Goal: Task Accomplishment & Management: Complete application form

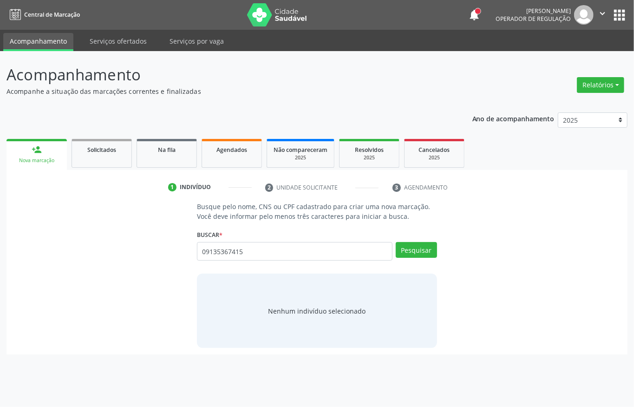
type input "09135367415"
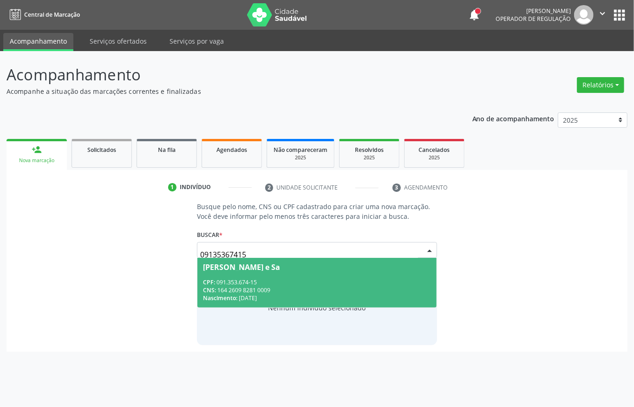
click at [233, 275] on span "Maria Anunciação Souza e Sa CPF: 091.353.674-15 CNS: 164 2609 8281 0009 Nascime…" at bounding box center [316, 283] width 239 height 50
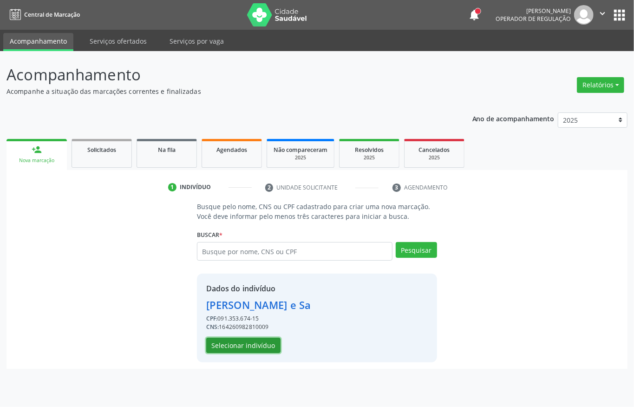
click at [227, 348] on button "Selecionar indivíduo" at bounding box center [243, 346] width 74 height 16
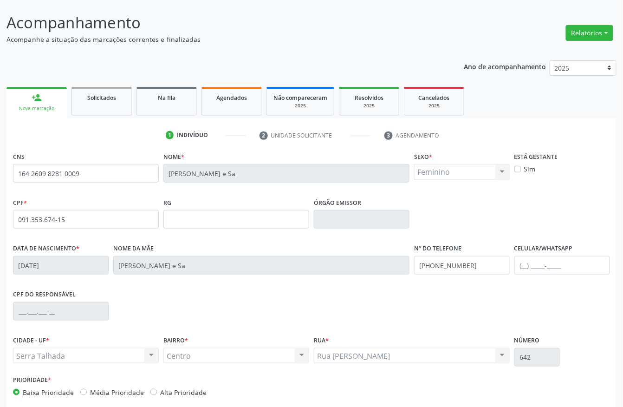
scroll to position [97, 0]
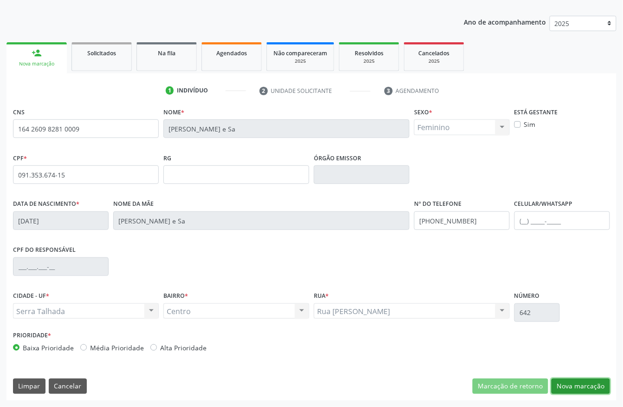
drag, startPoint x: 563, startPoint y: 388, endPoint x: 508, endPoint y: 346, distance: 69.9
click at [563, 387] on button "Nova marcação" at bounding box center [581, 387] width 59 height 16
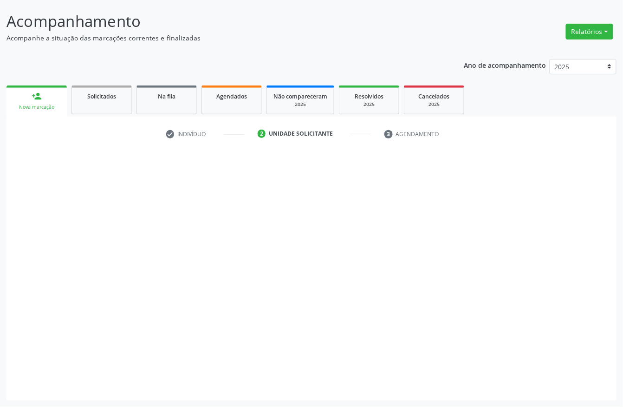
scroll to position [54, 0]
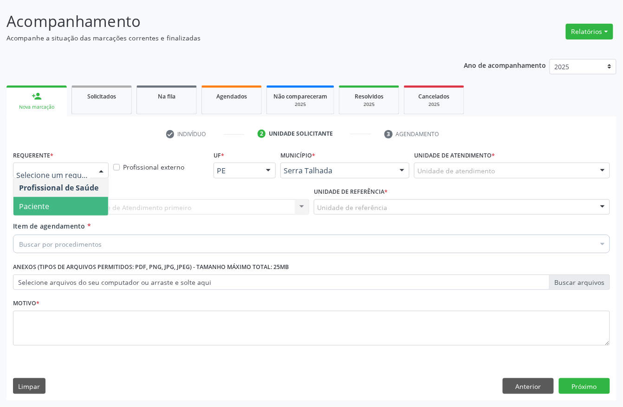
click at [67, 205] on span "Paciente" at bounding box center [60, 206] width 95 height 19
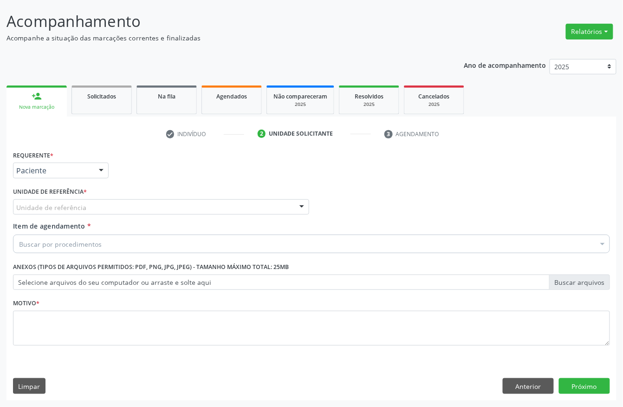
click at [76, 212] on div "Unidade de referência" at bounding box center [161, 207] width 296 height 16
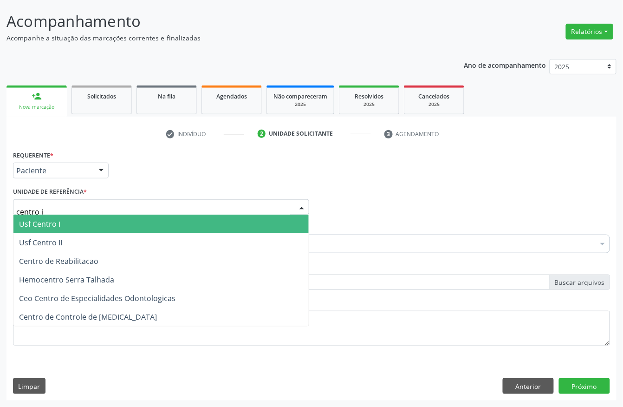
type input "centro i"
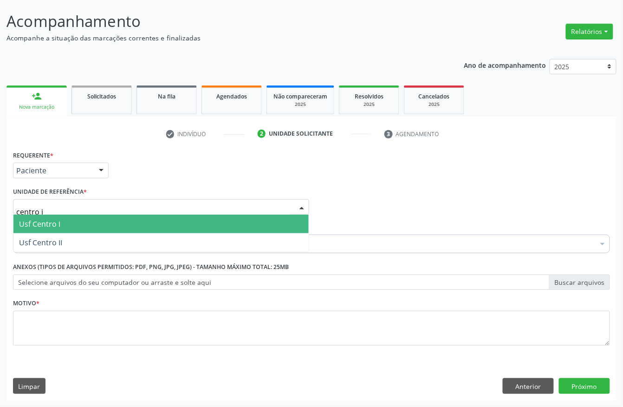
click at [46, 222] on span "Usf Centro I" at bounding box center [39, 224] width 41 height 10
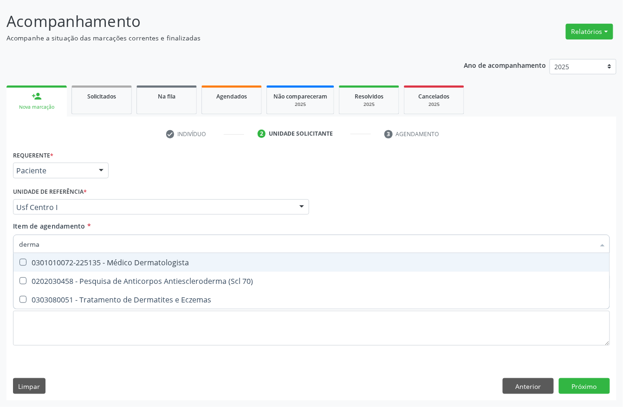
type input "dermat"
drag, startPoint x: 72, startPoint y: 258, endPoint x: 73, endPoint y: 314, distance: 56.2
click at [72, 259] on div "0301010072-225135 - Médico Dermatologista" at bounding box center [311, 262] width 585 height 7
checkbox Dermatologista "true"
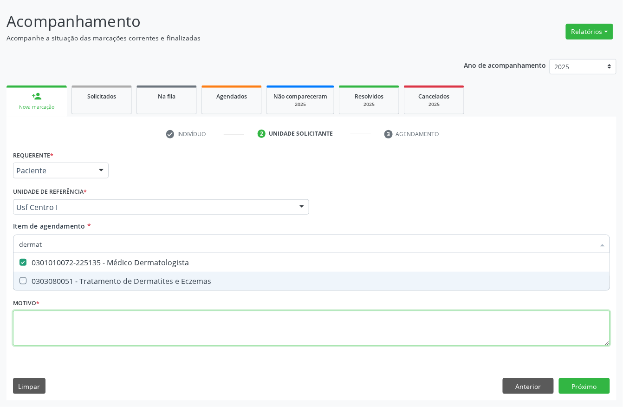
click at [72, 328] on div "Requerente * Paciente Profissional de Saúde Paciente Nenhum resultado encontrad…" at bounding box center [311, 253] width 597 height 210
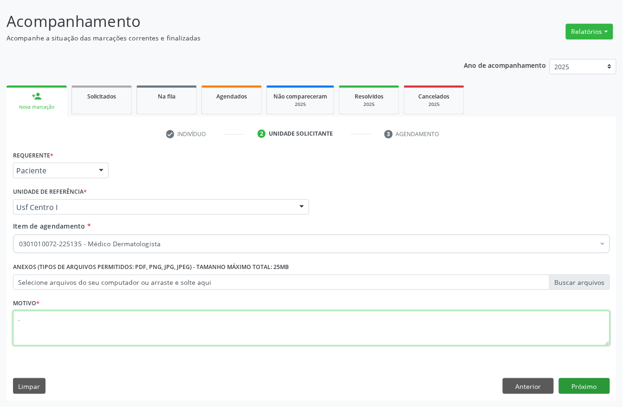
type textarea "."
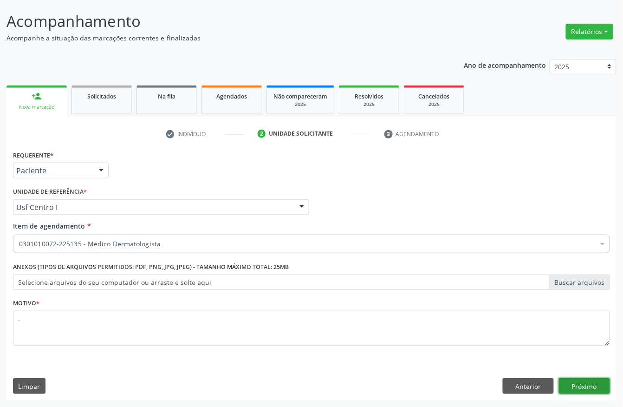
click at [584, 389] on button "Próximo" at bounding box center [584, 386] width 51 height 16
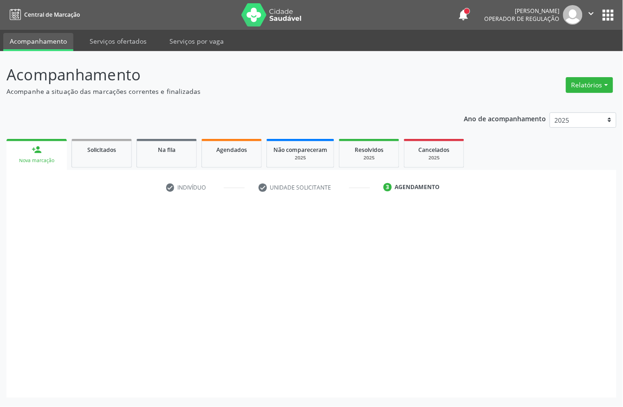
scroll to position [0, 0]
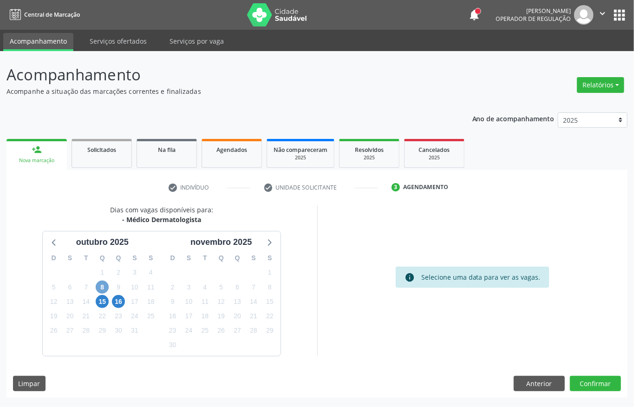
click at [105, 284] on span "8" at bounding box center [102, 287] width 13 height 13
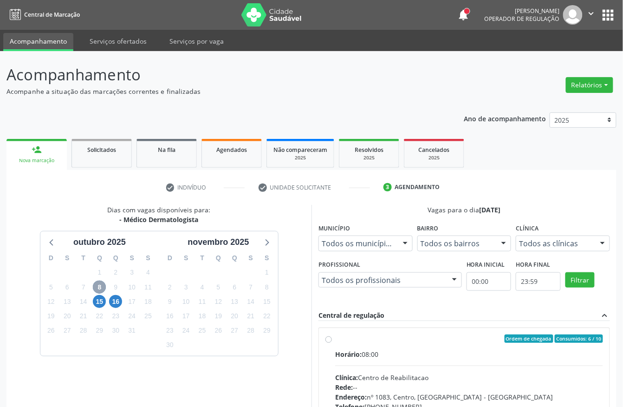
scroll to position [124, 0]
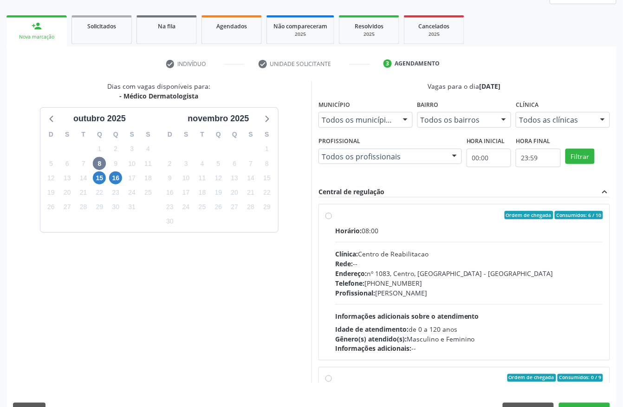
click at [399, 275] on div "Endereço: nº 1083, Centro, Serra Talhada - PE" at bounding box center [469, 273] width 268 height 10
click at [332, 219] on input "Ordem de chegada Consumidos: 6 / 10 Horário: 08:00 Clínica: Centro de Reabilita…" at bounding box center [329, 215] width 7 height 8
radio input "true"
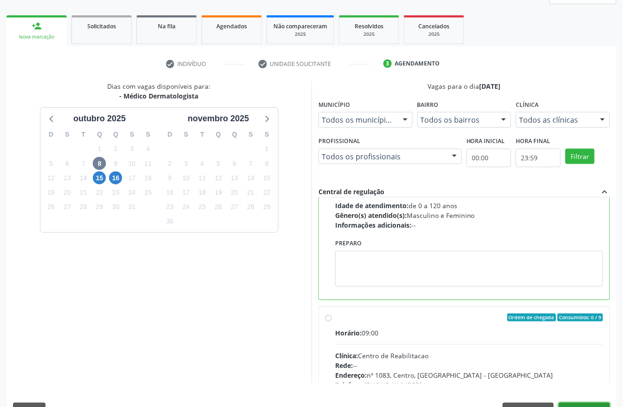
click at [576, 403] on button "Confirmar" at bounding box center [584, 411] width 51 height 16
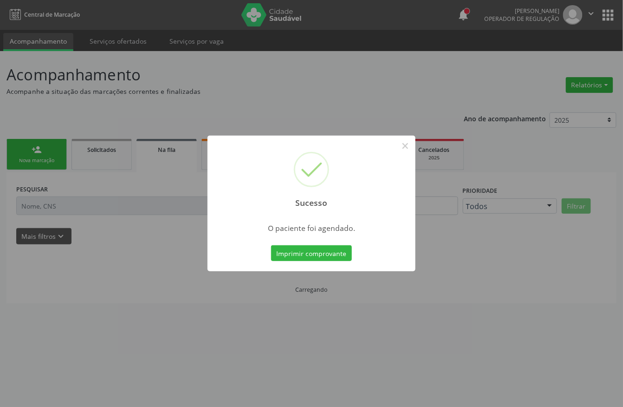
scroll to position [0, 0]
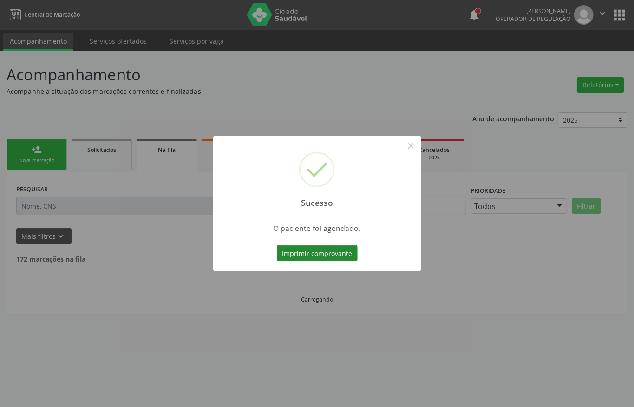
click at [317, 253] on button "Imprimir comprovante" at bounding box center [317, 253] width 81 height 16
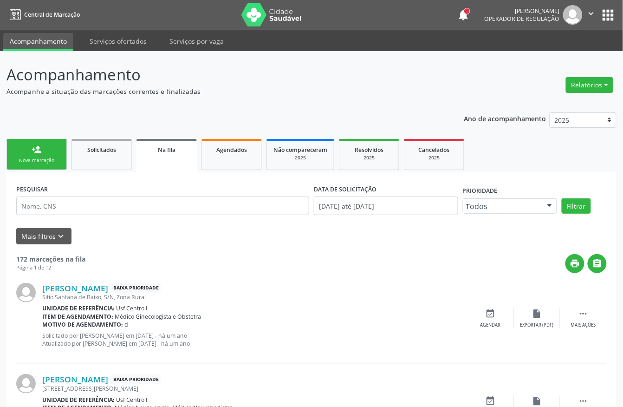
drag, startPoint x: 35, startPoint y: 154, endPoint x: 36, endPoint y: 147, distance: 7.4
click at [35, 154] on link "person_add Nova marcação" at bounding box center [37, 154] width 60 height 31
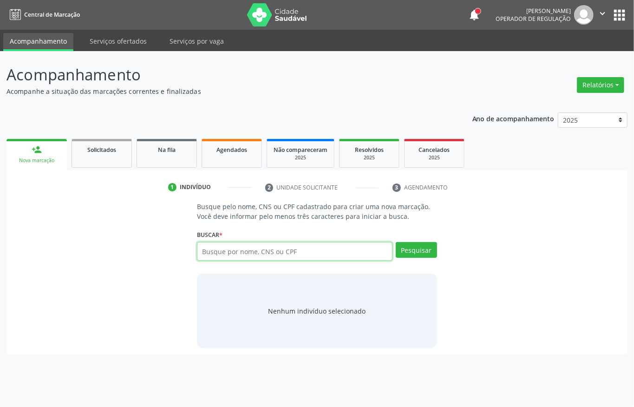
click at [335, 244] on input "text" at bounding box center [295, 251] width 196 height 19
type input "16885954497"
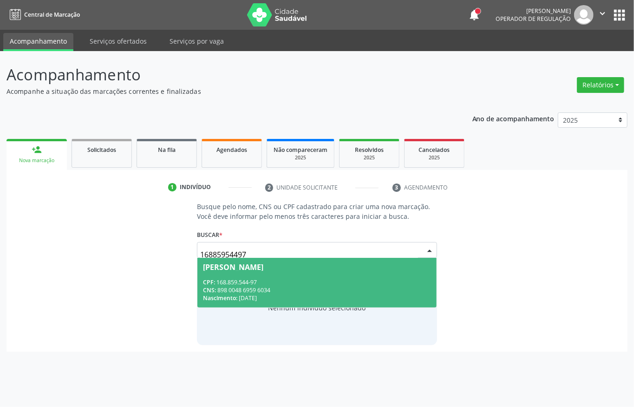
click at [242, 268] on div "Samuel Pereira de Souza" at bounding box center [233, 266] width 60 height 7
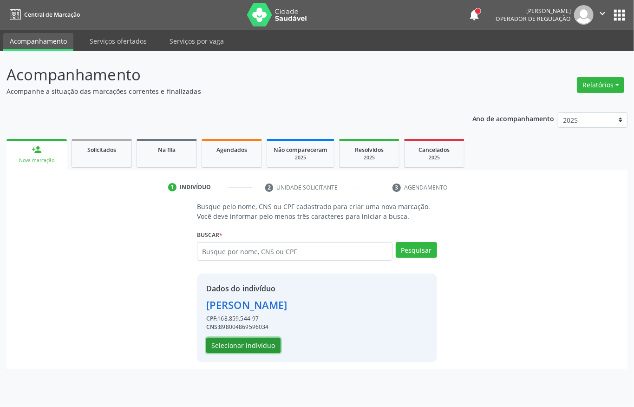
click at [255, 344] on button "Selecionar indivíduo" at bounding box center [243, 346] width 74 height 16
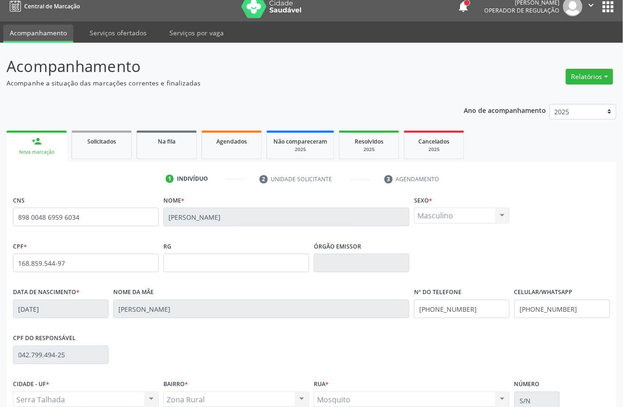
scroll to position [97, 0]
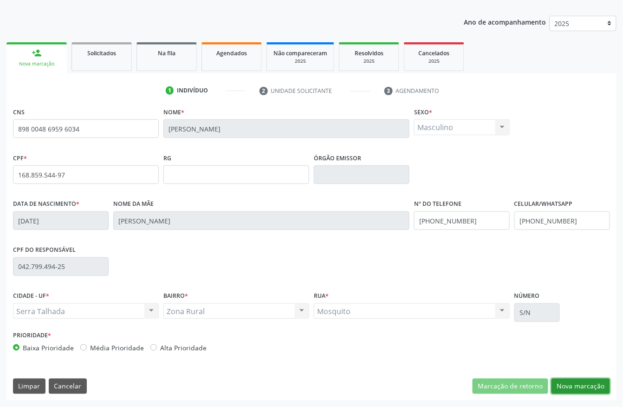
click at [569, 385] on button "Nova marcação" at bounding box center [581, 387] width 59 height 16
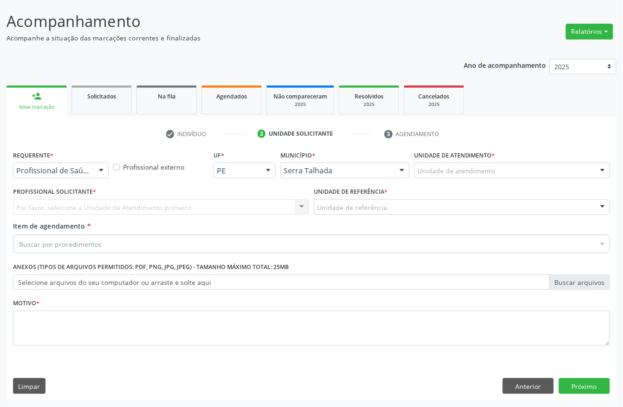
click at [54, 175] on div "Profissional de Saúde" at bounding box center [61, 171] width 96 height 16
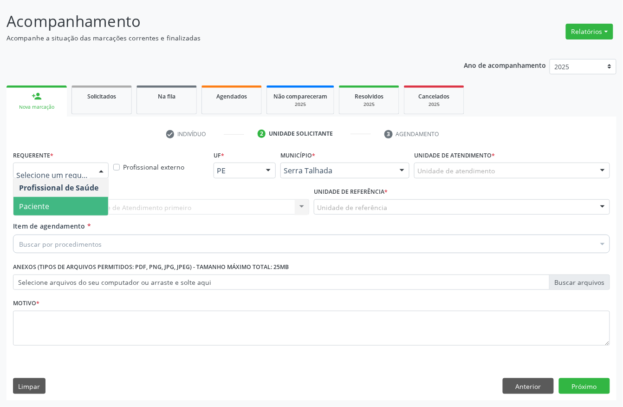
click at [54, 202] on span "Paciente" at bounding box center [60, 206] width 95 height 19
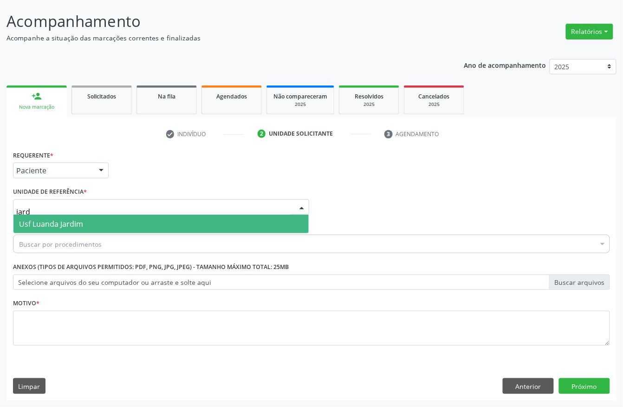
type input "jardi"
click at [114, 225] on span "Usf Luanda Jardim" at bounding box center [160, 224] width 295 height 19
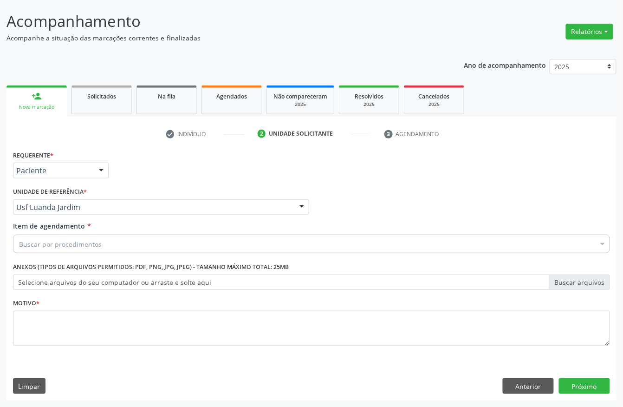
click at [105, 246] on div "Buscar por procedimentos" at bounding box center [311, 244] width 597 height 19
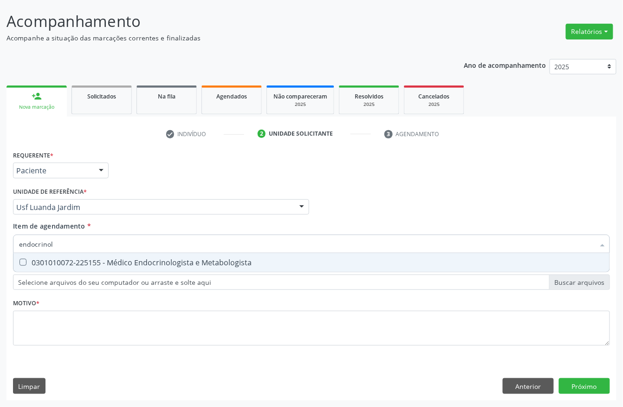
type input "endocrinolo"
click at [109, 259] on div "0301010072-225155 - Médico Endocrinologista e Metabologista" at bounding box center [311, 262] width 585 height 7
checkbox Metabologista "true"
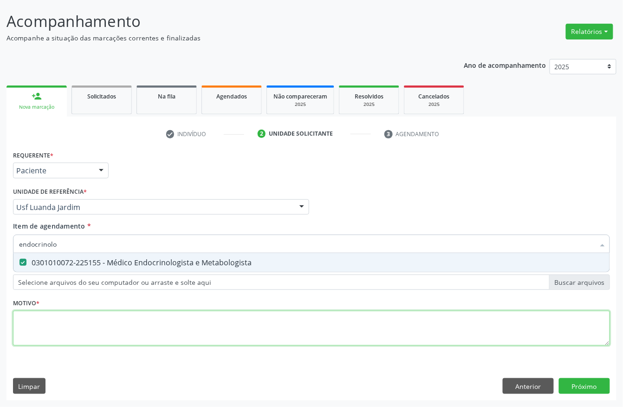
click at [72, 322] on div "Requerente * Paciente Profissional de Saúde Paciente Nenhum resultado encontrad…" at bounding box center [311, 253] width 597 height 210
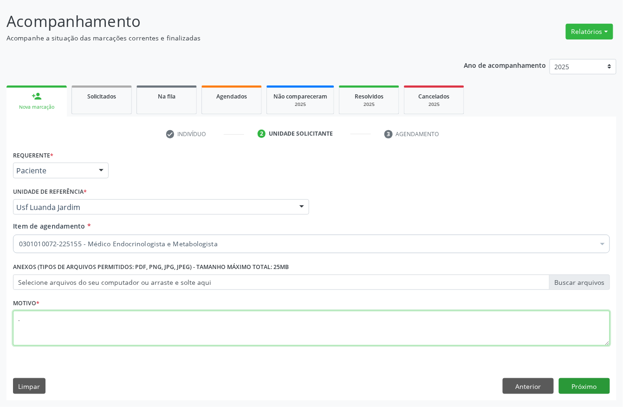
type textarea "."
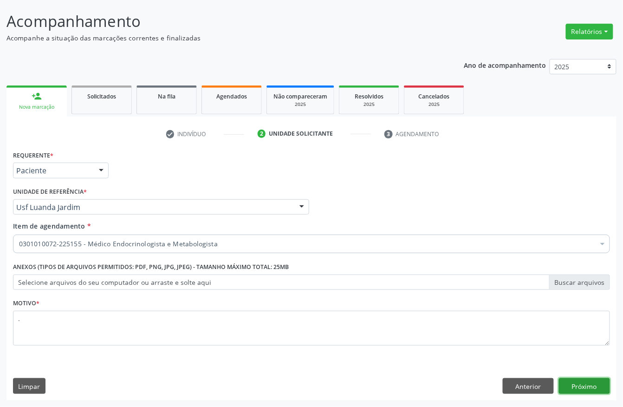
click at [567, 379] on button "Próximo" at bounding box center [584, 386] width 51 height 16
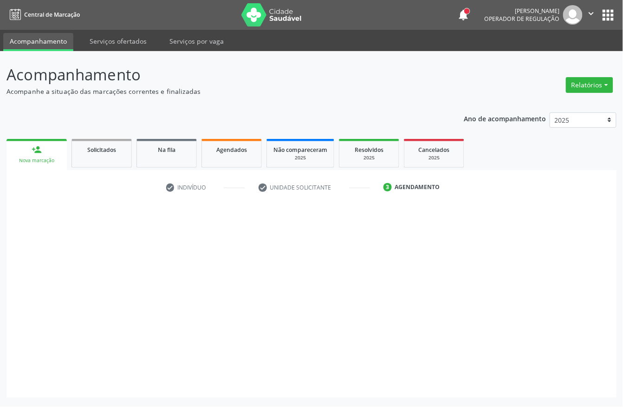
scroll to position [0, 0]
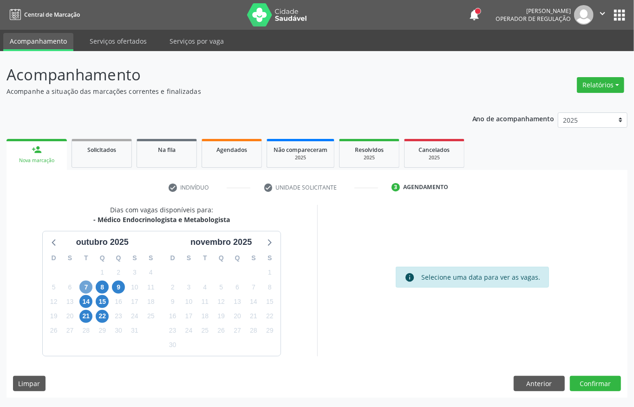
click at [83, 286] on span "7" at bounding box center [85, 287] width 13 height 13
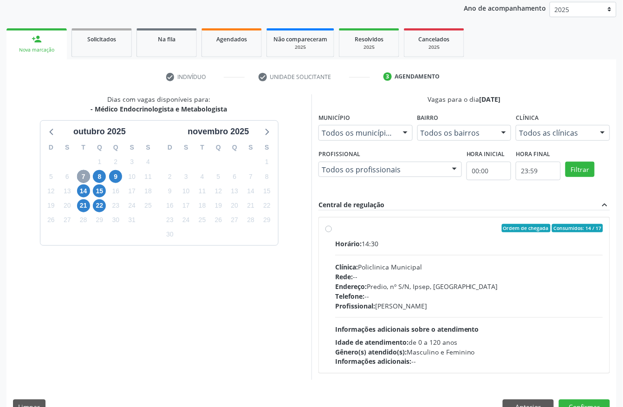
scroll to position [133, 0]
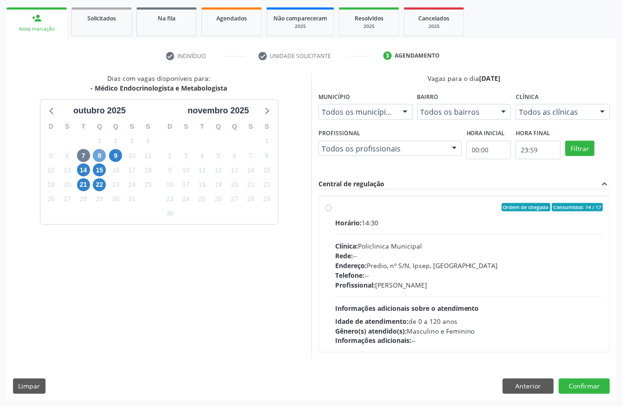
click at [96, 155] on span "8" at bounding box center [99, 155] width 13 height 13
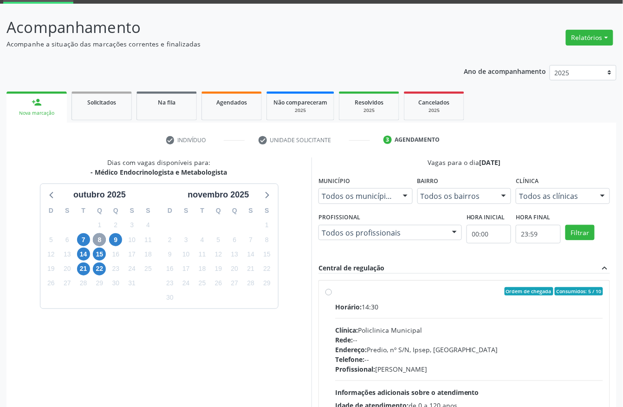
scroll to position [62, 0]
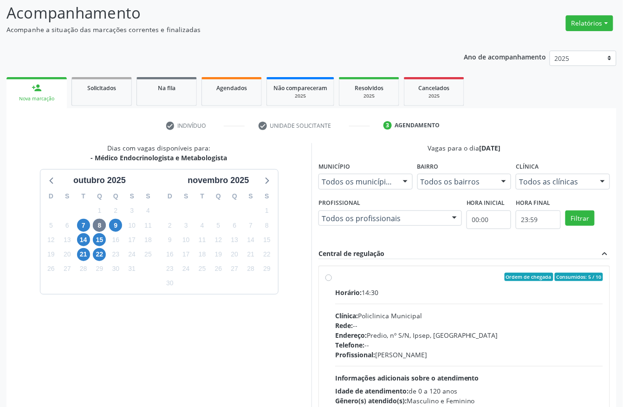
click at [433, 290] on div "Horário: 14:30" at bounding box center [469, 293] width 268 height 10
click at [332, 281] on input "Ordem de chegada Consumidos: 5 / 10 Horário: 14:30 Clínica: Policlinica Municip…" at bounding box center [329, 277] width 7 height 8
radio input "true"
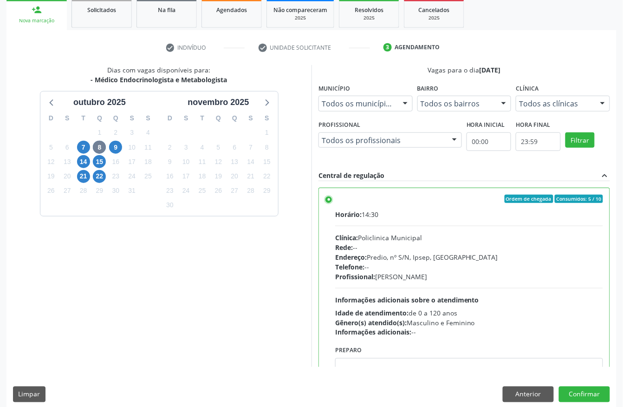
scroll to position [149, 0]
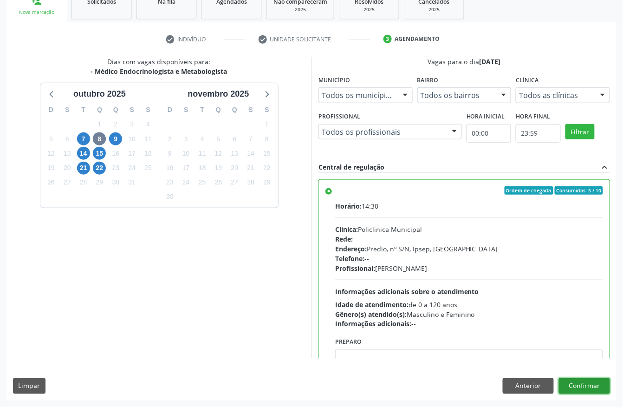
click at [587, 387] on button "Confirmar" at bounding box center [584, 386] width 51 height 16
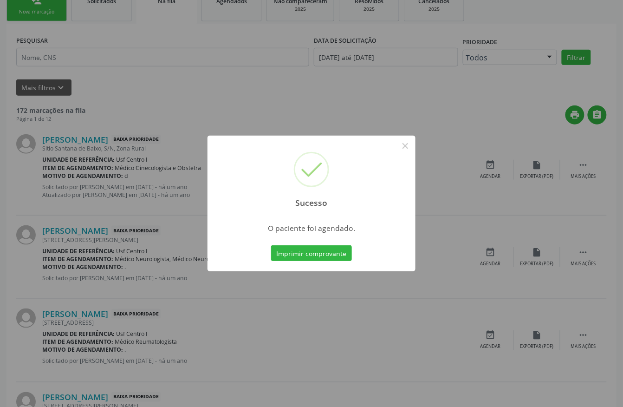
scroll to position [0, 0]
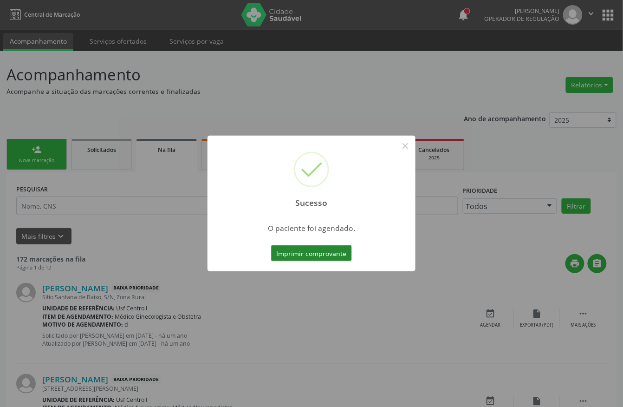
click at [287, 253] on button "Imprimir comprovante" at bounding box center [311, 253] width 81 height 16
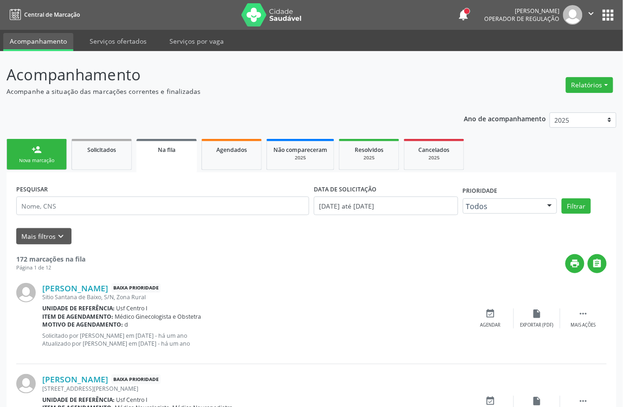
click at [584, 2] on nav "Central de Marcação notifications Isadora Nunes Bezerra Pulça Operador de regul…" at bounding box center [311, 15] width 623 height 30
click at [591, 15] on icon "" at bounding box center [592, 13] width 10 height 10
click at [560, 58] on link "Sair" at bounding box center [568, 56] width 64 height 13
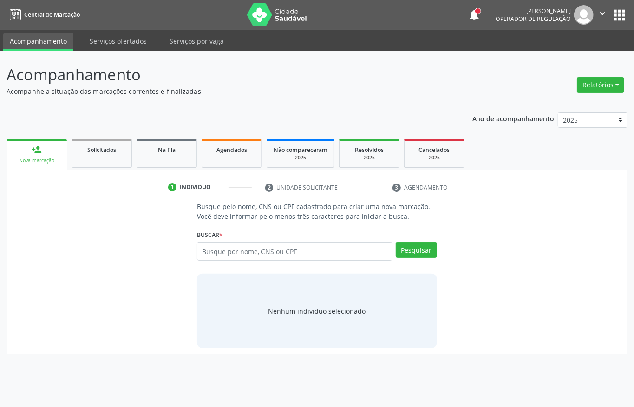
click at [619, 12] on button "apps" at bounding box center [619, 15] width 16 height 16
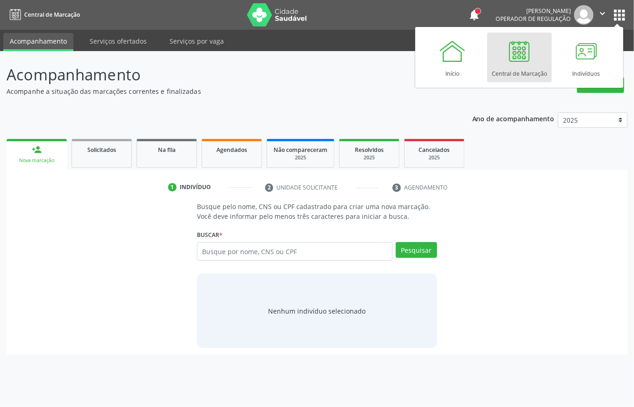
click at [530, 62] on div at bounding box center [519, 51] width 28 height 28
click at [222, 244] on input "text" at bounding box center [295, 251] width 196 height 19
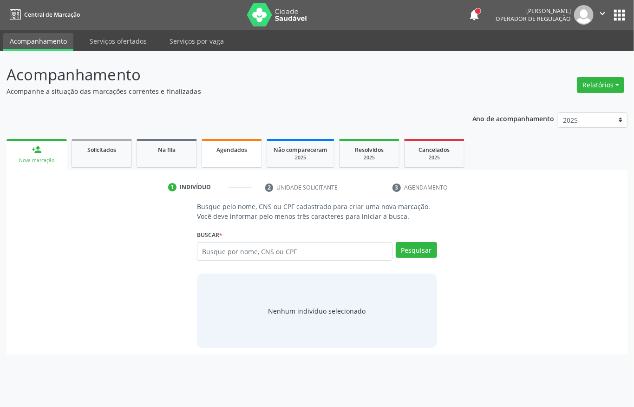
click at [235, 162] on link "Agendados" at bounding box center [232, 153] width 60 height 29
select select "9"
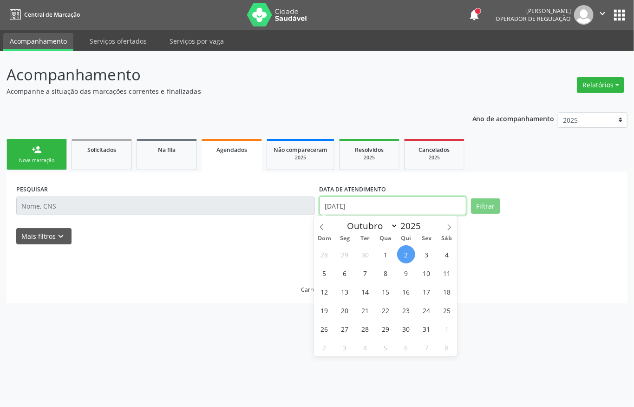
click at [389, 200] on input "02/10/2025" at bounding box center [393, 205] width 147 height 19
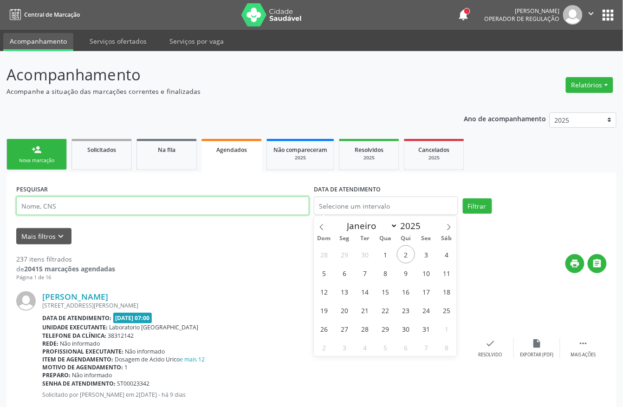
click at [198, 215] on input "text" at bounding box center [162, 205] width 293 height 19
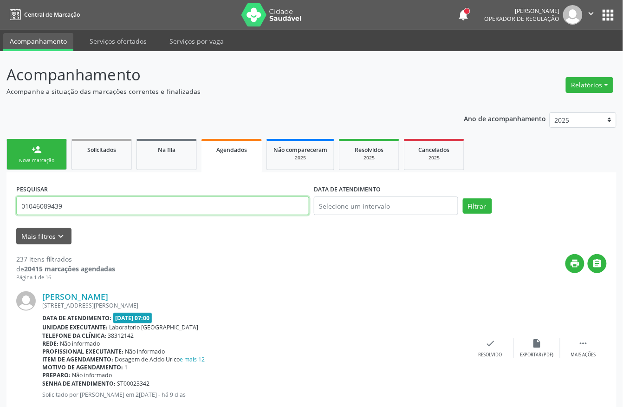
type input "01046089439"
click at [463, 198] on button "Filtrar" at bounding box center [477, 206] width 29 height 16
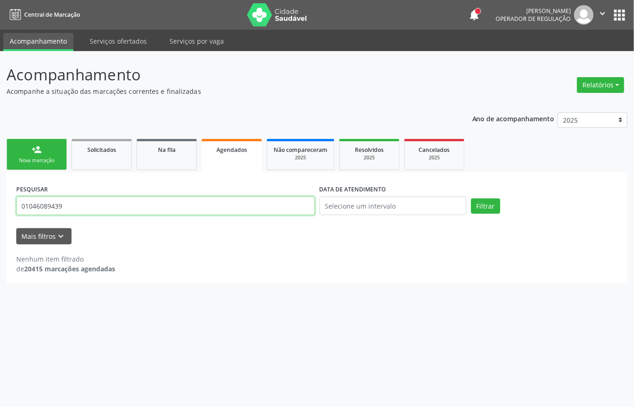
drag, startPoint x: 60, startPoint y: 208, endPoint x: 0, endPoint y: 218, distance: 60.7
click at [0, 218] on div "Acompanhamento Acompanhe a situação das marcações correntes e finalizadas Relat…" at bounding box center [317, 229] width 634 height 356
click at [67, 212] on input "01046089439" at bounding box center [165, 205] width 299 height 19
drag, startPoint x: 48, startPoint y: 214, endPoint x: 0, endPoint y: 209, distance: 48.6
click at [0, 216] on div "Acompanhamento Acompanhe a situação das marcações correntes e finalizadas Relat…" at bounding box center [317, 229] width 634 height 356
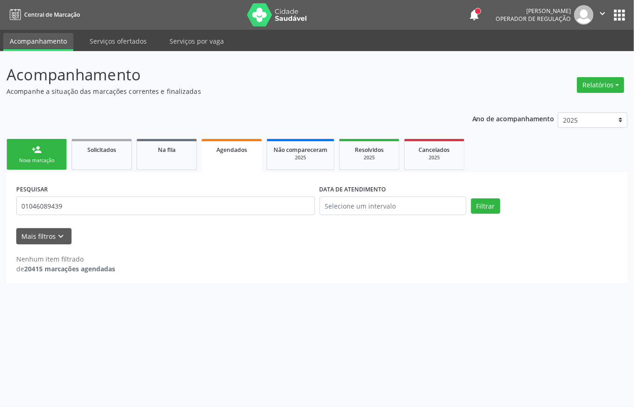
click at [46, 163] on div "Nova marcação" at bounding box center [36, 160] width 46 height 7
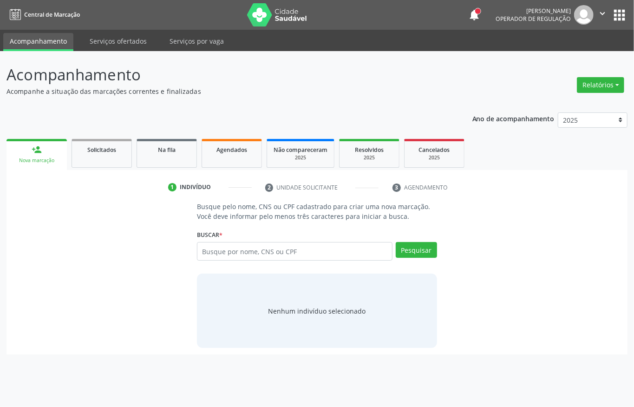
click at [35, 157] on div "Nova marcação" at bounding box center [36, 160] width 47 height 7
click at [254, 257] on input "text" at bounding box center [295, 251] width 196 height 19
paste input "01046089439"
type input "01046089439"
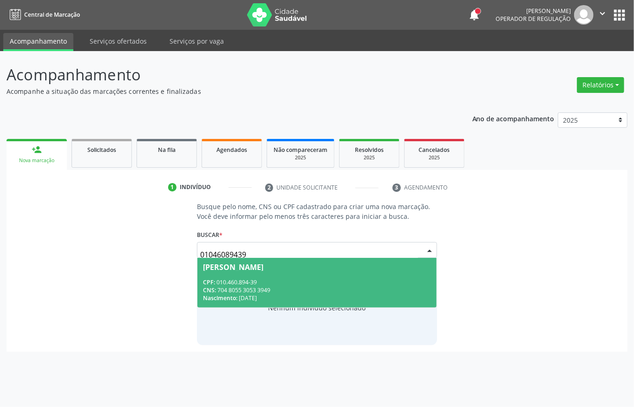
click at [281, 276] on span "Lidiana Nunes da Silva CPF: 010.460.894-39 CNS: 704 8055 3053 3949 Nascimento: …" at bounding box center [316, 283] width 239 height 50
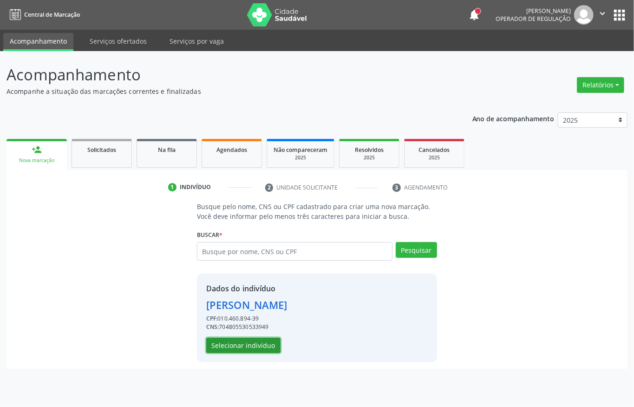
click at [236, 340] on button "Selecionar indivíduo" at bounding box center [243, 346] width 74 height 16
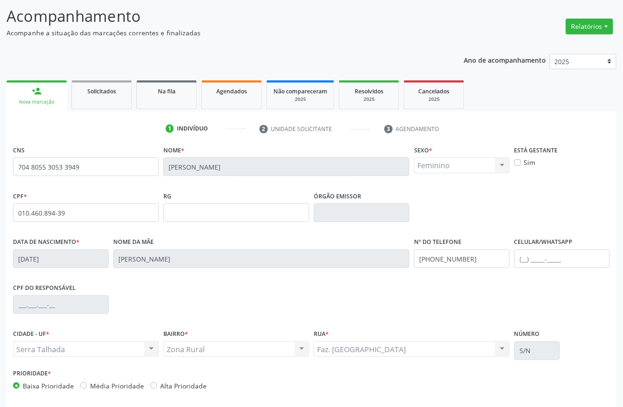
scroll to position [97, 0]
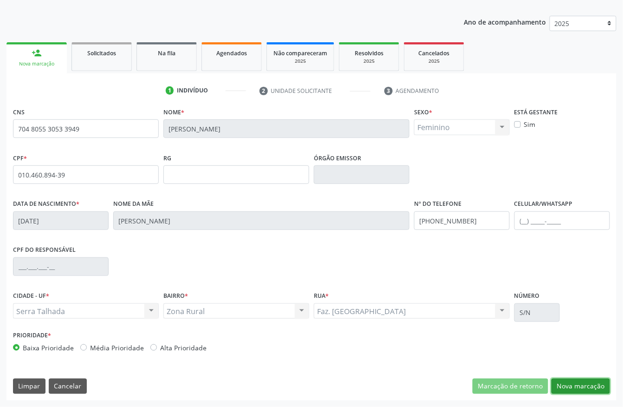
click at [575, 385] on button "Nova marcação" at bounding box center [581, 387] width 59 height 16
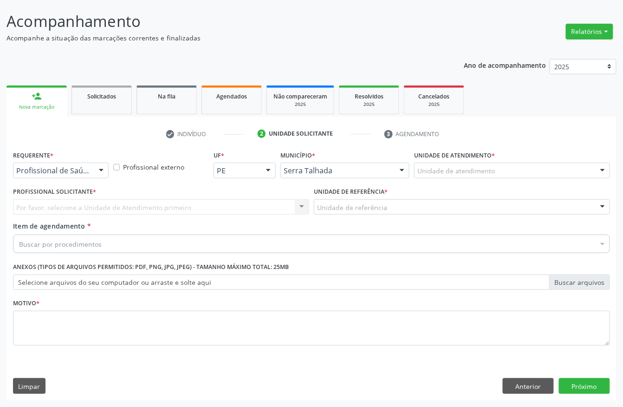
scroll to position [54, 0]
click at [54, 176] on div "Profissional de Saúde" at bounding box center [61, 171] width 96 height 16
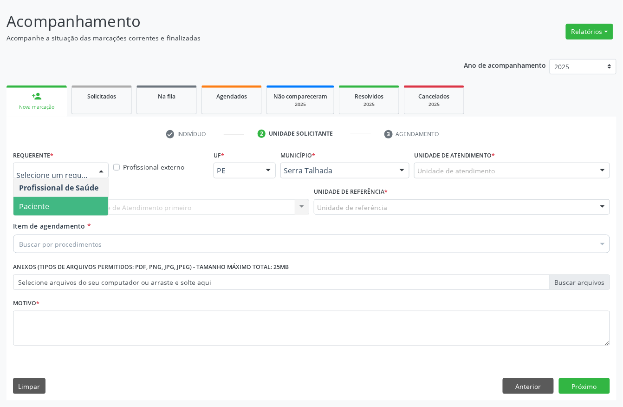
click at [52, 203] on span "Paciente" at bounding box center [60, 206] width 95 height 19
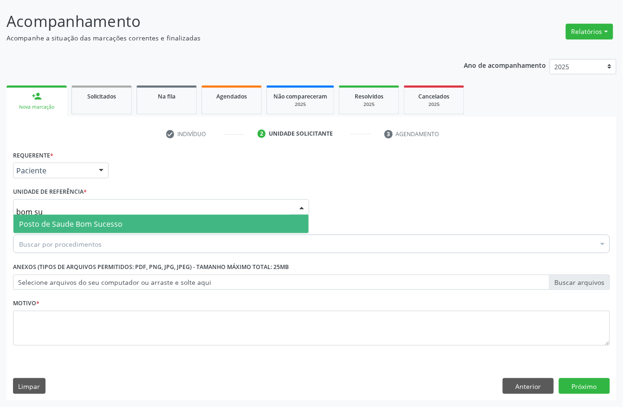
type input "bom suc"
click at [53, 220] on span "Posto de Saude Bom Sucesso" at bounding box center [71, 224] width 104 height 10
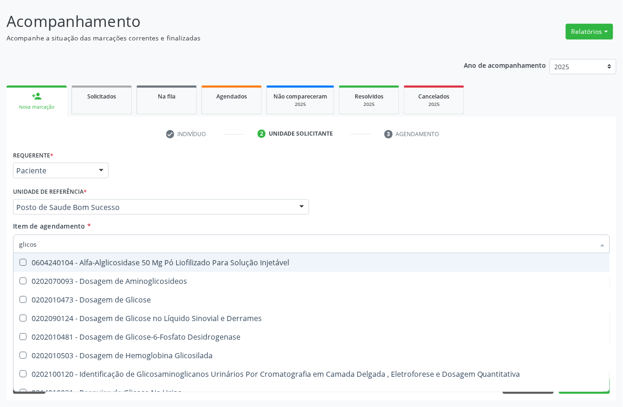
type input "glicose"
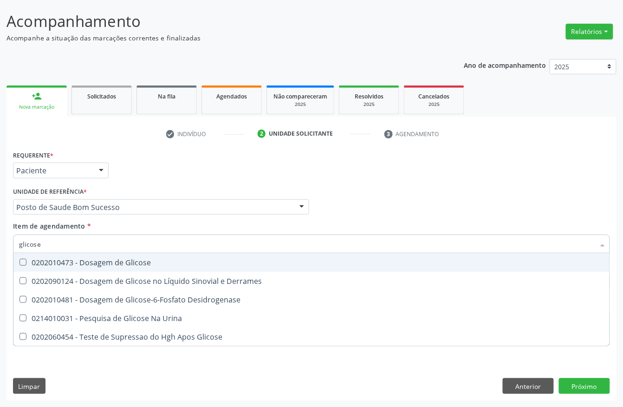
drag, startPoint x: 57, startPoint y: 265, endPoint x: 56, endPoint y: 244, distance: 20.5
click at [57, 263] on div "0202010473 - Dosagem de Glicose" at bounding box center [311, 262] width 585 height 7
checkbox Glicose "true"
drag, startPoint x: 0, startPoint y: 248, endPoint x: 0, endPoint y: 241, distance: 7.0
click at [0, 247] on div "Acompanhamento Acompanhe a situação das marcações correntes e finalizadas Relat…" at bounding box center [311, 202] width 623 height 409
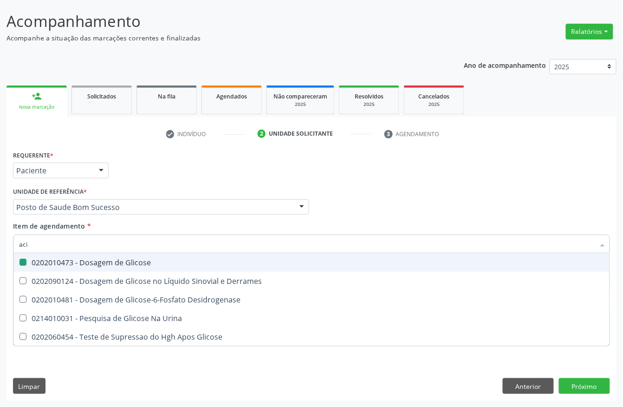
type input "acid"
checkbox Glicose "false"
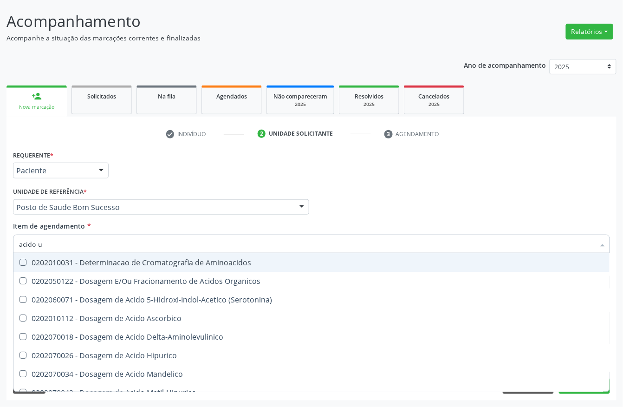
type input "acido u"
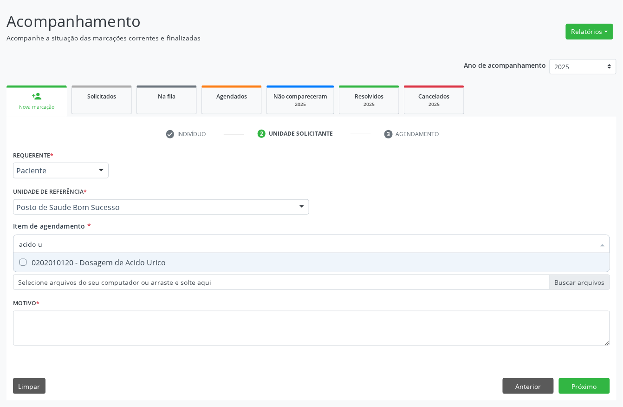
drag, startPoint x: 28, startPoint y: 258, endPoint x: 66, endPoint y: 238, distance: 43.2
click at [30, 259] on div "0202010120 - Dosagem de Acido Urico" at bounding box center [311, 262] width 585 height 7
checkbox Urico "true"
click at [0, 238] on div "Acompanhamento Acompanhe a situação das marcações correntes e finalizadas Relat…" at bounding box center [311, 202] width 623 height 409
type input "crea"
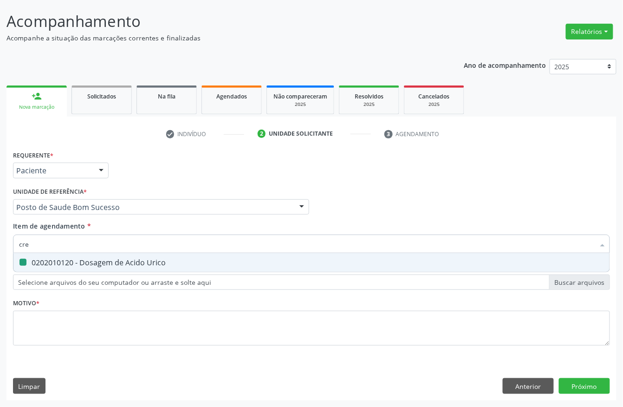
checkbox Urico "false"
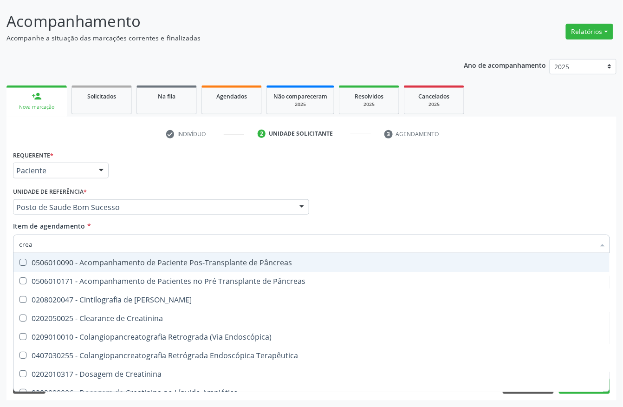
type input "creat"
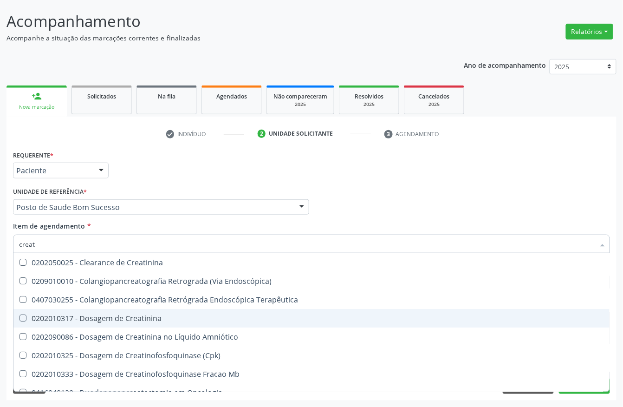
drag, startPoint x: 45, startPoint y: 318, endPoint x: 45, endPoint y: 279, distance: 39.0
click at [44, 311] on span "0202010317 - Dosagem de Creatinina" at bounding box center [311, 318] width 596 height 19
checkbox Creatinina "true"
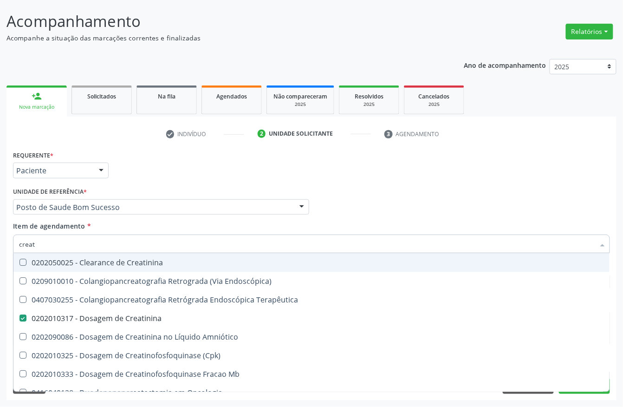
drag, startPoint x: 36, startPoint y: 248, endPoint x: 0, endPoint y: 212, distance: 50.9
click at [0, 242] on div "Acompanhamento Acompanhe a situação das marcações correntes e finalizadas Relat…" at bounding box center [311, 202] width 623 height 409
type input "urei"
checkbox Creatinina "false"
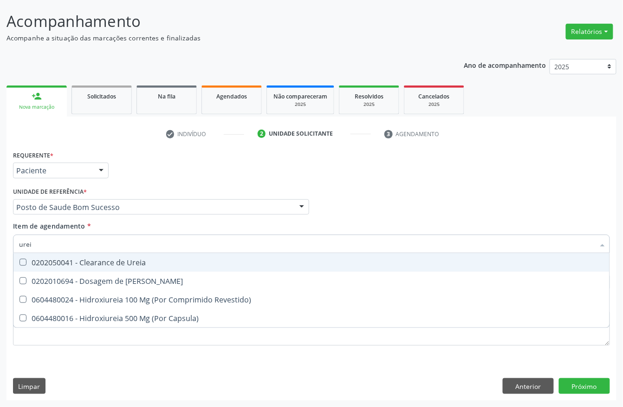
type input "ureia"
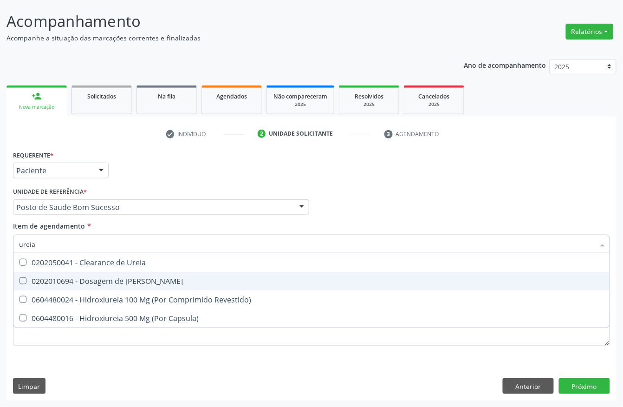
click at [50, 282] on div "0202010694 - Dosagem de [PERSON_NAME]" at bounding box center [311, 280] width 585 height 7
checkbox Ureia "true"
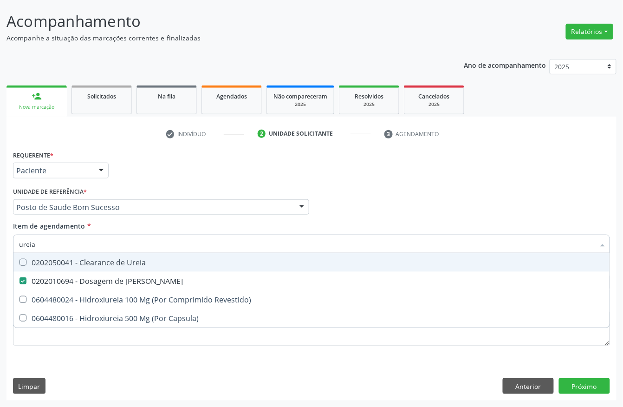
drag, startPoint x: 30, startPoint y: 244, endPoint x: 0, endPoint y: 244, distance: 30.2
click at [0, 244] on div "Acompanhamento Acompanhe a situação das marcações correntes e finalizadas Relat…" at bounding box center [311, 202] width 623 height 409
type input "cole"
checkbox Ureia "false"
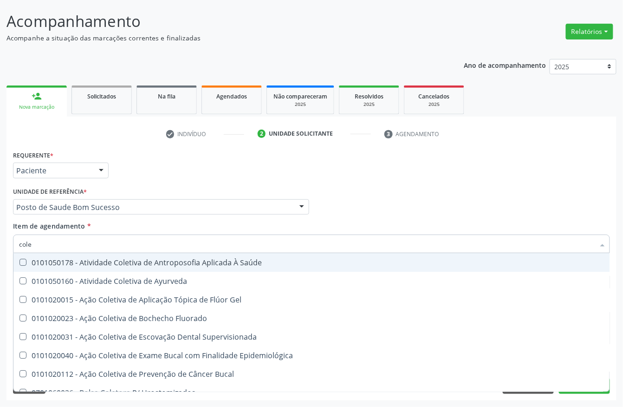
type input "coles"
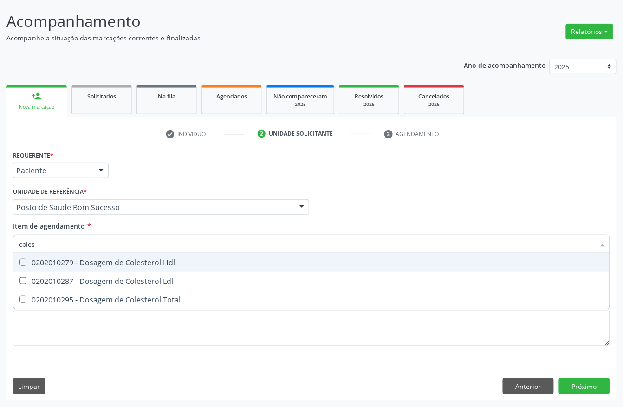
drag, startPoint x: 42, startPoint y: 264, endPoint x: 38, endPoint y: 280, distance: 15.9
click at [41, 268] on span "0202010279 - Dosagem de Colesterol Hdl" at bounding box center [311, 262] width 596 height 19
checkbox Hdl "true"
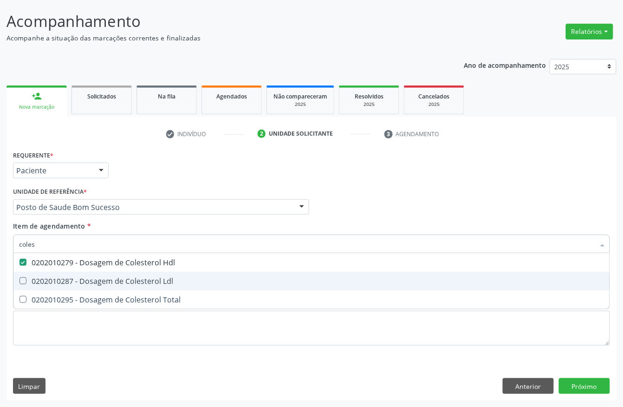
click at [38, 283] on div "0202010287 - Dosagem de Colesterol Ldl" at bounding box center [311, 280] width 585 height 7
checkbox Ldl "true"
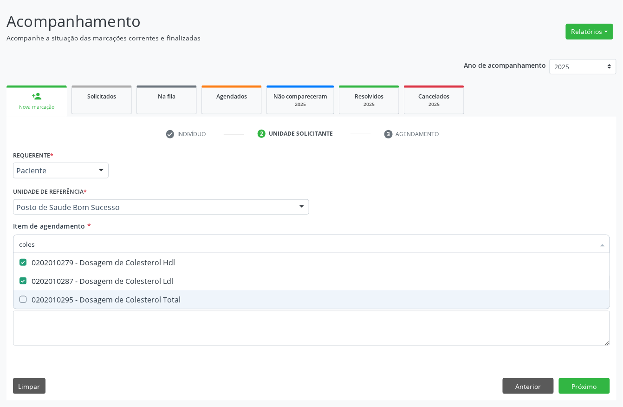
drag, startPoint x: 38, startPoint y: 297, endPoint x: 39, endPoint y: 290, distance: 7.6
click at [38, 296] on div "0202010295 - Dosagem de Colesterol Total" at bounding box center [311, 299] width 585 height 7
checkbox Total "true"
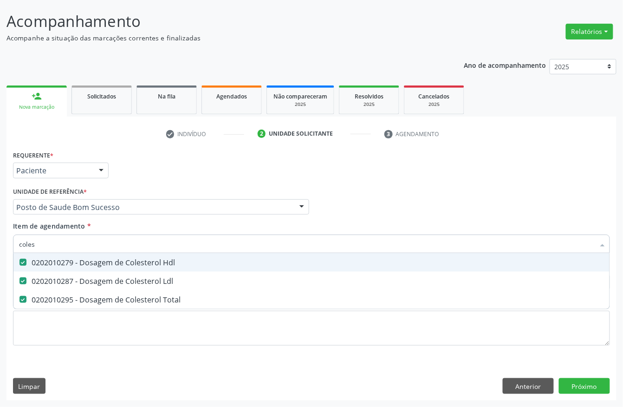
drag, startPoint x: 52, startPoint y: 239, endPoint x: 0, endPoint y: 234, distance: 52.2
click at [4, 242] on div "Acompanhamento Acompanhe a situação das marcações correntes e finalizadas Relat…" at bounding box center [311, 202] width 623 height 409
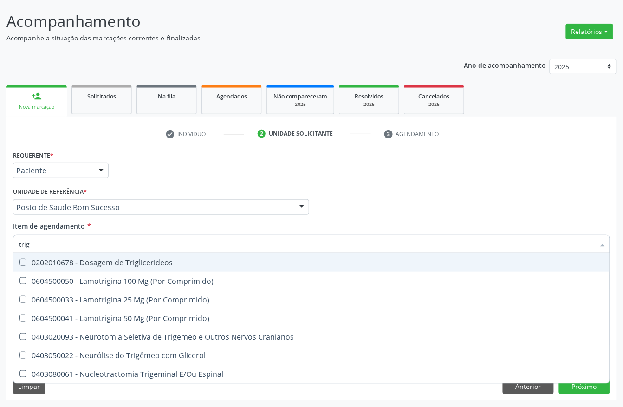
type input "trigl"
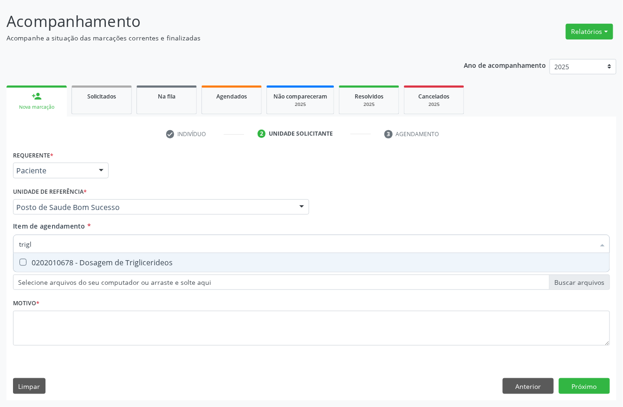
drag, startPoint x: 51, startPoint y: 264, endPoint x: 51, endPoint y: 244, distance: 20.0
click at [51, 261] on div "0202010678 - Dosagem de Triglicerideos" at bounding box center [311, 262] width 585 height 7
checkbox Triglicerideos "true"
drag, startPoint x: 75, startPoint y: 240, endPoint x: 0, endPoint y: 220, distance: 77.9
click at [0, 240] on div "Acompanhamento Acompanhe a situação das marcações correntes e finalizadas Relat…" at bounding box center [311, 202] width 623 height 409
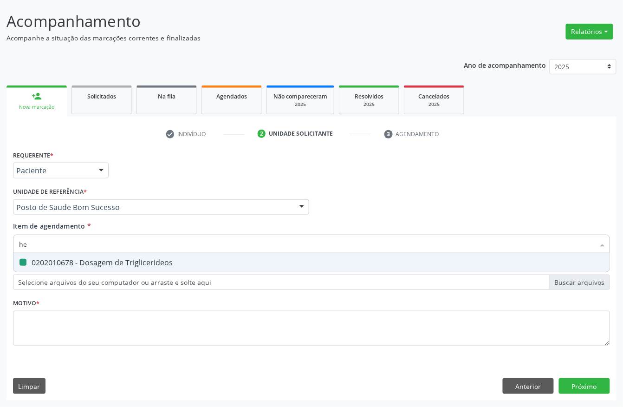
type input "hem"
checkbox Triglicerideos "false"
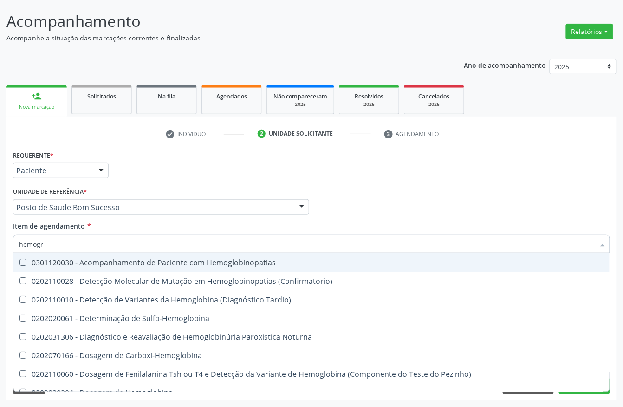
type input "hemogra"
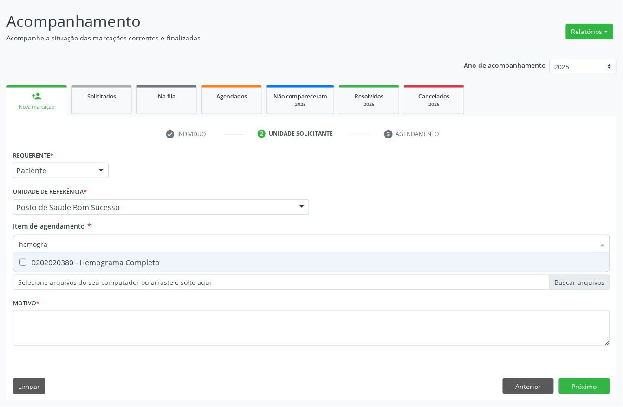
click at [68, 261] on div "0202020380 - Hemograma Completo" at bounding box center [311, 262] width 585 height 7
checkbox Completo "true"
click at [0, 244] on div "Acompanhamento Acompanhe a situação das marcações correntes e finalizadas Relat…" at bounding box center [311, 202] width 623 height 409
type input "a"
checkbox Completo "false"
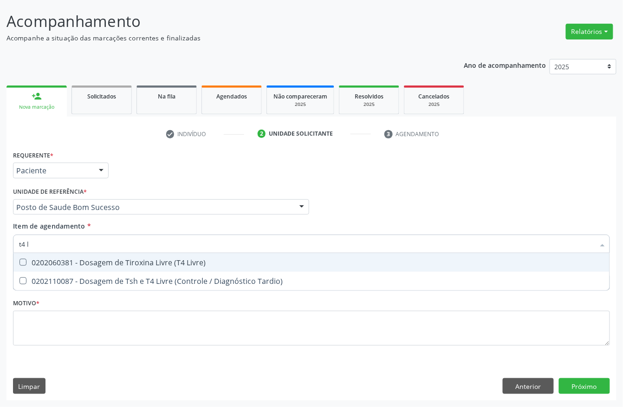
type input "t4 l"
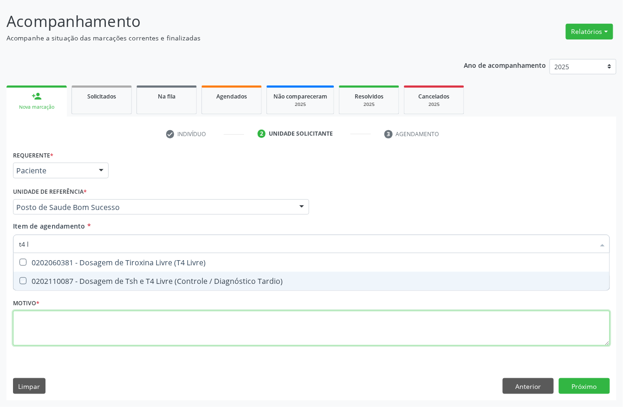
click at [45, 318] on div "Requerente * Paciente Profissional de Saúde Paciente Nenhum resultado encontrad…" at bounding box center [311, 253] width 597 height 210
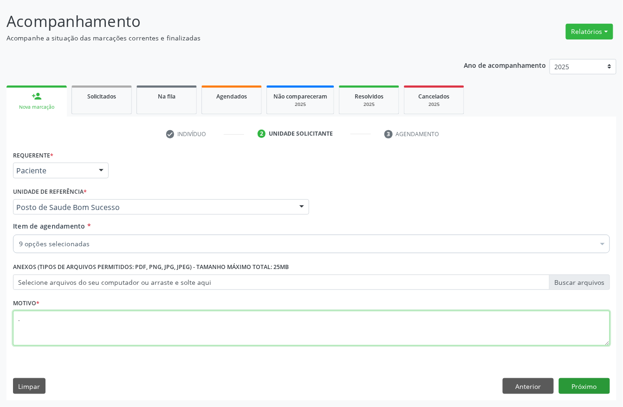
type textarea "."
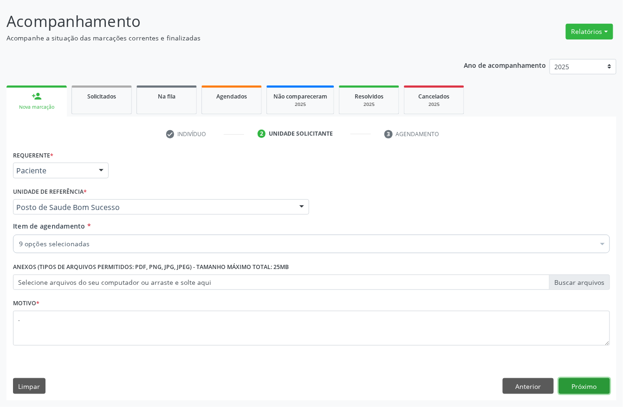
click at [583, 382] on button "Próximo" at bounding box center [584, 386] width 51 height 16
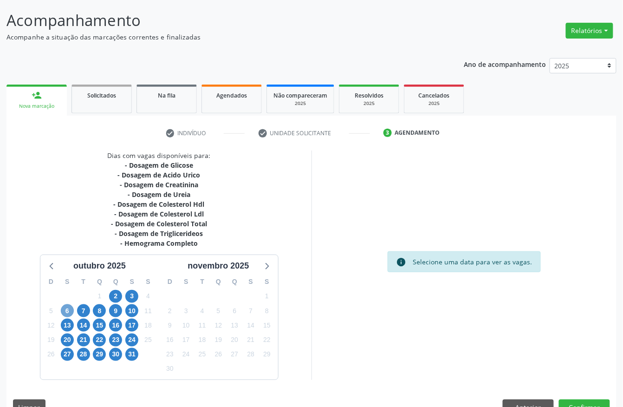
click at [65, 307] on span "6" at bounding box center [67, 310] width 13 height 13
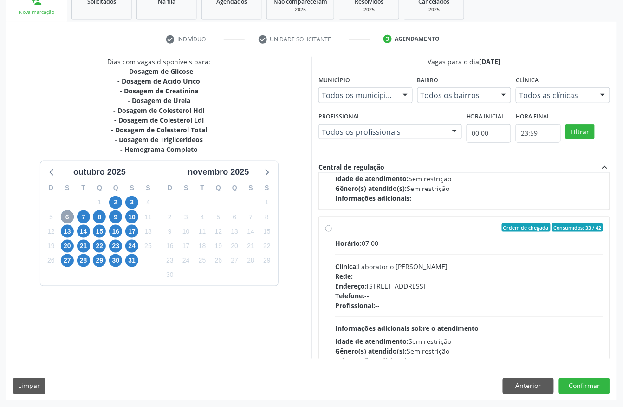
scroll to position [227, 0]
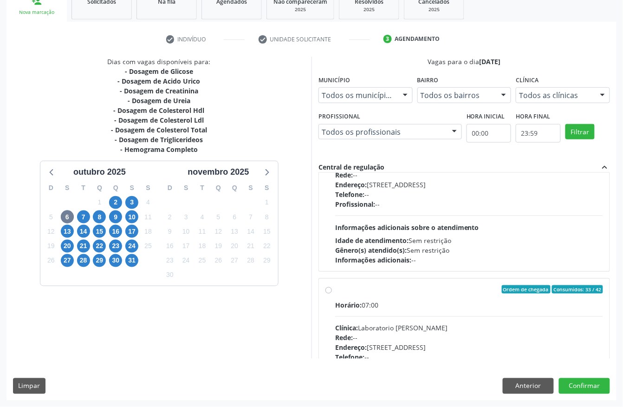
click at [428, 320] on div "Horário: 07:00 Clínica: Laboratorio [PERSON_NAME]: -- Endereço: [STREET_ADDRESS…" at bounding box center [469, 364] width 268 height 128
click at [332, 294] on input "Ordem de chegada Consumidos: 33 / 42 Horário: 07:00 Clínica: Laboratorio Jose P…" at bounding box center [329, 289] width 7 height 8
radio input "true"
click at [580, 387] on button "Confirmar" at bounding box center [584, 386] width 51 height 16
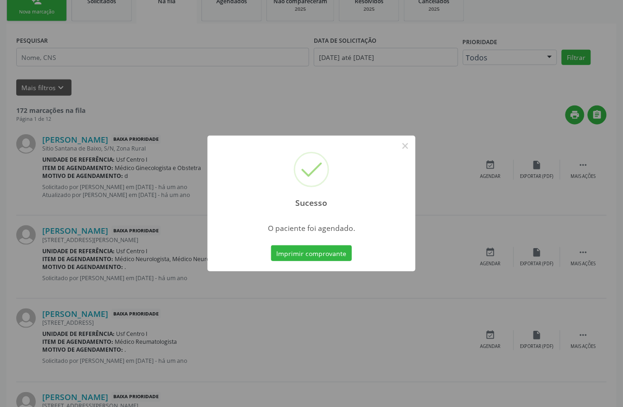
scroll to position [0, 0]
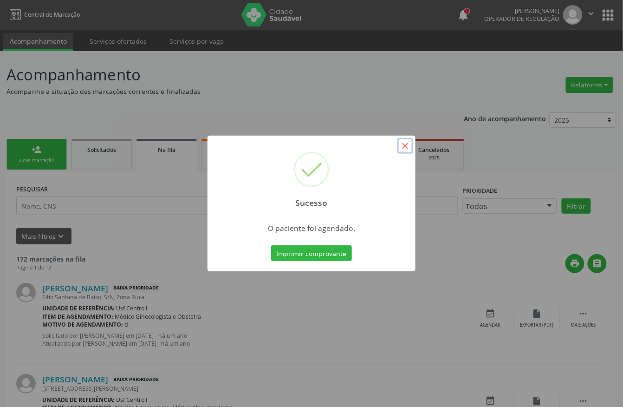
drag, startPoint x: 407, startPoint y: 145, endPoint x: 247, endPoint y: 124, distance: 161.7
click at [407, 145] on button "×" at bounding box center [406, 146] width 16 height 16
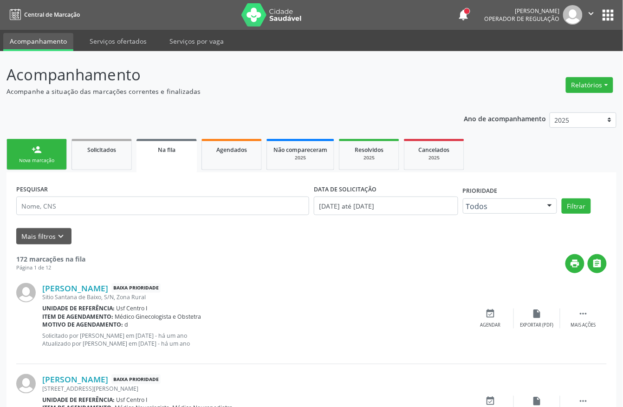
drag, startPoint x: 33, startPoint y: 155, endPoint x: 44, endPoint y: 161, distance: 12.5
click at [33, 155] on link "person_add Nova marcação" at bounding box center [37, 154] width 60 height 31
click at [37, 158] on div "Nova marcação" at bounding box center [36, 160] width 46 height 7
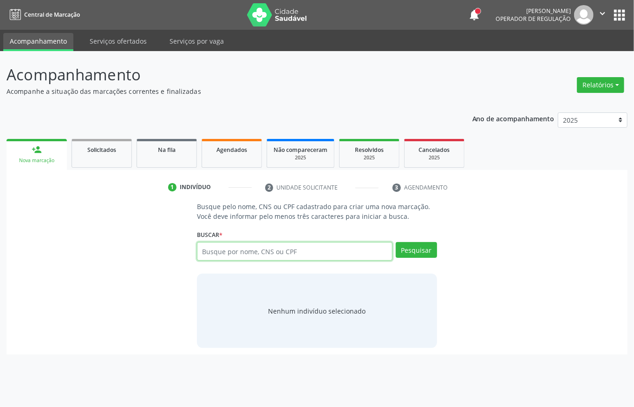
click at [223, 249] on input "text" at bounding box center [295, 251] width 196 height 19
type input "ana claudia b"
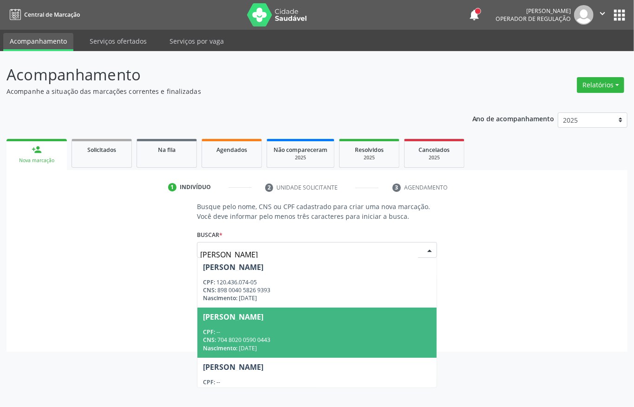
click at [289, 333] on div "CPF: --" at bounding box center [317, 332] width 228 height 8
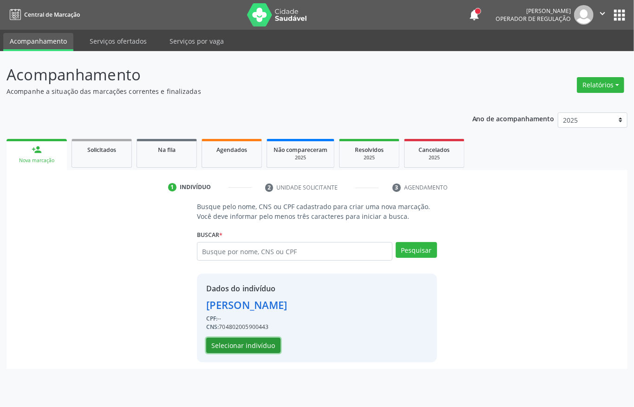
click at [251, 350] on button "Selecionar indivíduo" at bounding box center [243, 346] width 74 height 16
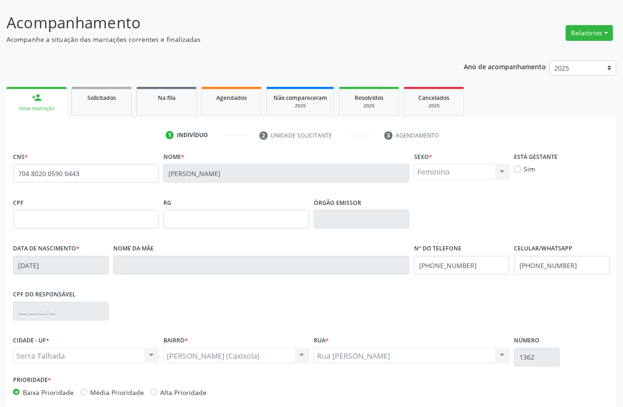
scroll to position [97, 0]
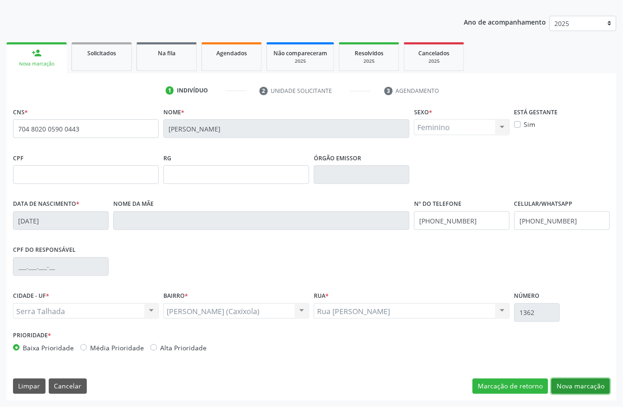
click at [570, 391] on button "Nova marcação" at bounding box center [581, 387] width 59 height 16
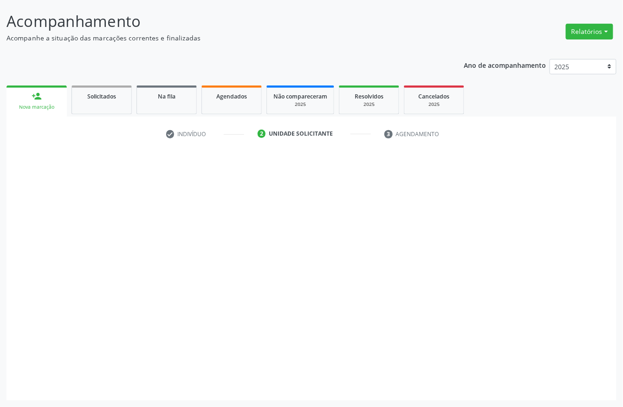
scroll to position [54, 0]
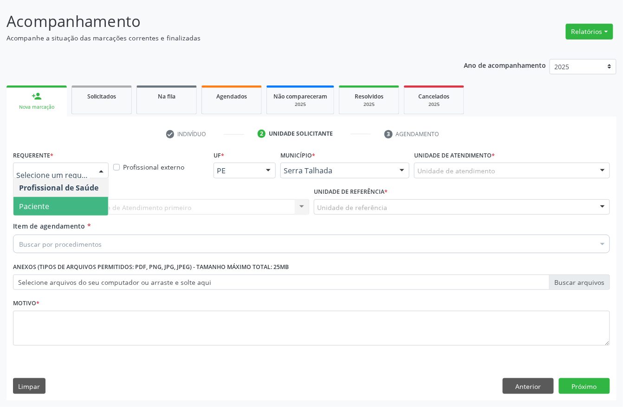
click at [58, 203] on span "Paciente" at bounding box center [60, 206] width 95 height 19
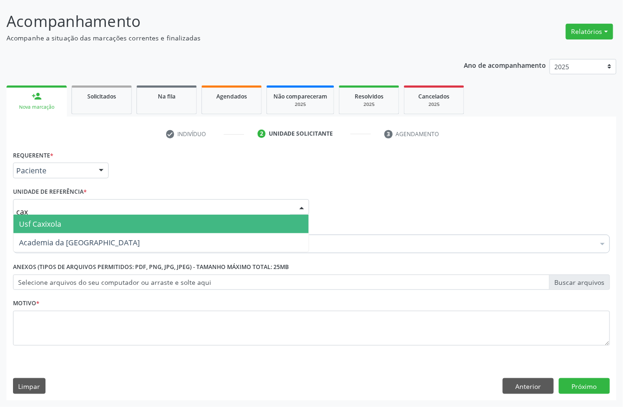
type input "caxi"
click at [56, 219] on span "Usf Caxixola" at bounding box center [40, 224] width 42 height 10
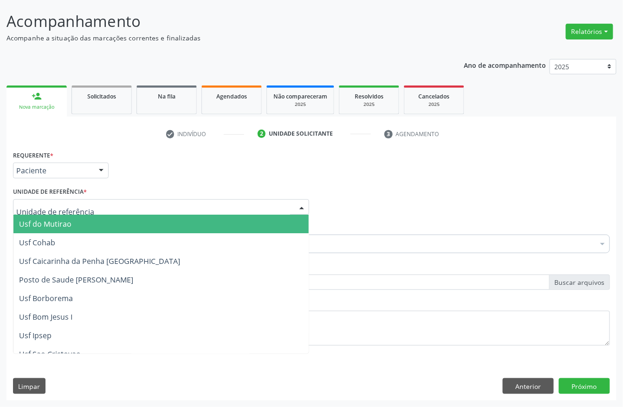
click at [381, 165] on div "Requerente * Paciente Profissional de Saúde Paciente Nenhum resultado encontrad…" at bounding box center [312, 166] width 602 height 36
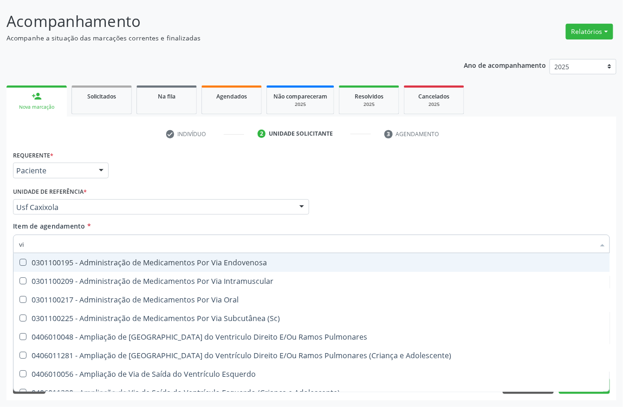
type input "v"
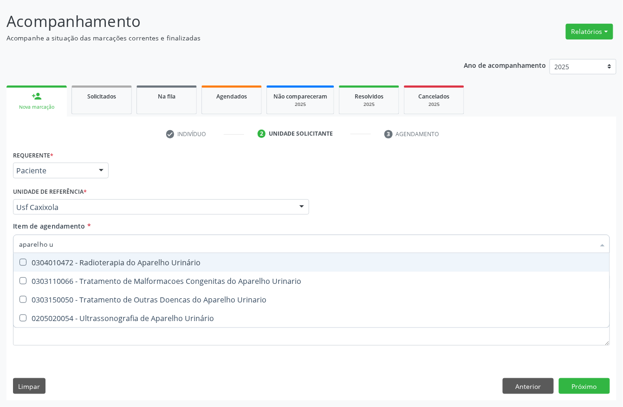
type input "aparelho ur"
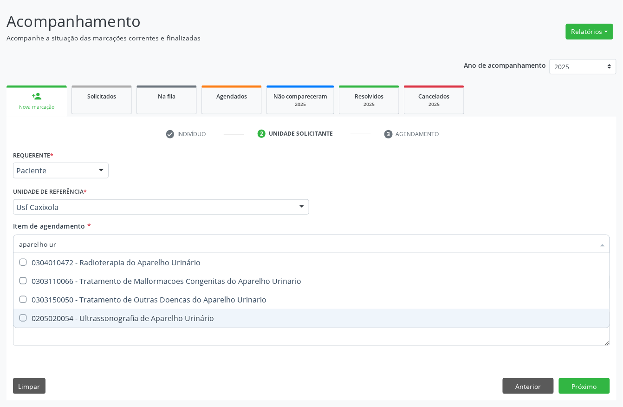
click at [73, 320] on div "0205020054 - Ultrassonografia de Aparelho Urinário" at bounding box center [311, 317] width 585 height 7
checkbox Urinário "true"
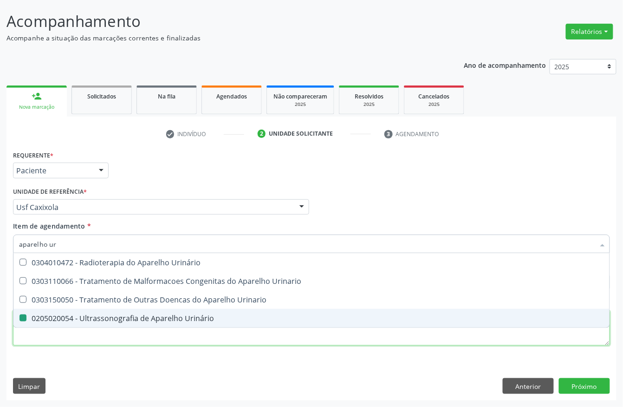
click at [65, 340] on div "Requerente * Paciente Profissional de Saúde Paciente Nenhum resultado encontrad…" at bounding box center [311, 253] width 597 height 210
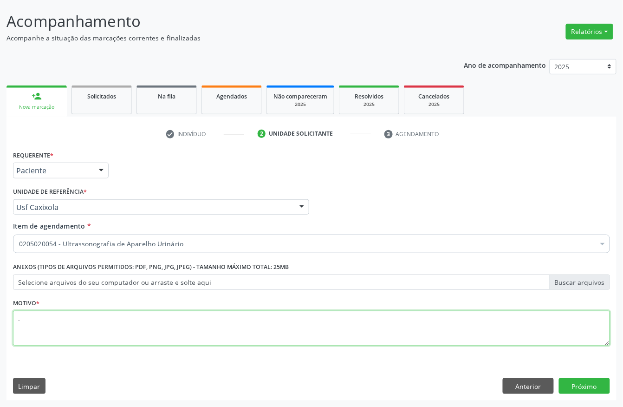
type textarea "."
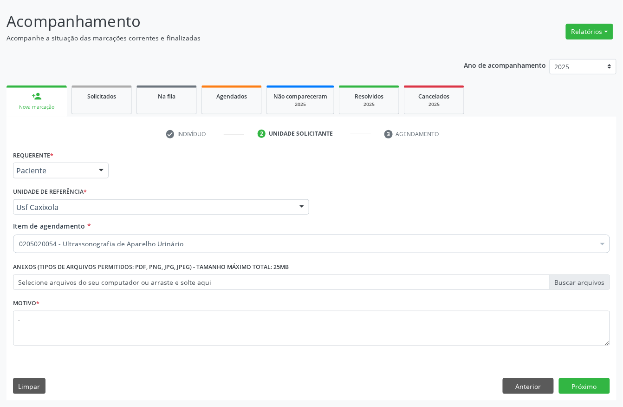
click at [578, 363] on div "Requerente * Paciente Profissional de Saúde Paciente Nenhum resultado encontrad…" at bounding box center [312, 274] width 610 height 252
click at [578, 388] on button "Próximo" at bounding box center [584, 386] width 51 height 16
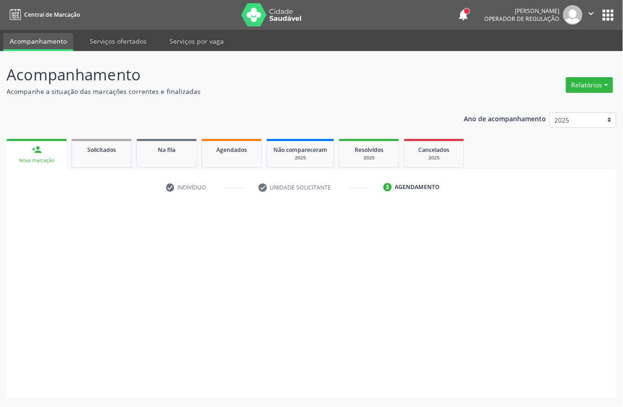
scroll to position [0, 0]
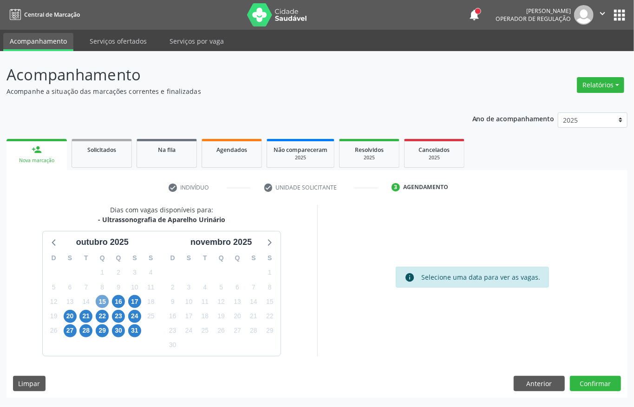
click at [98, 296] on span "15" at bounding box center [102, 301] width 13 height 13
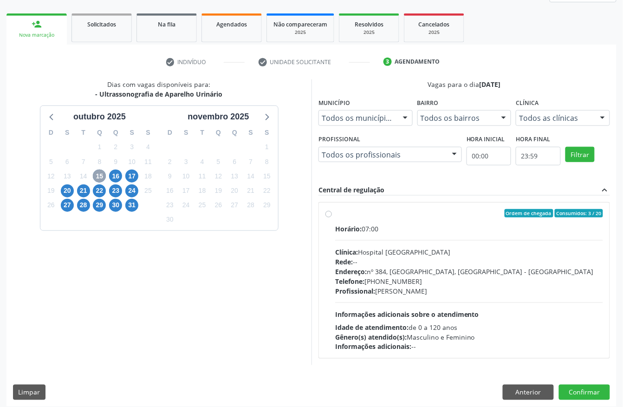
scroll to position [133, 0]
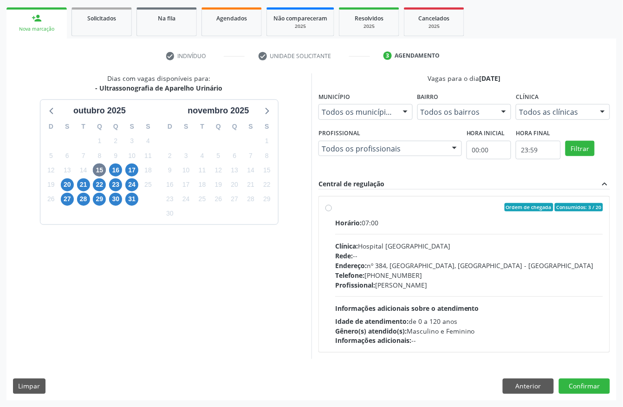
click at [384, 270] on div "Telefone: (81) 38312142" at bounding box center [469, 275] width 268 height 10
click at [332, 211] on input "Ordem de chegada Consumidos: 3 / 20 Horário: 07:00 Clínica: Hospital Sao Franci…" at bounding box center [329, 207] width 7 height 8
radio input "true"
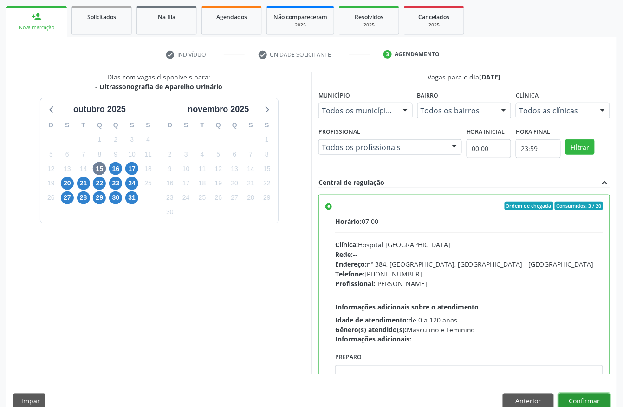
click at [594, 398] on button "Confirmar" at bounding box center [584, 401] width 51 height 16
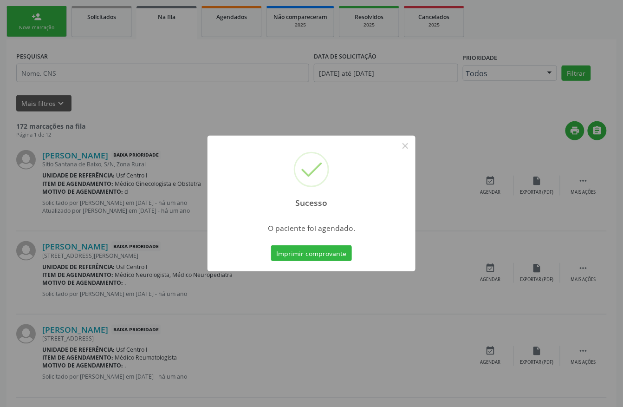
scroll to position [0, 0]
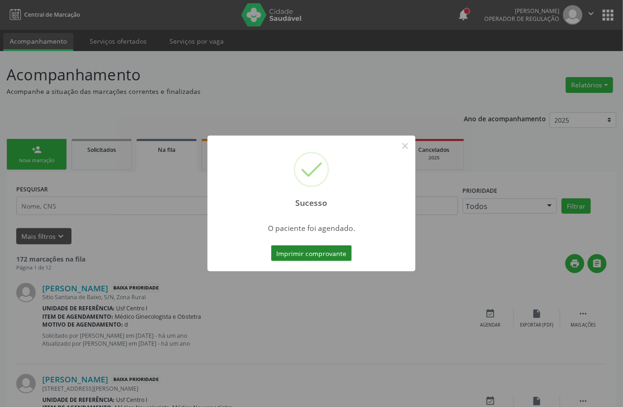
click at [281, 252] on button "Imprimir comprovante" at bounding box center [311, 253] width 81 height 16
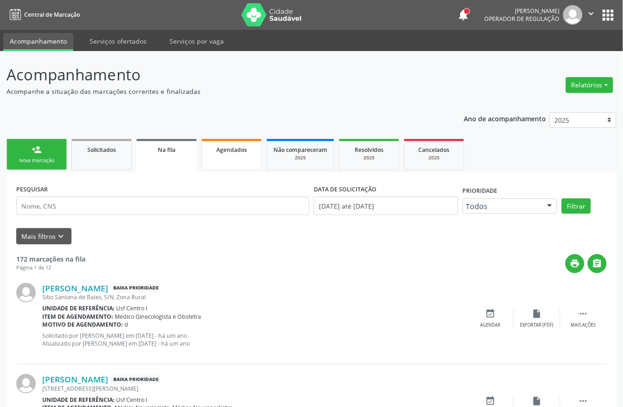
click at [233, 146] on span "Agendados" at bounding box center [231, 150] width 31 height 8
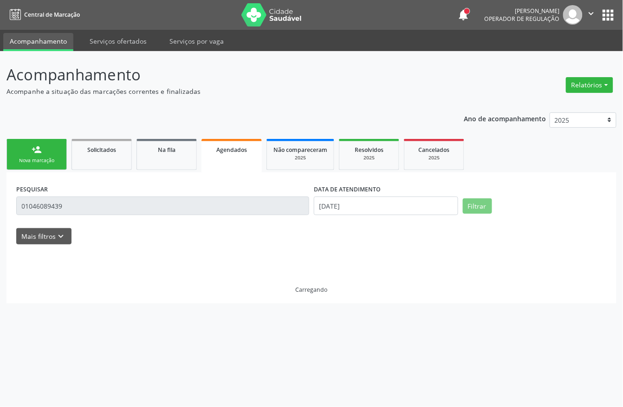
click at [238, 157] on link "Agendados" at bounding box center [232, 155] width 60 height 33
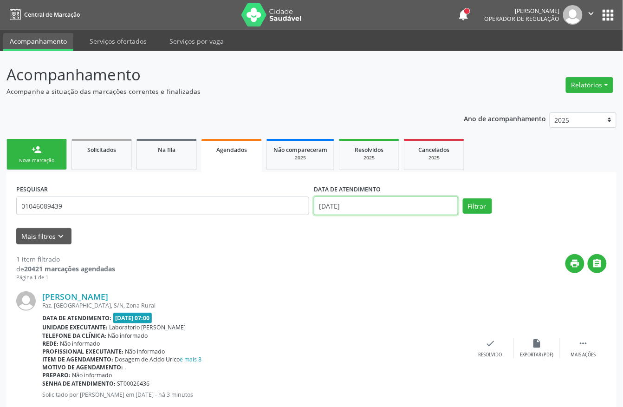
click at [378, 201] on input "02/10/2025" at bounding box center [386, 205] width 144 height 19
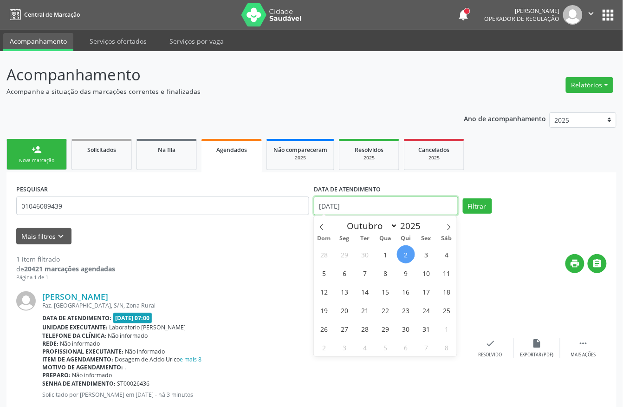
click at [378, 201] on input "02/10/2025" at bounding box center [386, 205] width 144 height 19
click at [226, 196] on div "PESQUISAR 01046089439" at bounding box center [163, 201] width 298 height 39
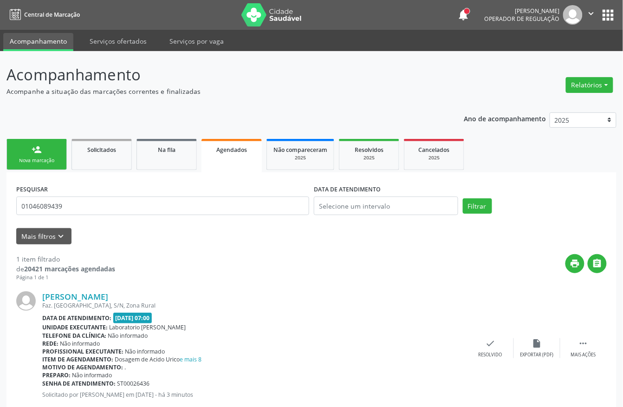
click at [226, 196] on div "PESQUISAR 01046089439" at bounding box center [163, 201] width 298 height 39
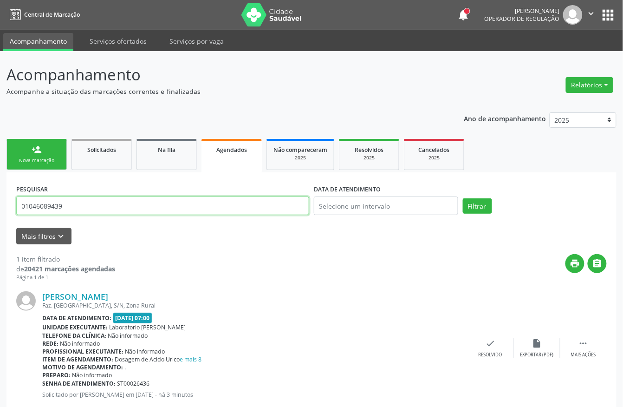
click at [131, 205] on input "01046089439" at bounding box center [162, 205] width 293 height 19
click at [463, 198] on button "Filtrar" at bounding box center [477, 206] width 29 height 16
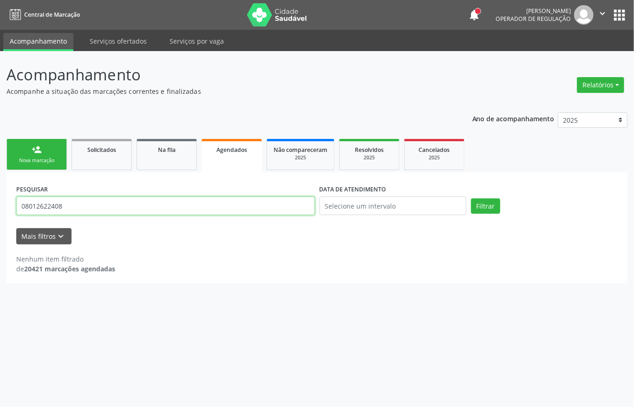
drag, startPoint x: 118, startPoint y: 198, endPoint x: 4, endPoint y: 206, distance: 114.1
click at [0, 212] on div "Acompanhamento Acompanhe a situação das marcações correntes e finalizadas Relat…" at bounding box center [317, 229] width 634 height 356
type input "maria claudia barboza dos s"
click at [471, 198] on button "Filtrar" at bounding box center [485, 206] width 29 height 16
click at [124, 207] on input "maria claudia barboza dos s" at bounding box center [165, 205] width 299 height 19
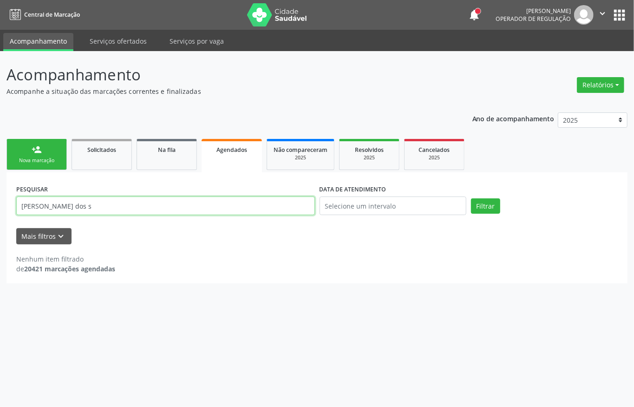
click at [124, 207] on input "maria claudia barboza dos s" at bounding box center [165, 205] width 299 height 19
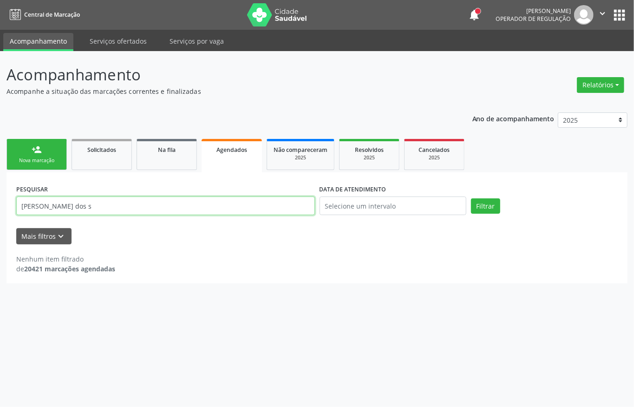
click at [124, 207] on input "maria claudia barboza dos s" at bounding box center [165, 205] width 299 height 19
click at [123, 203] on input "maria claudia barboza dos s" at bounding box center [165, 205] width 299 height 19
drag, startPoint x: 122, startPoint y: 203, endPoint x: 18, endPoint y: 223, distance: 105.9
click at [18, 223] on form "PESQUISAR maria claudia barboza dos s DATA DE ATENDIMENTO Filtrar UNIDADE DE RE…" at bounding box center [317, 213] width 602 height 62
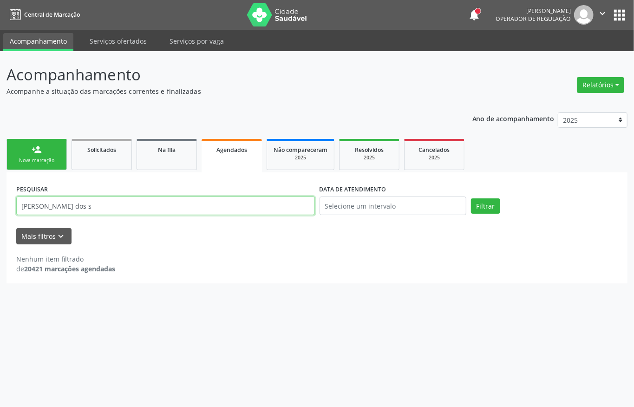
click at [103, 209] on input "maria claudia barboza dos s" at bounding box center [165, 205] width 299 height 19
click at [43, 150] on link "person_add Nova marcação" at bounding box center [37, 154] width 60 height 31
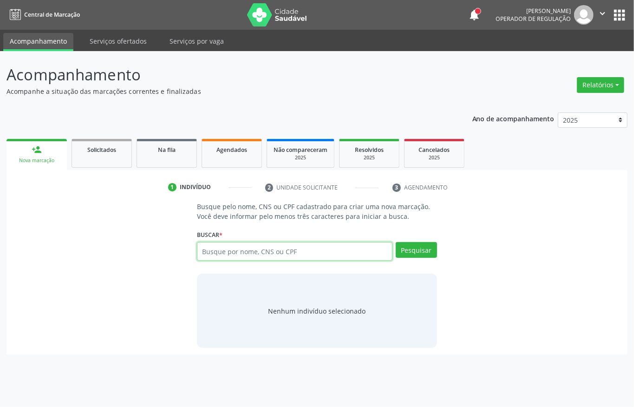
click at [234, 246] on input "text" at bounding box center [295, 251] width 196 height 19
type input "ana claudia barboza d"
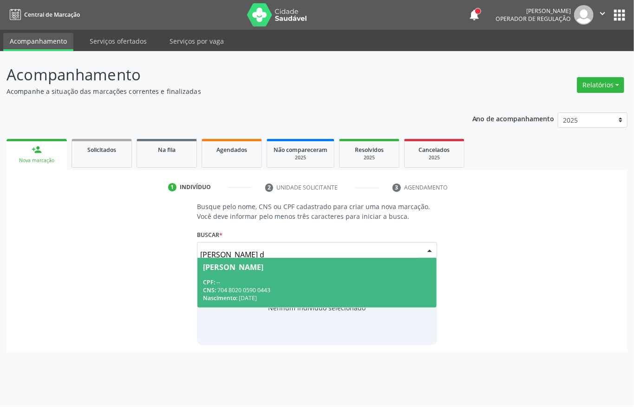
click at [318, 278] on div "CPF: --" at bounding box center [317, 282] width 228 height 8
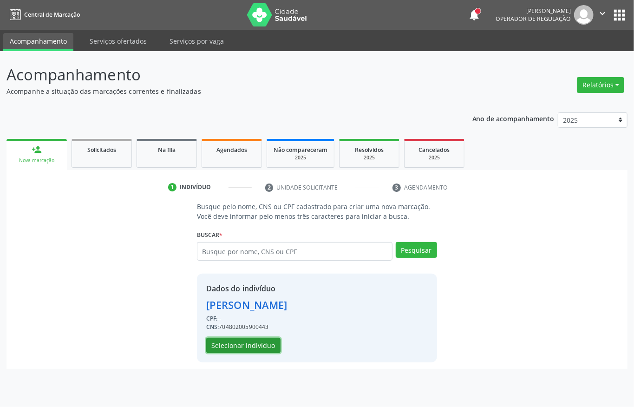
click at [235, 346] on button "Selecionar indivíduo" at bounding box center [243, 346] width 74 height 16
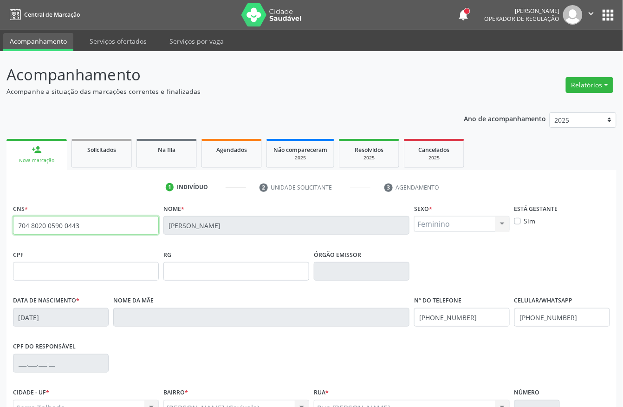
drag, startPoint x: 86, startPoint y: 229, endPoint x: 0, endPoint y: 232, distance: 86.5
click at [0, 232] on div "Acompanhamento Acompanhe a situação das marcações correntes e finalizadas Relat…" at bounding box center [311, 277] width 623 height 452
click at [230, 156] on link "Agendados" at bounding box center [232, 153] width 60 height 29
select select "9"
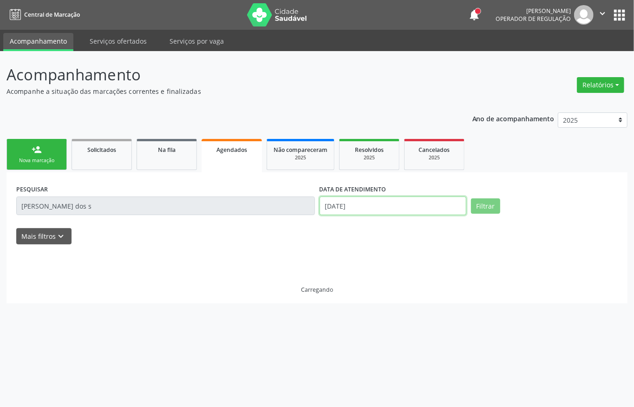
click at [376, 207] on input "02/10/2025" at bounding box center [393, 205] width 147 height 19
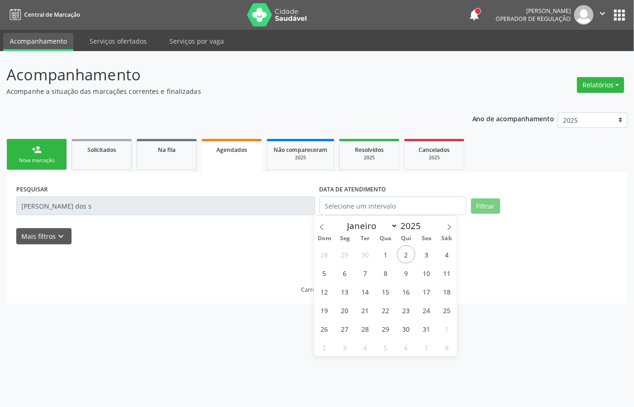
click at [253, 214] on input "maria claudia barboza dos s" at bounding box center [165, 205] width 299 height 19
click at [248, 209] on input "maria claudia barboza dos s" at bounding box center [165, 205] width 299 height 19
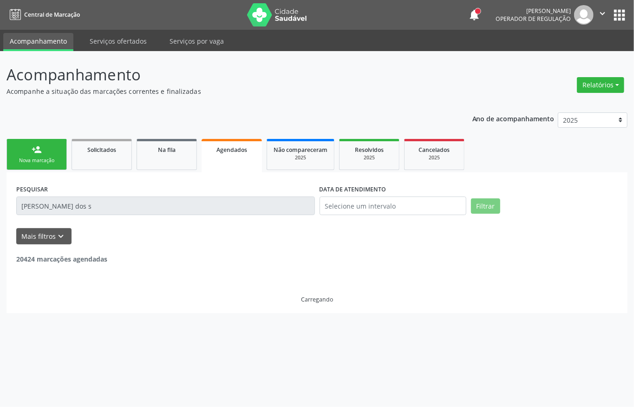
click at [248, 209] on input "maria claudia barboza dos s" at bounding box center [165, 205] width 299 height 19
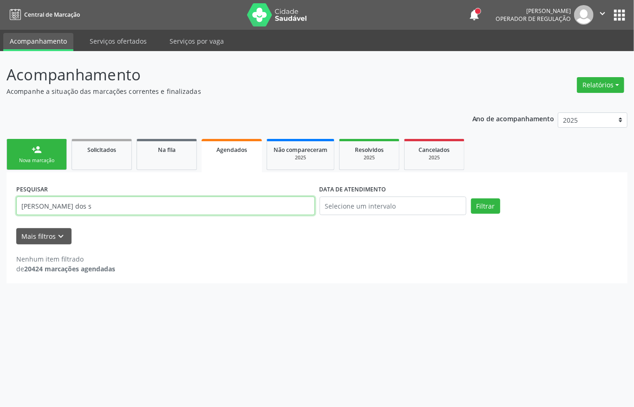
click at [248, 208] on input "maria claudia barboza dos s" at bounding box center [165, 205] width 299 height 19
paste input "704 8020 0590 0443"
type input "704 8020 0590 0443"
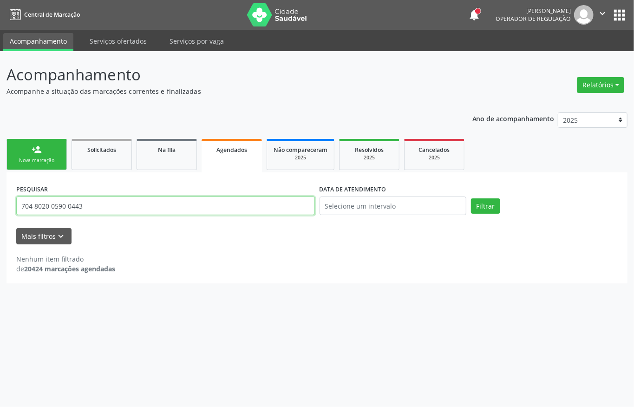
click at [471, 198] on button "Filtrar" at bounding box center [485, 206] width 29 height 16
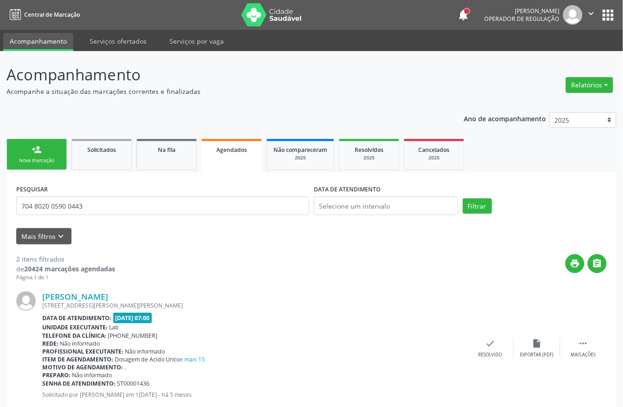
click at [20, 153] on link "person_add Nova marcação" at bounding box center [37, 154] width 60 height 31
click at [45, 151] on link "person_add Nova marcação" at bounding box center [37, 154] width 60 height 31
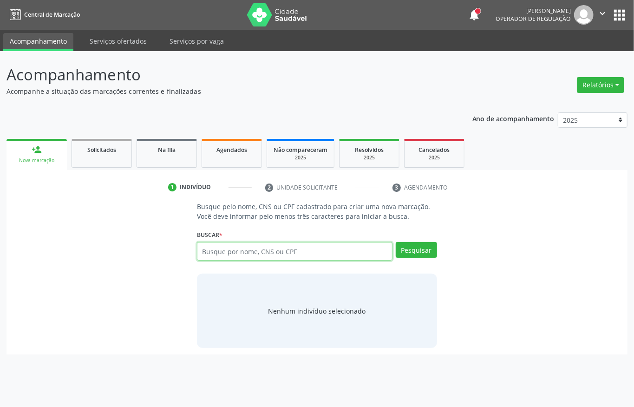
click at [253, 248] on input "text" at bounding box center [295, 251] width 196 height 19
type input "07313580584"
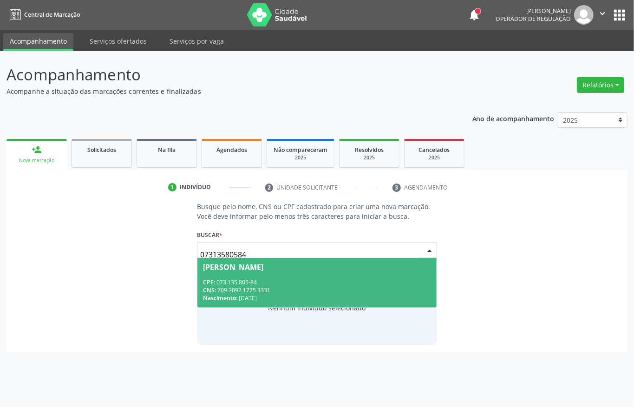
click at [246, 279] on div "CPF: 073.135.805-84" at bounding box center [317, 282] width 228 height 8
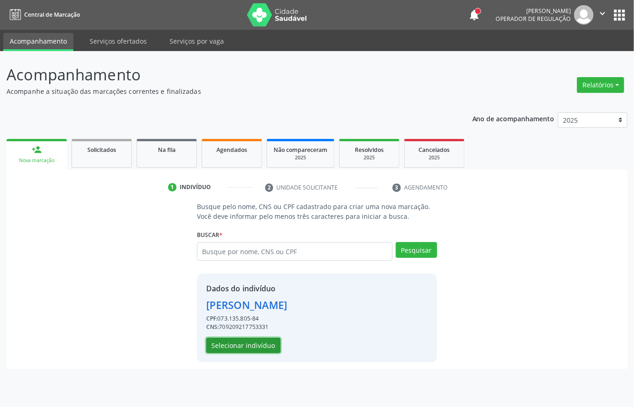
click at [236, 339] on button "Selecionar indivíduo" at bounding box center [243, 346] width 74 height 16
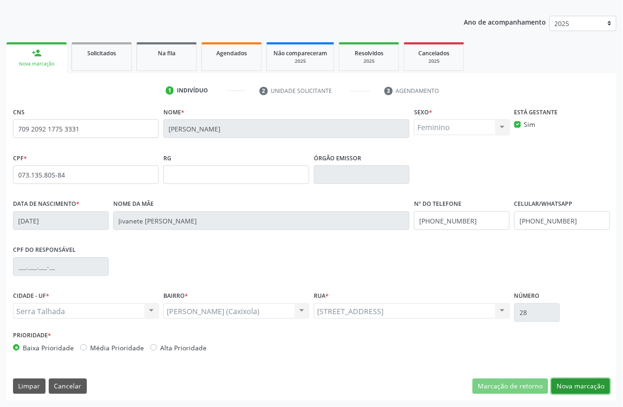
click at [573, 388] on button "Nova marcação" at bounding box center [581, 387] width 59 height 16
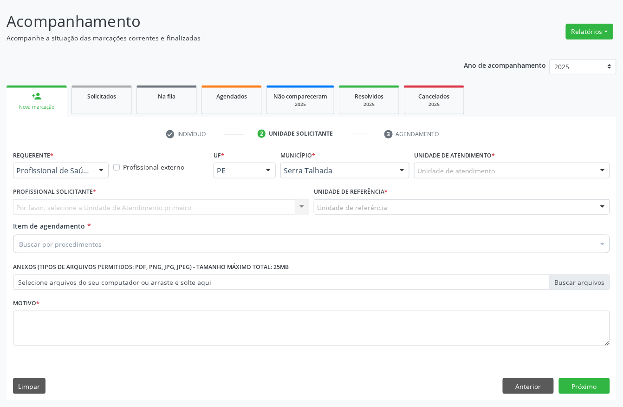
scroll to position [54, 0]
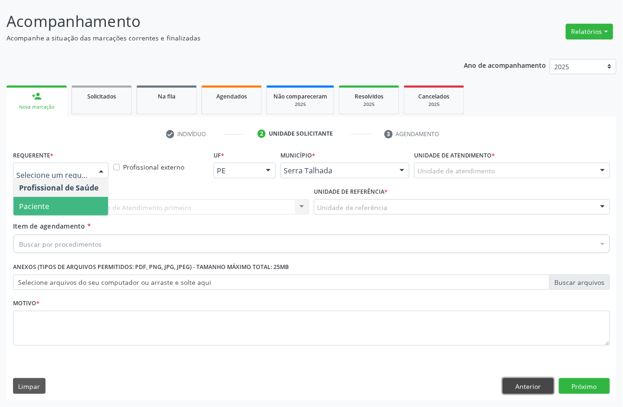
click at [538, 383] on button "Anterior" at bounding box center [528, 386] width 51 height 16
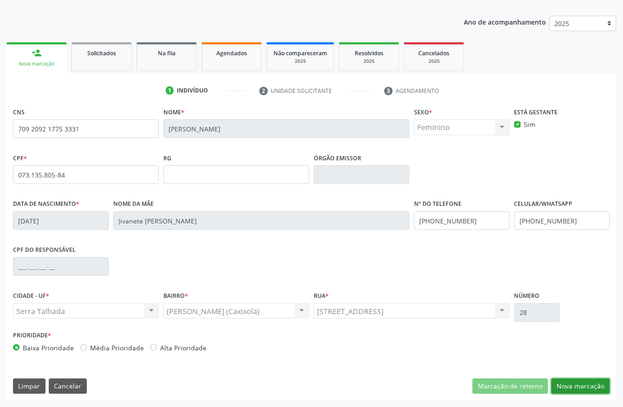
click at [597, 380] on button "Nova marcação" at bounding box center [581, 387] width 59 height 16
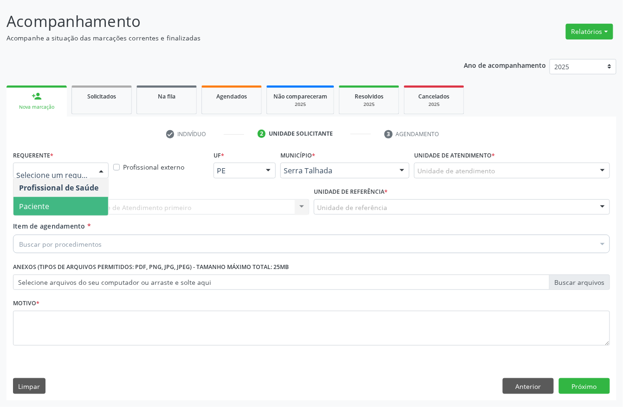
click at [60, 205] on span "Paciente" at bounding box center [60, 206] width 95 height 19
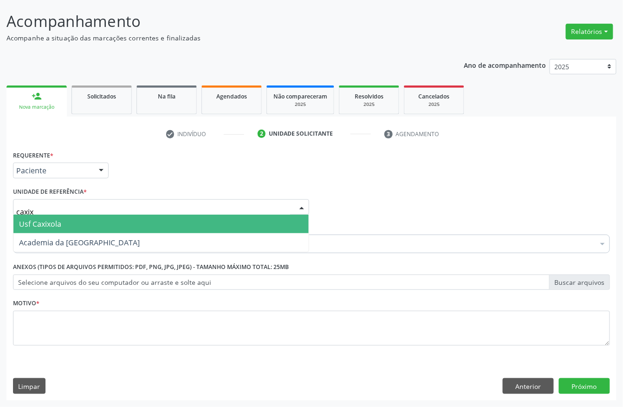
type input "caxixo"
click at [63, 220] on span "Usf Caxixola" at bounding box center [160, 224] width 295 height 19
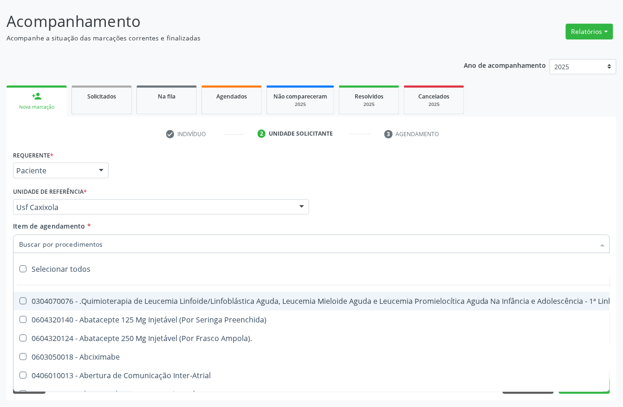
click at [73, 239] on input "Item de agendamento *" at bounding box center [307, 244] width 576 height 19
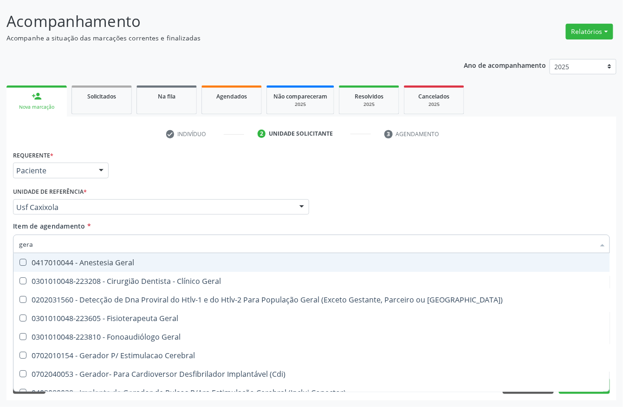
type input "geral"
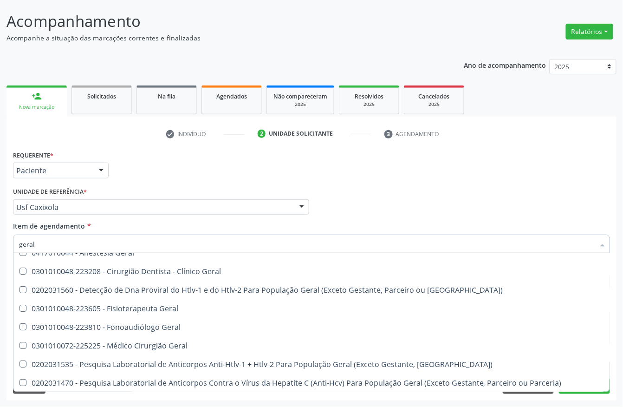
scroll to position [0, 0]
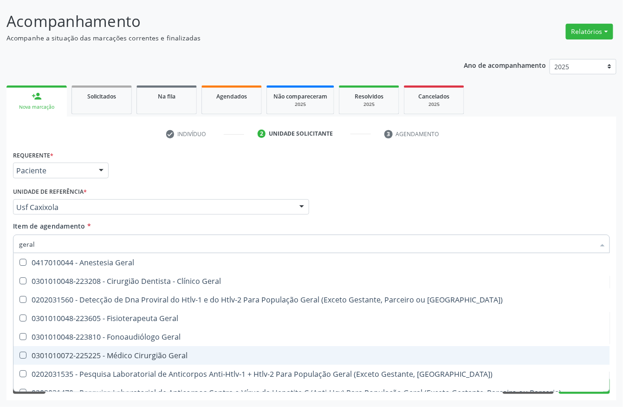
click at [135, 353] on div "0301010072-225225 - Médico Cirurgião Geral" at bounding box center [374, 355] width 711 height 7
checkbox Geral "true"
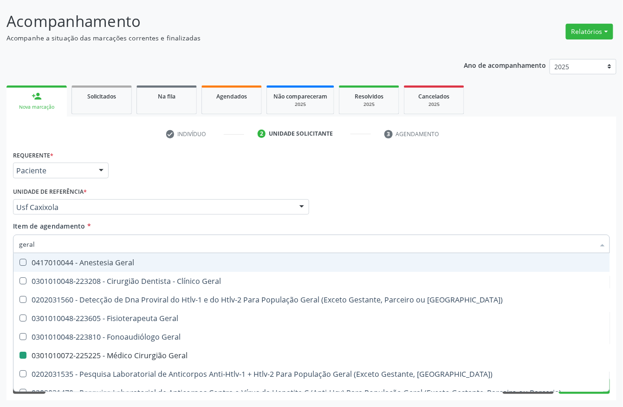
click at [406, 207] on div "Profissional Solicitante Por favor, selecione a Unidade de Atendimento primeiro…" at bounding box center [312, 203] width 602 height 36
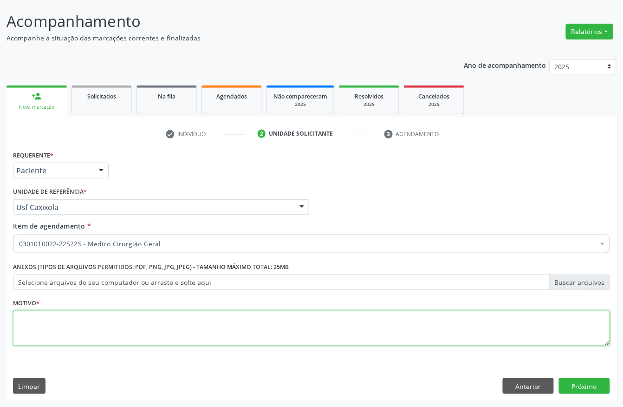
click at [68, 324] on textarea at bounding box center [311, 328] width 597 height 35
type textarea "."
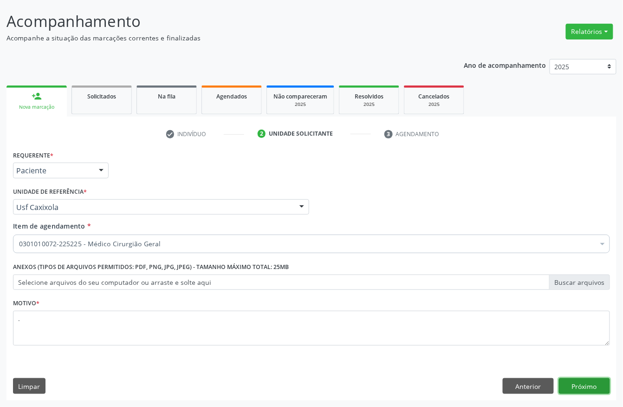
click at [588, 386] on button "Próximo" at bounding box center [584, 386] width 51 height 16
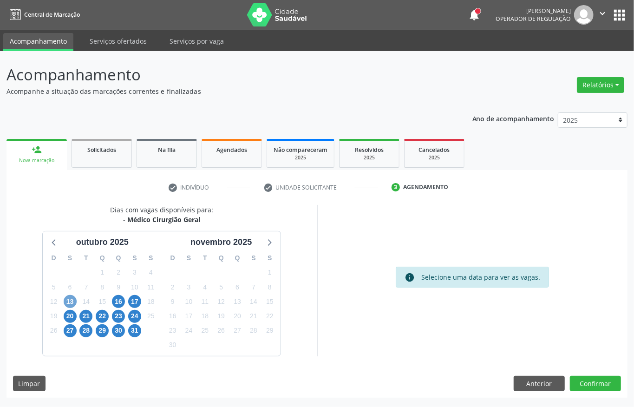
click at [71, 304] on span "13" at bounding box center [70, 301] width 13 height 13
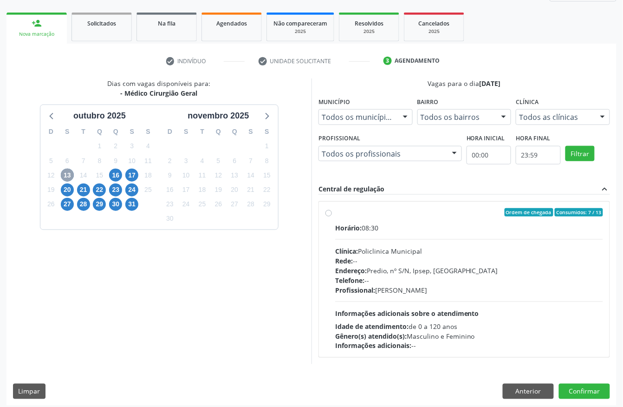
scroll to position [133, 0]
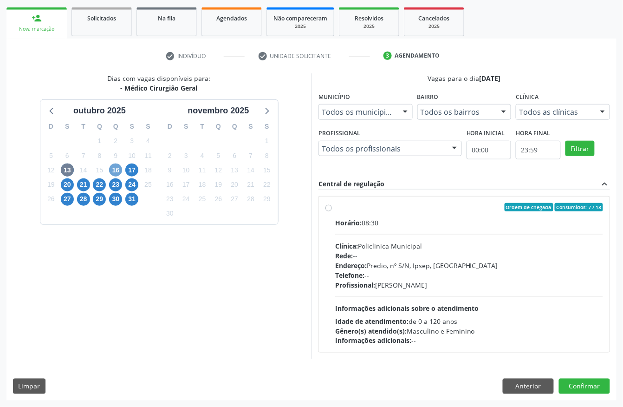
click at [116, 166] on span "16" at bounding box center [115, 169] width 13 height 13
click at [404, 227] on div "Horário: 07:00 Clínica: Hospital Sao Francisco Rede: -- Endereço: nº 384, Varze…" at bounding box center [469, 282] width 268 height 128
click at [332, 211] on input "Ordem de chegada Consumidos: 3 / 6 Horário: 07:00 Clínica: Hospital Sao Francis…" at bounding box center [329, 207] width 7 height 8
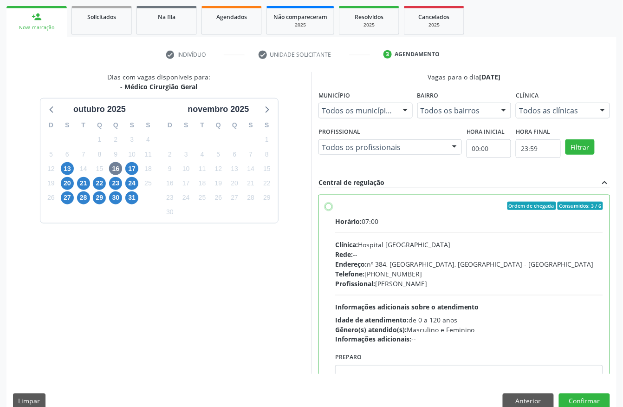
radio input "true"
click at [582, 394] on button "Confirmar" at bounding box center [584, 401] width 51 height 16
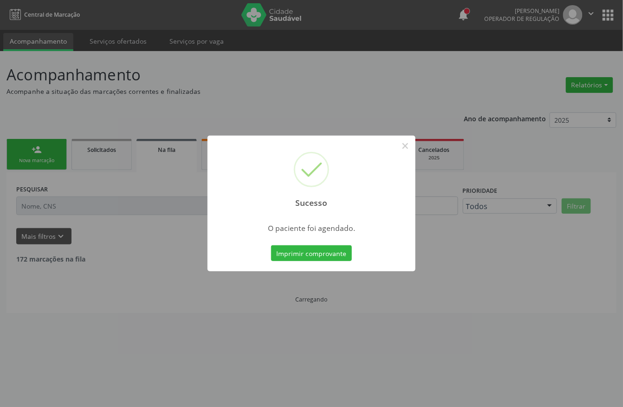
scroll to position [0, 0]
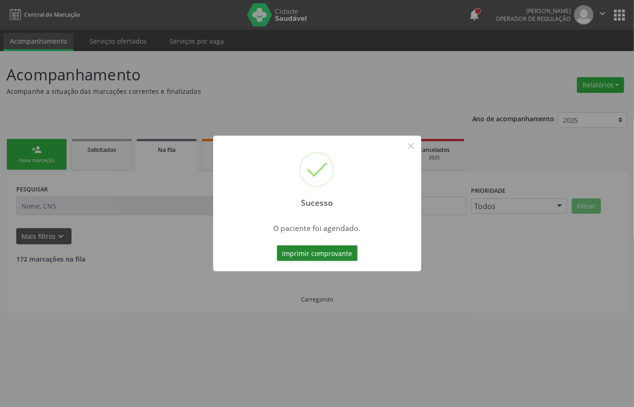
click at [324, 249] on button "Imprimir comprovante" at bounding box center [317, 253] width 81 height 16
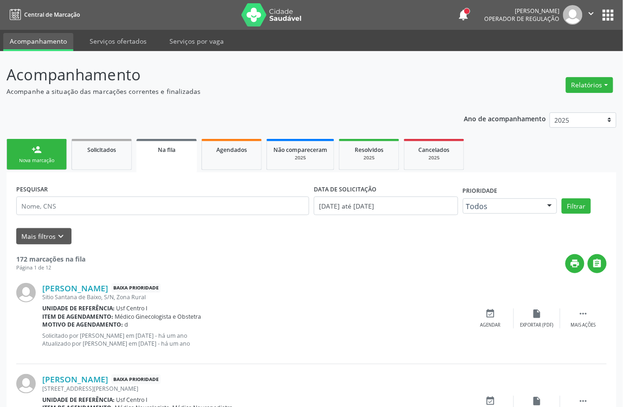
drag, startPoint x: 28, startPoint y: 146, endPoint x: 84, endPoint y: 161, distance: 57.7
click at [28, 146] on link "person_add Nova marcação" at bounding box center [37, 154] width 60 height 31
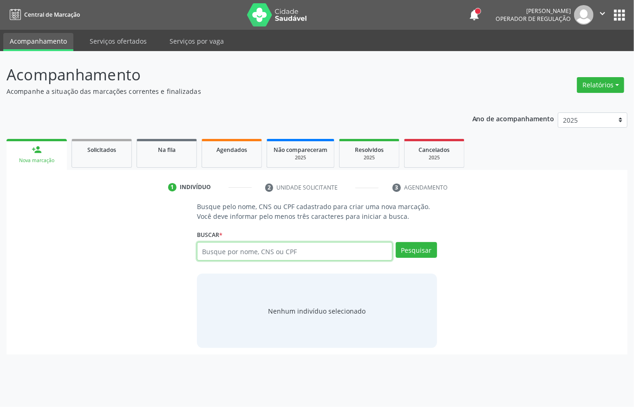
click at [287, 249] on input "text" at bounding box center [295, 251] width 196 height 19
click at [229, 157] on link "Agendados" at bounding box center [232, 153] width 60 height 29
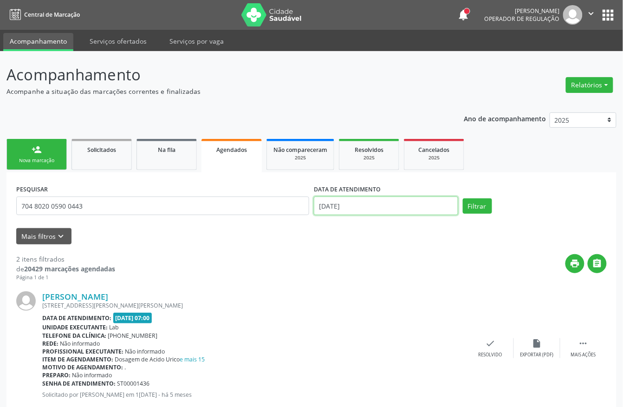
click at [374, 206] on input "02/10/2025" at bounding box center [386, 205] width 144 height 19
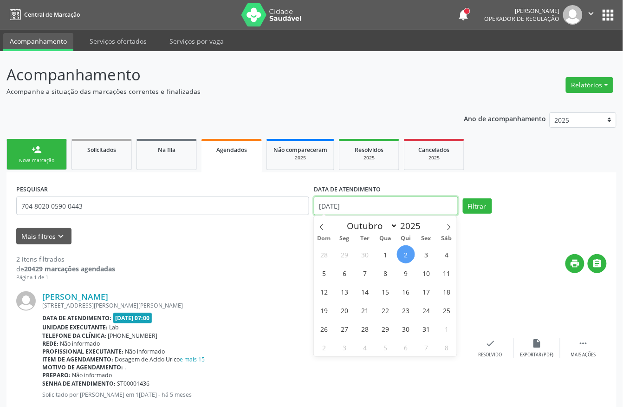
click at [374, 206] on input "02/10/2025" at bounding box center [386, 205] width 144 height 19
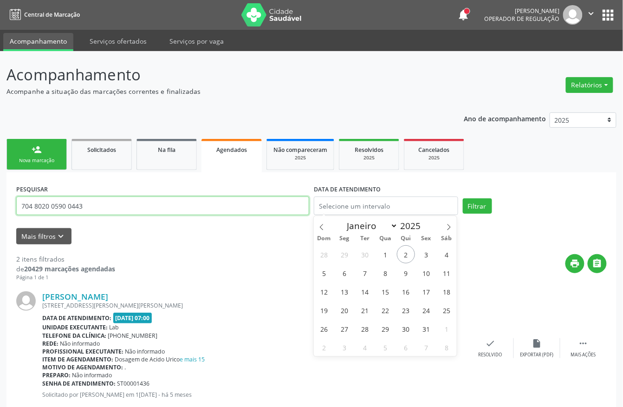
click at [223, 203] on input "704 8020 0590 0443" at bounding box center [162, 205] width 293 height 19
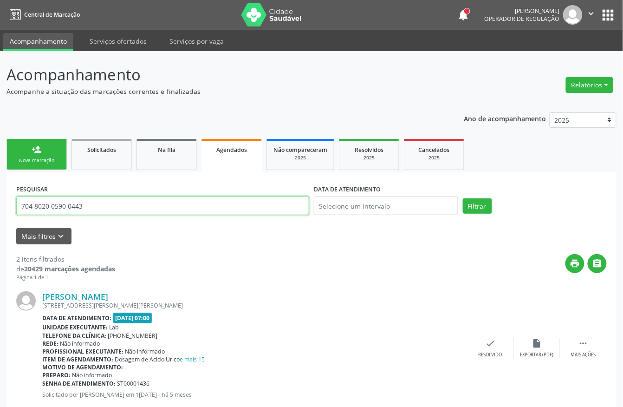
click at [223, 203] on input "704 8020 0590 0443" at bounding box center [162, 205] width 293 height 19
type input "01046089439"
click at [463, 198] on button "Filtrar" at bounding box center [477, 206] width 29 height 16
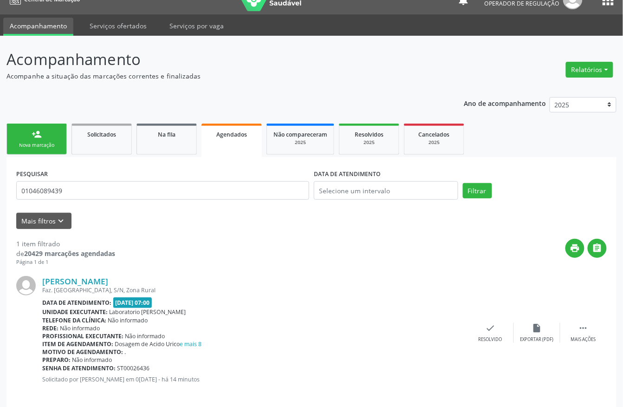
scroll to position [24, 0]
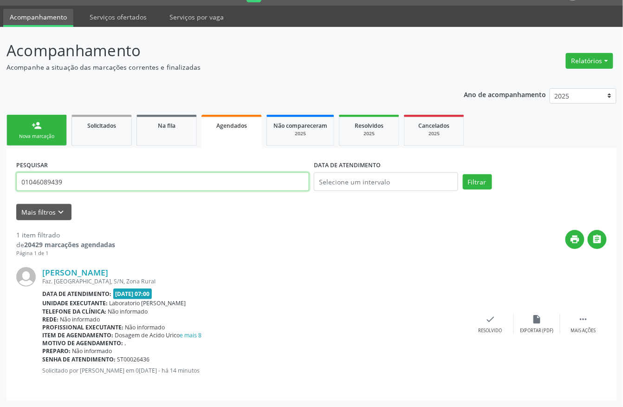
click at [0, 182] on div "Acompanhamento Acompanhe a situação das marcações correntes e finalizadas Relat…" at bounding box center [311, 217] width 623 height 380
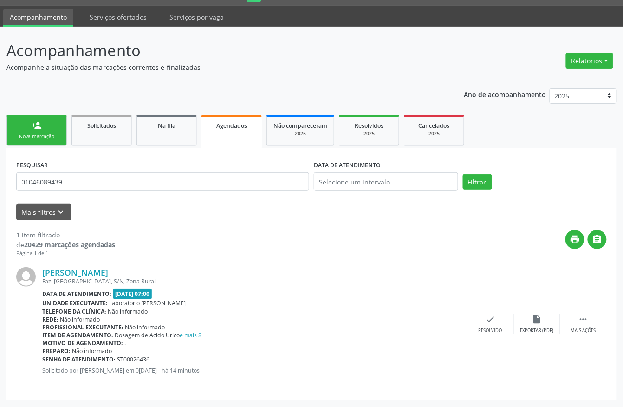
click at [28, 128] on link "person_add Nova marcação" at bounding box center [37, 130] width 60 height 31
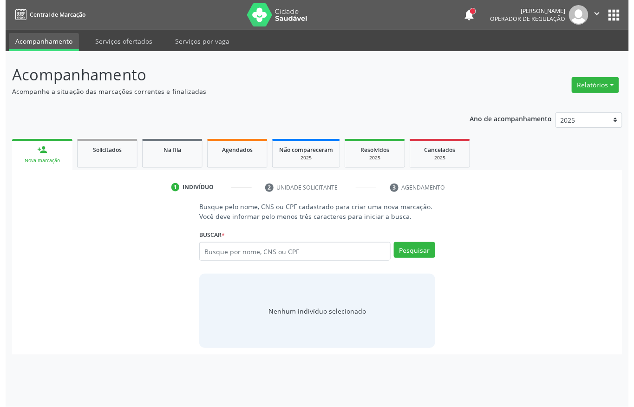
scroll to position [0, 0]
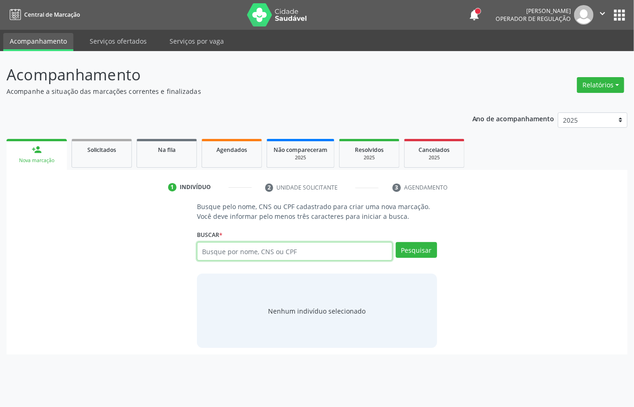
click at [225, 245] on input "text" at bounding box center [295, 251] width 196 height 19
paste input "01046089439"
type input "01046089439"
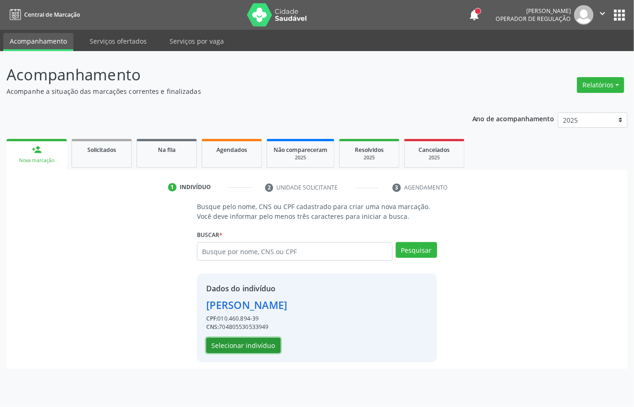
click at [228, 346] on button "Selecionar indivíduo" at bounding box center [243, 346] width 74 height 16
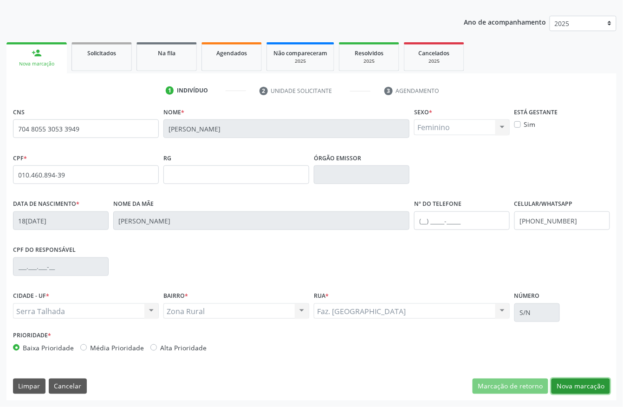
click at [583, 385] on button "Nova marcação" at bounding box center [581, 387] width 59 height 16
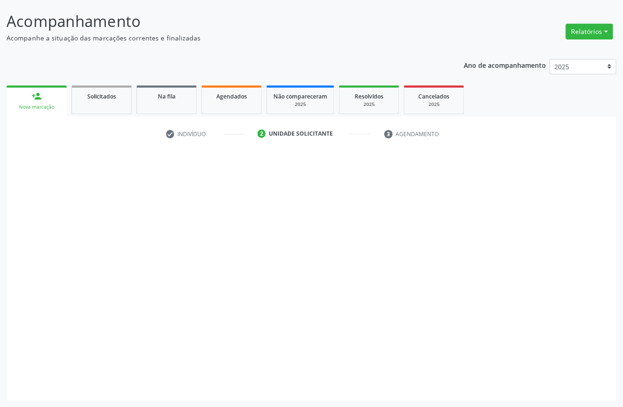
scroll to position [54, 0]
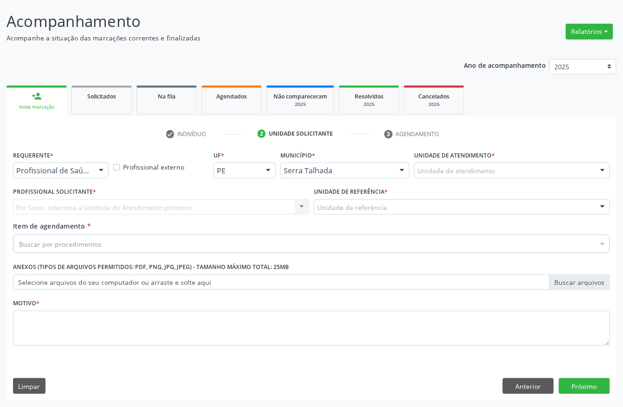
click at [101, 168] on div at bounding box center [101, 171] width 14 height 16
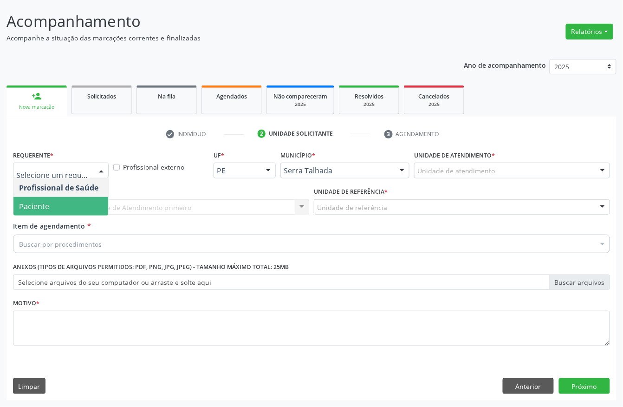
click at [84, 202] on span "Paciente" at bounding box center [60, 206] width 95 height 19
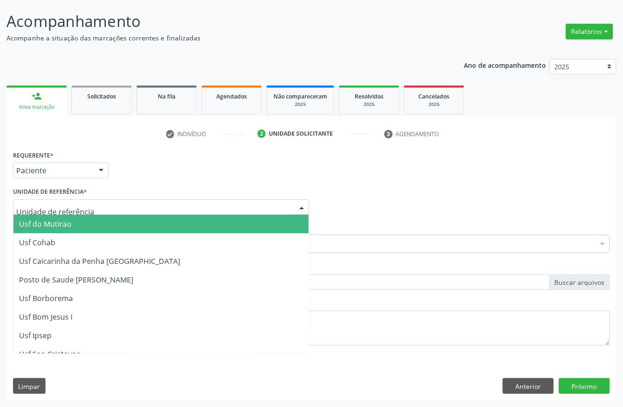
click at [123, 211] on div at bounding box center [161, 207] width 296 height 16
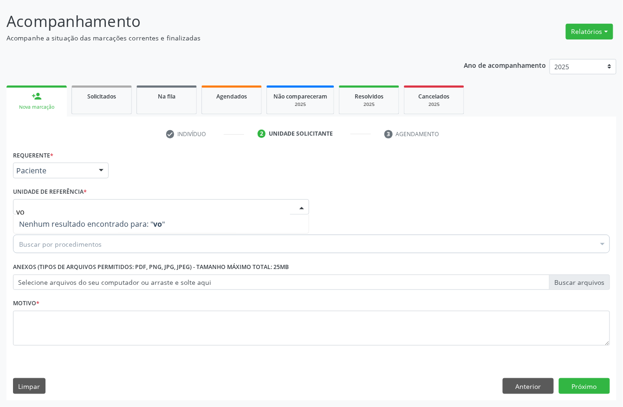
type input "v"
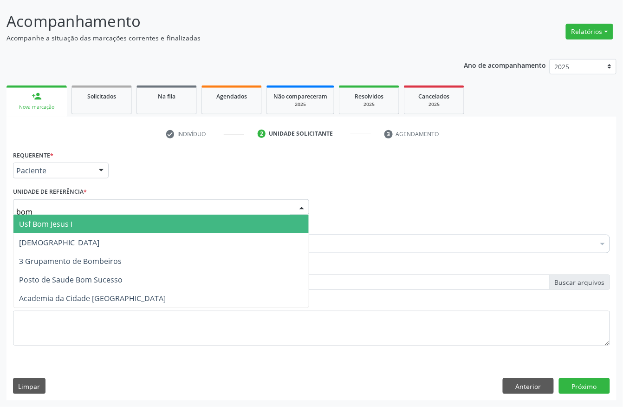
type input "bom"
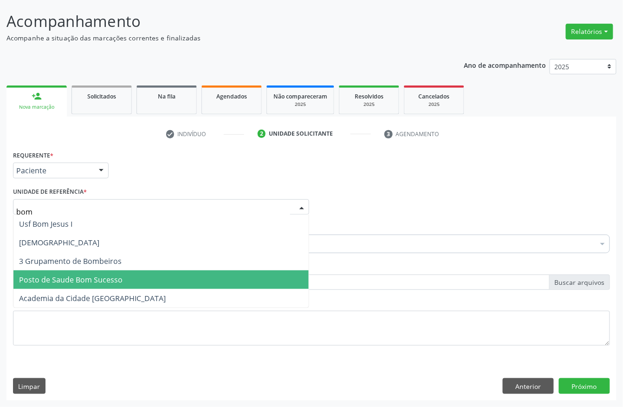
click at [86, 281] on span "Posto de Saude Bom Sucesso" at bounding box center [71, 280] width 104 height 10
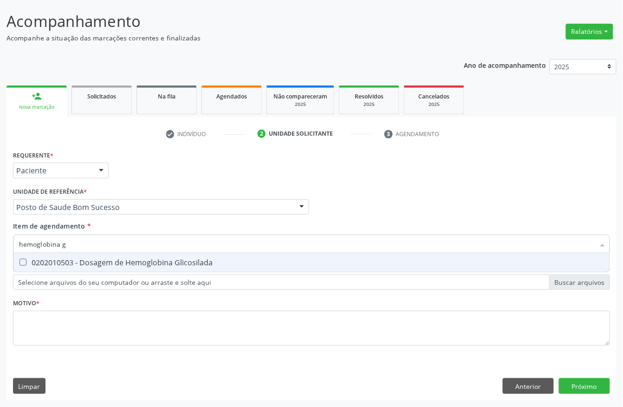
type input "hemoglobina g"
click at [63, 259] on div "0202010503 - Dosagem de Hemoglobina Glicosilada" at bounding box center [311, 262] width 585 height 7
checkbox Glicosilada "true"
drag, startPoint x: 73, startPoint y: 245, endPoint x: 0, endPoint y: 246, distance: 73.4
click at [0, 246] on div "Acompanhamento Acompanhe a situação das marcações correntes e finalizadas Relat…" at bounding box center [311, 202] width 623 height 409
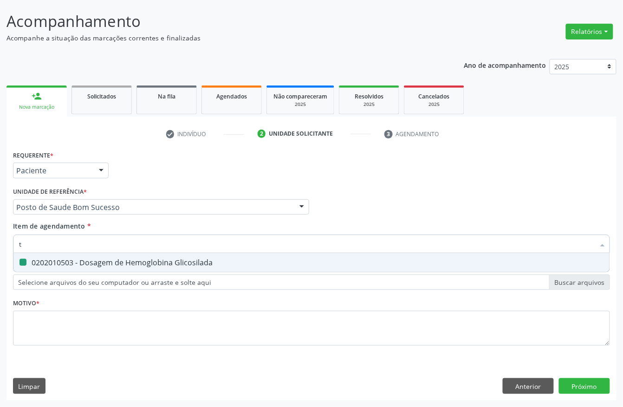
type input "ts"
checkbox Glicosilada "false"
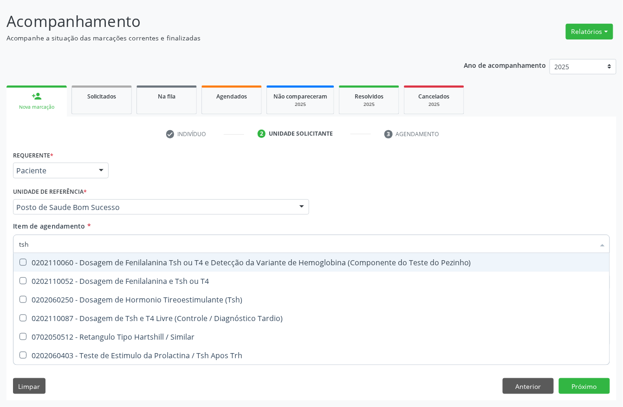
type input "tsh"
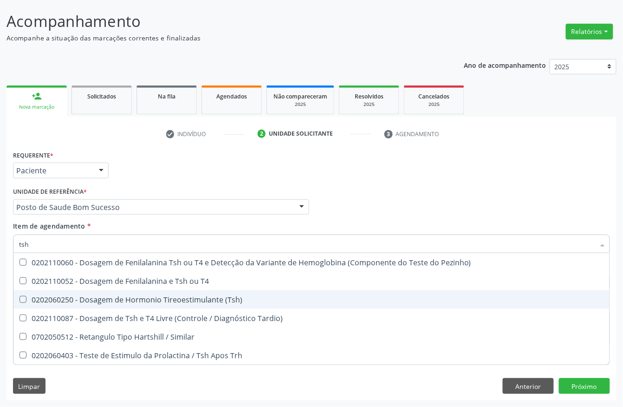
drag, startPoint x: 65, startPoint y: 300, endPoint x: 54, endPoint y: 258, distance: 42.8
click at [62, 296] on div "0202060250 - Dosagem de Hormonio Tireoestimulante (Tsh)" at bounding box center [311, 299] width 585 height 7
checkbox \(Tsh\) "true"
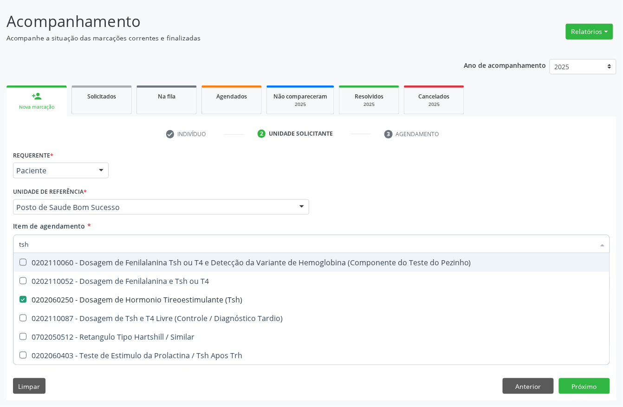
click at [0, 241] on div "Acompanhamento Acompanhe a situação das marcações correntes e finalizadas Relat…" at bounding box center [311, 202] width 623 height 409
type input "t4"
checkbox \(Tsh\) "false"
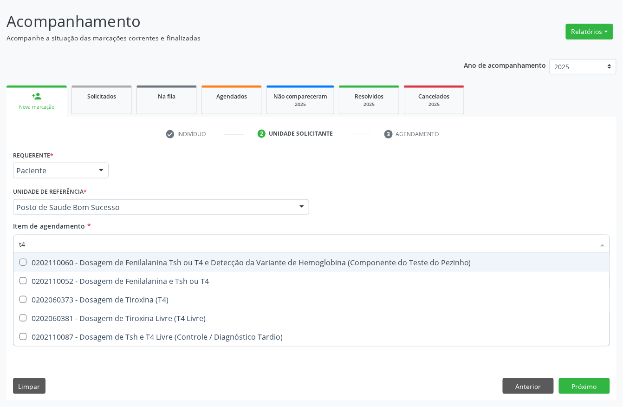
type input "t4 l"
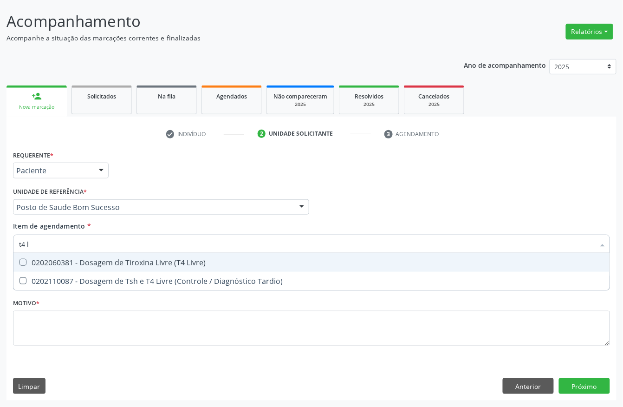
click at [220, 248] on input "t4 l" at bounding box center [307, 244] width 576 height 19
click at [209, 262] on div "0202060381 - Dosagem de Tiroxina Livre (T4 Livre)" at bounding box center [311, 262] width 585 height 7
checkbox Livre\) "true"
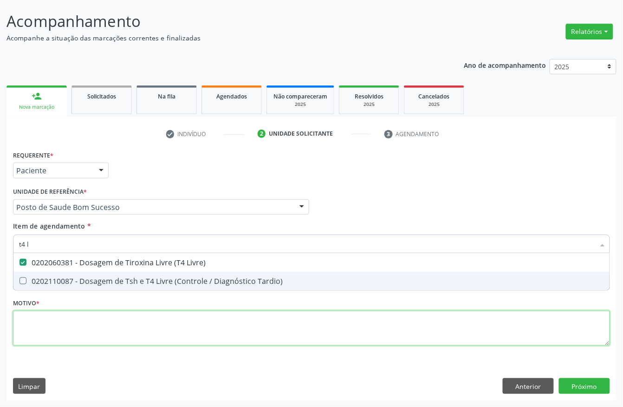
click at [106, 333] on div "Requerente * Paciente Profissional de Saúde Paciente Nenhum resultado encontrad…" at bounding box center [311, 253] width 597 height 210
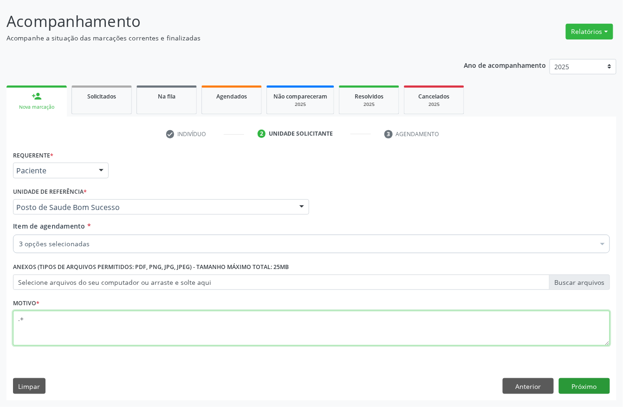
type textarea ".+"
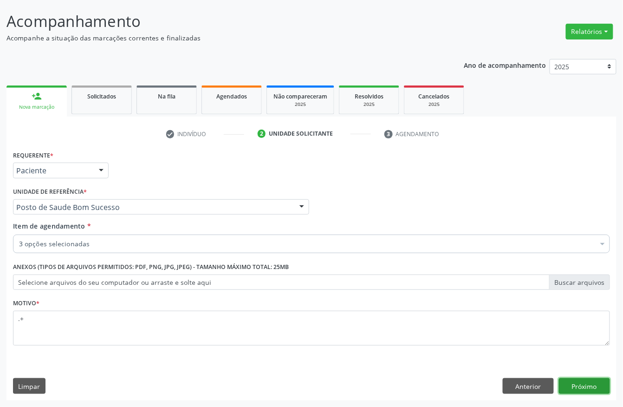
click at [581, 383] on button "Próximo" at bounding box center [584, 386] width 51 height 16
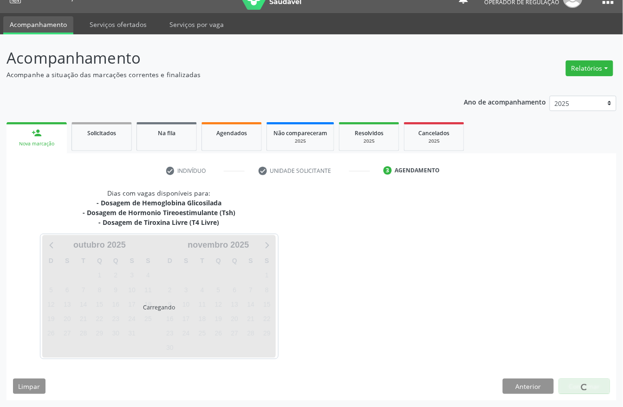
scroll to position [17, 0]
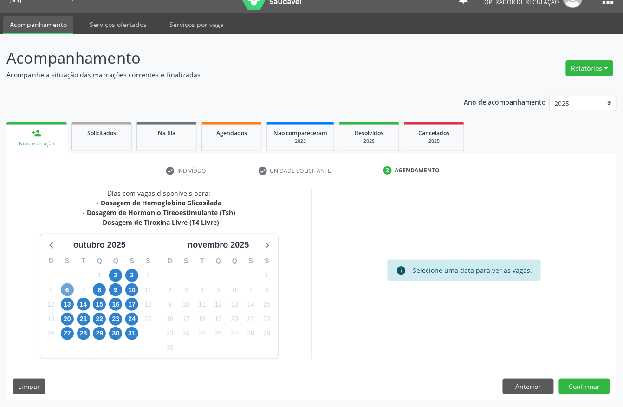
click at [61, 290] on span "6" at bounding box center [67, 289] width 13 height 13
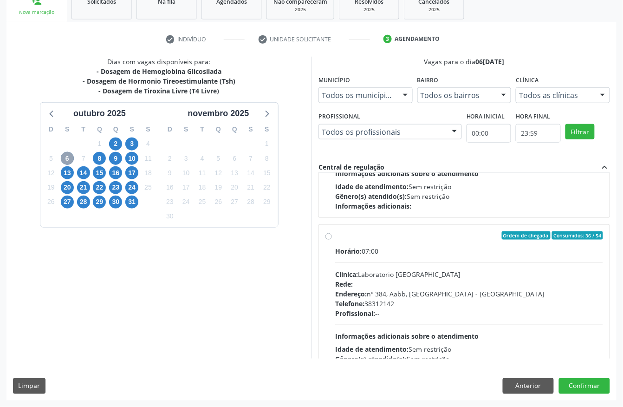
scroll to position [311, 0]
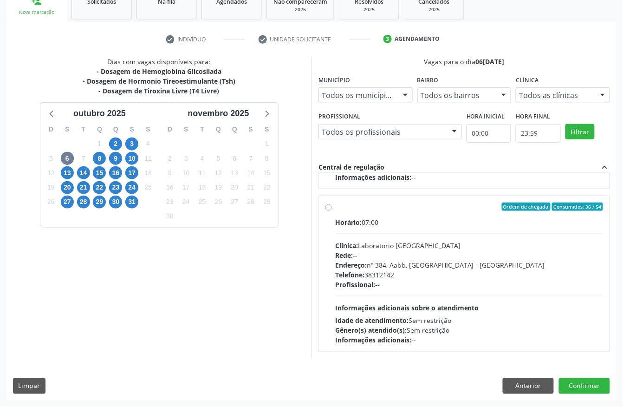
click at [380, 251] on div "Rede: --" at bounding box center [469, 255] width 268 height 10
click at [332, 211] on input "Ordem de chegada Consumidos: 36 / 54 Horário: 07:00 Clínica: Laboratorio Sao Fr…" at bounding box center [329, 207] width 7 height 8
radio input "true"
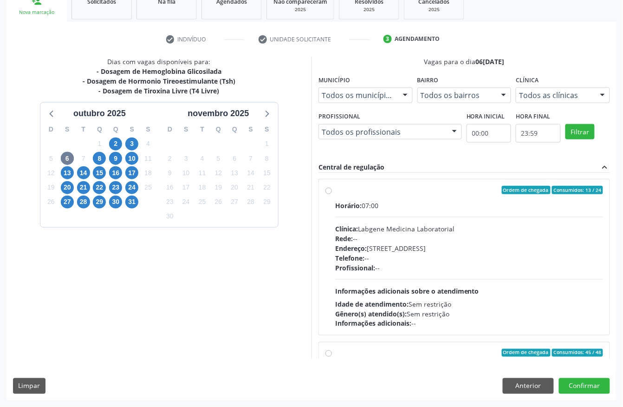
scroll to position [0, 0]
click at [576, 383] on button "Confirmar" at bounding box center [584, 386] width 51 height 16
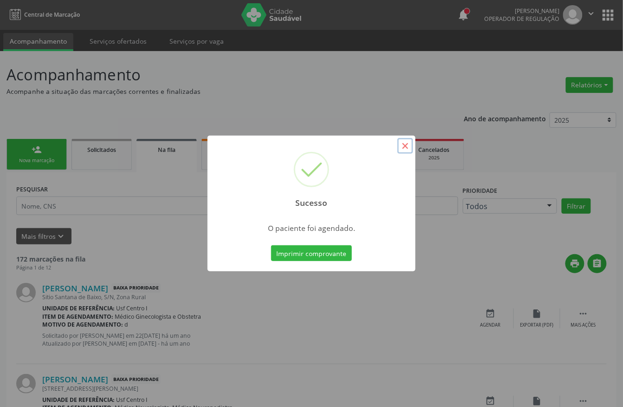
click at [406, 143] on button "×" at bounding box center [406, 146] width 16 height 16
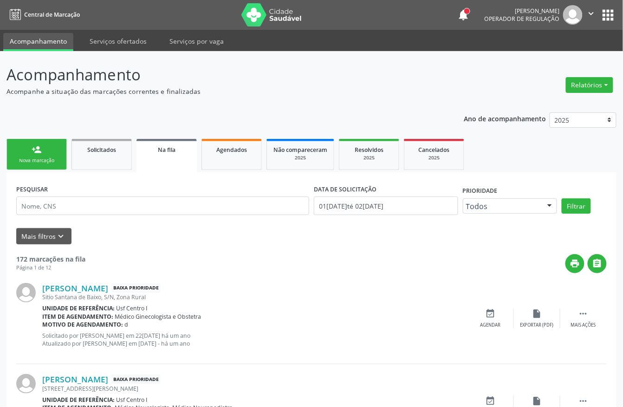
click at [39, 158] on div "Nova marcação" at bounding box center [36, 160] width 46 height 7
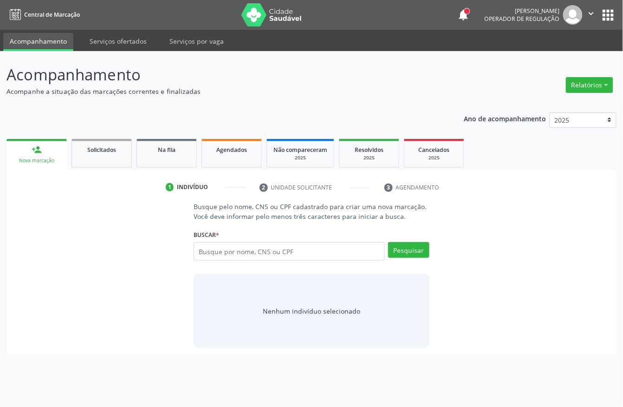
click at [22, 145] on link "person_add Nova marcação" at bounding box center [37, 154] width 60 height 31
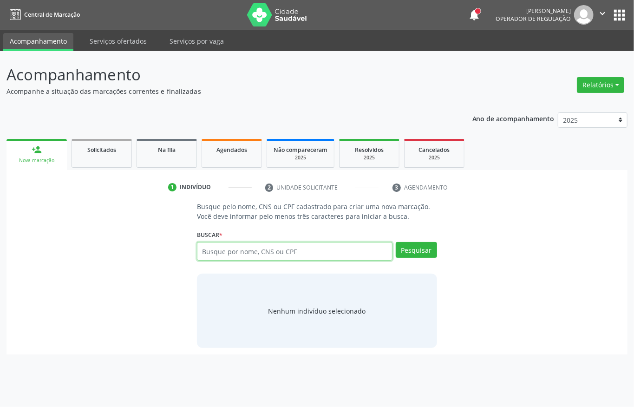
click at [269, 255] on input "text" at bounding box center [295, 251] width 196 height 19
click at [320, 253] on input "text" at bounding box center [295, 251] width 196 height 19
type input "02483723438"
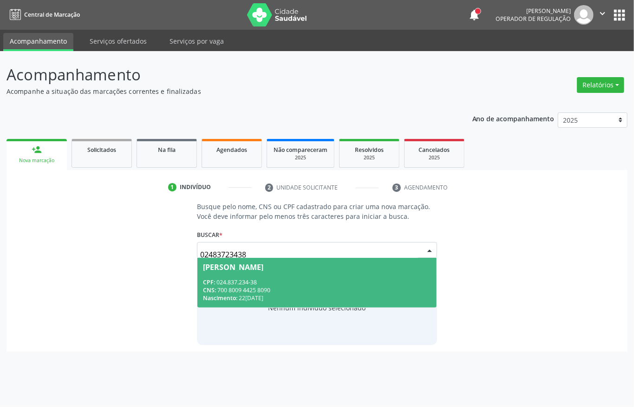
click at [233, 279] on div "CPF: 024.837.234-38" at bounding box center [317, 282] width 228 height 8
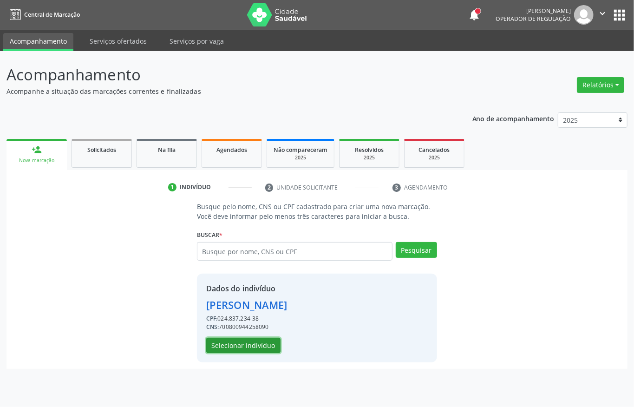
click at [225, 344] on button "Selecionar indivíduo" at bounding box center [243, 346] width 74 height 16
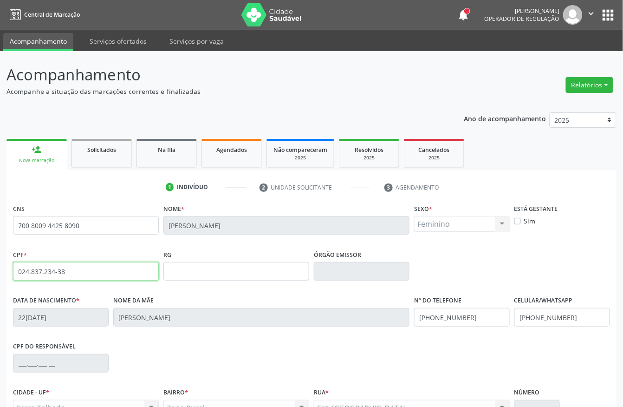
drag, startPoint x: 75, startPoint y: 274, endPoint x: 0, endPoint y: 310, distance: 83.1
click at [0, 308] on div "Acompanhamento Acompanhe a situação das marcações correntes e finalizadas Relat…" at bounding box center [311, 277] width 623 height 452
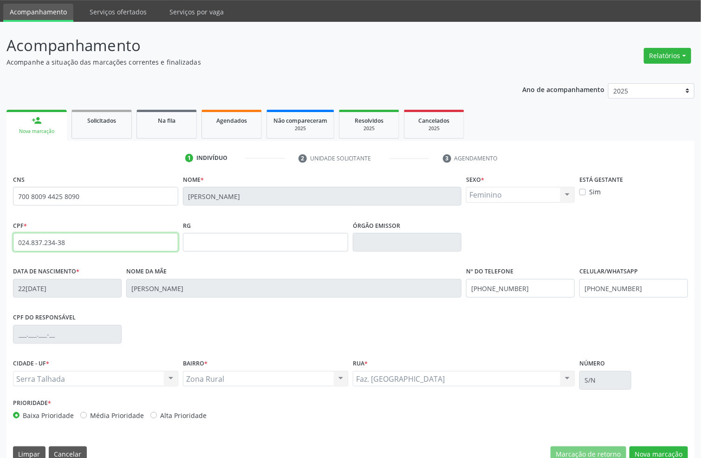
scroll to position [46, 0]
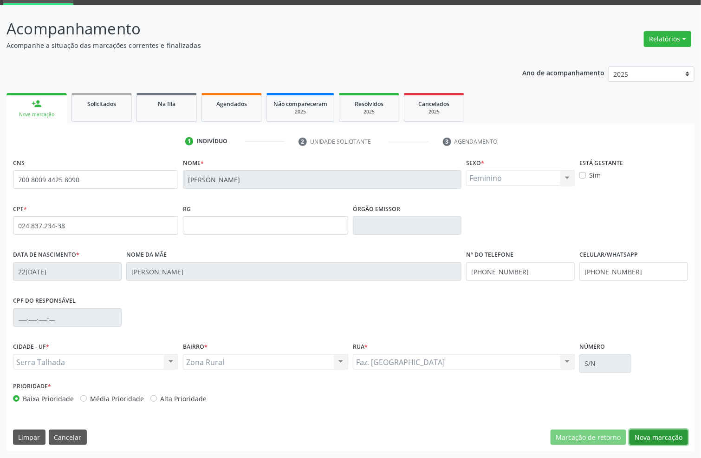
drag, startPoint x: 663, startPoint y: 434, endPoint x: 647, endPoint y: 422, distance: 20.4
click at [634, 406] on button "Nova marcação" at bounding box center [659, 437] width 59 height 16
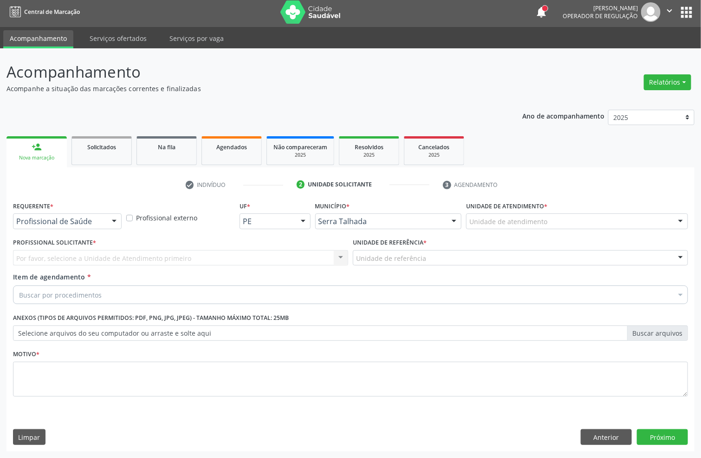
scroll to position [3, 0]
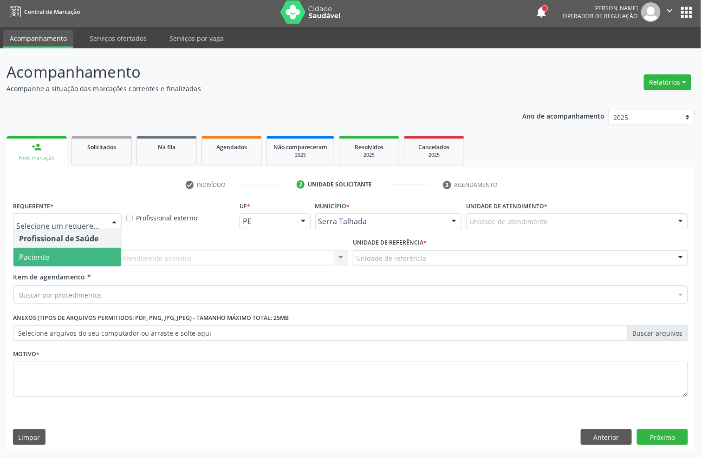
click at [118, 251] on span "Paciente" at bounding box center [67, 257] width 108 height 19
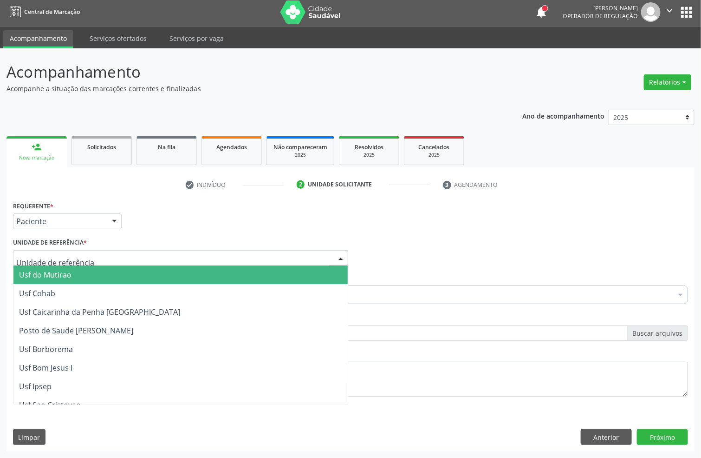
click at [123, 257] on input "text" at bounding box center [172, 262] width 313 height 19
click at [132, 254] on input "text" at bounding box center [172, 262] width 313 height 19
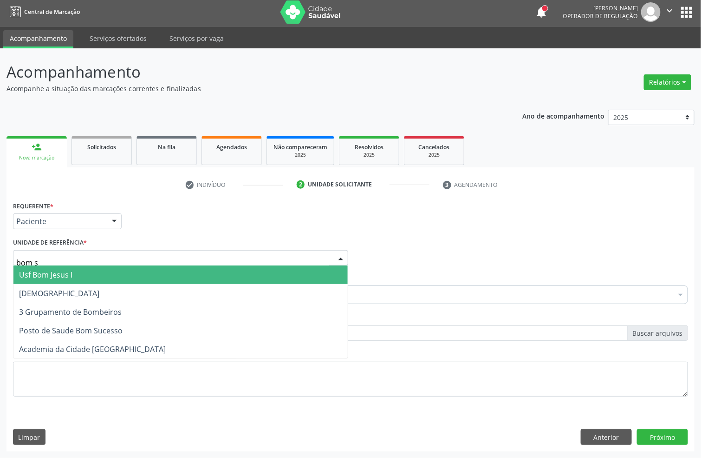
type input "bom su"
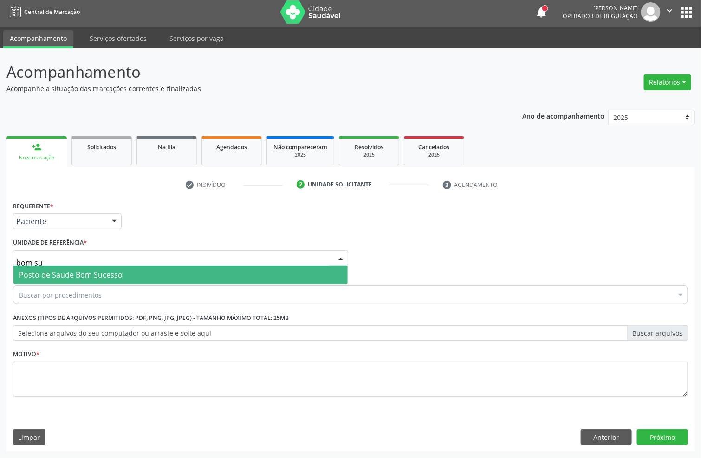
click at [230, 271] on span "Posto de Saude Bom Sucesso" at bounding box center [180, 274] width 334 height 19
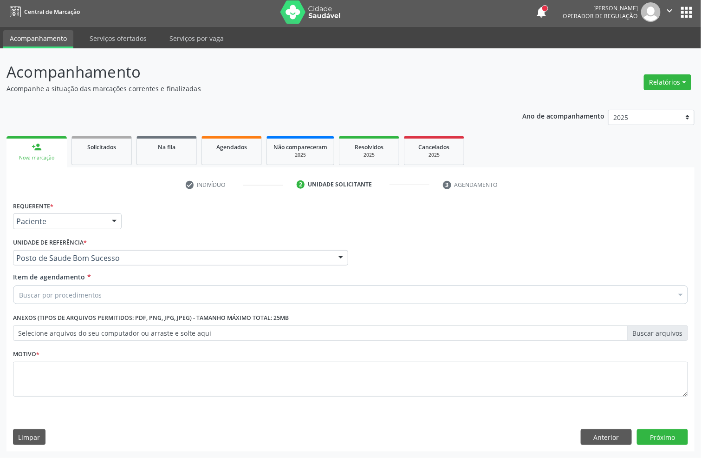
click at [216, 288] on div "Buscar por procedimentos" at bounding box center [350, 294] width 675 height 19
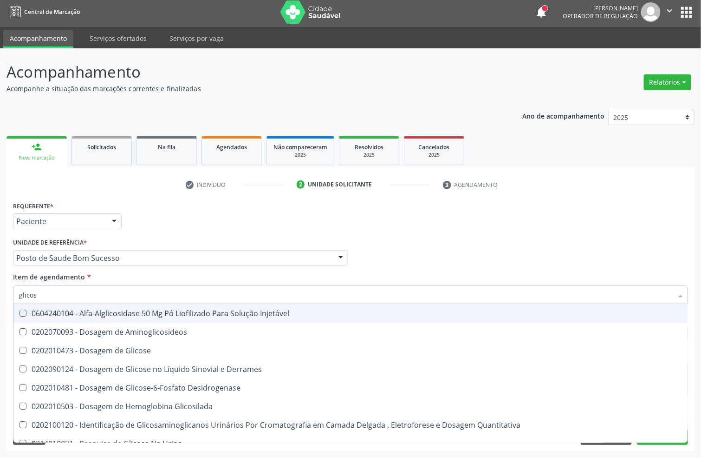
type input "glicose"
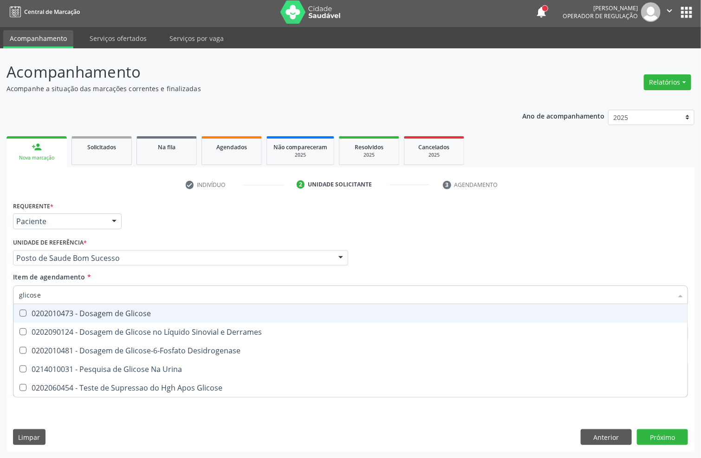
drag, startPoint x: 238, startPoint y: 314, endPoint x: 230, endPoint y: 300, distance: 16.0
click at [236, 311] on div "0202010473 - Dosagem de Glicose" at bounding box center [350, 312] width 663 height 7
checkbox Glicose "true"
click at [228, 290] on input "glicose" at bounding box center [346, 294] width 654 height 19
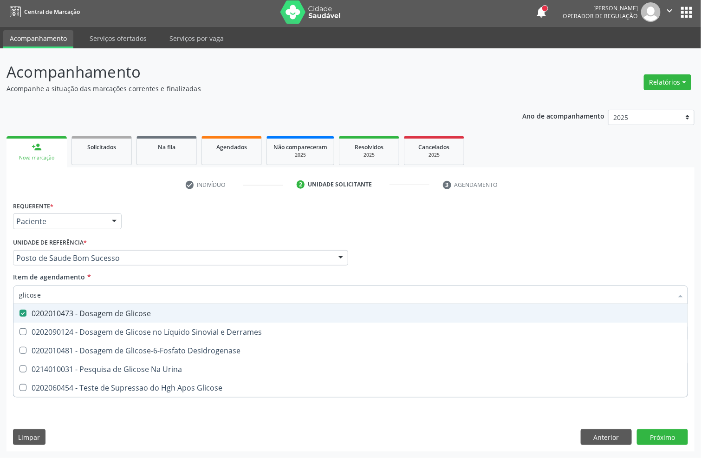
click at [228, 290] on input "glicose" at bounding box center [346, 294] width 654 height 19
type input "acid"
checkbox Glicose "false"
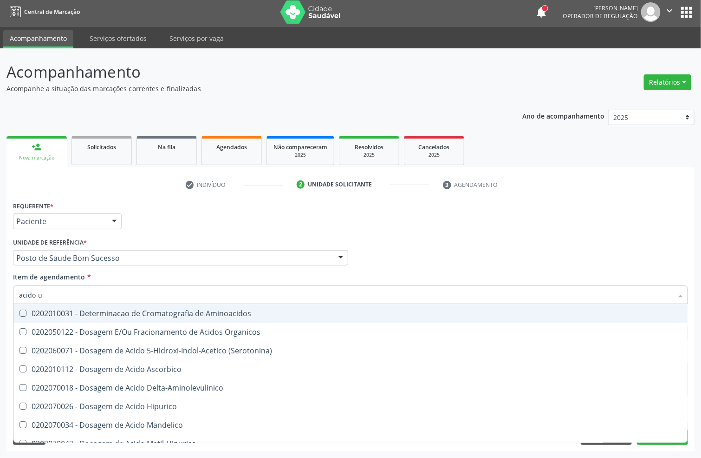
type input "acido u"
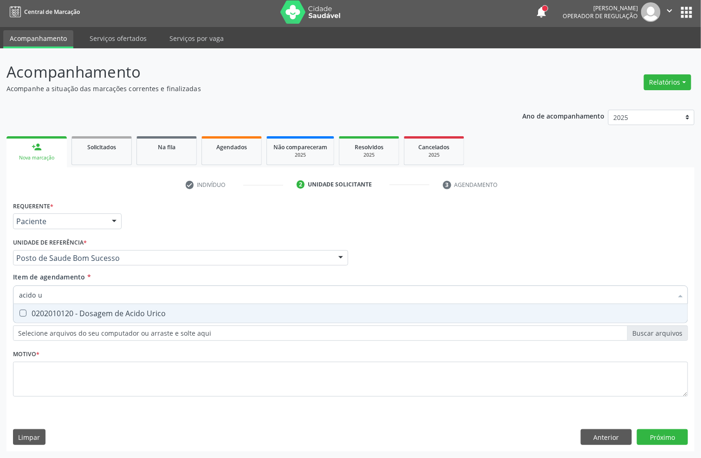
click at [79, 313] on div "0202010120 - Dosagem de Acido Urico" at bounding box center [350, 312] width 663 height 7
checkbox Urico "true"
click at [83, 294] on input "acido u" at bounding box center [346, 294] width 654 height 19
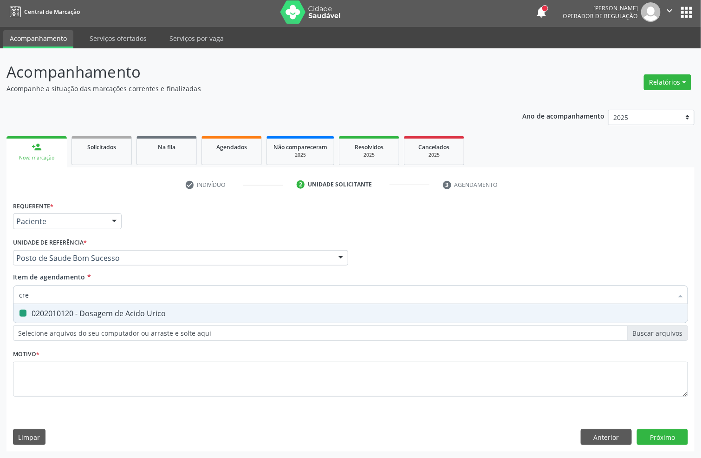
type input "crea"
checkbox Urico "false"
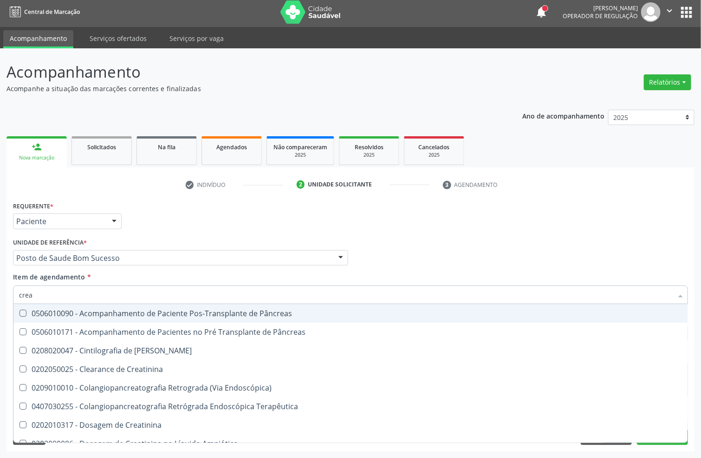
type input "creat"
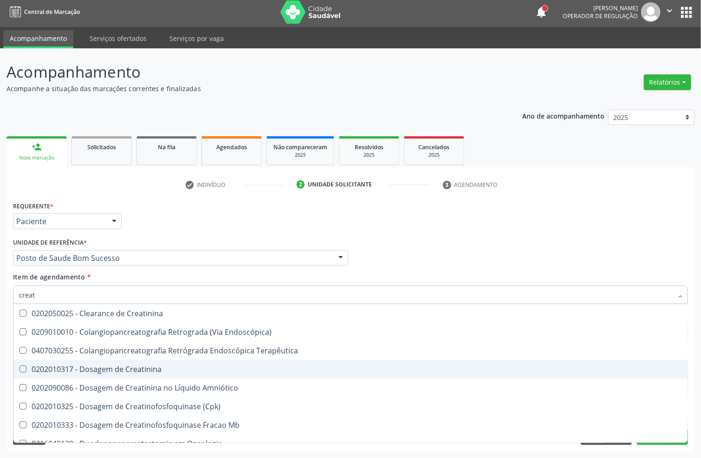
click at [95, 355] on ul "Desfazer seleção 0202050025 - Clearance de Creatinina 0209010010 - Colangiopanc…" at bounding box center [350, 462] width 674 height 316
drag, startPoint x: 67, startPoint y: 371, endPoint x: 59, endPoint y: 356, distance: 17.3
click at [65, 370] on div "0202010317 - Dosagem de Creatinina" at bounding box center [350, 368] width 663 height 7
checkbox Creatinina "true"
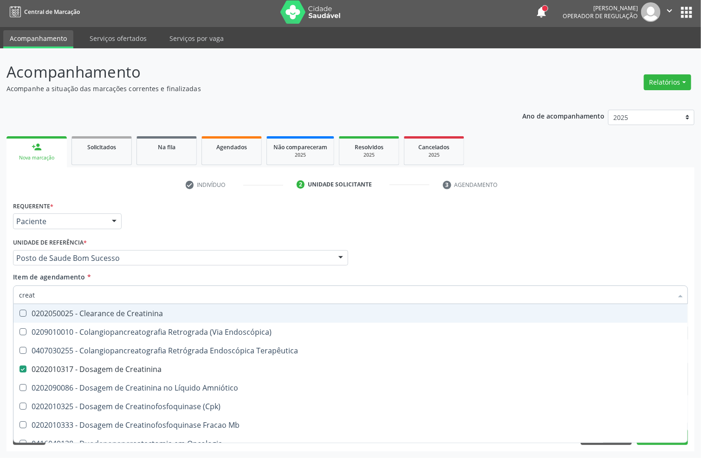
click at [0, 272] on div "Acompanhamento Acompanhe a situação das marcações correntes e finalizadas Relat…" at bounding box center [350, 252] width 701 height 409
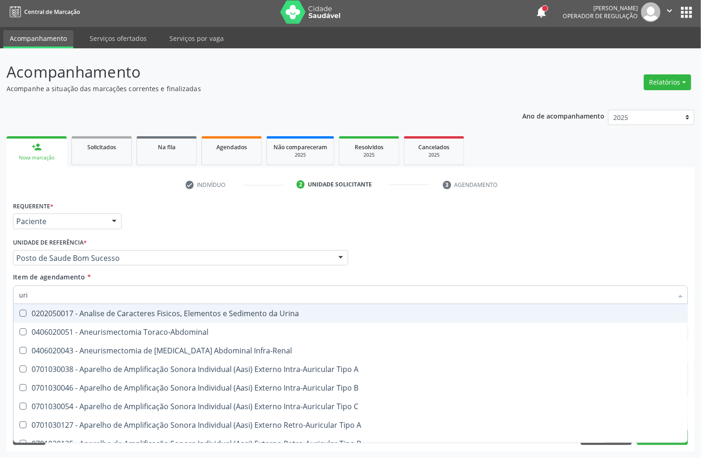
type input "ur"
checkbox Urico "false"
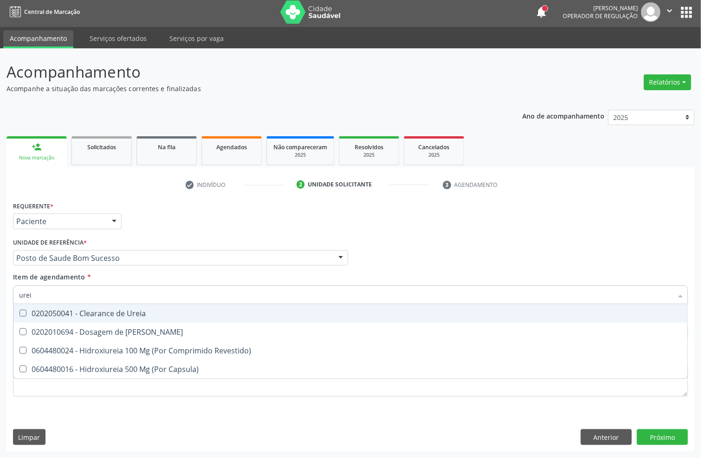
type input "ureia"
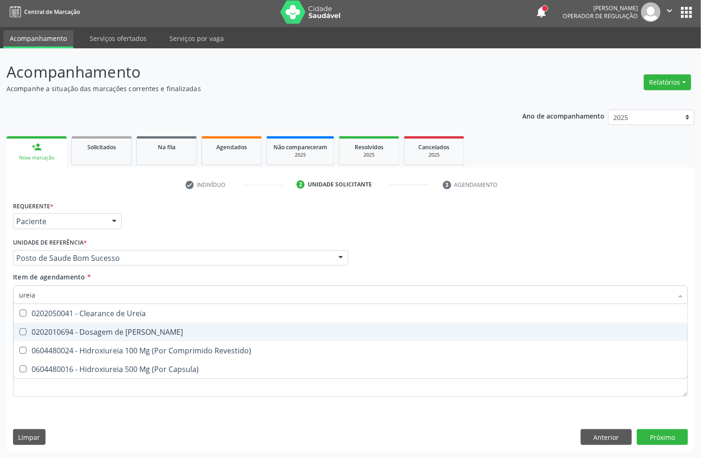
click at [111, 332] on div "0202010694 - Dosagem de [PERSON_NAME]" at bounding box center [350, 331] width 663 height 7
checkbox Ureia "true"
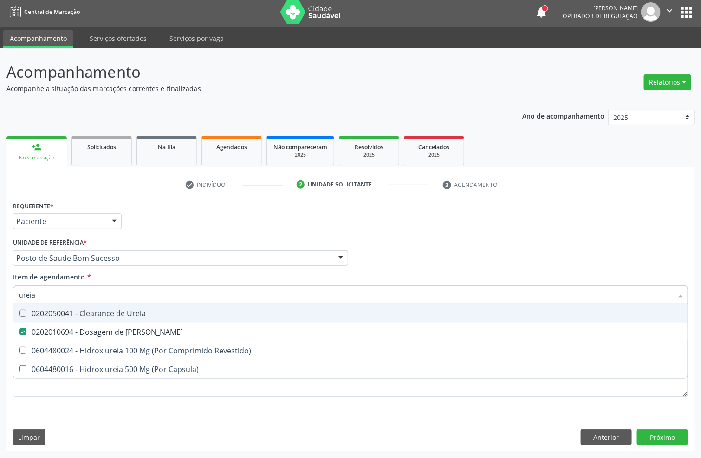
click at [105, 292] on input "ureia" at bounding box center [346, 294] width 654 height 19
type input "cole"
checkbox Ureia "false"
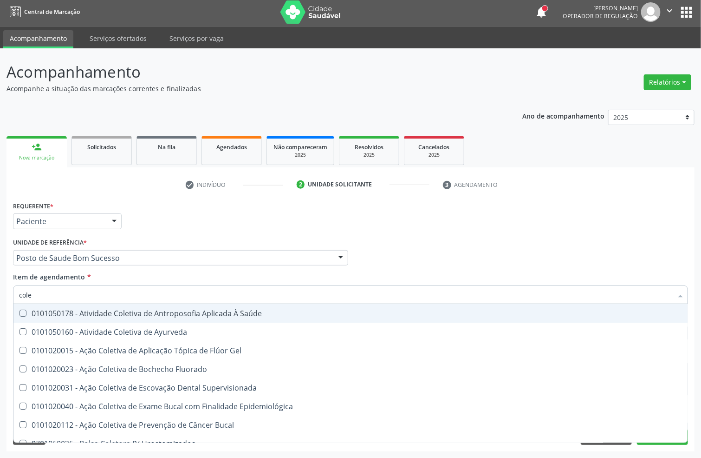
type input "coles"
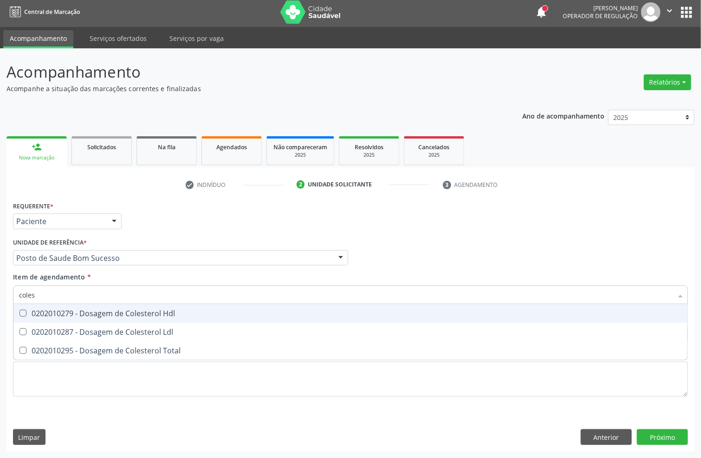
drag, startPoint x: 124, startPoint y: 310, endPoint x: 126, endPoint y: 325, distance: 15.4
click at [125, 311] on div "0202010279 - Dosagem de Colesterol Hdl" at bounding box center [350, 312] width 663 height 7
checkbox Hdl "true"
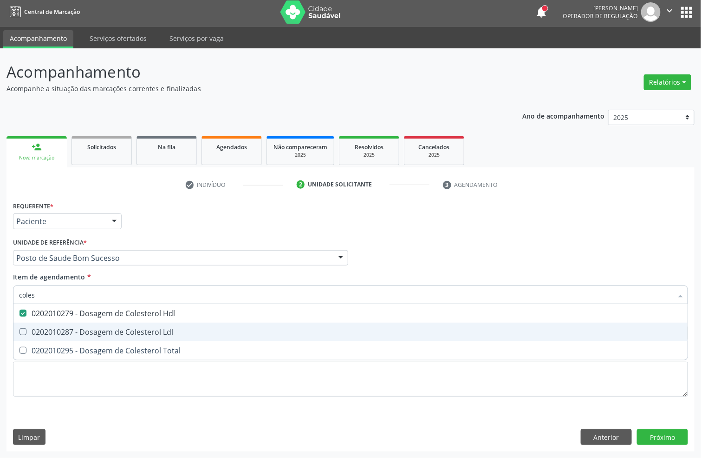
drag, startPoint x: 126, startPoint y: 330, endPoint x: 127, endPoint y: 346, distance: 15.4
click at [126, 332] on div "0202010287 - Dosagem de Colesterol Ldl" at bounding box center [350, 331] width 663 height 7
checkbox Ldl "true"
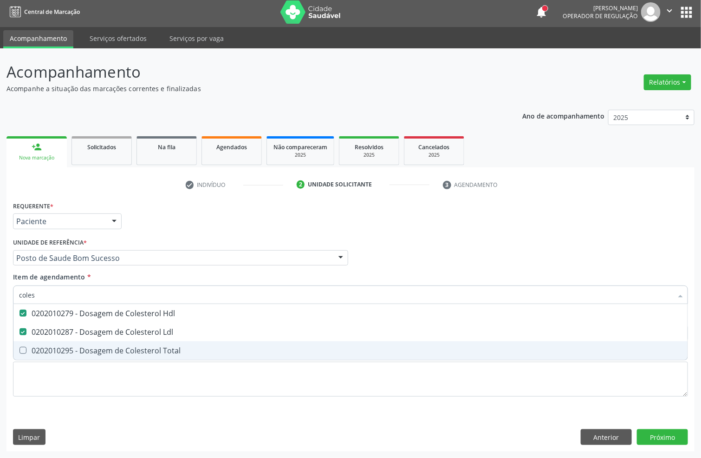
click at [127, 347] on div "0202010295 - Dosagem de Colesterol Total" at bounding box center [350, 350] width 663 height 7
checkbox Total "true"
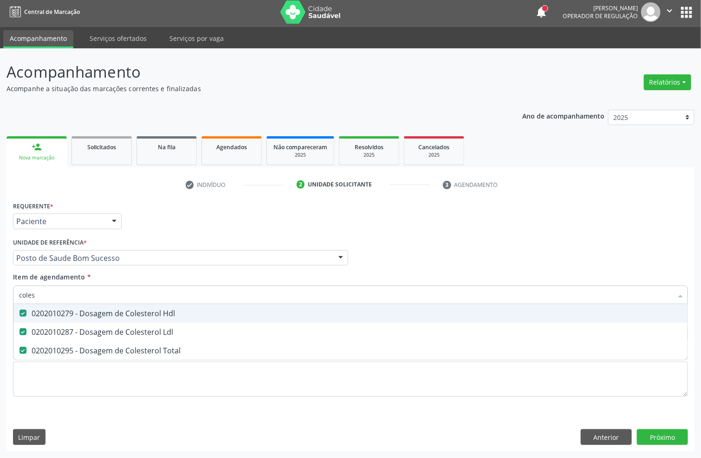
click at [131, 290] on input "coles" at bounding box center [346, 294] width 654 height 19
type input "trig"
checkbox Hdl "false"
checkbox Ldl "false"
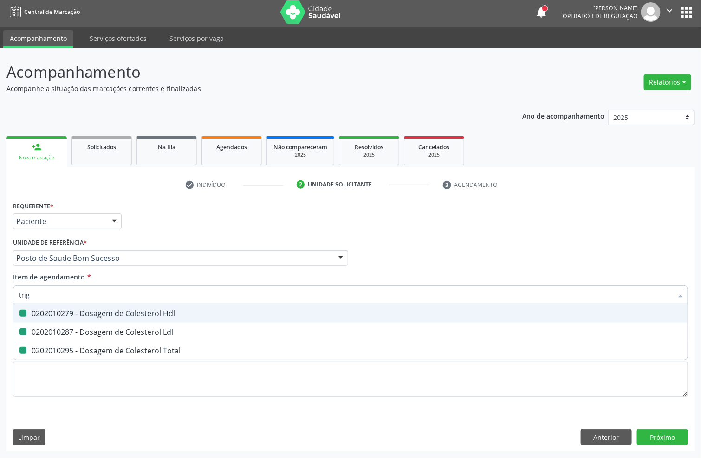
checkbox Total "false"
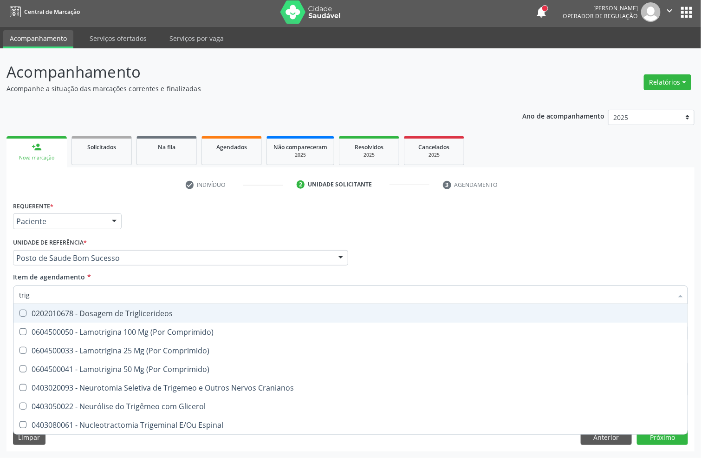
click at [148, 309] on div "0202010678 - Dosagem de Triglicerideos" at bounding box center [350, 312] width 663 height 7
checkbox Triglicerideos "true"
click at [148, 288] on input "trig" at bounding box center [346, 294] width 654 height 19
type input "hem"
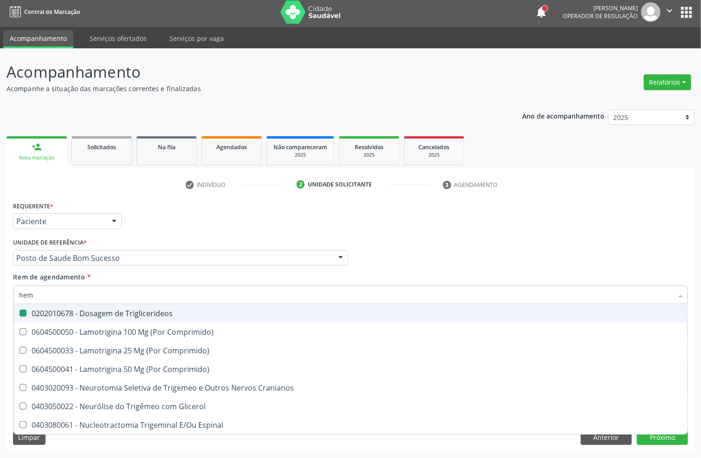
checkbox Triglicerideos "false"
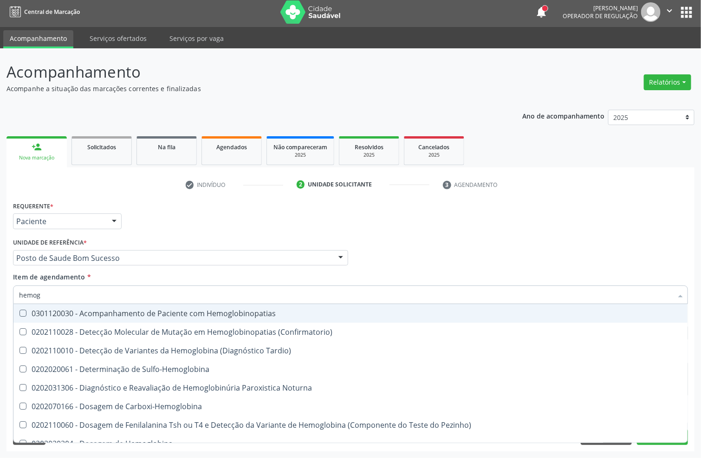
type input "hemogr"
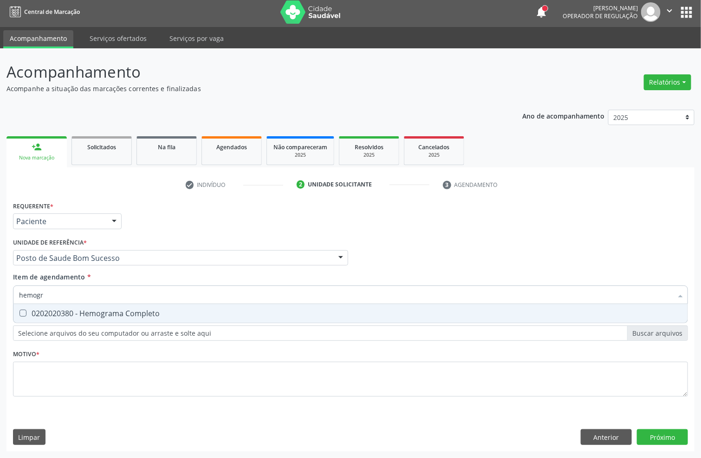
click at [251, 314] on div "0202020380 - Hemograma Completo" at bounding box center [350, 312] width 663 height 7
checkbox Completo "true"
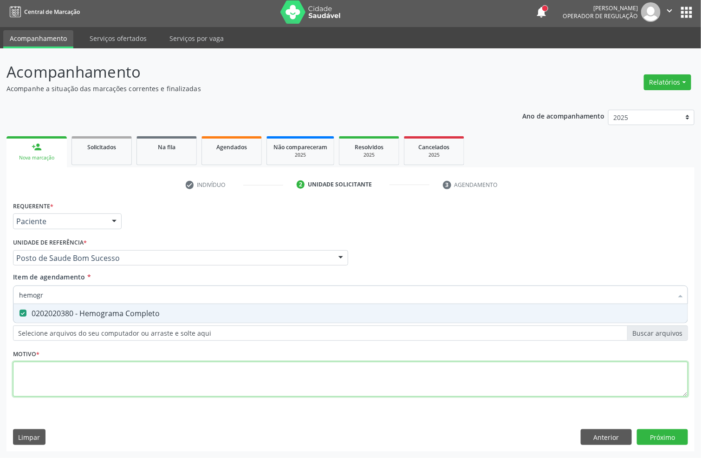
click at [179, 383] on div "Requerente * Paciente Profissional de Saúde Paciente Nenhum resultado encontrad…" at bounding box center [350, 304] width 675 height 210
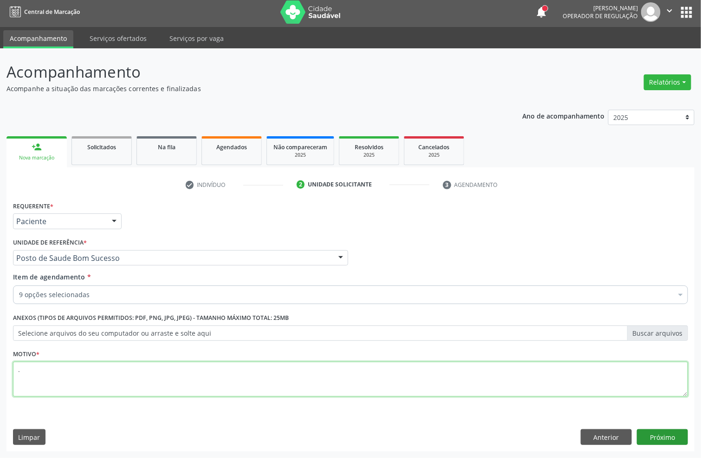
type textarea "."
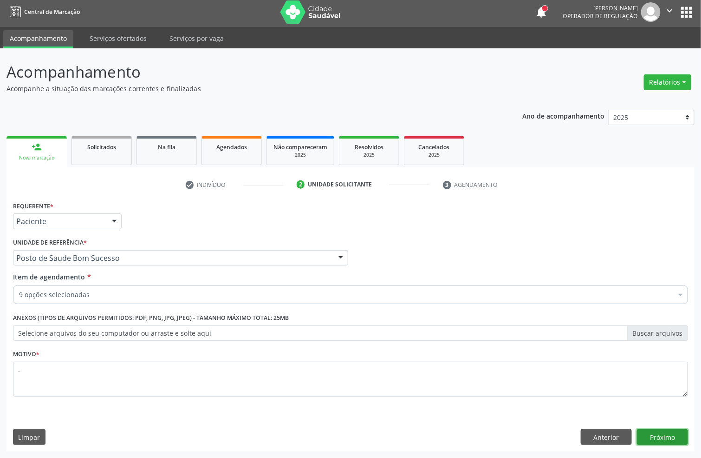
click at [634, 406] on button "Próximo" at bounding box center [662, 437] width 51 height 16
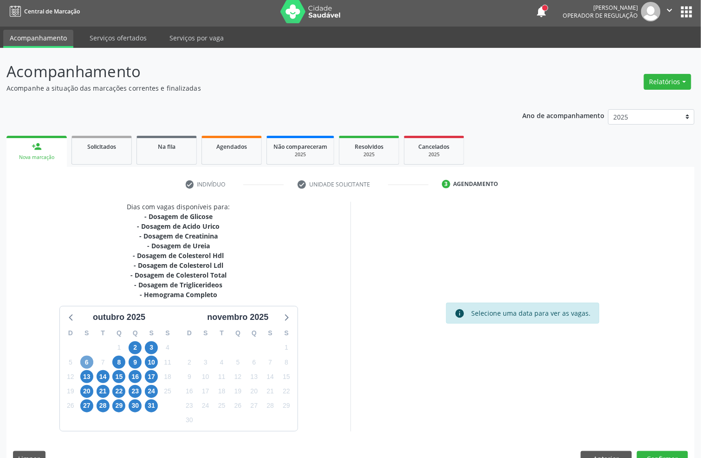
click at [84, 363] on span "6" at bounding box center [86, 361] width 13 height 13
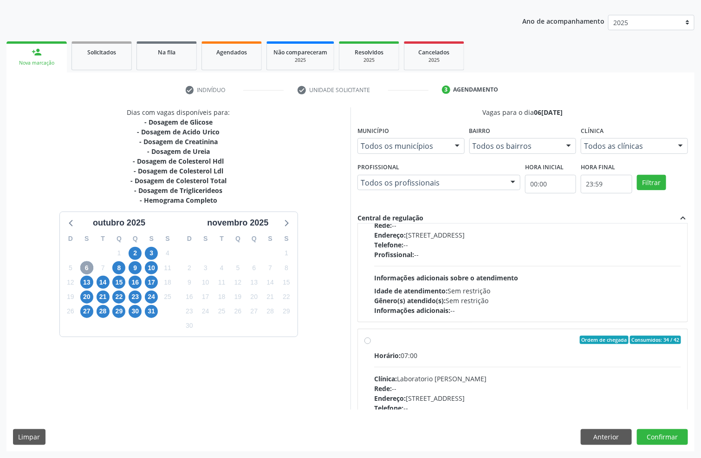
scroll to position [284, 0]
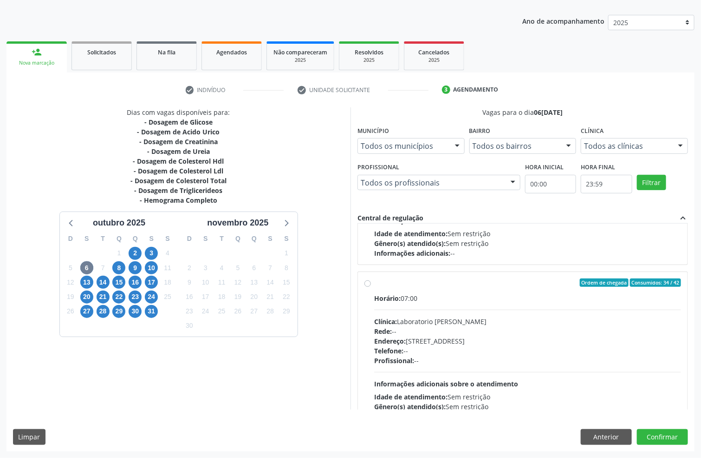
click at [489, 351] on div "Telefone: --" at bounding box center [527, 351] width 307 height 10
click at [371, 287] on input "Ordem de chegada Consumidos: 34 / 42 Horário: 07:00 Clínica: Laboratorio [PERSO…" at bounding box center [368, 282] width 7 height 8
radio input "true"
click at [634, 406] on button "Confirmar" at bounding box center [662, 437] width 51 height 16
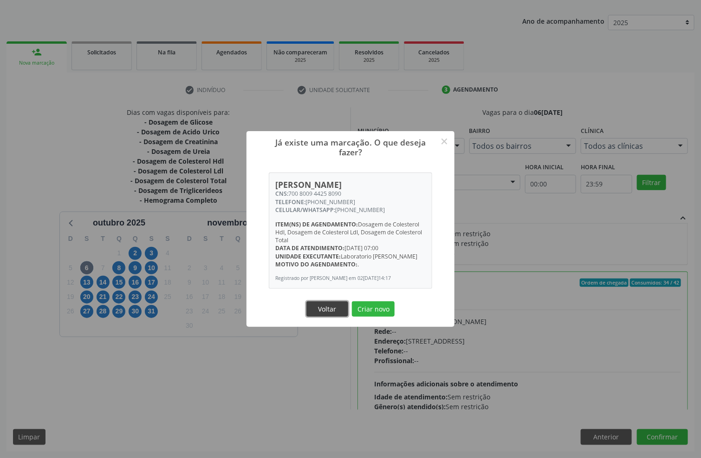
click at [340, 312] on button "Voltar" at bounding box center [328, 309] width 42 height 16
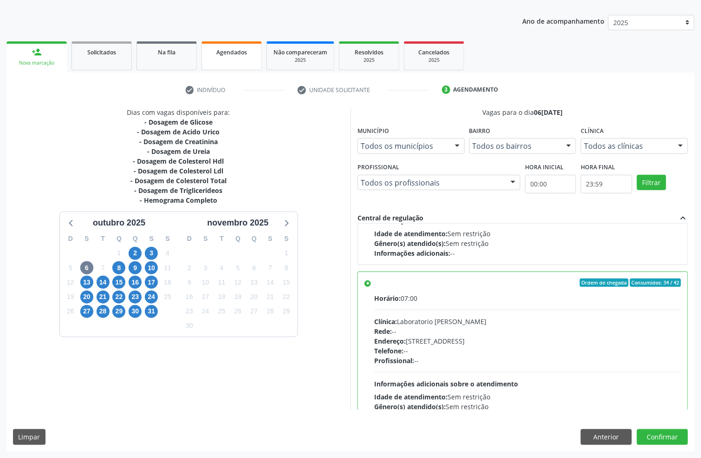
click at [240, 52] on span "Agendados" at bounding box center [231, 52] width 31 height 8
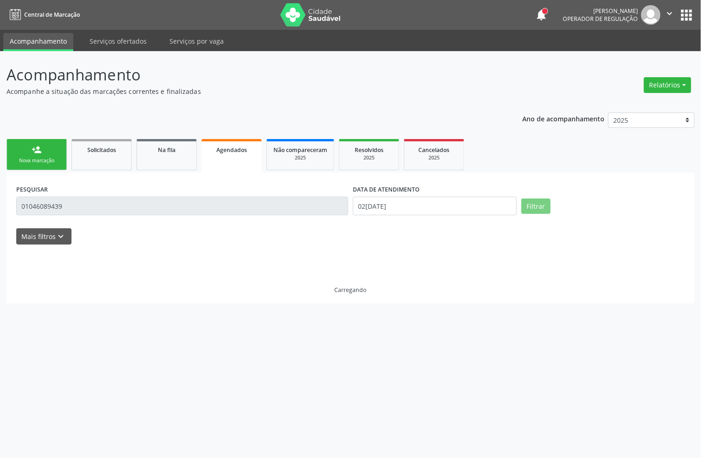
scroll to position [0, 0]
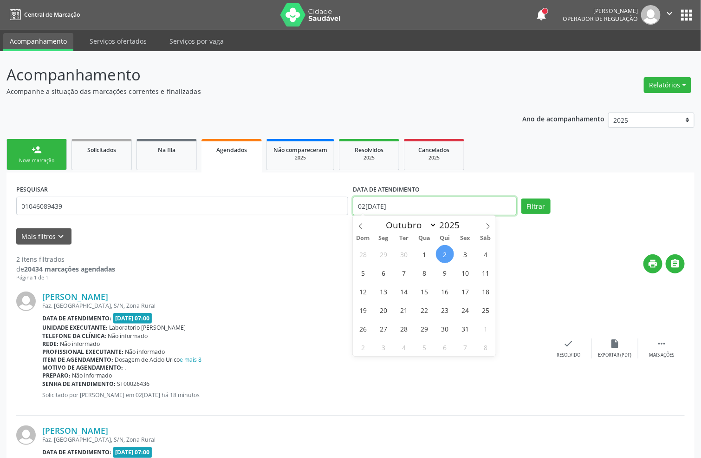
drag, startPoint x: 425, startPoint y: 205, endPoint x: 102, endPoint y: 207, distance: 323.7
click at [102, 207] on div "PESQUISAR 01046089439 DATA DE ATENDIMENTO 02/10/2025 Filtrar" at bounding box center [350, 201] width 673 height 39
drag, startPoint x: 95, startPoint y: 205, endPoint x: 0, endPoint y: 207, distance: 94.8
click at [0, 207] on div "Acompanhamento Acompanhe a situação das marcações correntes e finalizadas Relat…" at bounding box center [350, 308] width 701 height 514
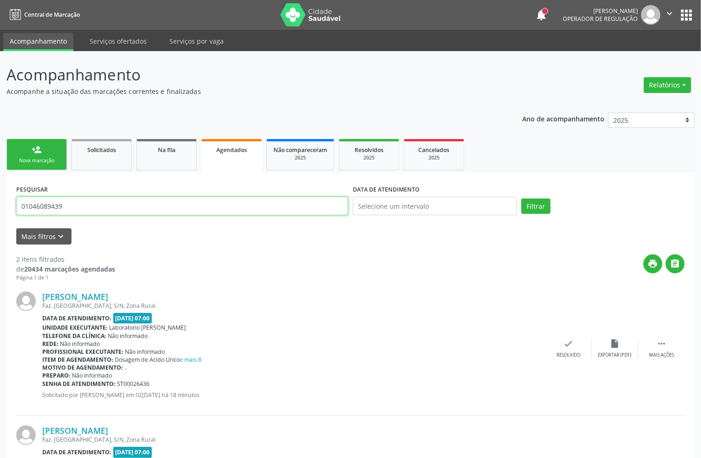
paste input "24.837.234-38"
type input "024.837.234-38"
click at [522, 198] on button "Filtrar" at bounding box center [536, 206] width 29 height 16
click at [46, 145] on link "person_add Nova marcação" at bounding box center [37, 154] width 60 height 31
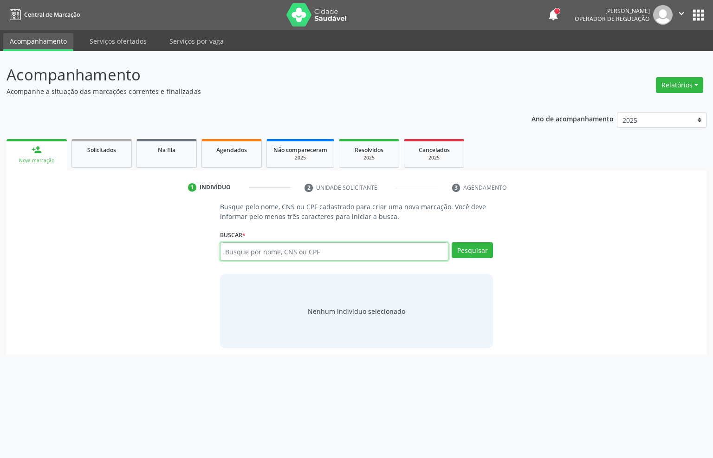
drag, startPoint x: 286, startPoint y: 243, endPoint x: 281, endPoint y: 255, distance: 13.1
click at [286, 247] on input "text" at bounding box center [334, 251] width 229 height 19
type input "702705631259960"
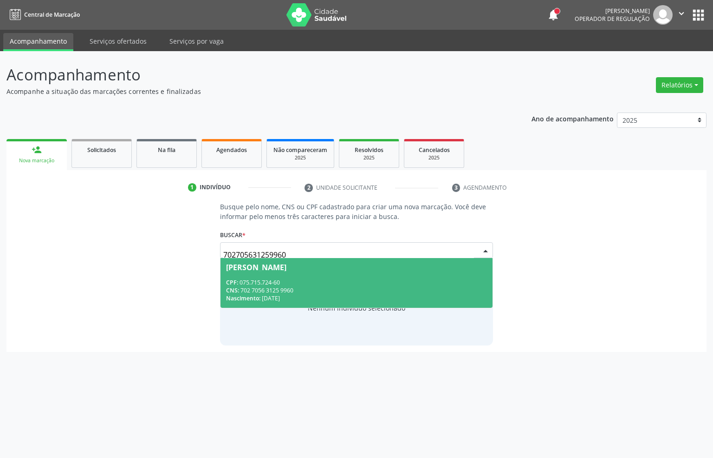
click at [328, 281] on div "CPF: 075.715.724-60" at bounding box center [357, 282] width 262 height 8
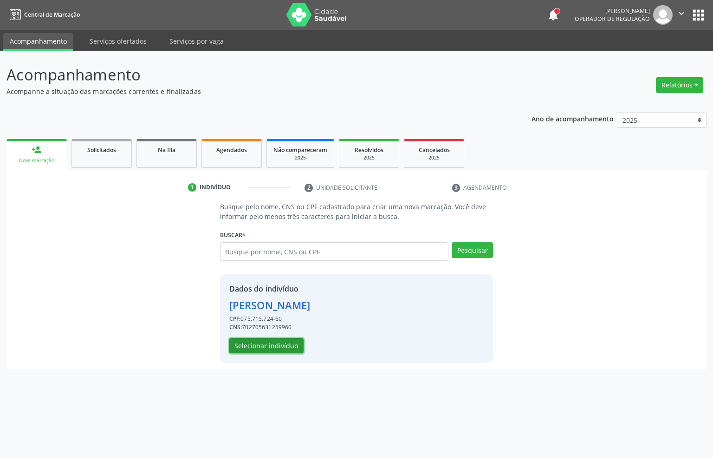
click at [250, 343] on button "Selecionar indivíduo" at bounding box center [266, 346] width 74 height 16
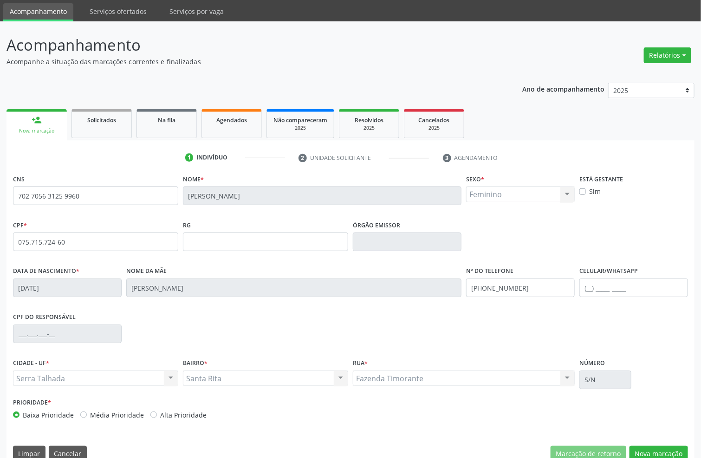
scroll to position [46, 0]
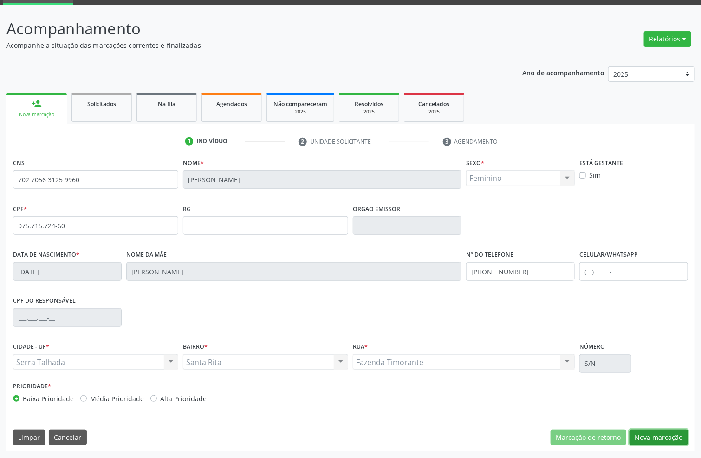
click at [634, 406] on button "Nova marcação" at bounding box center [659, 437] width 59 height 16
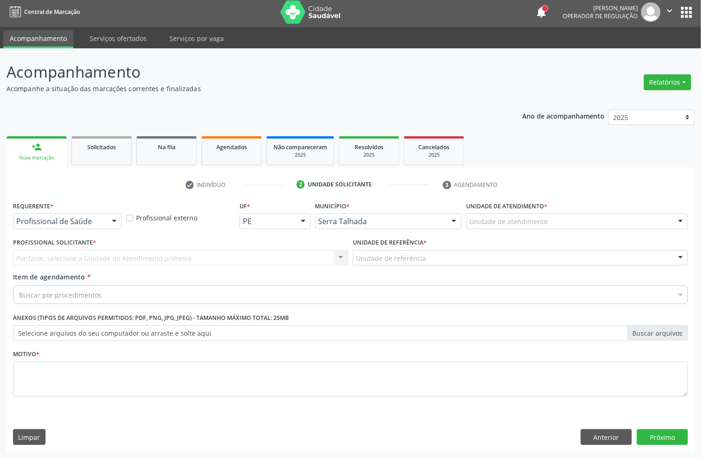
scroll to position [3, 0]
click at [111, 220] on div at bounding box center [114, 222] width 14 height 16
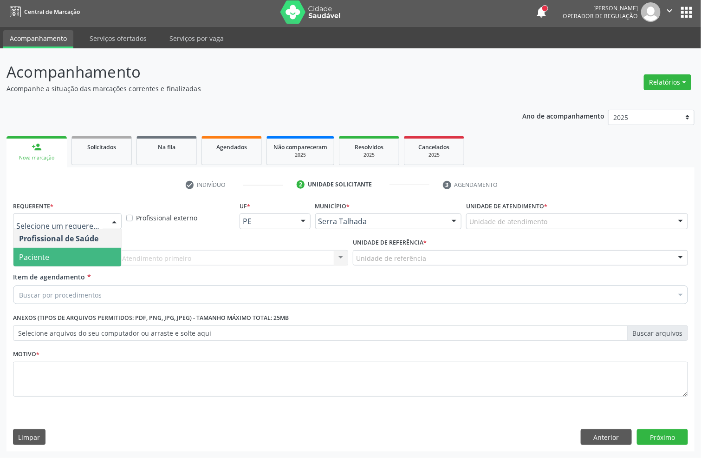
click at [74, 261] on span "Paciente" at bounding box center [67, 257] width 108 height 19
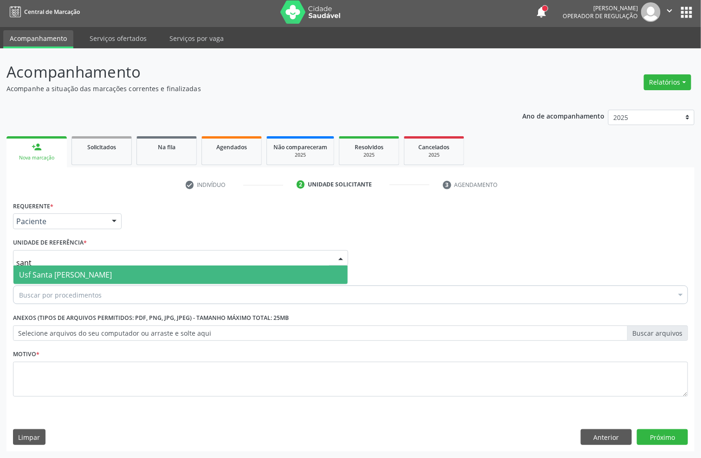
type input "santa"
click at [70, 277] on span "Usf Santa [PERSON_NAME]" at bounding box center [65, 274] width 93 height 10
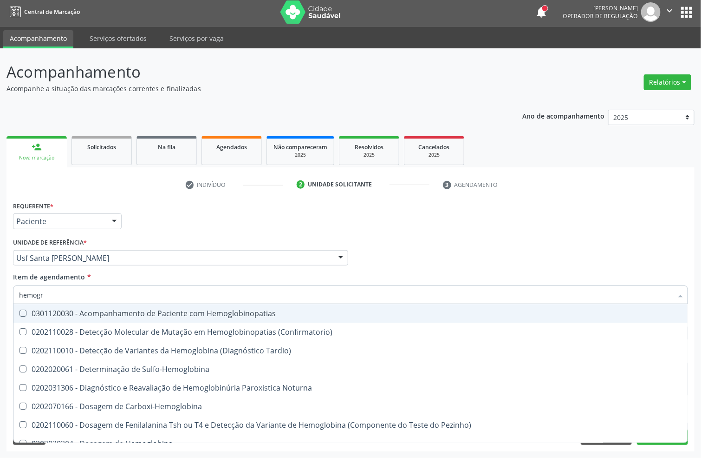
type input "hemogra"
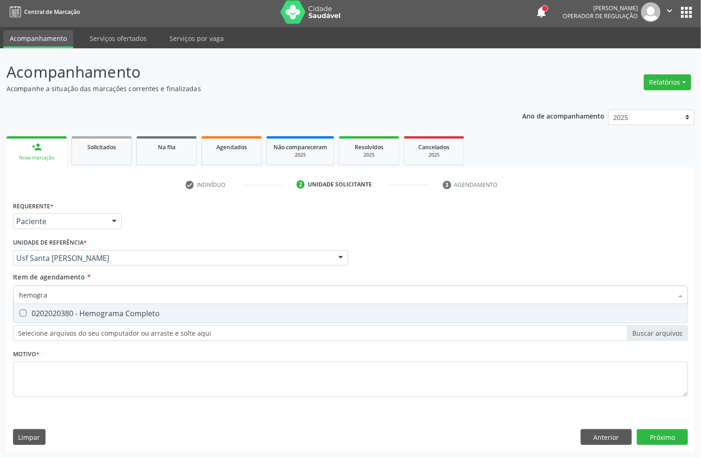
click at [20, 314] on Completo at bounding box center [23, 312] width 7 height 7
click at [20, 314] on Completo "checkbox" at bounding box center [16, 313] width 6 height 6
checkbox Completo "true"
click at [0, 276] on div "Acompanhamento Acompanhe a situação das marcações correntes e finalizadas Relat…" at bounding box center [350, 252] width 701 height 409
type input "gl"
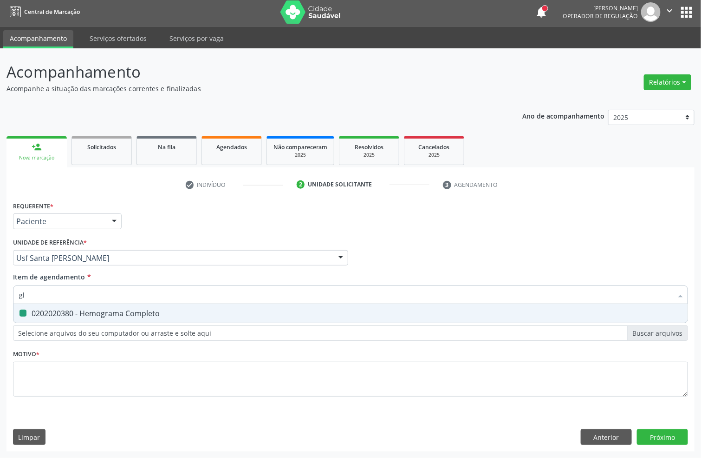
checkbox Completo "false"
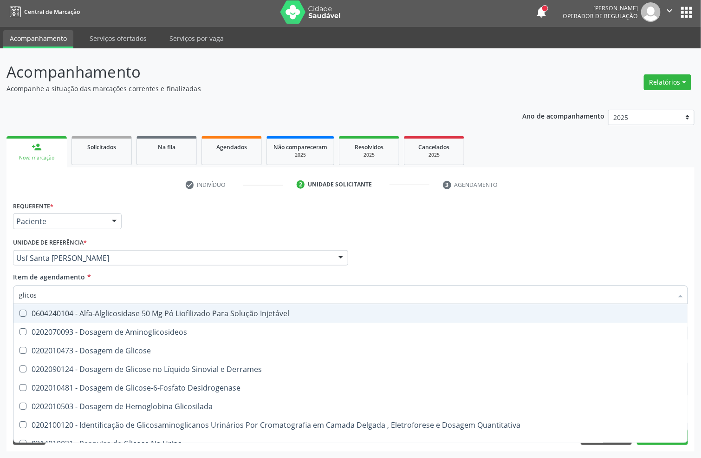
type input "glicose"
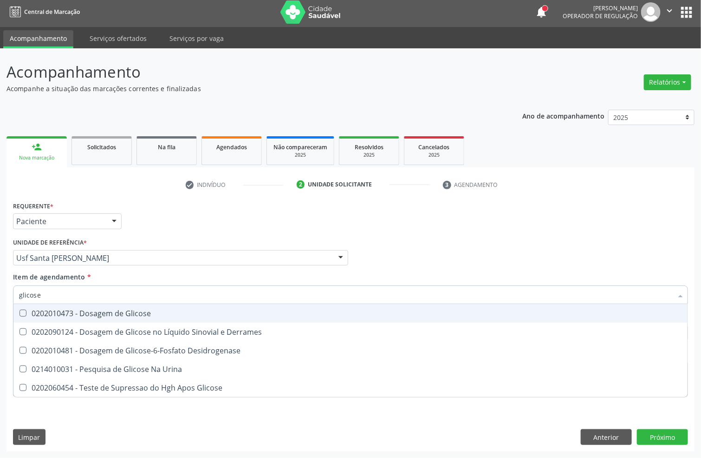
click at [20, 309] on Glicose at bounding box center [23, 312] width 7 height 7
click at [20, 310] on Glicose "checkbox" at bounding box center [16, 313] width 6 height 6
checkbox Glicose "true"
drag, startPoint x: 17, startPoint y: 291, endPoint x: 0, endPoint y: 295, distance: 17.7
click at [0, 295] on div "Acompanhamento Acompanhe a situação das marcações correntes e finalizadas Relat…" at bounding box center [350, 252] width 701 height 409
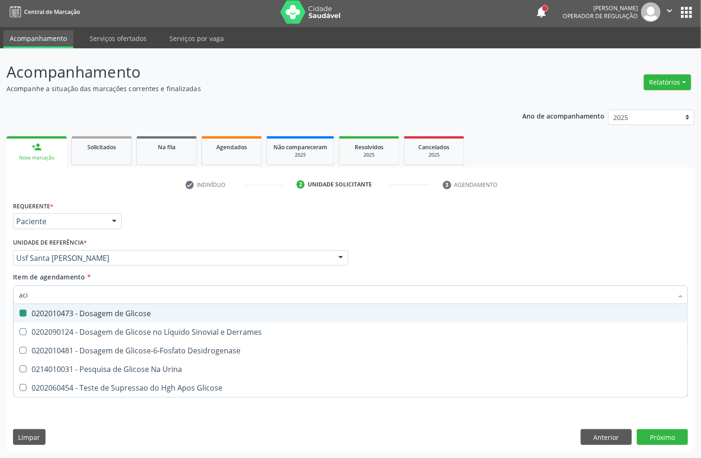
type input "acid"
checkbox Glicose "false"
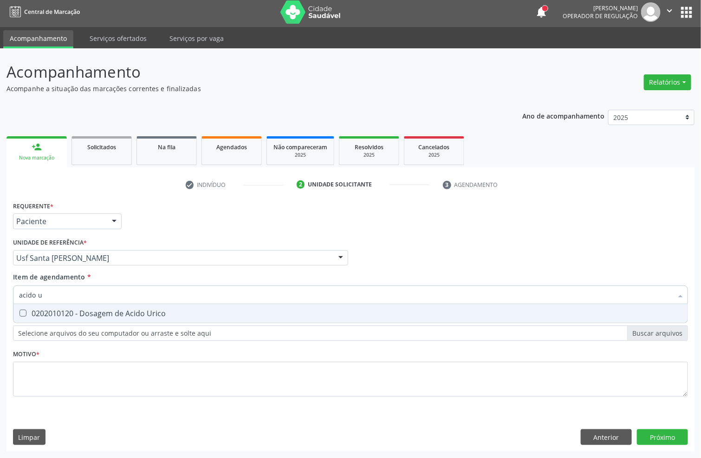
type input "acido u"
click at [25, 311] on Urico at bounding box center [23, 312] width 7 height 7
click at [20, 311] on Urico "checkbox" at bounding box center [16, 313] width 6 height 6
checkbox Urico "true"
drag, startPoint x: 31, startPoint y: 293, endPoint x: 0, endPoint y: 293, distance: 30.7
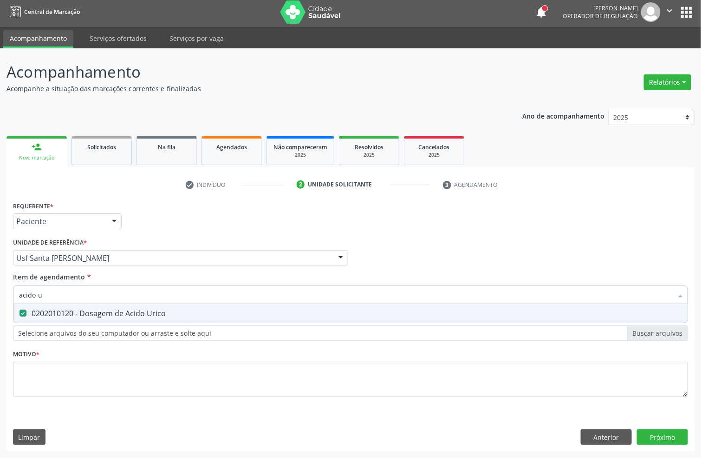
click at [0, 293] on div "Acompanhamento Acompanhe a situação das marcações correntes e finalizadas Relat…" at bounding box center [350, 252] width 701 height 409
type input "fat"
checkbox Urico "false"
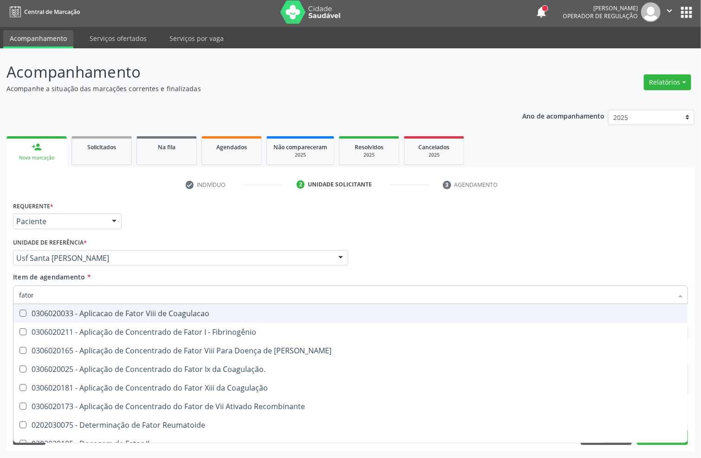
type input "fator r"
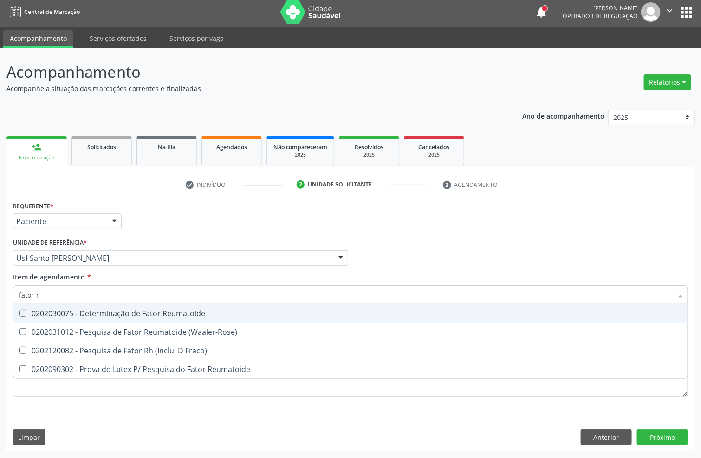
click at [39, 312] on div "0202030075 - Determinação de Fator Reumatoide" at bounding box center [350, 312] width 663 height 7
checkbox Reumatoide "true"
click at [0, 297] on div "Acompanhamento Acompanhe a situação das marcações correntes e finalizadas Relat…" at bounding box center [350, 252] width 701 height 409
type input "urei"
checkbox Reumatoide "false"
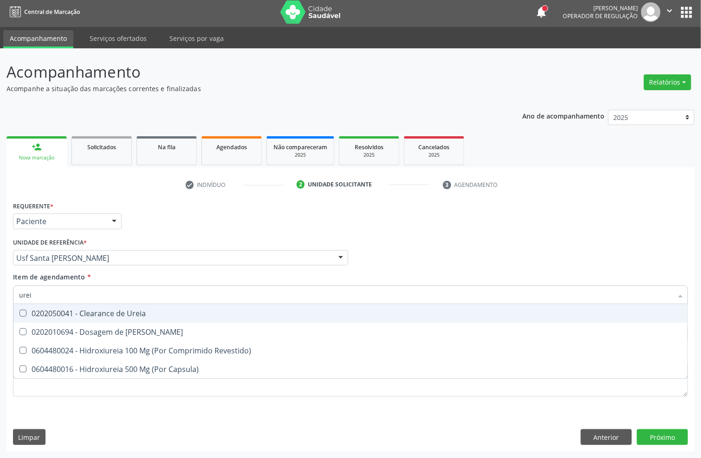
type input "ureia"
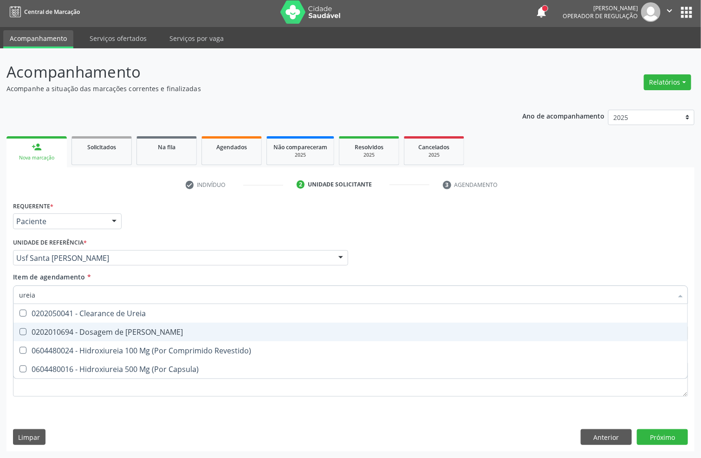
click at [33, 332] on div "0202010694 - Dosagem de [PERSON_NAME]" at bounding box center [350, 331] width 663 height 7
checkbox Ureia "true"
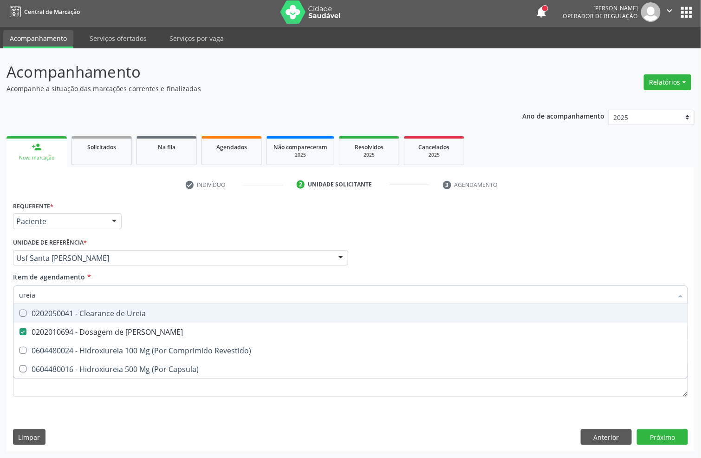
drag, startPoint x: 39, startPoint y: 297, endPoint x: 0, endPoint y: 309, distance: 41.3
click at [0, 311] on div "Acompanhamento Acompanhe a situação das marcações correntes e finalizadas Relat…" at bounding box center [350, 252] width 701 height 409
type input "creat"
checkbox Ureia "false"
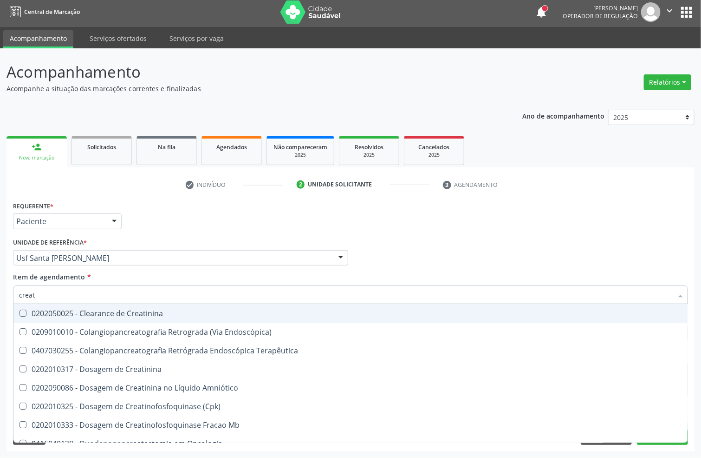
type input "creati"
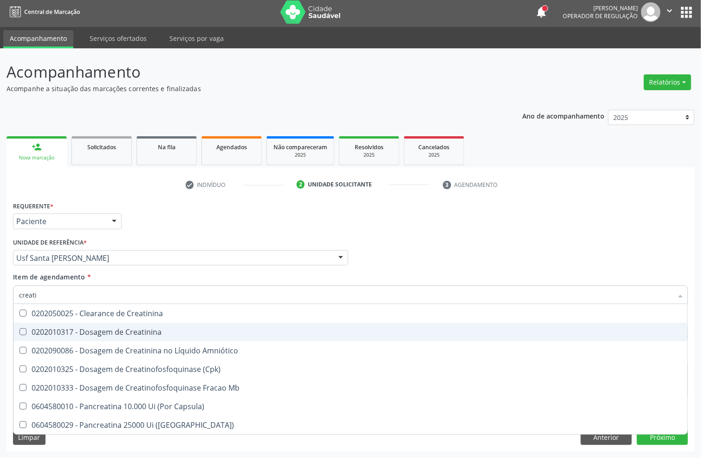
click at [105, 333] on div "0202010317 - Dosagem de Creatinina" at bounding box center [350, 331] width 663 height 7
checkbox Creatinina "true"
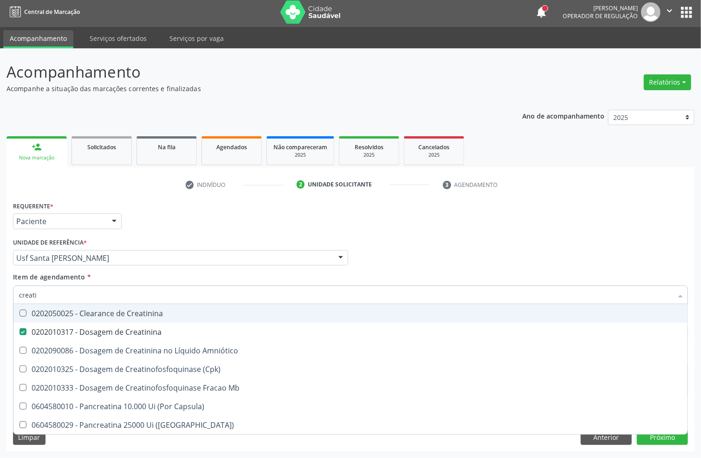
drag, startPoint x: 102, startPoint y: 290, endPoint x: 0, endPoint y: 288, distance: 102.2
click at [0, 289] on div "Acompanhamento Acompanhe a situação das marcações correntes e finalizadas Relat…" at bounding box center [350, 252] width 701 height 409
type input "tg"
checkbox Creatinina "false"
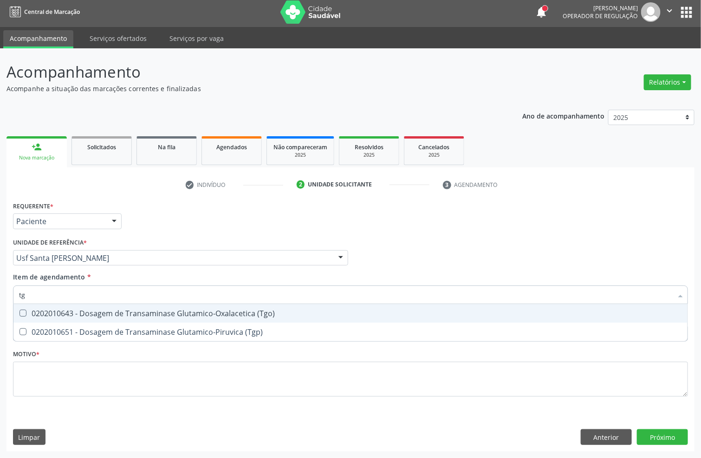
click at [33, 314] on div "0202010643 - Dosagem de Transaminase Glutamico-Oxalacetica (Tgo)" at bounding box center [350, 312] width 663 height 7
checkbox \(Tgo\) "true"
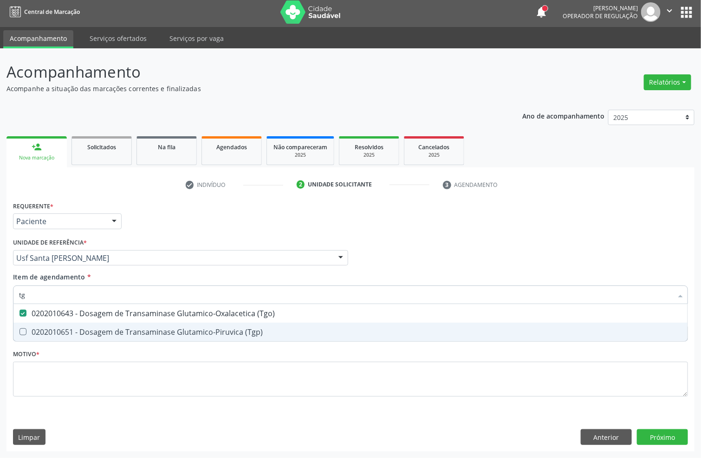
drag, startPoint x: 36, startPoint y: 331, endPoint x: 38, endPoint y: 304, distance: 26.5
click at [36, 330] on div "0202010651 - Dosagem de Transaminase Glutamico-Piruvica (Tgp)" at bounding box center [350, 331] width 663 height 7
checkbox \(Tgp\) "true"
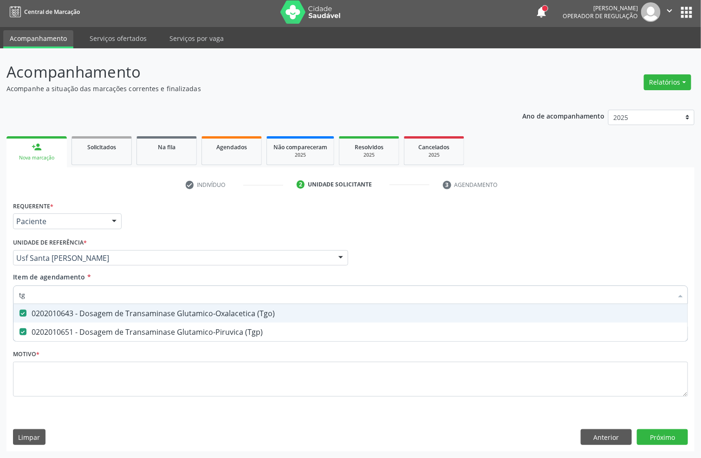
drag, startPoint x: 39, startPoint y: 294, endPoint x: 0, endPoint y: 291, distance: 39.2
click at [0, 294] on div "Acompanhamento Acompanhe a situação das marcações correntes e finalizadas Relat…" at bounding box center [350, 252] width 701 height 409
type input "urina"
checkbox \(Tgo\) "false"
checkbox \(Tgp\) "false"
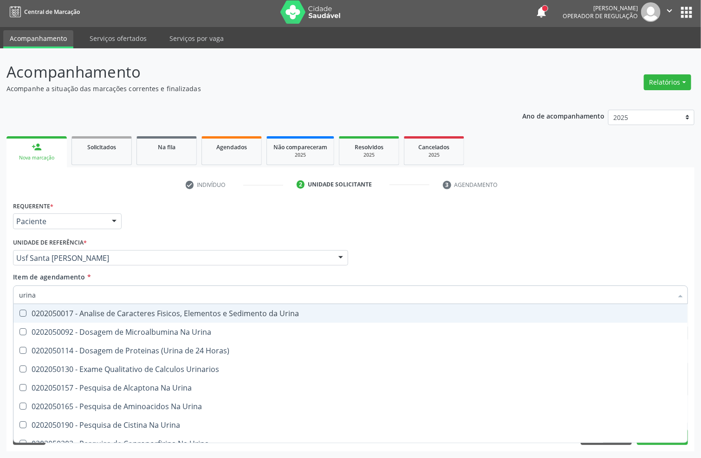
click at [45, 312] on div "0202050017 - Analise de Caracteres Fisicos, Elementos e Sedimento da Urina" at bounding box center [350, 312] width 663 height 7
checkbox Urina "true"
click at [16, 296] on div "urina" at bounding box center [350, 294] width 675 height 19
type input "prot"
checkbox Urina "false"
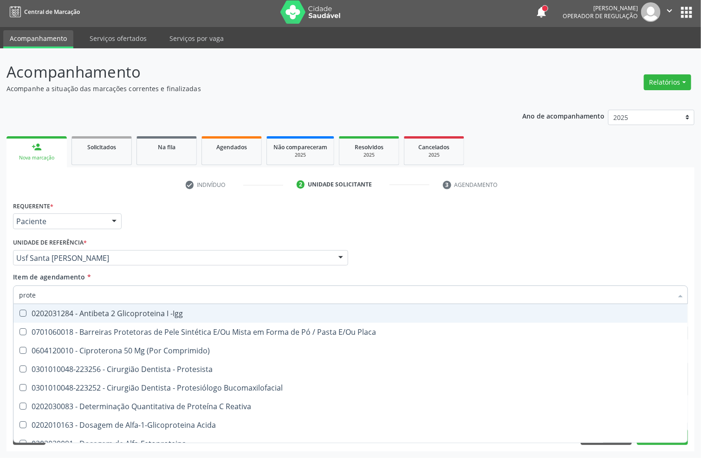
type input "protei"
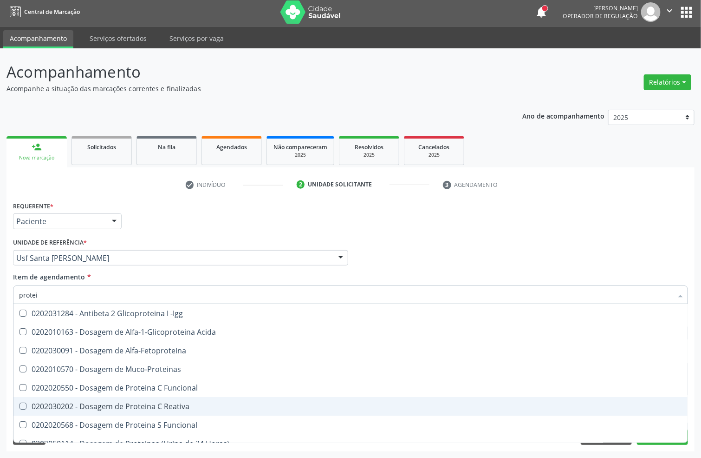
click at [123, 403] on div "0202030202 - Dosagem de Proteina C Reativa" at bounding box center [350, 405] width 663 height 7
checkbox Reativa "true"
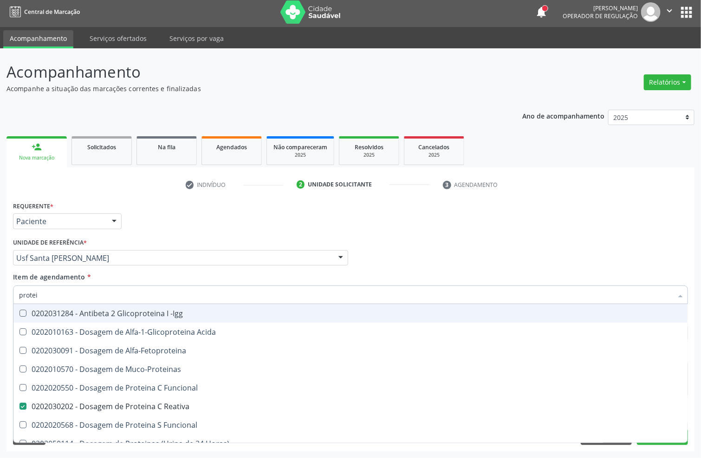
click at [517, 229] on div "Requerente * Paciente Profissional de Saúde Paciente Nenhum resultado encontrad…" at bounding box center [351, 217] width 680 height 36
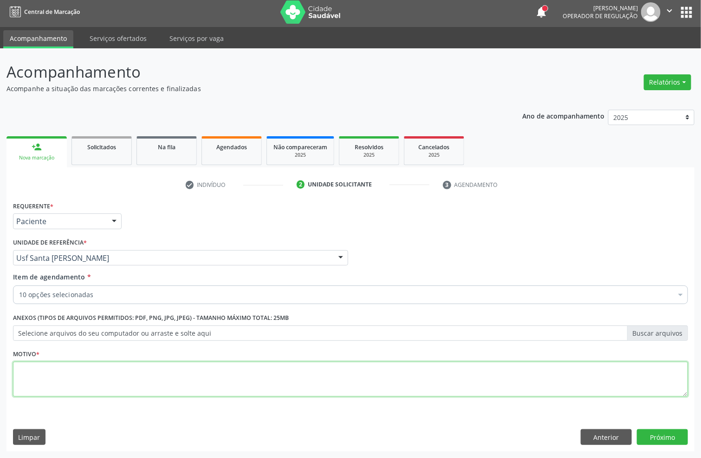
click at [138, 375] on textarea at bounding box center [350, 378] width 675 height 35
type textarea "6"
type textarea "."
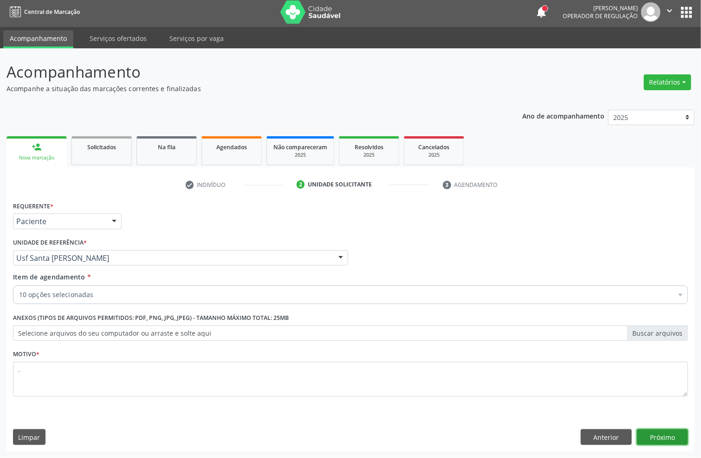
click at [634, 406] on button "Próximo" at bounding box center [662, 437] width 51 height 16
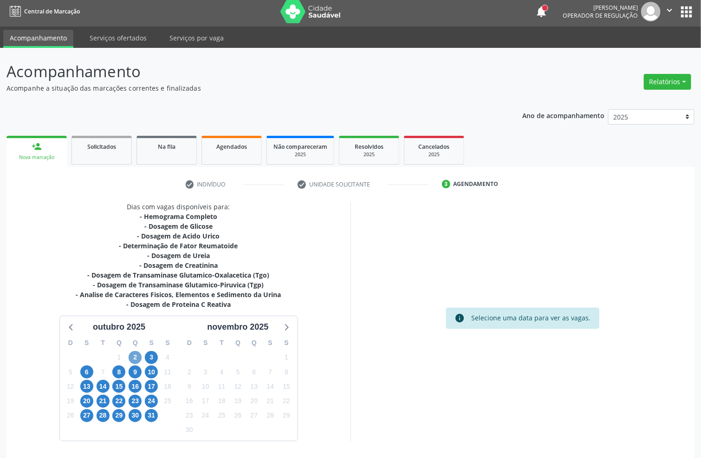
click at [134, 360] on span "2" at bounding box center [135, 357] width 13 height 13
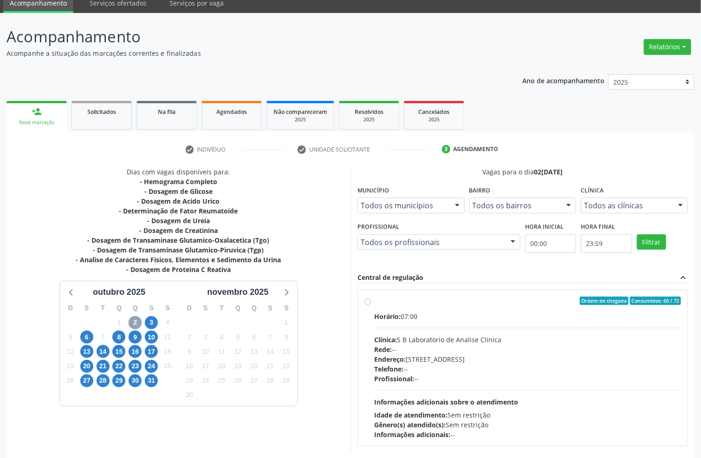
scroll to position [82, 0]
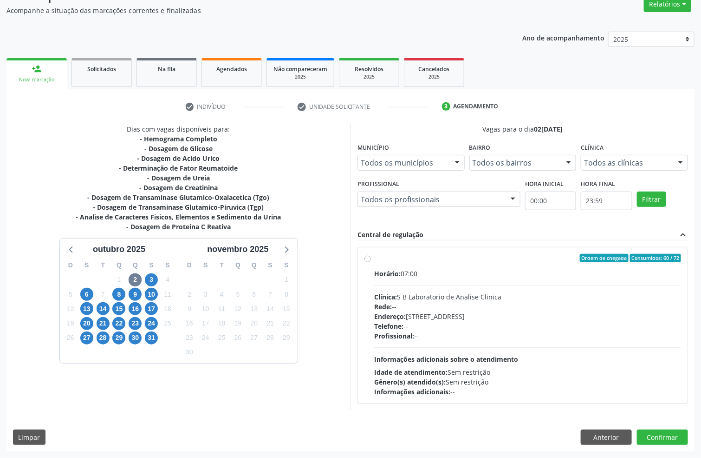
click at [145, 273] on div "3" at bounding box center [151, 279] width 13 height 14
click at [147, 273] on span "3" at bounding box center [151, 279] width 13 height 13
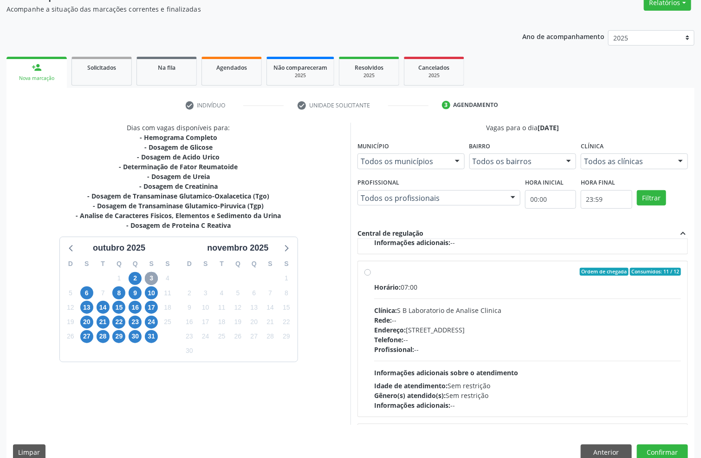
scroll to position [279, 0]
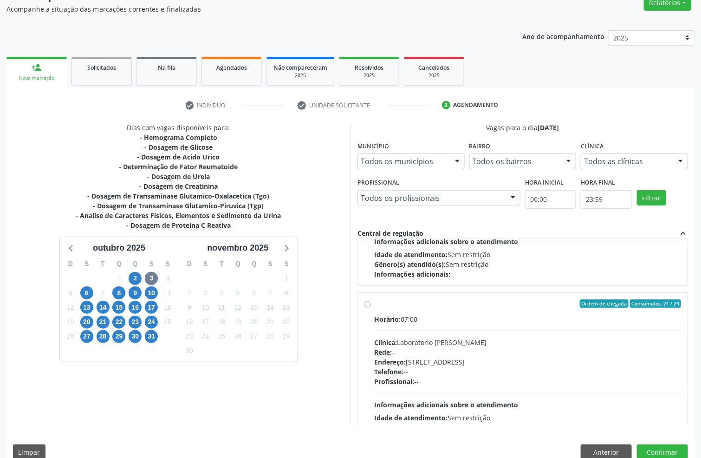
click at [465, 329] on div "Horário: 07:00 Clínica: Laboratorio [PERSON_NAME]: -- Endereço: [STREET_ADDRESS…" at bounding box center [527, 378] width 307 height 128
click at [371, 307] on input "Ordem de chegada Consumidos: 21 / 24 Horário: 07:00 Clínica: Laboratorio Jose P…" at bounding box center [368, 303] width 7 height 8
radio input "true"
click at [634, 406] on button "Confirmar" at bounding box center [662, 452] width 51 height 16
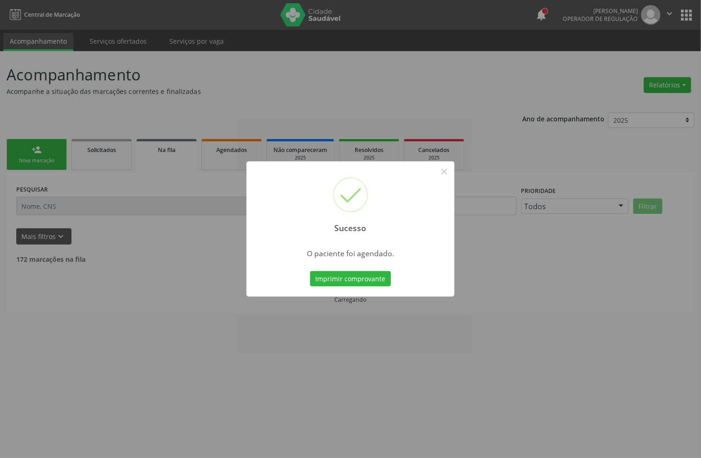
scroll to position [0, 0]
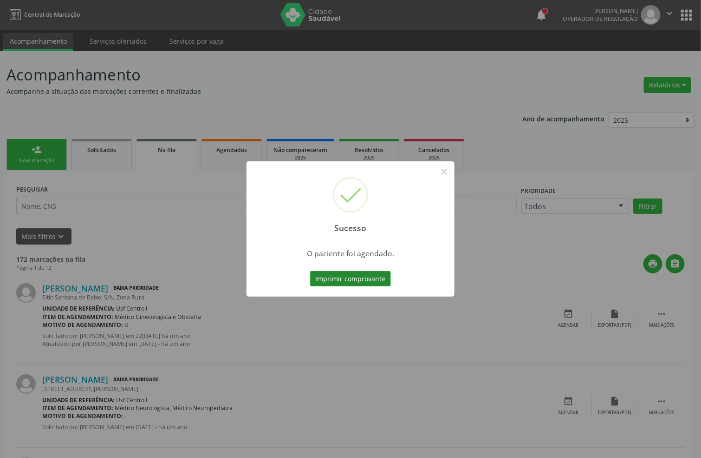
click at [341, 279] on button "Imprimir comprovante" at bounding box center [350, 279] width 81 height 16
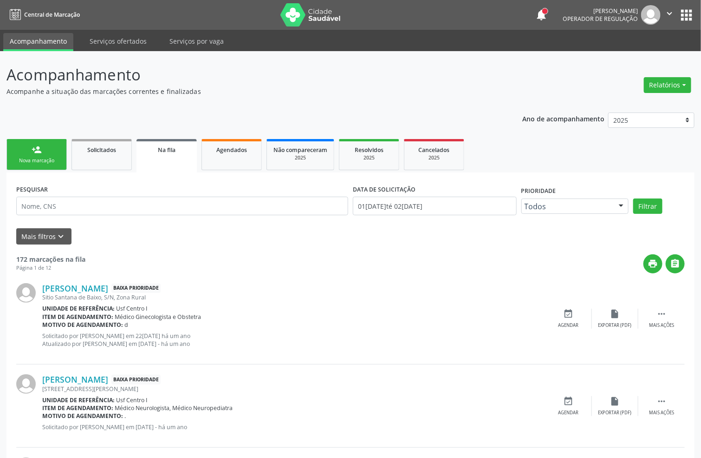
click at [24, 155] on div "Sucesso × O paciente foi agendado. Imprimir comprovante Cancel" at bounding box center [350, 229] width 701 height 458
click at [25, 148] on div "Sucesso × O paciente foi agendado. Imprimir comprovante Cancel" at bounding box center [350, 229] width 701 height 458
click at [45, 151] on div "Sucesso × O paciente foi agendado. Imprimir comprovante Cancel" at bounding box center [350, 229] width 701 height 458
click at [49, 164] on div "Sucesso × O paciente foi agendado. Imprimir comprovante Cancel" at bounding box center [350, 229] width 701 height 458
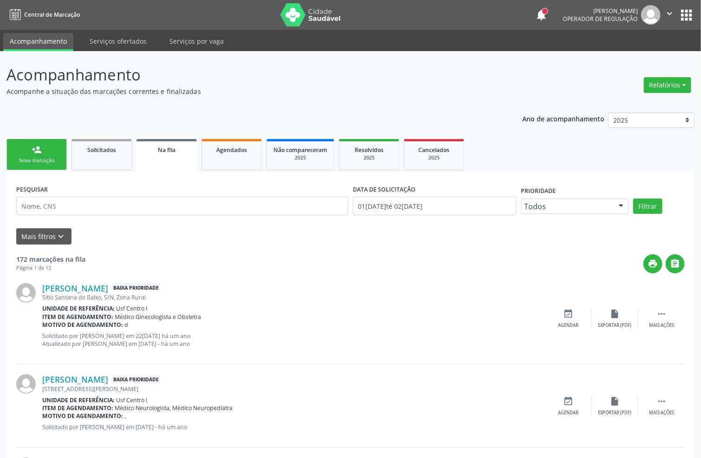
click at [49, 164] on div "Sucesso × O paciente foi agendado. Imprimir comprovante Cancel" at bounding box center [350, 229] width 701 height 458
click at [44, 163] on div "Sucesso × O paciente foi agendado. Imprimir comprovante Cancel" at bounding box center [350, 229] width 701 height 458
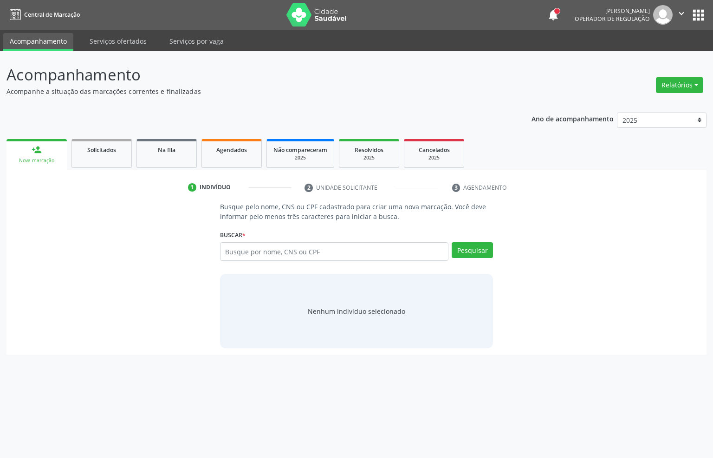
click at [277, 250] on input "text" at bounding box center [334, 251] width 229 height 19
type input "08320136415"
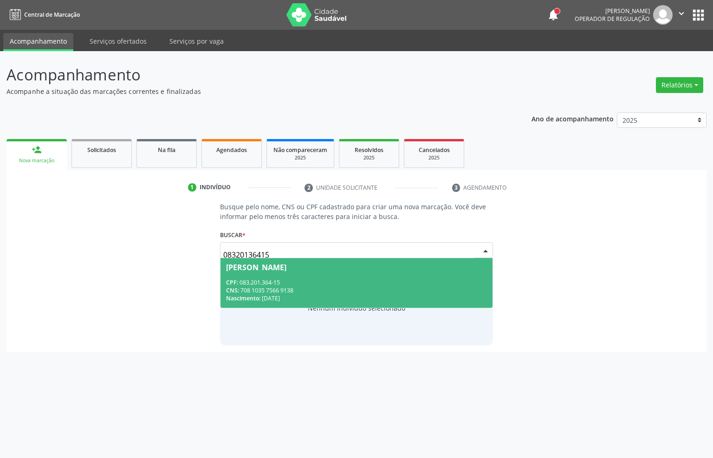
click at [277, 272] on span "[PERSON_NAME] CPF: 083.201.364-15 CNS: 708 1035 7566 9138 Nascimento: 20[DATE]" at bounding box center [357, 283] width 273 height 50
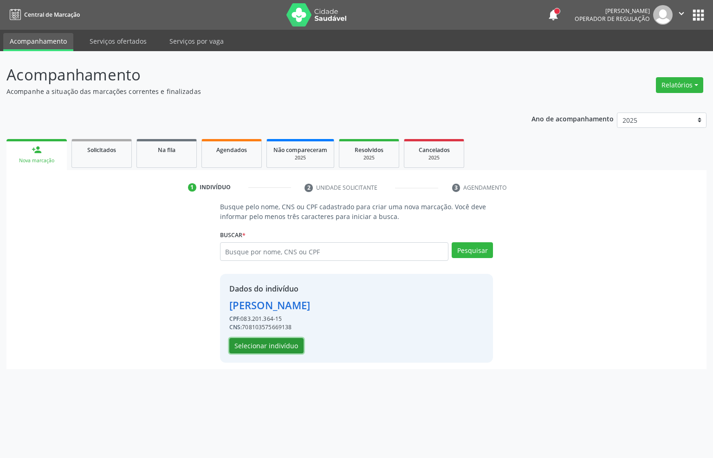
click at [265, 347] on button "Selecionar indivíduo" at bounding box center [266, 346] width 74 height 16
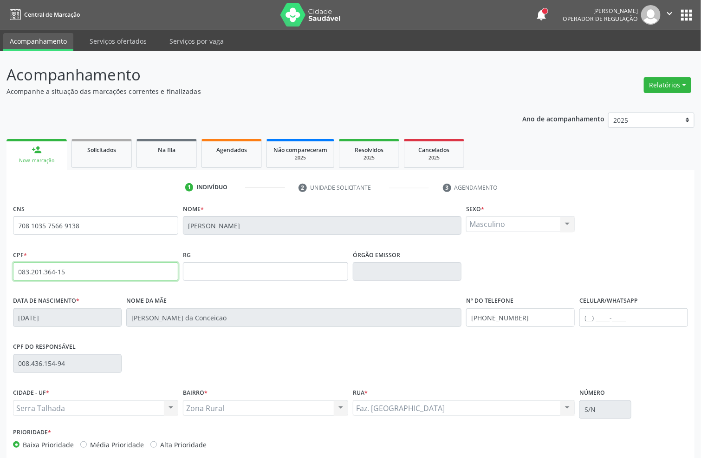
drag, startPoint x: 85, startPoint y: 274, endPoint x: 0, endPoint y: 272, distance: 85.0
click at [0, 272] on div "Acompanhamento Acompanhe a situação das marcações correntes e finalizadas Relat…" at bounding box center [350, 277] width 701 height 452
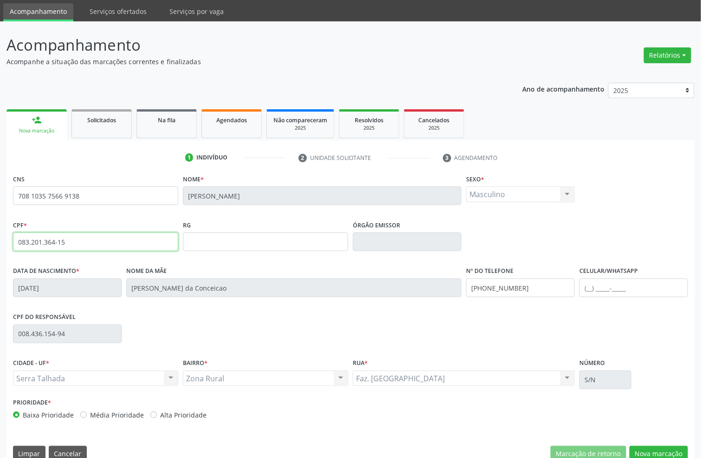
scroll to position [46, 0]
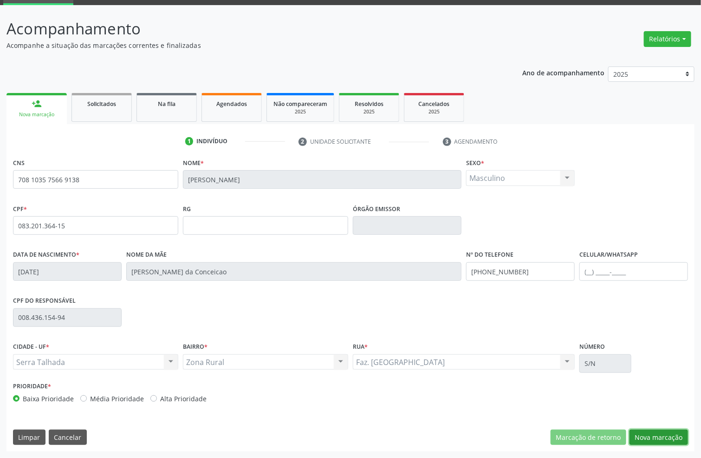
click at [651, 432] on button "Nova marcação" at bounding box center [659, 437] width 59 height 16
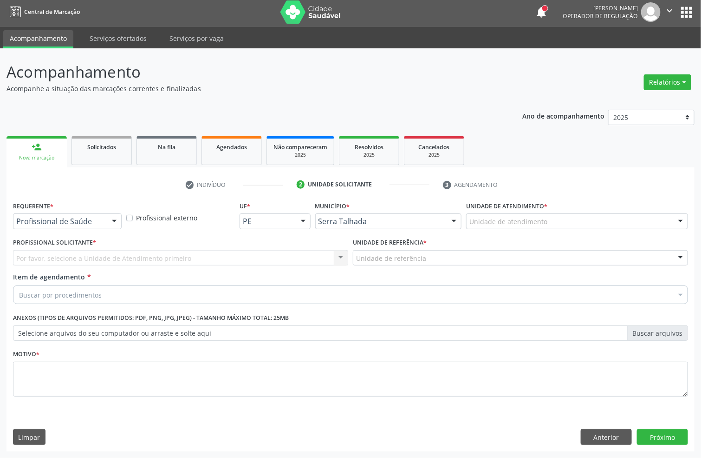
scroll to position [3, 0]
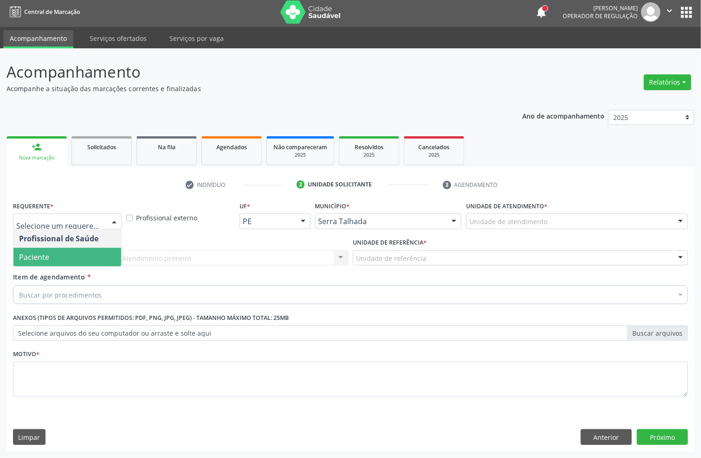
click at [77, 256] on span "Paciente" at bounding box center [67, 257] width 108 height 19
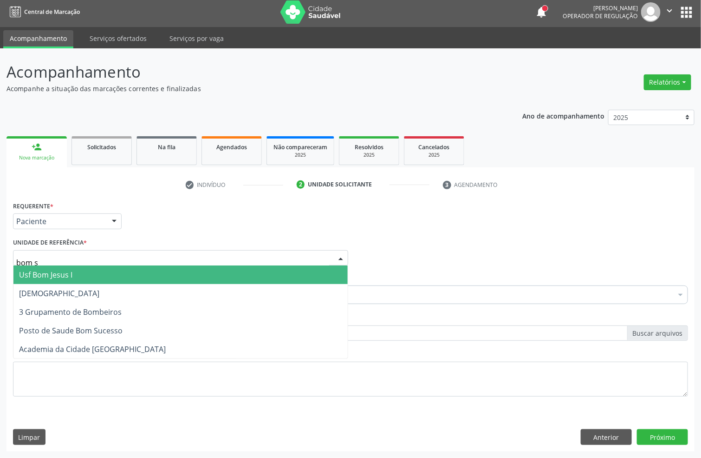
type input "bom su"
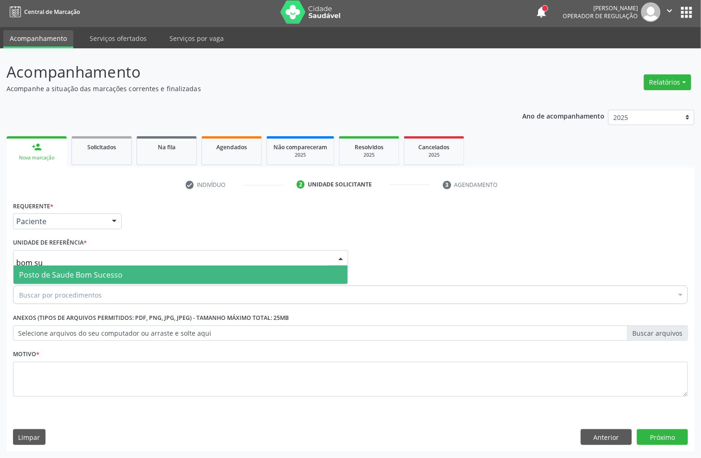
click at [111, 274] on span "Posto de Saude Bom Sucesso" at bounding box center [71, 274] width 104 height 10
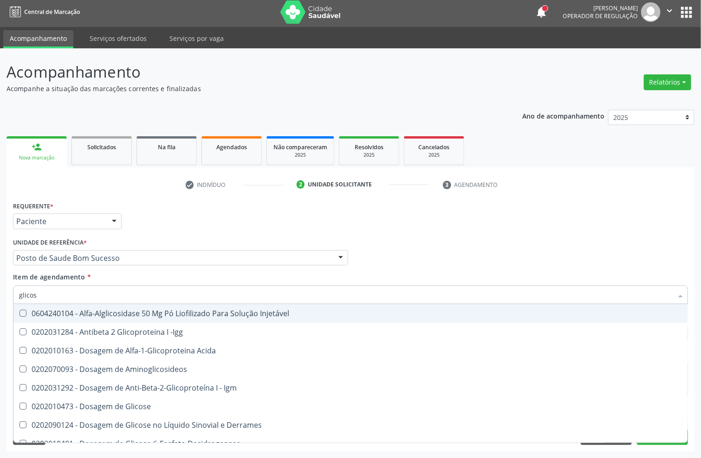
type input "glicose"
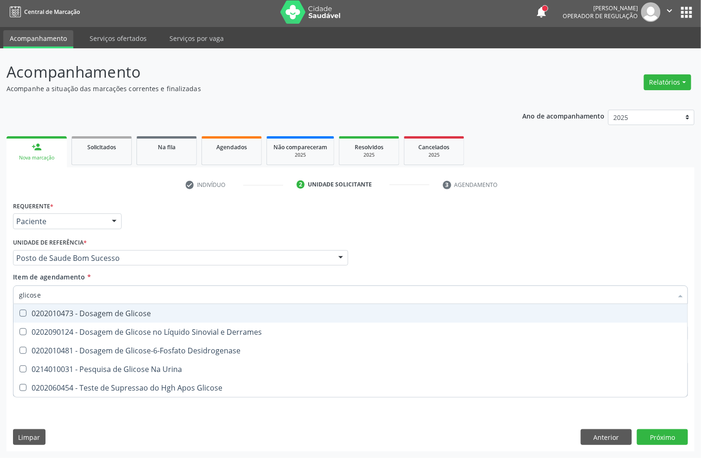
click at [97, 309] on div "0202010473 - Dosagem de Glicose" at bounding box center [350, 312] width 663 height 7
checkbox Glicose "true"
drag, startPoint x: 97, startPoint y: 292, endPoint x: 0, endPoint y: 288, distance: 96.7
click at [0, 290] on div "Acompanhamento Acompanhe a situação das marcações correntes e finalizadas Relat…" at bounding box center [350, 252] width 701 height 409
type input "acido"
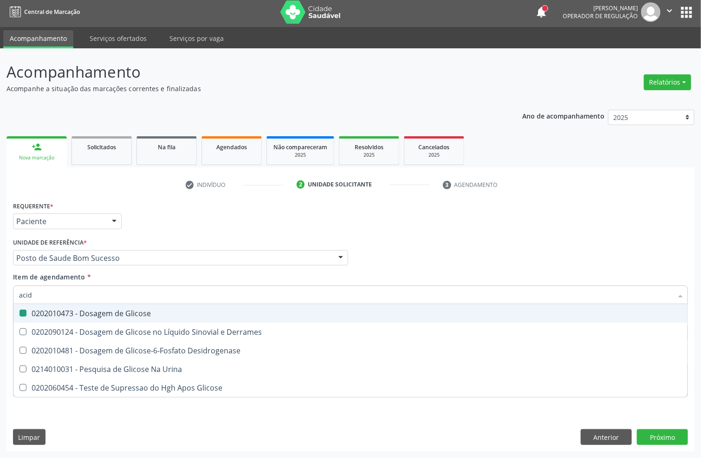
checkbox Glicose "false"
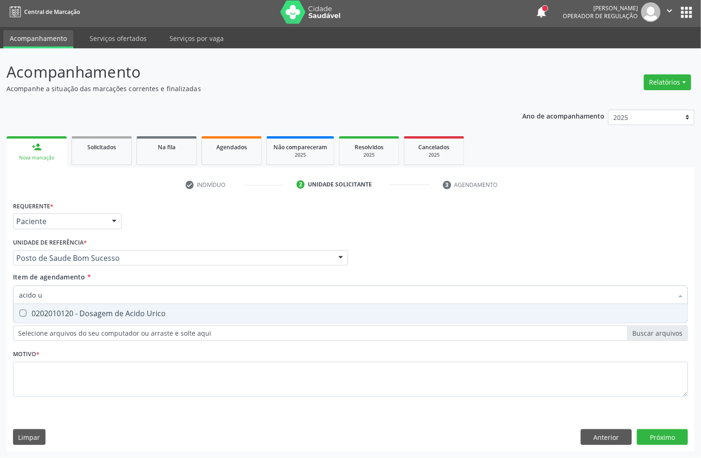
type input "acido u"
click at [33, 314] on div "0202010120 - Dosagem de Acido Urico" at bounding box center [350, 312] width 663 height 7
checkbox Urico "true"
drag, startPoint x: 34, startPoint y: 294, endPoint x: 0, endPoint y: 294, distance: 33.9
click at [0, 294] on div "Acompanhamento Acompanhe a situação das marcações correntes e finalizadas Relat…" at bounding box center [350, 252] width 701 height 409
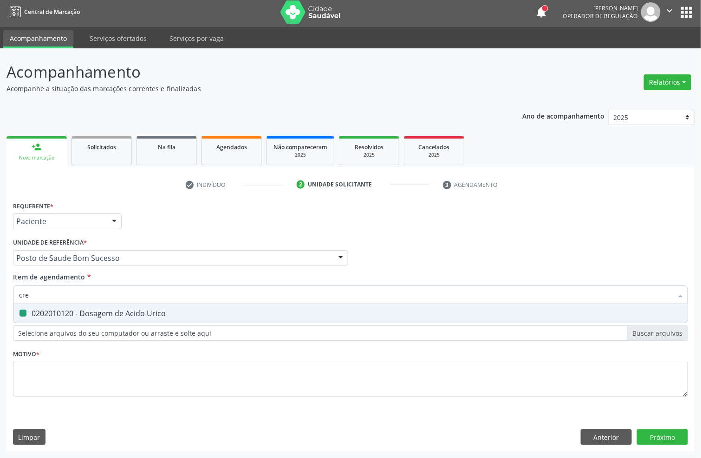
type input "crea"
checkbox Urico "false"
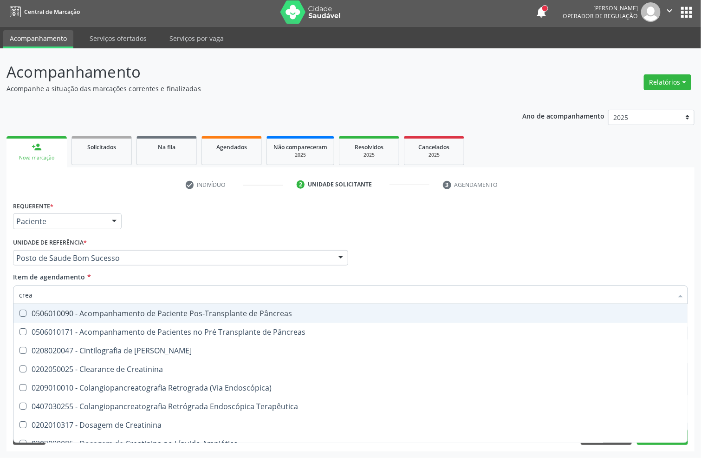
type input "creat"
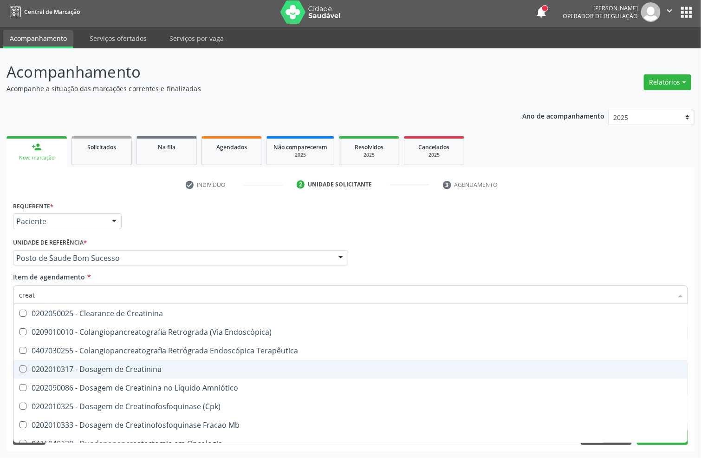
drag, startPoint x: 55, startPoint y: 366, endPoint x: 51, endPoint y: 323, distance: 42.5
click at [55, 365] on div "0202010317 - Dosagem de Creatinina" at bounding box center [350, 368] width 663 height 7
checkbox Creatinina "true"
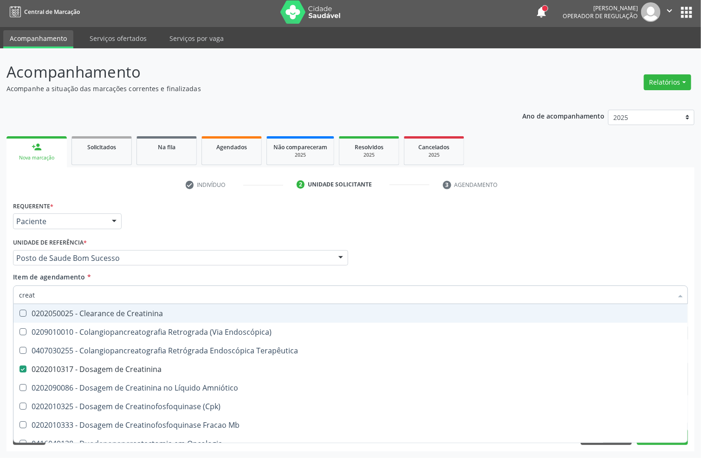
click at [0, 286] on div "Acompanhamento Acompanhe a situação das marcações correntes e finalizadas Relat…" at bounding box center [350, 252] width 701 height 409
type input "urei"
checkbox Creatinina "false"
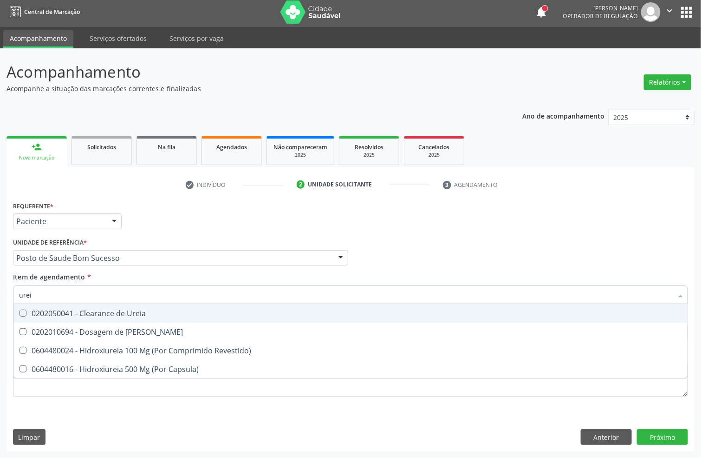
type input "ureia"
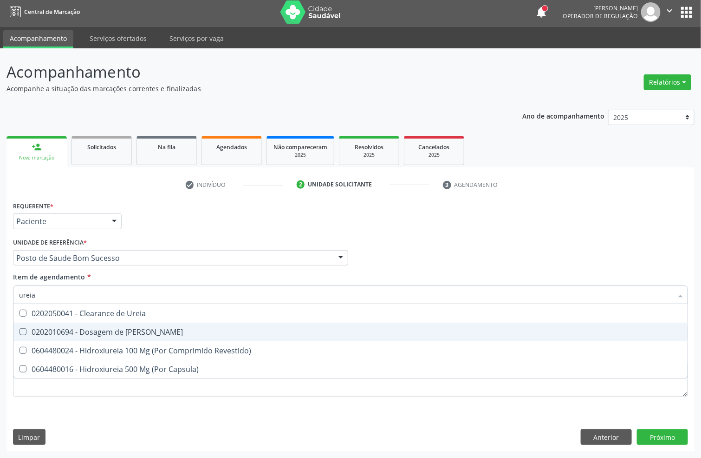
drag, startPoint x: 32, startPoint y: 327, endPoint x: 39, endPoint y: 298, distance: 30.1
click at [31, 326] on span "0202010694 - Dosagem de [PERSON_NAME]" at bounding box center [350, 331] width 674 height 19
checkbox Ureia "true"
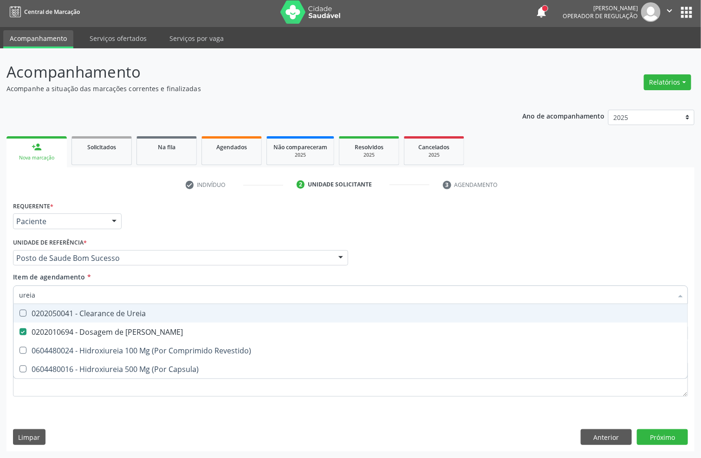
drag, startPoint x: 40, startPoint y: 297, endPoint x: 0, endPoint y: 288, distance: 41.5
click at [0, 288] on div "Acompanhamento Acompanhe a situação das marcações correntes e finalizadas Relat…" at bounding box center [350, 252] width 701 height 409
type input "cole"
checkbox Ureia "false"
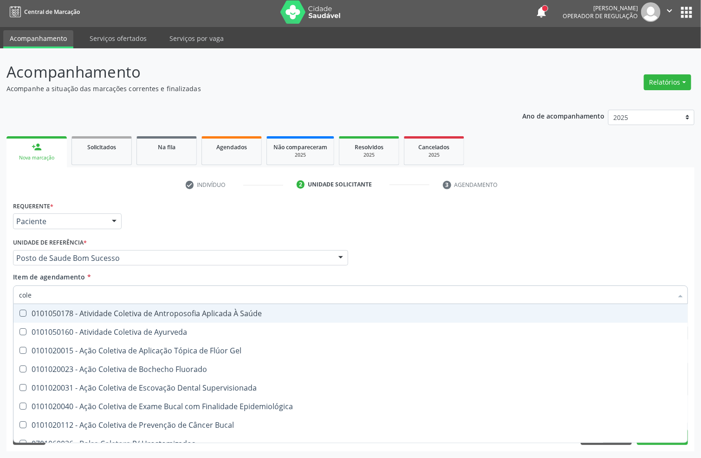
type input "coles"
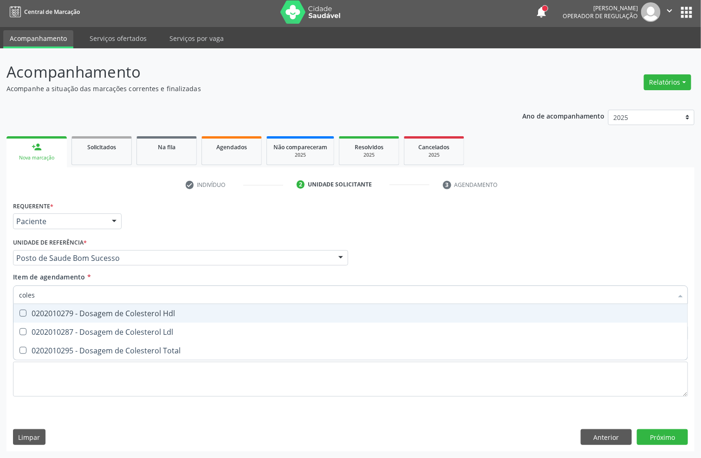
click at [45, 309] on div "0202010279 - Dosagem de Colesterol Hdl" at bounding box center [350, 312] width 663 height 7
checkbox Hdl "true"
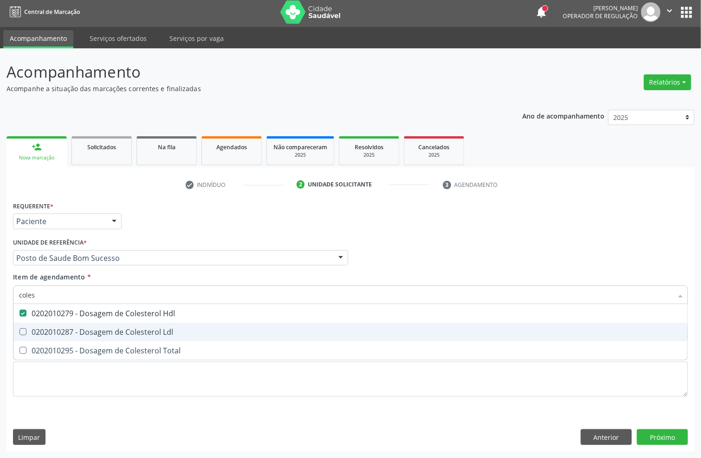
drag, startPoint x: 41, startPoint y: 327, endPoint x: 42, endPoint y: 341, distance: 14.9
click at [41, 329] on div "0202010287 - Dosagem de Colesterol Ldl" at bounding box center [350, 331] width 663 height 7
checkbox Ldl "true"
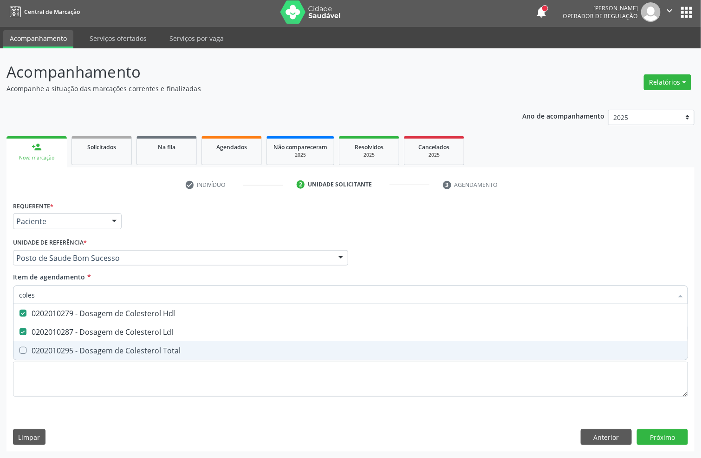
click at [42, 342] on span "0202010295 - Dosagem de Colesterol Total" at bounding box center [350, 350] width 674 height 19
checkbox Total "true"
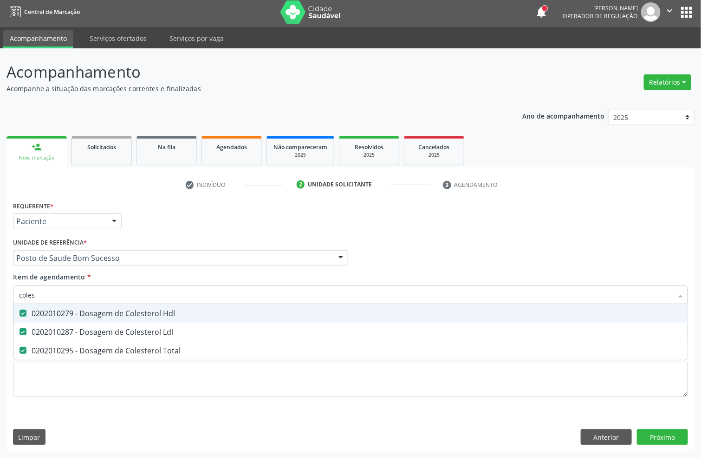
click at [0, 297] on div "Acompanhamento Acompanhe a situação das marcações correntes e finalizadas Relat…" at bounding box center [350, 252] width 701 height 409
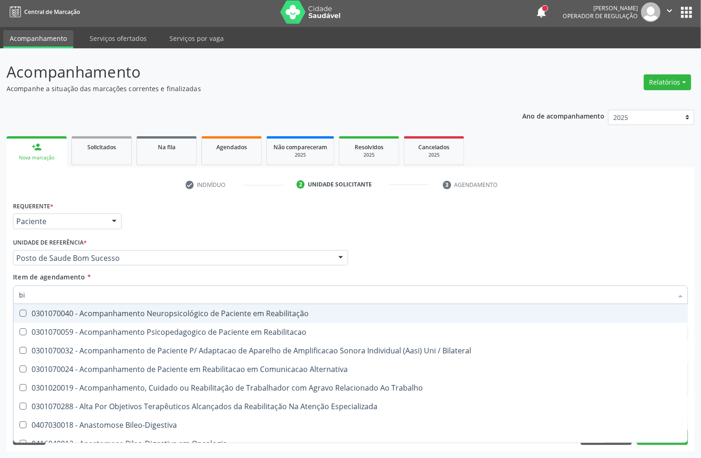
type input "bil"
checkbox Reabilitação "false"
checkbox Reabilitacao "false"
checkbox Bilateral "false"
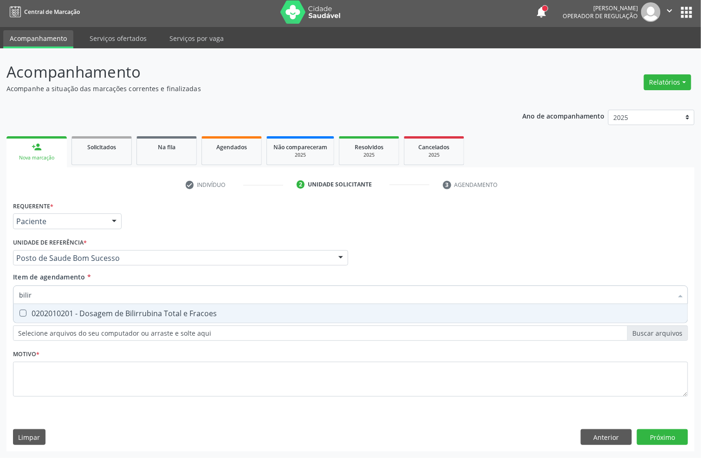
type input "bilirr"
click at [26, 309] on div "0202010201 - Dosagem de Bilirrubina Total e Fracoes" at bounding box center [350, 312] width 663 height 7
checkbox Fracoes "true"
drag, startPoint x: 21, startPoint y: 286, endPoint x: 0, endPoint y: 308, distance: 30.6
click at [0, 293] on div "Acompanhamento Acompanhe a situação das marcações correntes e finalizadas Relat…" at bounding box center [350, 252] width 701 height 409
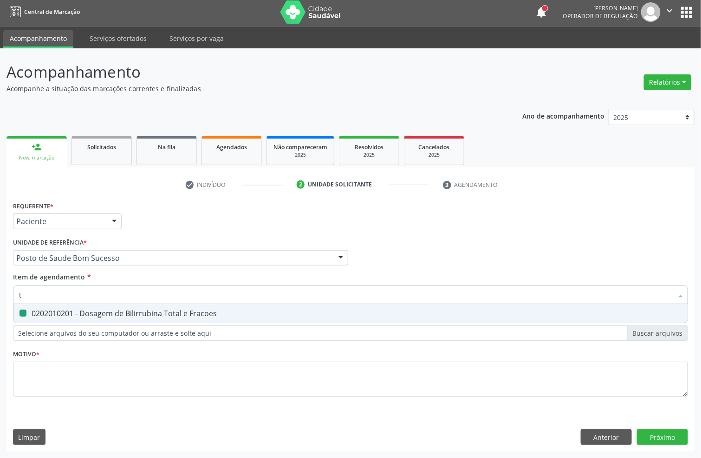
type input "tg"
click at [71, 312] on div "0202010643 - Dosagem de Transaminase Glutamico-Oxalacetica (Tgo)" at bounding box center [350, 312] width 663 height 7
checkbox \(Tgo\) "true"
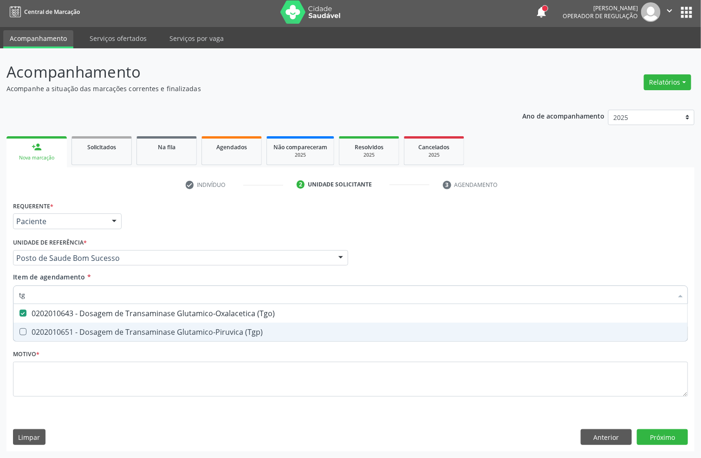
click at [69, 328] on div "0202010651 - Dosagem de Transaminase Glutamico-Piruvica (Tgp)" at bounding box center [350, 331] width 663 height 7
checkbox \(Tgp\) "true"
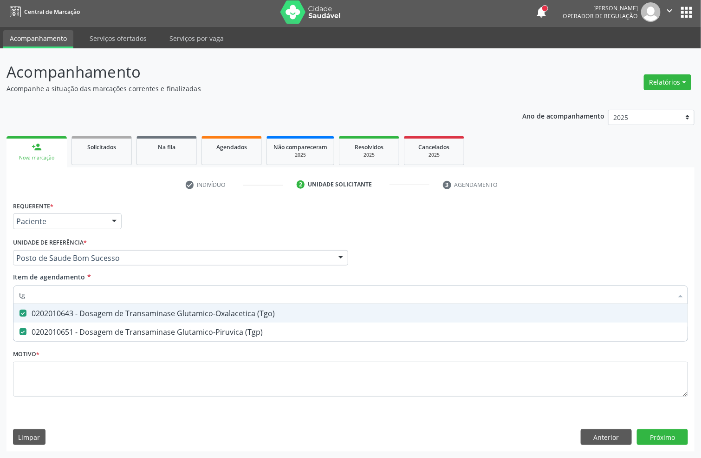
click at [0, 291] on div "Acompanhamento Acompanhe a situação das marcações correntes e finalizadas Relat…" at bounding box center [350, 252] width 701 height 409
type input "trig"
checkbox \(Tgo\) "false"
checkbox \(Tgp\) "false"
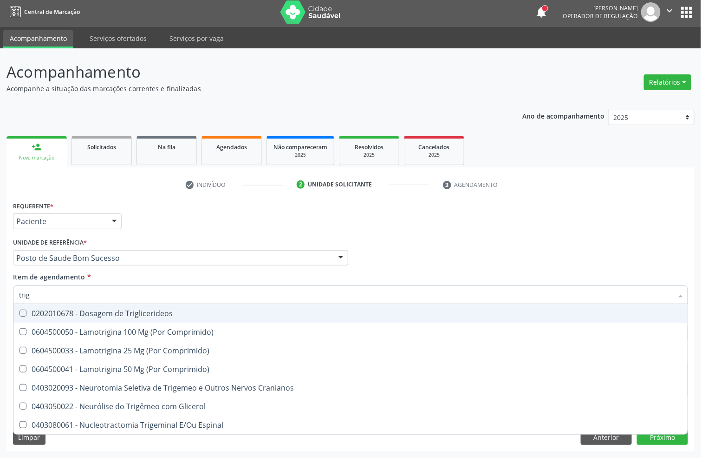
drag, startPoint x: 46, startPoint y: 310, endPoint x: 49, endPoint y: 297, distance: 13.0
click at [46, 309] on div "0202010678 - Dosagem de Triglicerideos" at bounding box center [350, 312] width 663 height 7
checkbox Triglicerideos "true"
drag, startPoint x: 52, startPoint y: 290, endPoint x: 0, endPoint y: 290, distance: 51.6
click at [0, 290] on div "Acompanhamento Acompanhe a situação das marcações correntes e finalizadas Relat…" at bounding box center [350, 252] width 701 height 409
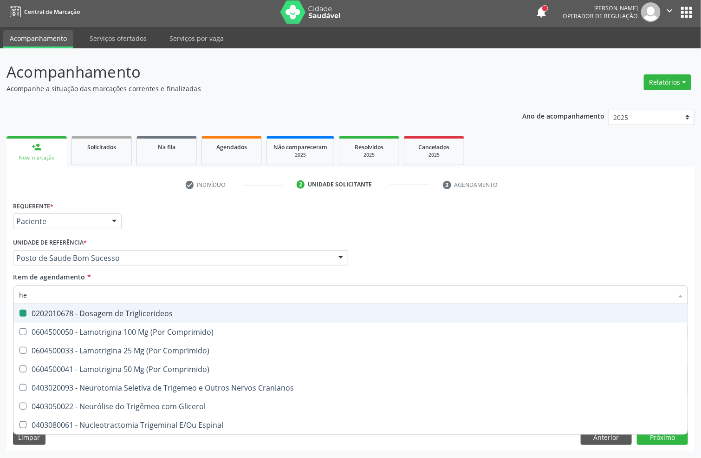
type input "hem"
checkbox Triglicerideos "false"
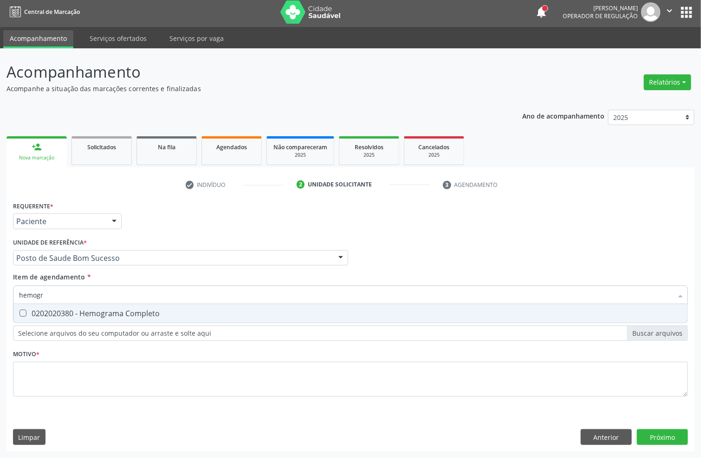
type input "hemogra"
click at [37, 309] on div "0202020380 - Hemograma Completo" at bounding box center [350, 312] width 663 height 7
checkbox Completo "true"
drag, startPoint x: 33, startPoint y: 293, endPoint x: 0, endPoint y: 281, distance: 35.4
click at [0, 286] on div "Acompanhamento Acompanhe a situação das marcações correntes e finalizadas Relat…" at bounding box center [350, 252] width 701 height 409
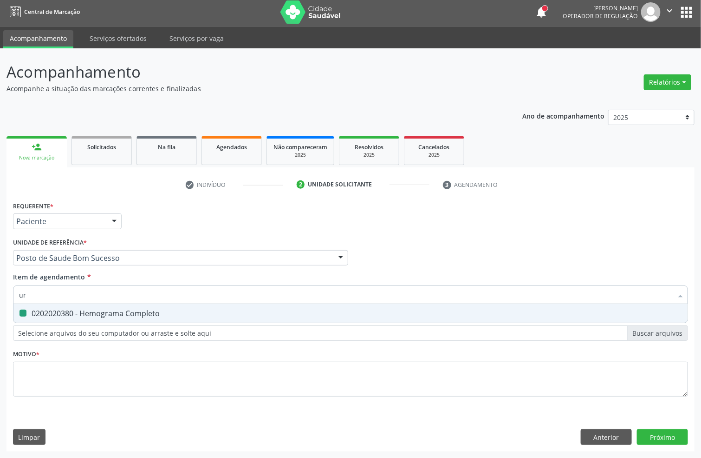
type input "uri"
checkbox Completo "false"
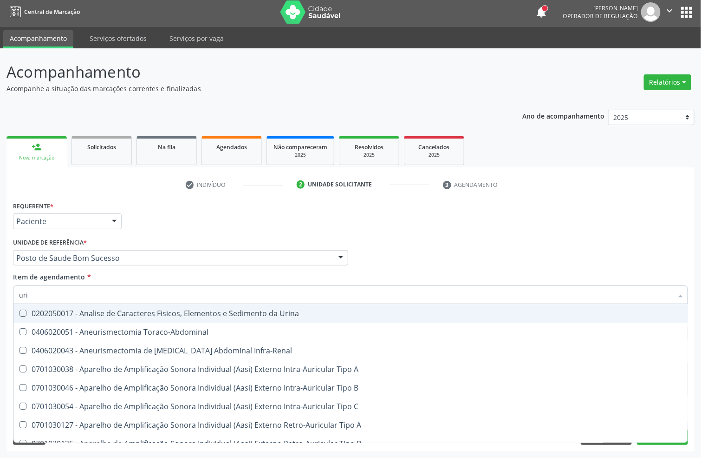
type input "urin"
checkbox Urico "false"
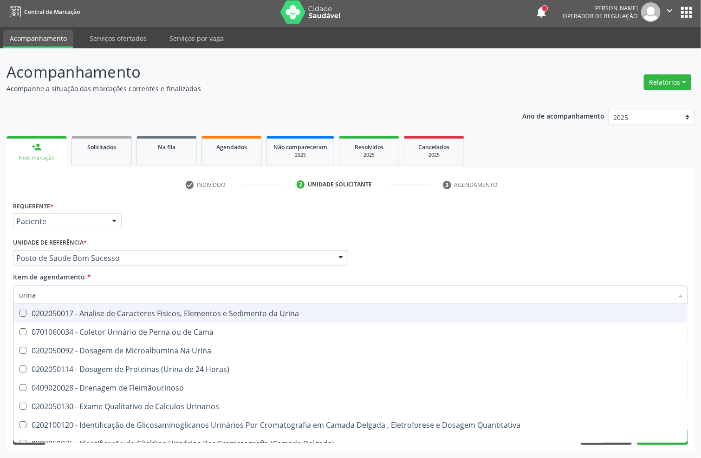
type input "urina"
click at [91, 305] on span "0202050017 - Analise de Caracteres Fisicos, Elementos e Sedimento da Urina" at bounding box center [350, 313] width 674 height 19
checkbox Urina "true"
click at [91, 293] on input "urina" at bounding box center [346, 294] width 654 height 19
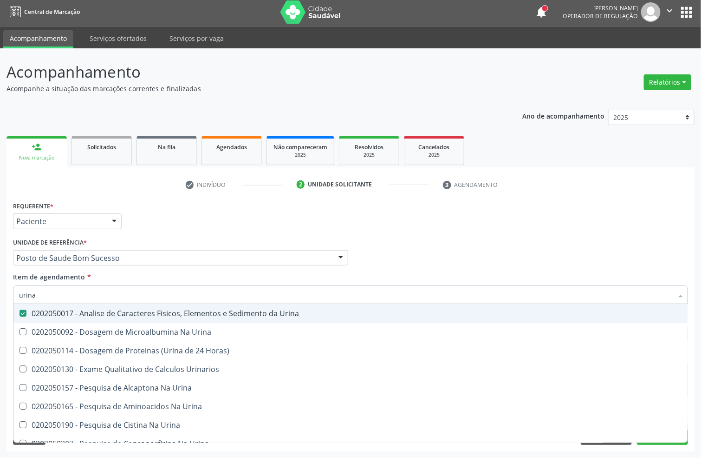
click at [91, 293] on input "urina" at bounding box center [346, 294] width 654 height 19
type input "c"
checkbox Urina "false"
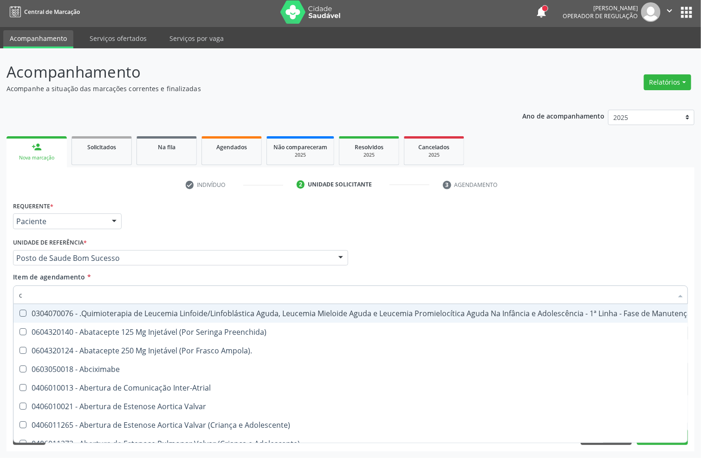
type input "cu"
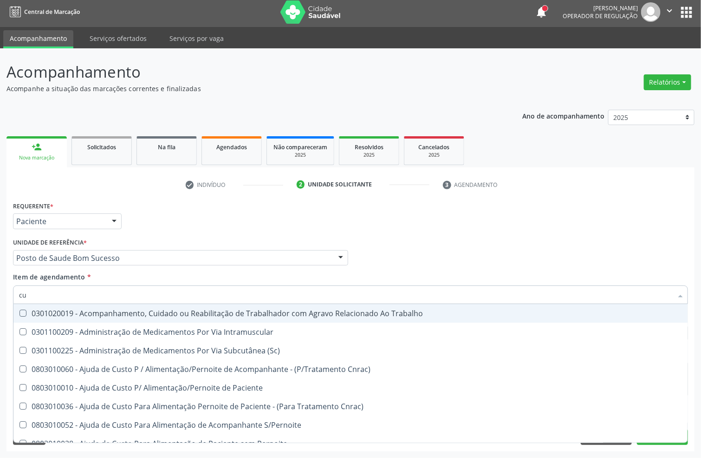
checkbox Cranianos "false"
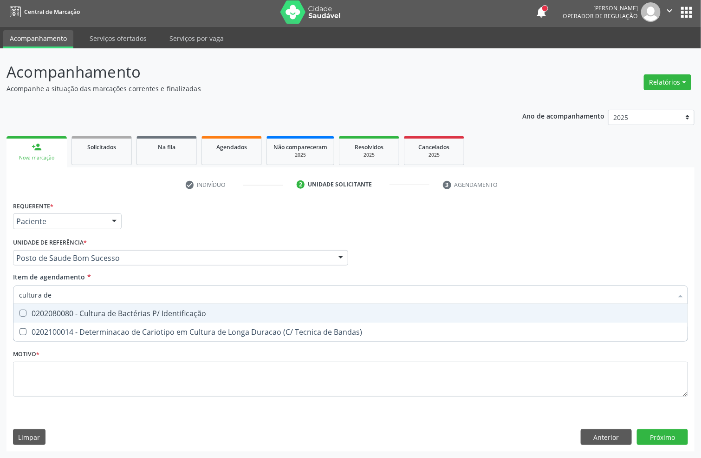
type input "cultura de"
click at [102, 309] on div "0202080080 - Cultura de Bactérias P/ Identificação" at bounding box center [350, 312] width 663 height 7
checkbox Identificação "true"
click at [102, 300] on input "cultura de" at bounding box center [346, 294] width 654 height 19
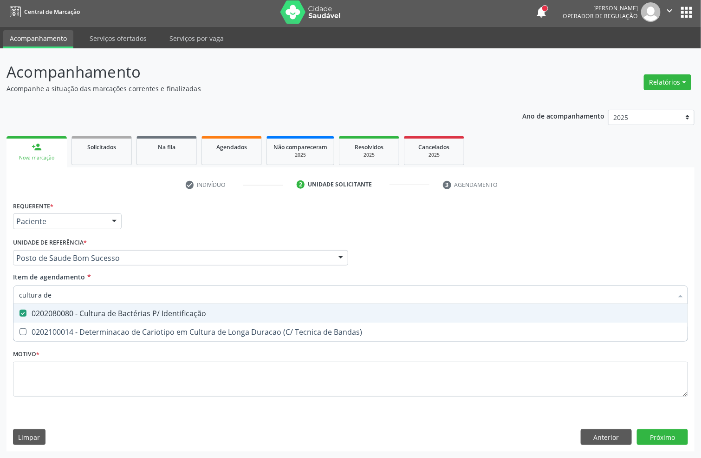
click at [102, 300] on input "cultura de" at bounding box center [346, 294] width 654 height 19
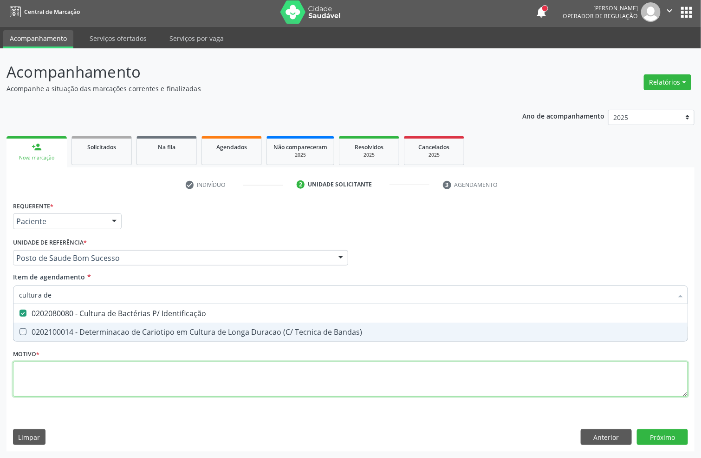
click at [72, 378] on div "Requerente * Paciente Profissional de Saúde Paciente Nenhum resultado encontrad…" at bounding box center [350, 304] width 675 height 210
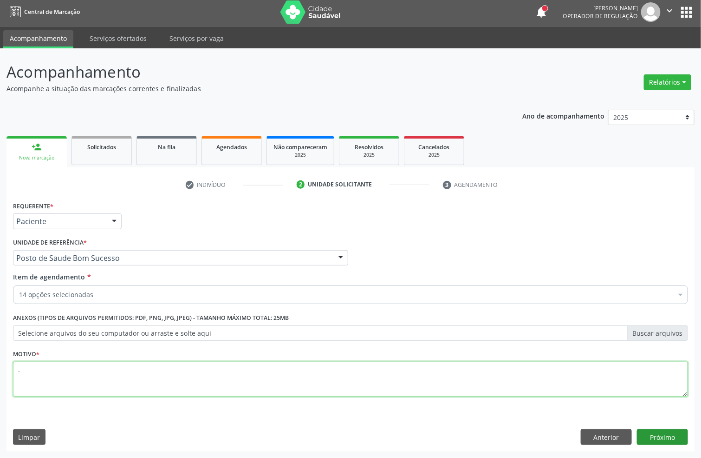
type textarea "."
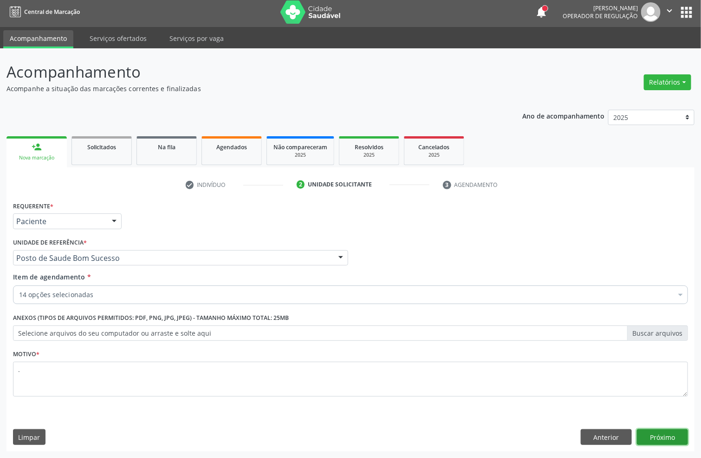
click at [651, 436] on button "Próximo" at bounding box center [662, 437] width 51 height 16
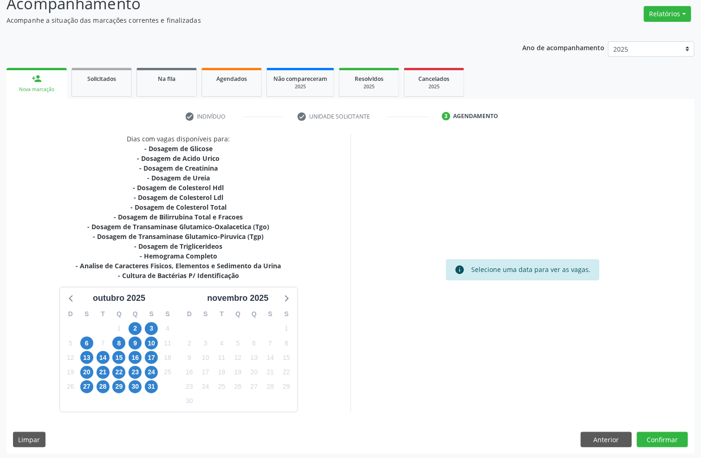
scroll to position [74, 0]
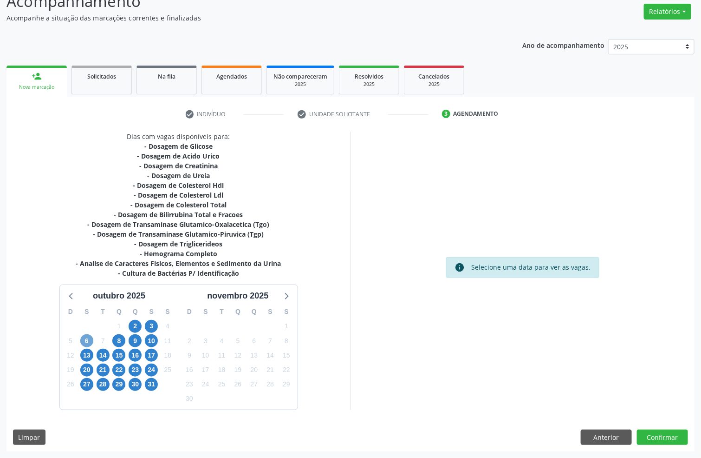
click at [83, 344] on span "6" at bounding box center [86, 340] width 13 height 13
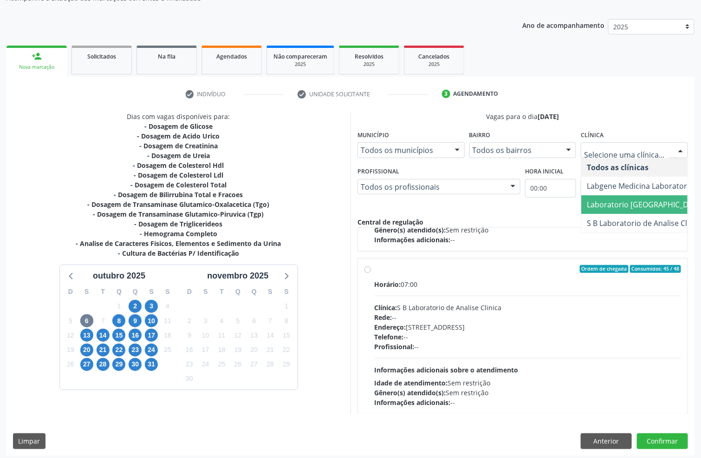
scroll to position [98, 0]
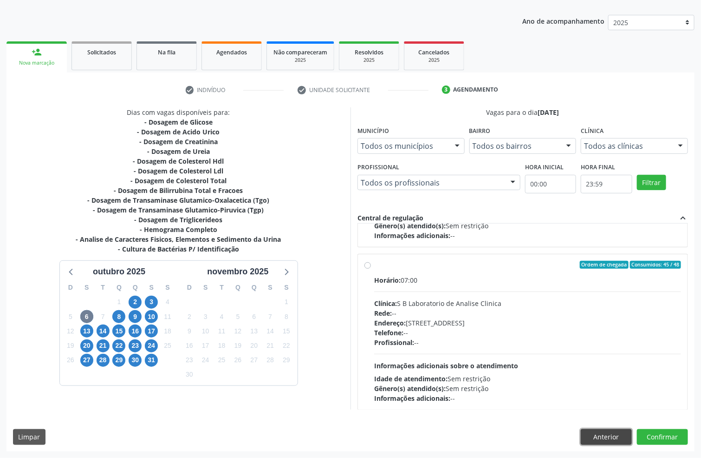
click at [602, 438] on button "Anterior" at bounding box center [606, 437] width 51 height 16
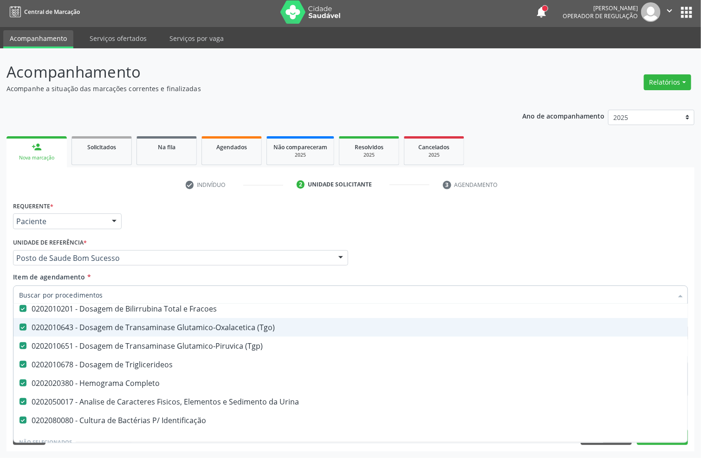
scroll to position [209, 0]
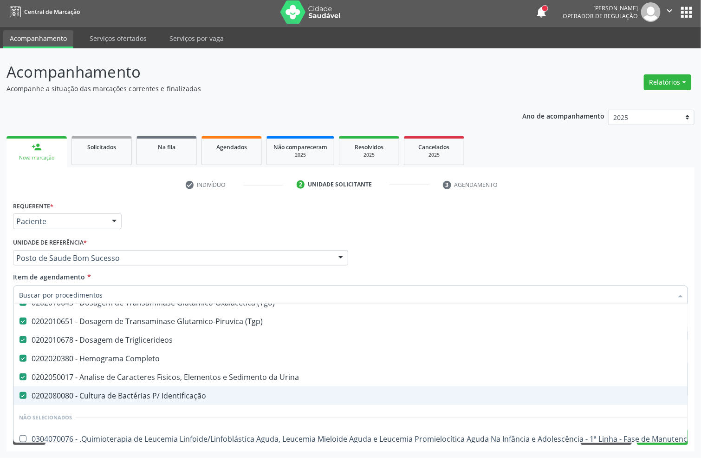
click at [130, 393] on div "0202080080 - Cultura de Bactérias P/ Identificação" at bounding box center [380, 395] width 723 height 7
checkbox Identificação "false"
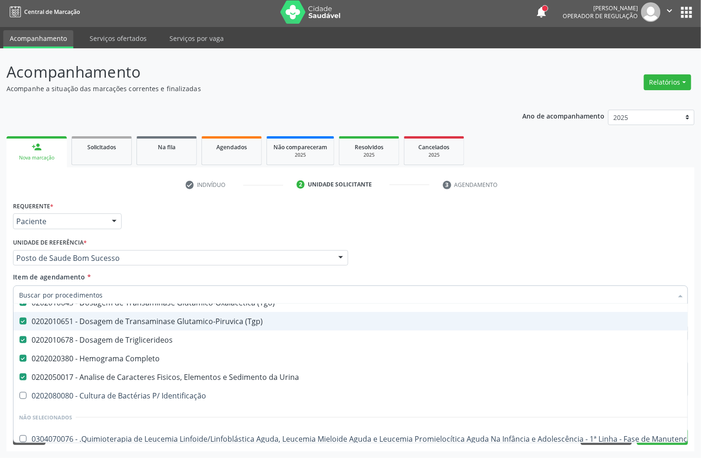
click at [573, 245] on div "Profissional Solicitante Por favor, selecione a Unidade de Atendimento primeiro…" at bounding box center [351, 253] width 680 height 36
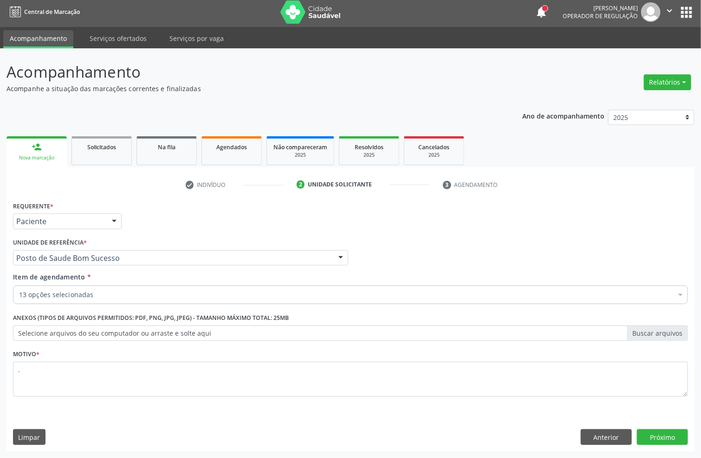
scroll to position [0, 0]
click at [672, 435] on button "Próximo" at bounding box center [662, 437] width 51 height 16
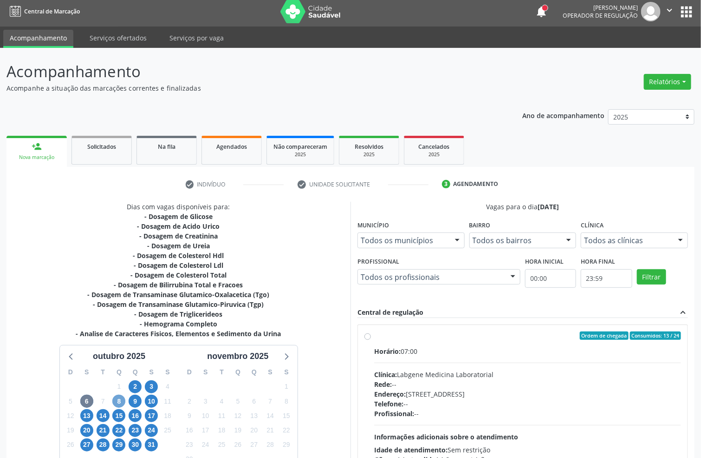
click at [116, 402] on span "8" at bounding box center [118, 400] width 13 height 13
click at [86, 403] on span "6" at bounding box center [86, 400] width 13 height 13
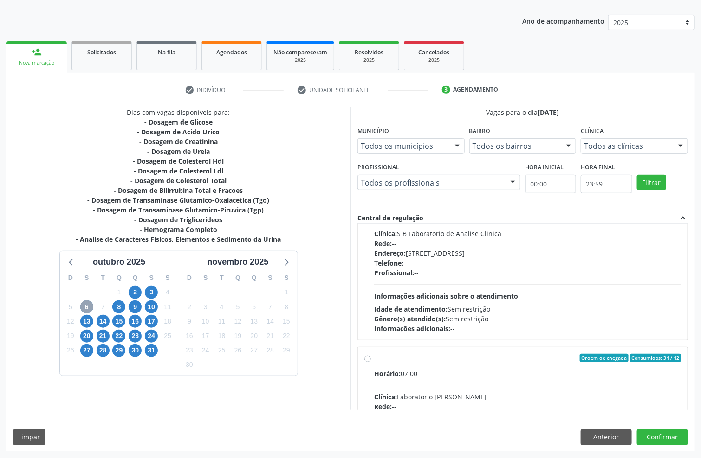
scroll to position [279, 0]
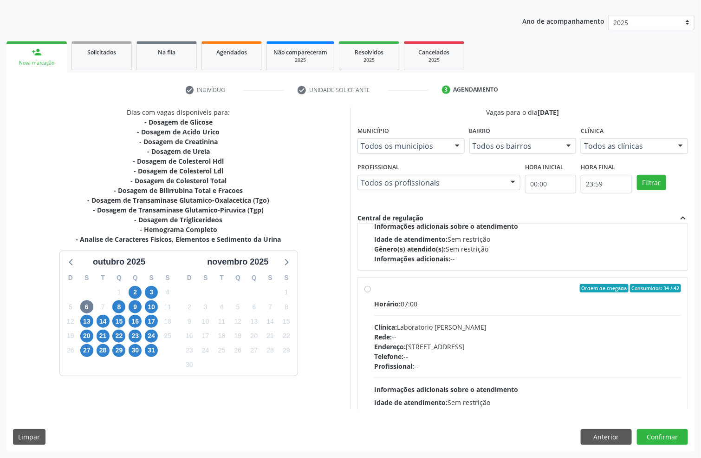
click at [471, 333] on div "Rede: --" at bounding box center [527, 337] width 307 height 10
click at [371, 292] on input "Ordem de chegada Consumidos: 34 / 42 Horário: 07:00 Clínica: Laboratorio [PERSO…" at bounding box center [368, 288] width 7 height 8
radio input "true"
click at [673, 435] on button "Confirmar" at bounding box center [662, 437] width 51 height 16
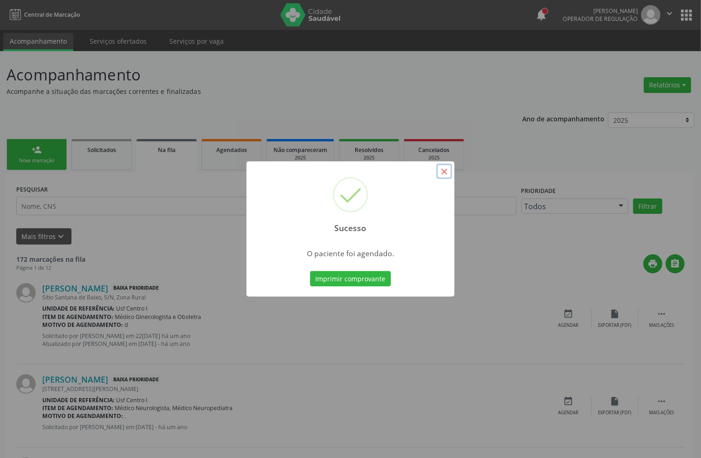
click at [446, 172] on button "×" at bounding box center [445, 171] width 16 height 16
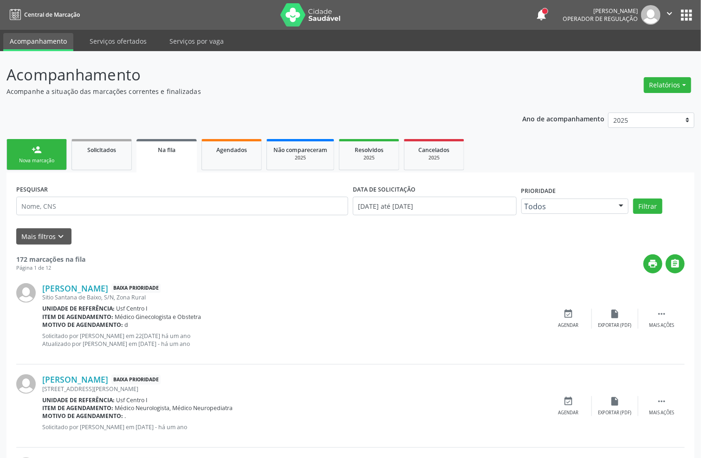
click at [17, 152] on link "person_add Nova marcação" at bounding box center [37, 154] width 60 height 31
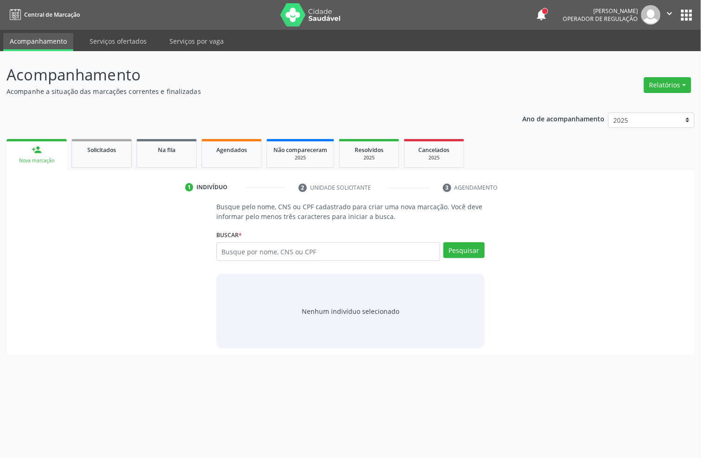
click at [37, 159] on div "Nova marcação" at bounding box center [36, 160] width 47 height 7
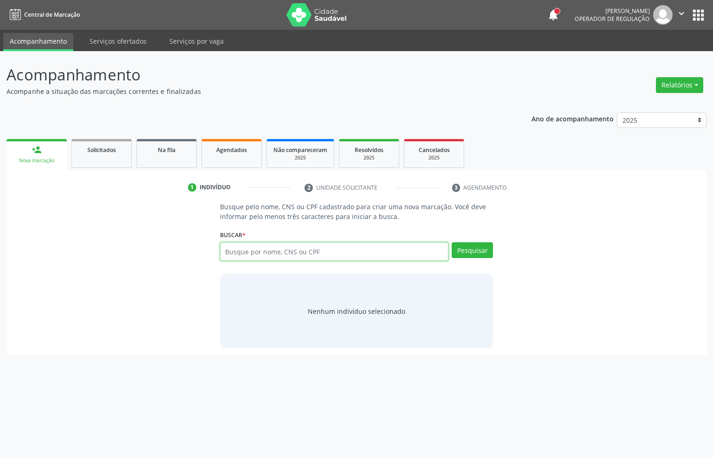
click at [274, 253] on input "text" at bounding box center [334, 251] width 229 height 19
paste input "083.201.364-15"
type input "083.201.364-15"
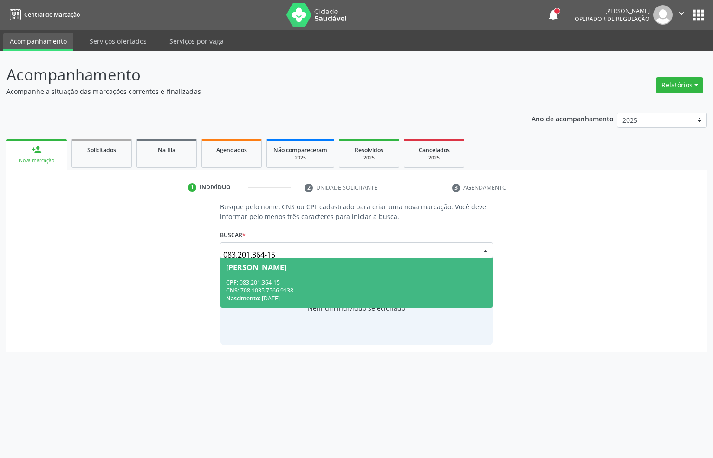
click at [304, 283] on div "CPF: 083.201.364-15 CNS: 708 1035 7566 9138 Nascimento: [DATE]" at bounding box center [357, 290] width 262 height 24
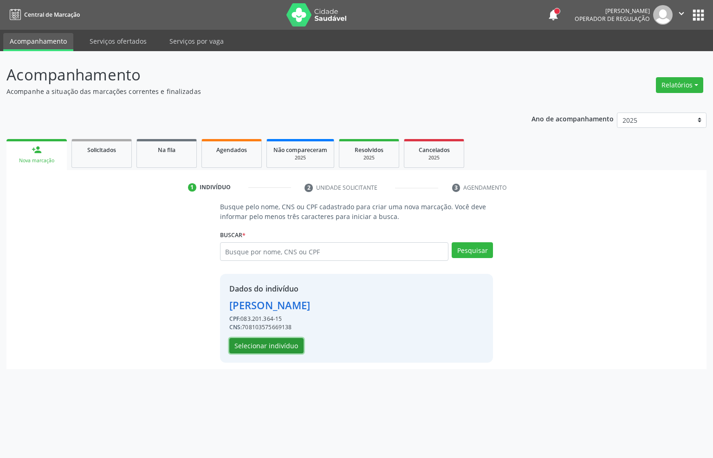
click at [269, 350] on button "Selecionar indivíduo" at bounding box center [266, 346] width 74 height 16
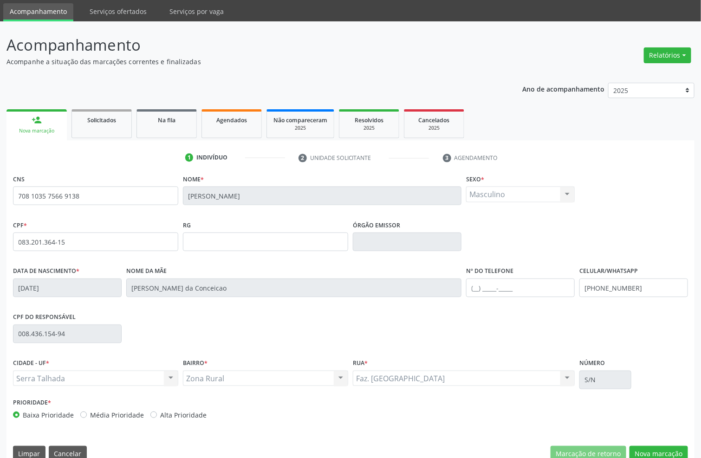
scroll to position [46, 0]
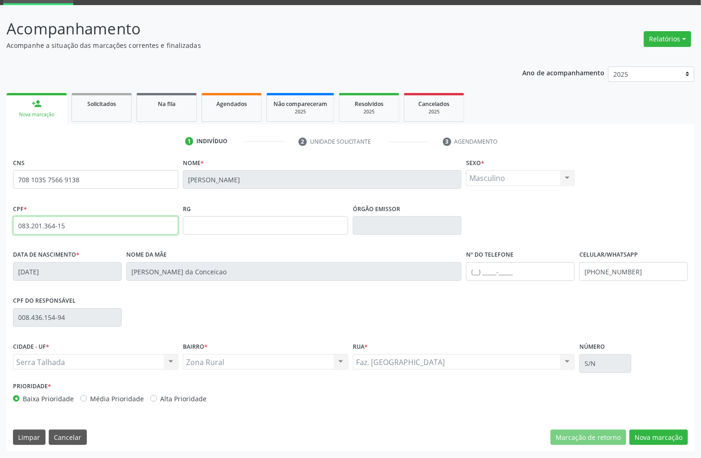
drag, startPoint x: 63, startPoint y: 222, endPoint x: 0, endPoint y: 216, distance: 63.4
click at [0, 216] on div "Acompanhamento Acompanhe a situação das marcações correntes e finalizadas Relat…" at bounding box center [350, 231] width 701 height 452
click at [660, 434] on button "Nova marcação" at bounding box center [659, 437] width 59 height 16
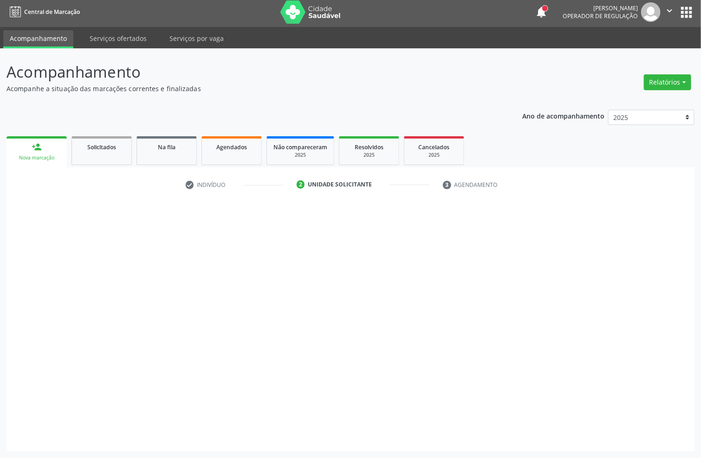
scroll to position [3, 0]
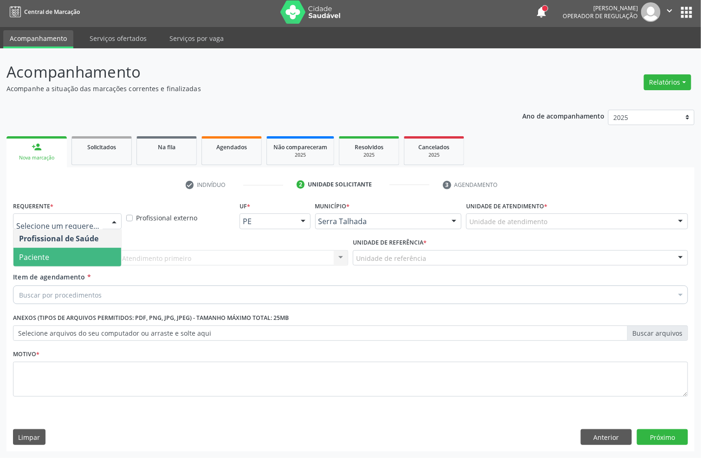
click at [53, 254] on span "Paciente" at bounding box center [67, 257] width 108 height 19
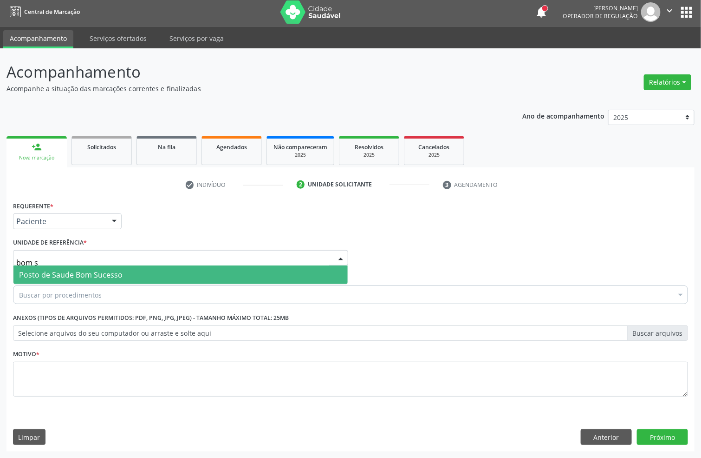
type input "bom su"
click at [42, 275] on span "Posto de Saude Bom Sucesso" at bounding box center [71, 274] width 104 height 10
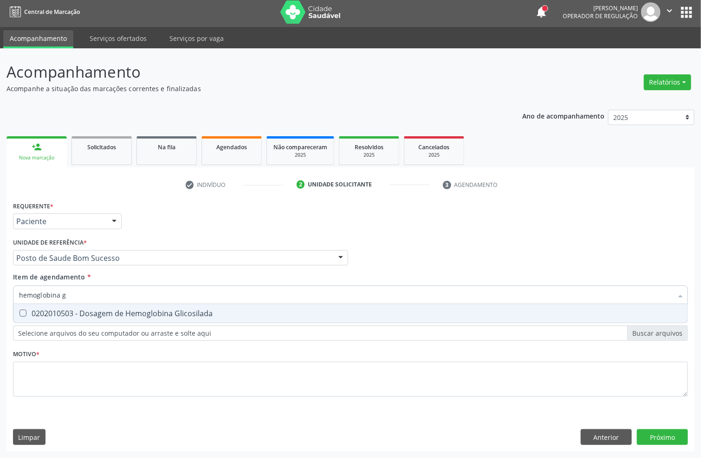
type input "hemoglobina g"
drag, startPoint x: 34, startPoint y: 305, endPoint x: 54, endPoint y: 298, distance: 21.6
click at [35, 305] on span "0202010503 - Dosagem de Hemoglobina Glicosilada" at bounding box center [350, 313] width 674 height 19
checkbox Glicosilada "true"
drag, startPoint x: 91, startPoint y: 291, endPoint x: 0, endPoint y: 291, distance: 90.6
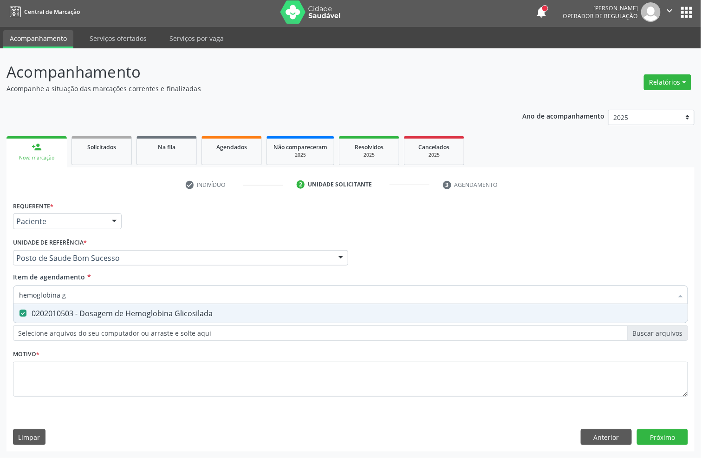
click at [0, 291] on div "Acompanhamento Acompanhe a situação das marcações correntes e finalizadas Relat…" at bounding box center [350, 252] width 701 height 409
type input "ps"
checkbox Glicosilada "false"
type input "psa"
drag, startPoint x: 24, startPoint y: 311, endPoint x: 45, endPoint y: 293, distance: 28.0
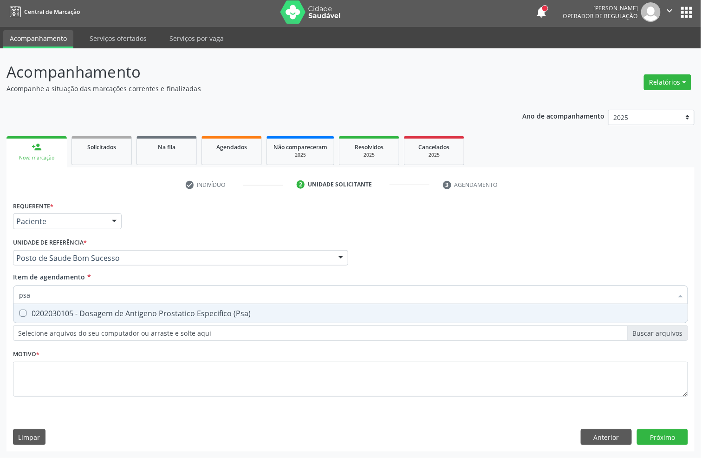
click at [24, 309] on \(Psa\) at bounding box center [23, 312] width 7 height 7
click at [20, 310] on \(Psa\) "checkbox" at bounding box center [16, 313] width 6 height 6
checkbox \(Psa\) "true"
click at [0, 289] on div "Acompanhamento Acompanhe a situação das marcações correntes e finalizadas Relat…" at bounding box center [350, 252] width 701 height 409
type input "c"
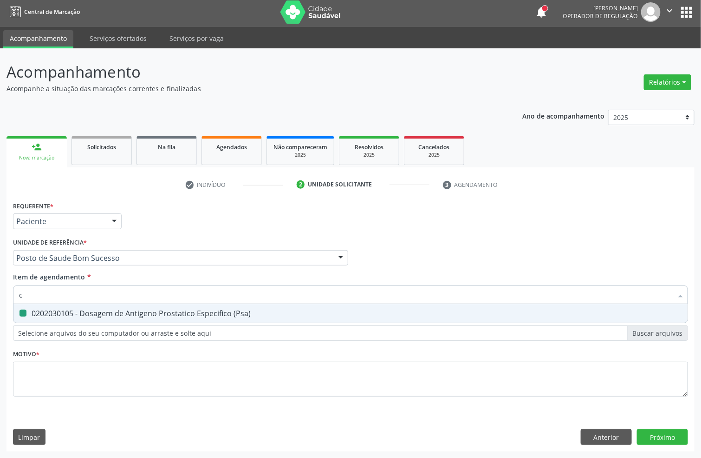
checkbox \(Psa\) "false"
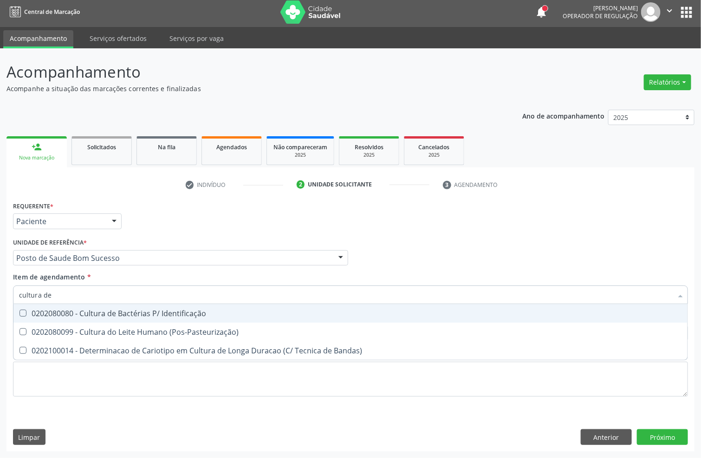
type input "cultura de"
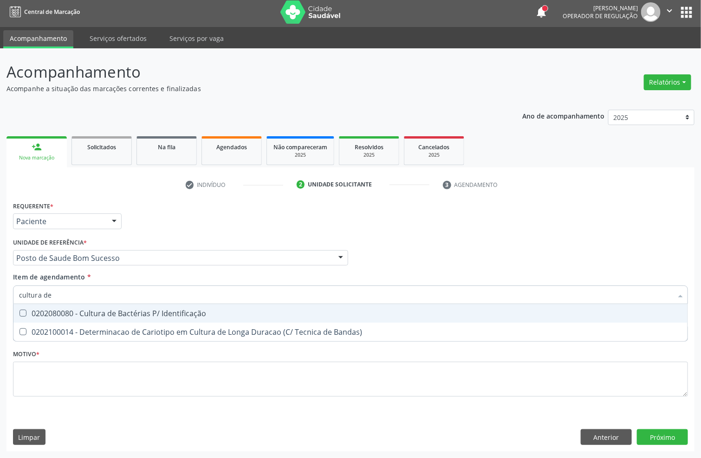
drag, startPoint x: 28, startPoint y: 312, endPoint x: 37, endPoint y: 302, distance: 12.8
click at [28, 311] on div "0202080080 - Cultura de Bactérias P/ Identificação" at bounding box center [350, 312] width 663 height 7
checkbox Identificação "true"
drag, startPoint x: 56, startPoint y: 293, endPoint x: 0, endPoint y: 295, distance: 56.3
click at [0, 294] on div "Acompanhamento Acompanhe a situação das marcações correntes e finalizadas Relat…" at bounding box center [350, 252] width 701 height 409
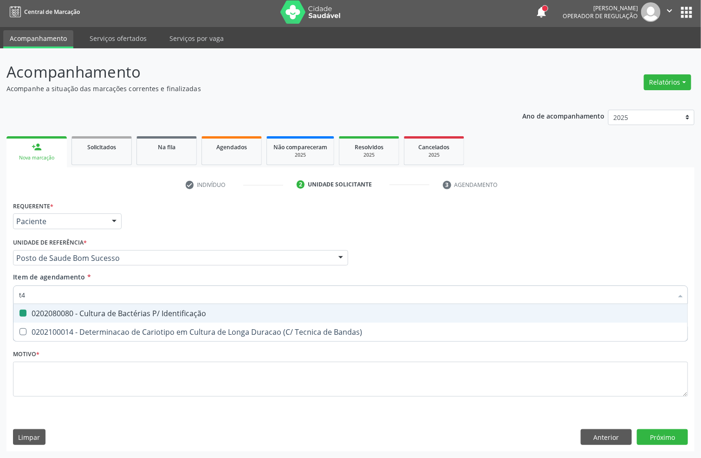
type input "t4"
checkbox Identificação "false"
type input "t4 l"
drag, startPoint x: 102, startPoint y: 314, endPoint x: 99, endPoint y: 303, distance: 10.9
click at [99, 309] on div "0202060381 - Dosagem de Tiroxina Livre (T4 Livre)" at bounding box center [350, 312] width 663 height 7
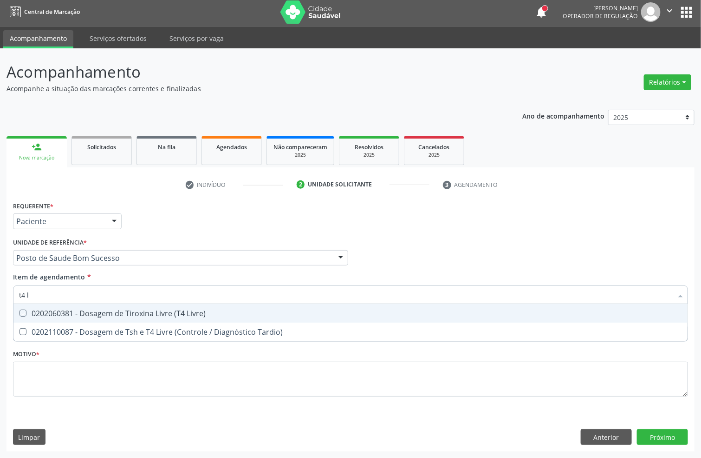
checkbox Livre\) "true"
drag, startPoint x: 64, startPoint y: 295, endPoint x: 0, endPoint y: 318, distance: 68.0
click at [0, 318] on div "Acompanhamento Acompanhe a situação das marcações correntes e finalizadas Relat…" at bounding box center [350, 252] width 701 height 409
type input "tsh"
checkbox Livre\) "false"
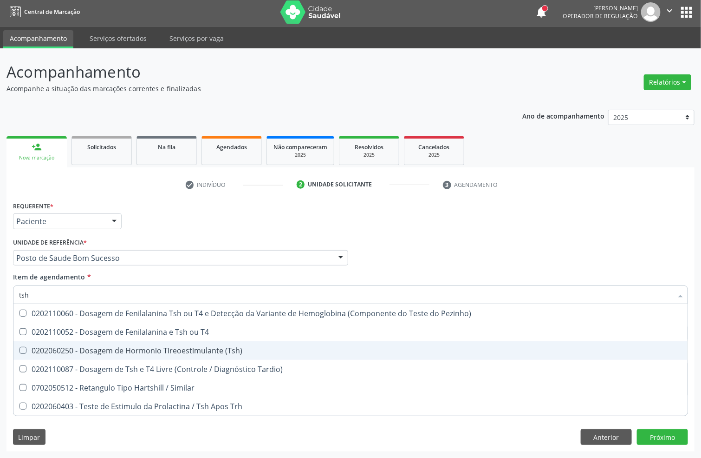
click at [75, 347] on div "0202060250 - Dosagem de Hormonio Tireoestimulante (Tsh)" at bounding box center [350, 350] width 663 height 7
checkbox \(Tsh\) "true"
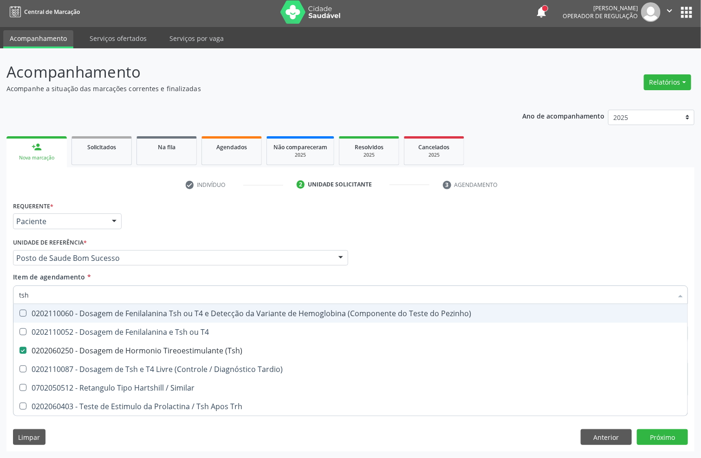
click at [490, 251] on div "Profissional Solicitante Por favor, selecione a Unidade de Atendimento primeiro…" at bounding box center [351, 253] width 680 height 36
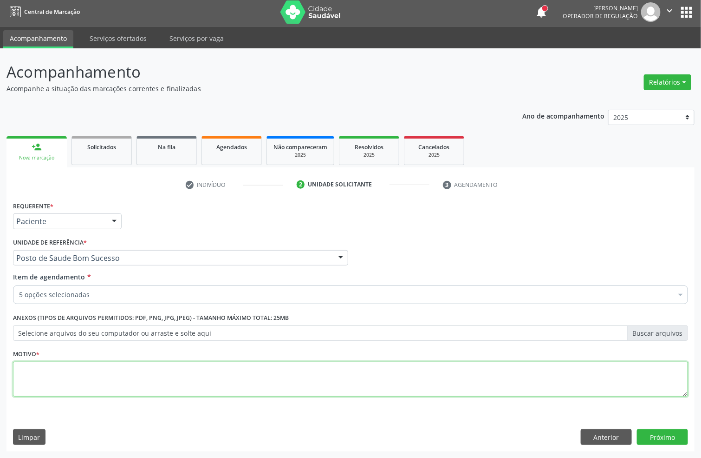
click at [213, 378] on textarea at bounding box center [350, 378] width 675 height 35
type textarea "."
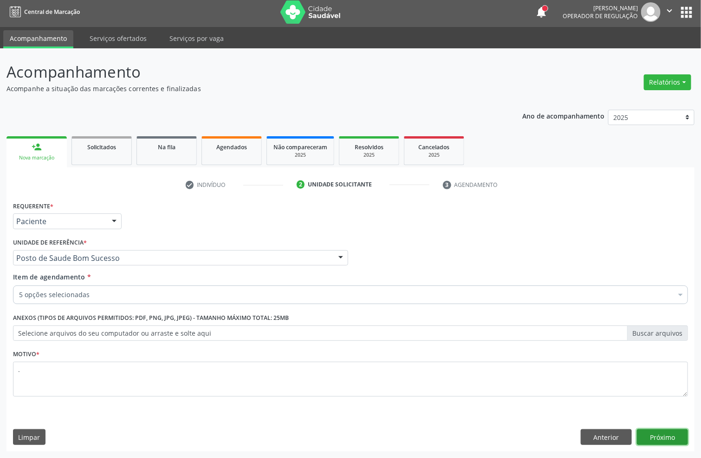
click at [648, 432] on button "Próximo" at bounding box center [662, 437] width 51 height 16
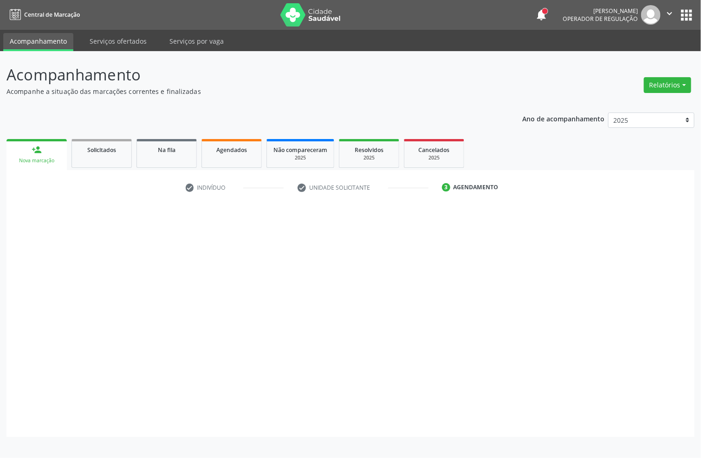
scroll to position [0, 0]
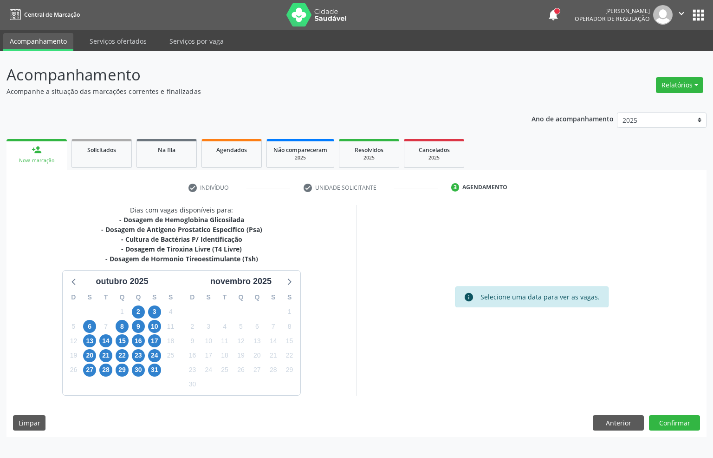
click at [81, 327] on div "D S T Q Q S S 28 29 30 1 2 3 4 5 6 7 8 9 10 11 12 13 14 15 16 17 18 19 20 21 22…" at bounding box center [122, 341] width 119 height 107
click at [84, 327] on span "6" at bounding box center [89, 326] width 13 height 13
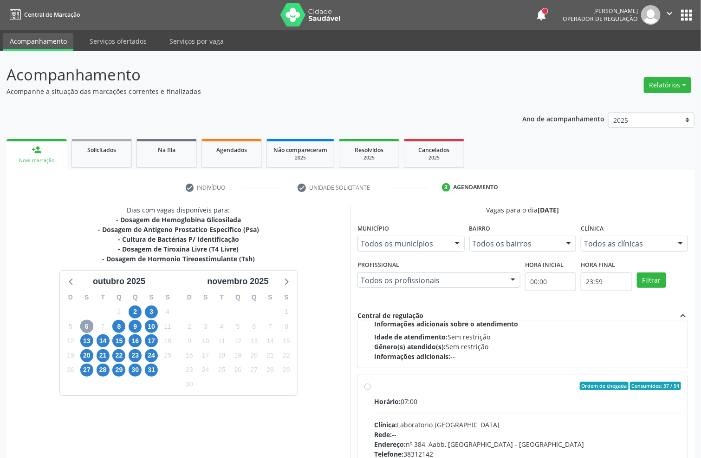
scroll to position [311, 0]
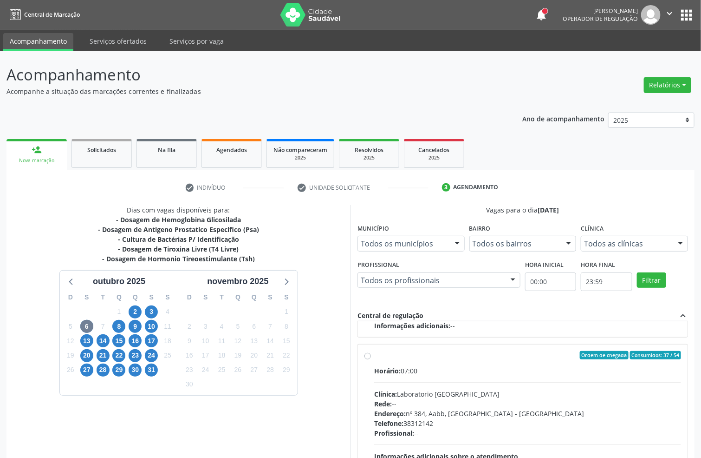
click at [485, 380] on div "Horário: 07:00 Clínica: Laboratorio [GEOGRAPHIC_DATA] Rede: -- Endereço: [STREE…" at bounding box center [527, 430] width 307 height 128
click at [371, 359] on input "Ordem de chegada Consumidos: 37 / 54 Horário: 07:00 Clínica: Laboratorio Sao Fr…" at bounding box center [368, 355] width 7 height 8
radio input "true"
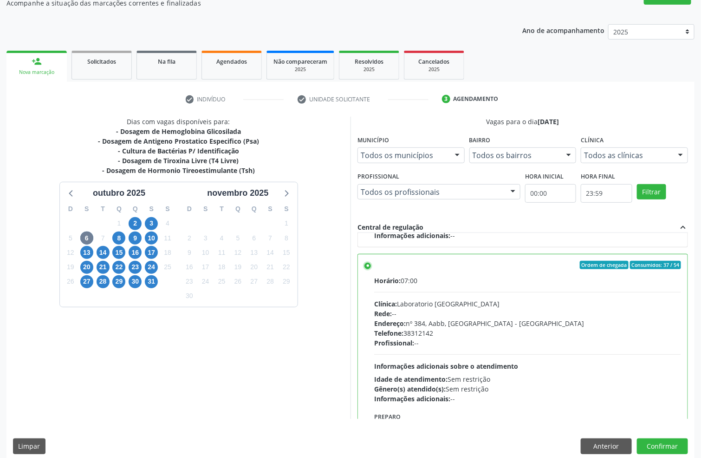
scroll to position [98, 0]
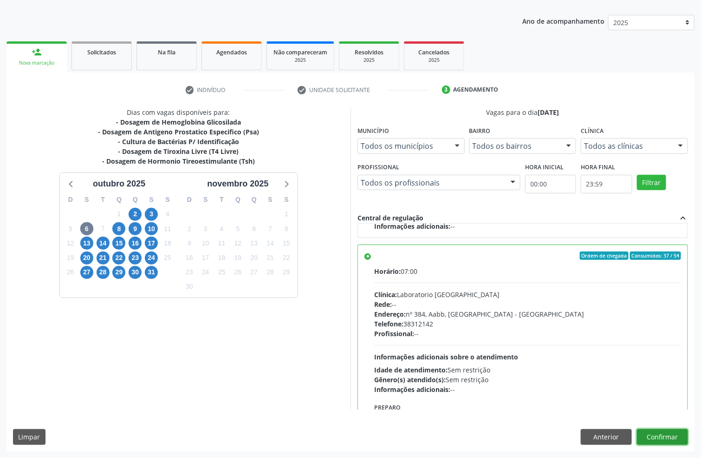
click at [673, 436] on button "Confirmar" at bounding box center [662, 437] width 51 height 16
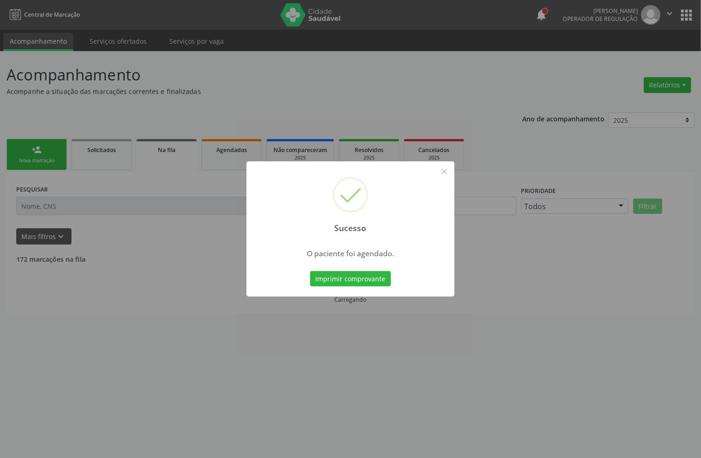
scroll to position [0, 0]
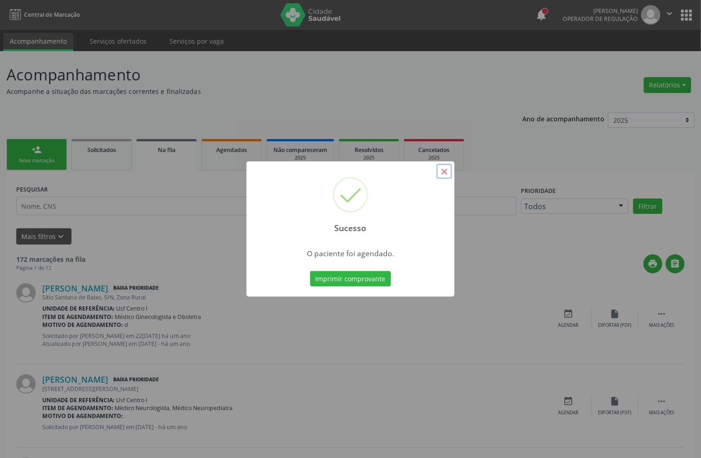
click at [446, 172] on button "×" at bounding box center [445, 171] width 16 height 16
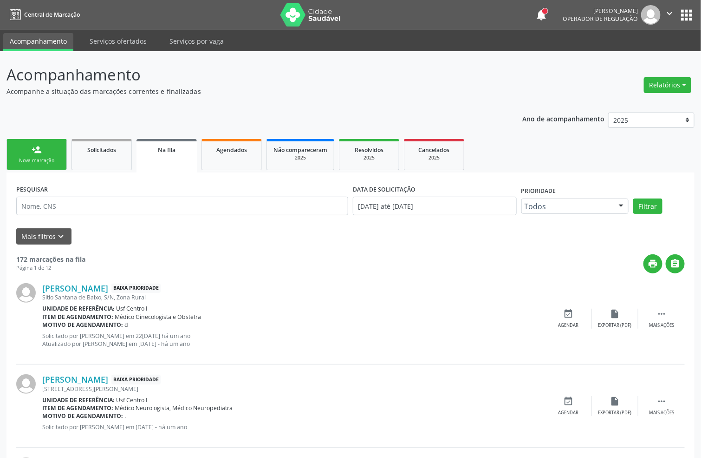
click at [45, 152] on link "person_add Nova marcação" at bounding box center [37, 154] width 60 height 31
click at [26, 150] on link "person_add Nova marcação" at bounding box center [37, 154] width 60 height 31
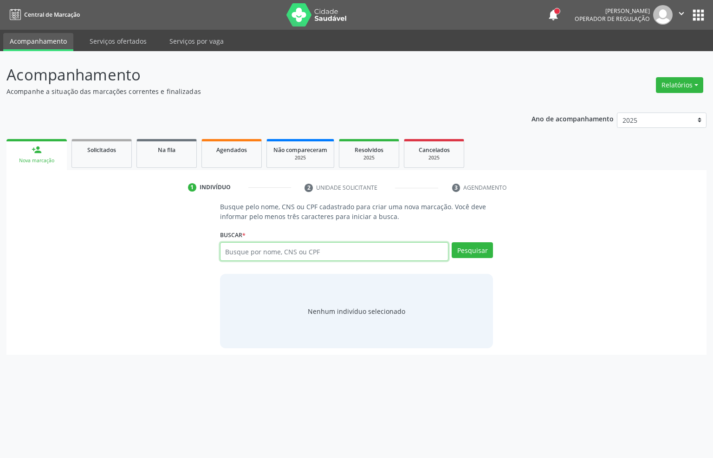
click at [284, 249] on input "text" at bounding box center [334, 251] width 229 height 19
type input "16912369421"
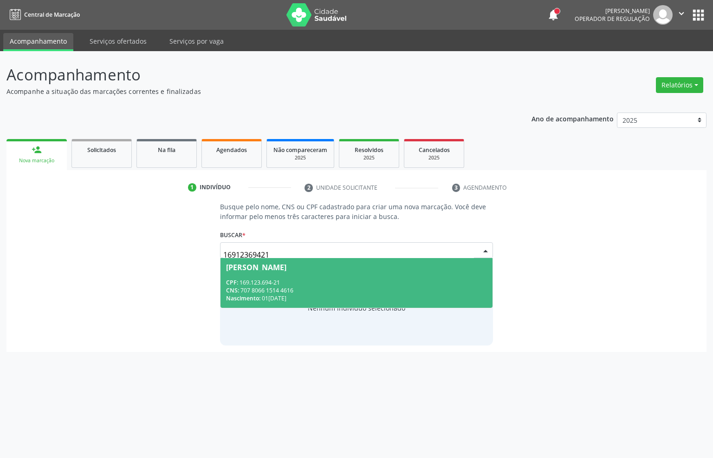
click at [269, 294] on div "Nascimento: 01/04/2005" at bounding box center [357, 298] width 262 height 8
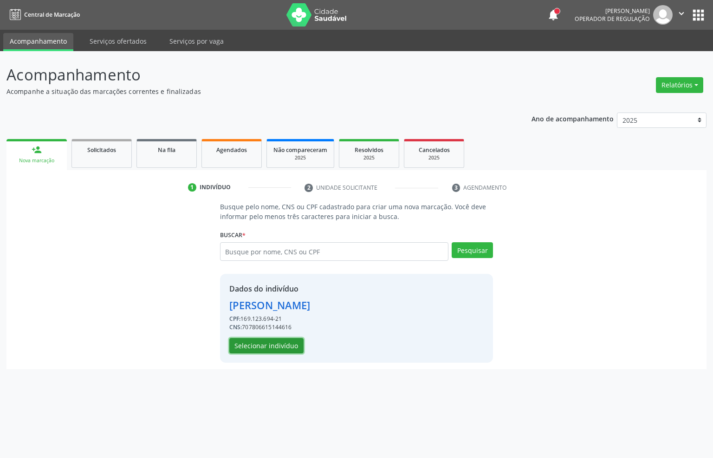
click at [245, 342] on button "Selecionar indivíduo" at bounding box center [266, 346] width 74 height 16
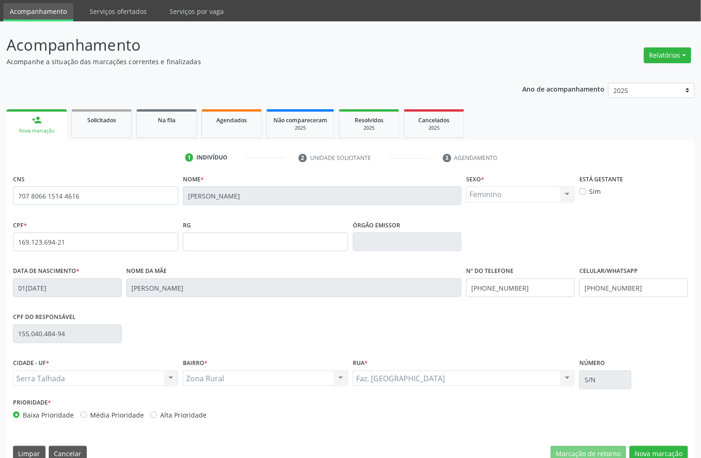
scroll to position [46, 0]
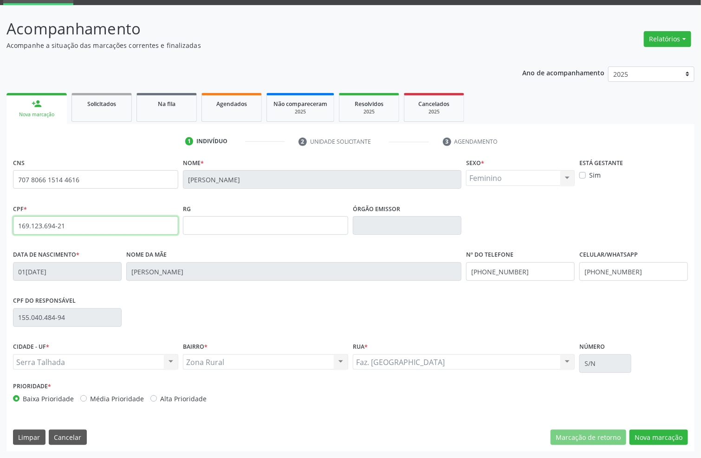
drag, startPoint x: 80, startPoint y: 223, endPoint x: 0, endPoint y: 230, distance: 80.2
click at [0, 231] on div "Acompanhamento Acompanhe a situação das marcações correntes e finalizadas Relat…" at bounding box center [350, 231] width 701 height 452
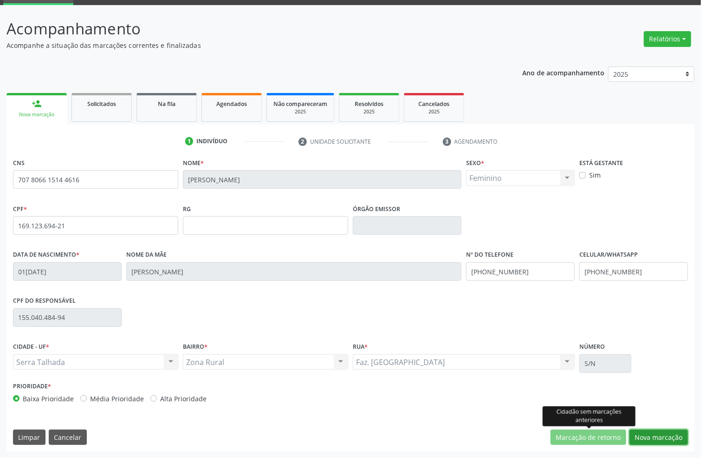
drag, startPoint x: 644, startPoint y: 434, endPoint x: 494, endPoint y: 365, distance: 165.0
click at [642, 432] on button "Nova marcação" at bounding box center [659, 437] width 59 height 16
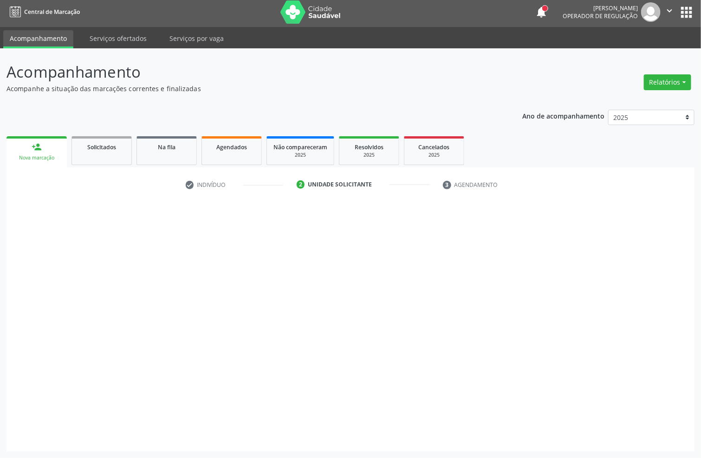
scroll to position [3, 0]
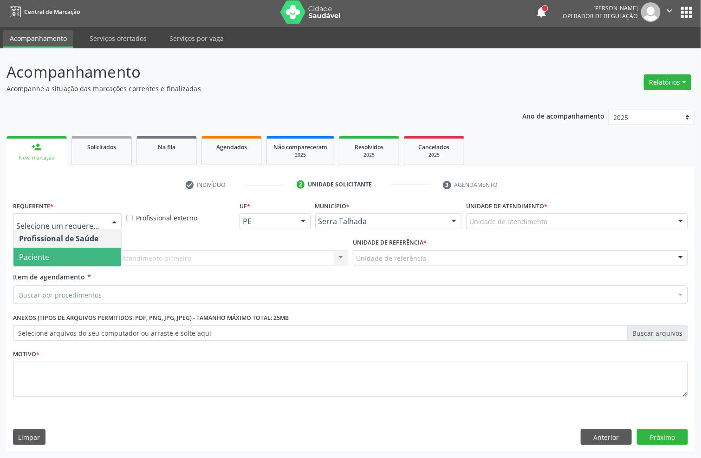
click at [95, 252] on span "Paciente" at bounding box center [67, 257] width 108 height 19
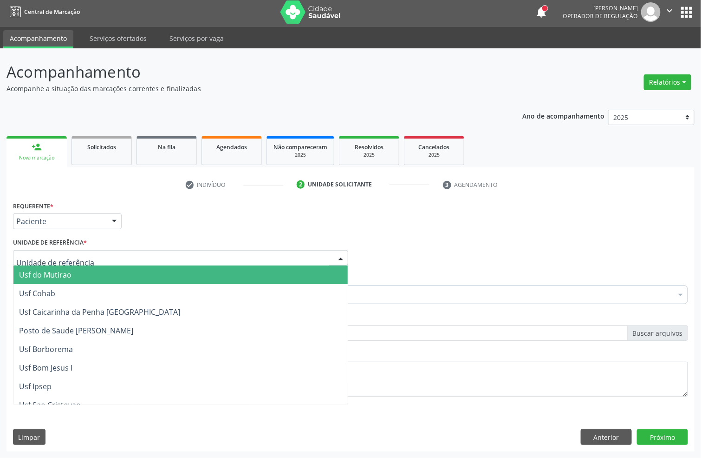
type input "c"
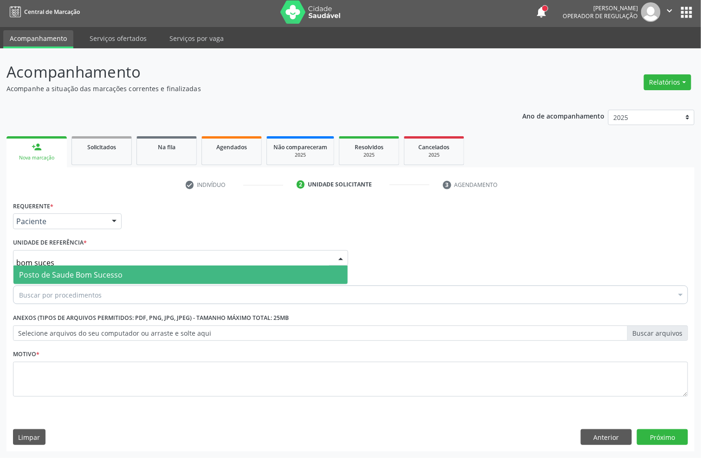
type input "bom sucess"
click at [72, 277] on span "Posto de Saude Bom Sucesso" at bounding box center [71, 274] width 104 height 10
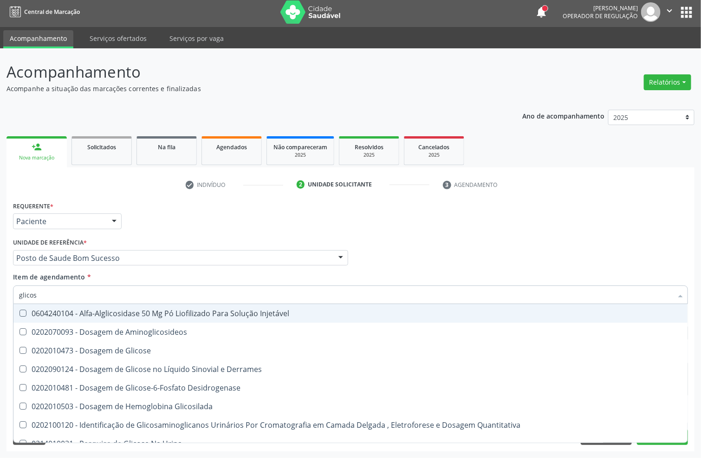
type input "glicose"
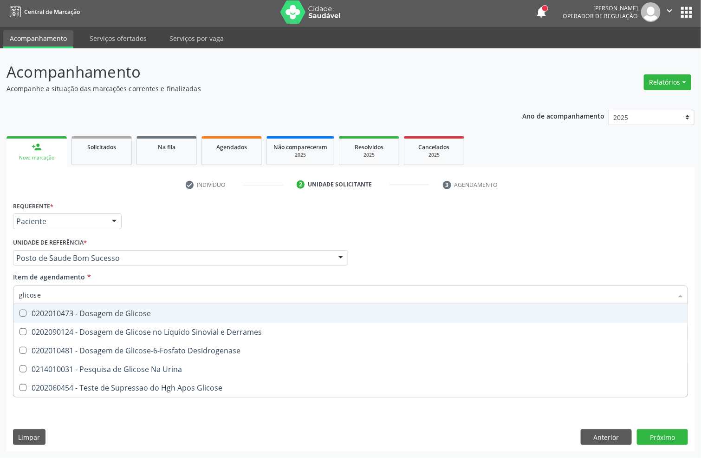
click at [68, 312] on div "0202010473 - Dosagem de Glicose" at bounding box center [350, 312] width 663 height 7
checkbox Glicose "true"
drag, startPoint x: 0, startPoint y: 296, endPoint x: 0, endPoint y: 301, distance: 5.6
click at [0, 297] on div "Acompanhamento Acompanhe a situação das marcações correntes e finalizadas Relat…" at bounding box center [350, 252] width 701 height 409
type input "abo"
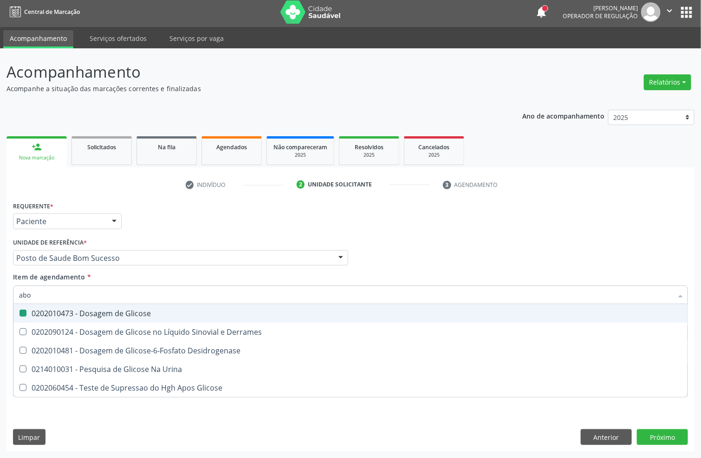
checkbox Glicose "false"
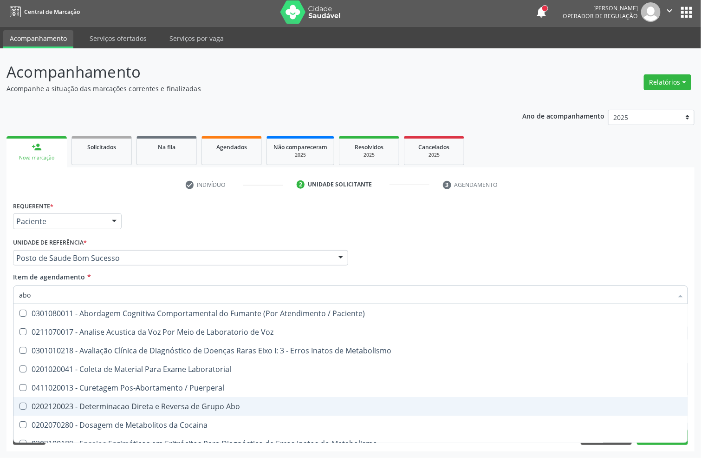
click at [87, 405] on div "0202120023 - Determinacao Direta e Reversa de Grupo Abo" at bounding box center [374, 405] width 711 height 7
checkbox Abo "true"
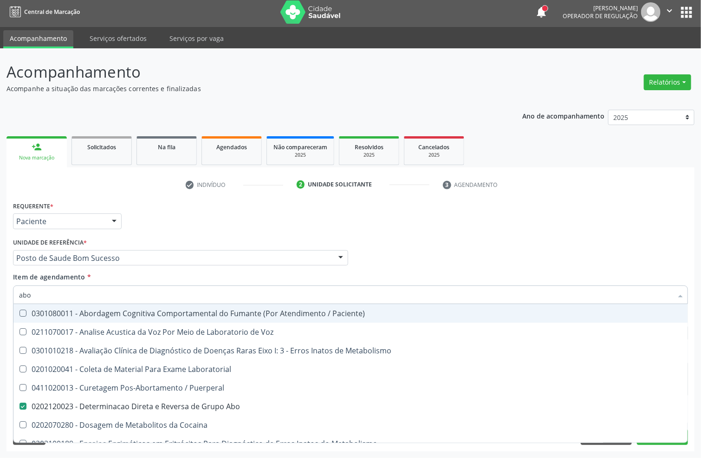
drag, startPoint x: 35, startPoint y: 293, endPoint x: 0, endPoint y: 277, distance: 38.1
click at [0, 292] on div "Acompanhamento Acompanhe a situação das marcações correntes e finalizadas Relat…" at bounding box center [350, 252] width 701 height 409
type input "uri"
checkbox Abo "false"
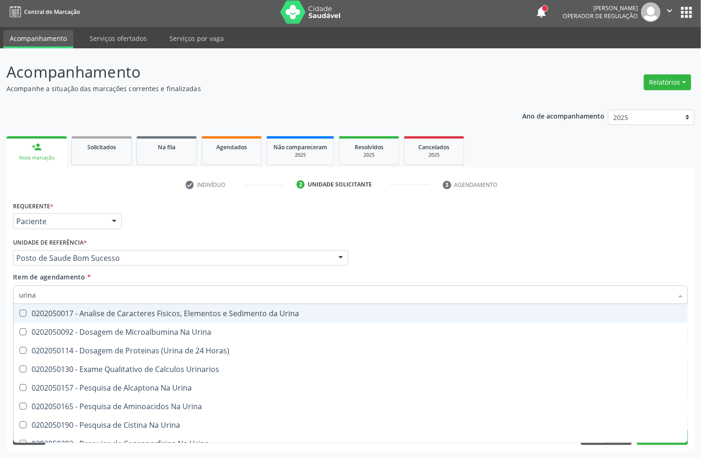
type input "urina"
click at [48, 313] on div "0202050017 - Analise de Caracteres Fisicos, Elementos e Sedimento da Urina" at bounding box center [350, 312] width 663 height 7
checkbox Urina "true"
drag, startPoint x: 47, startPoint y: 297, endPoint x: 0, endPoint y: 293, distance: 47.6
click at [0, 293] on div "Acompanhamento Acompanhe a situação das marcações correntes e finalizadas Relat…" at bounding box center [350, 252] width 701 height 409
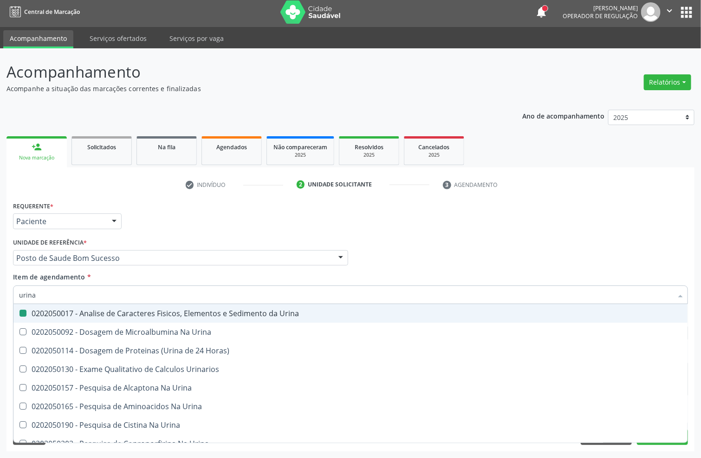
type input "a"
checkbox Urina "false"
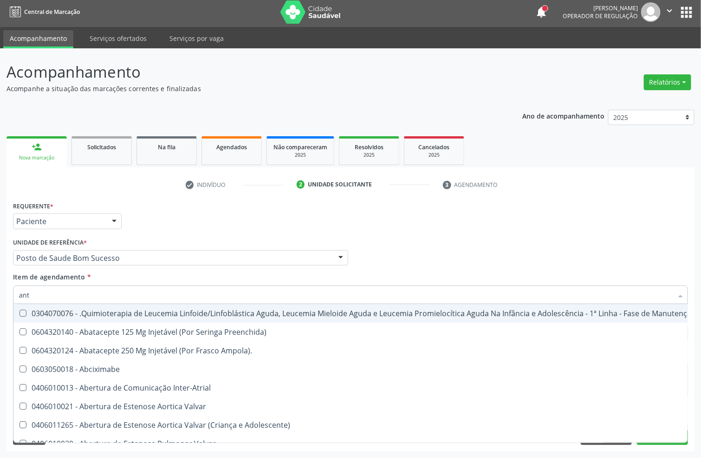
type input "anti"
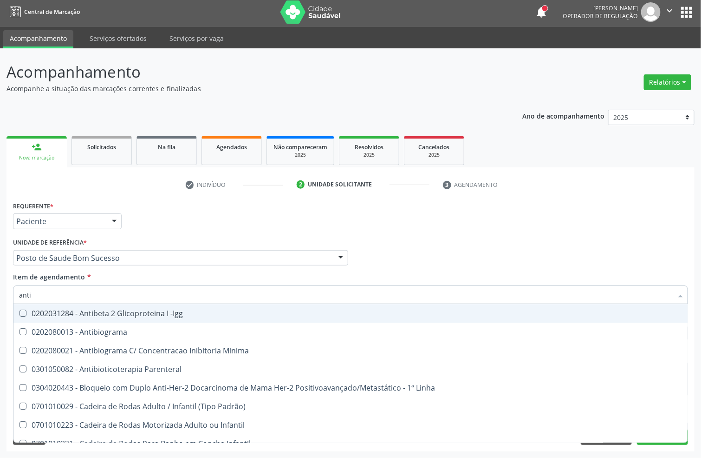
checkbox Antiinsulina "false"
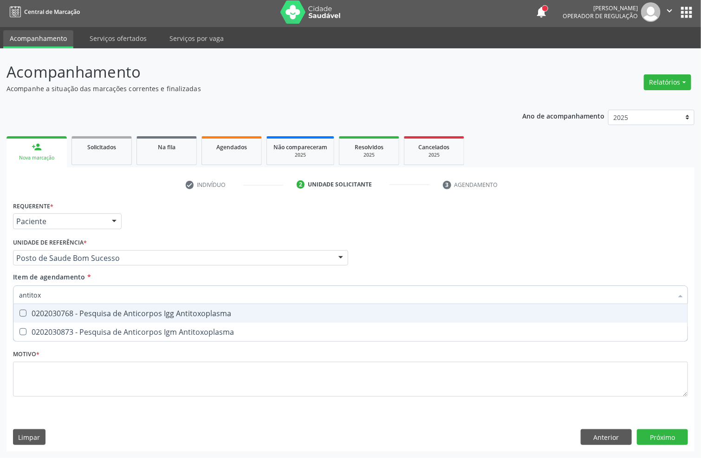
type input "antito"
click at [39, 316] on div "0202030768 - Pesquisa de Anticorpos Igg Antitoxoplasma" at bounding box center [350, 312] width 663 height 7
checkbox Antitoxoplasma "true"
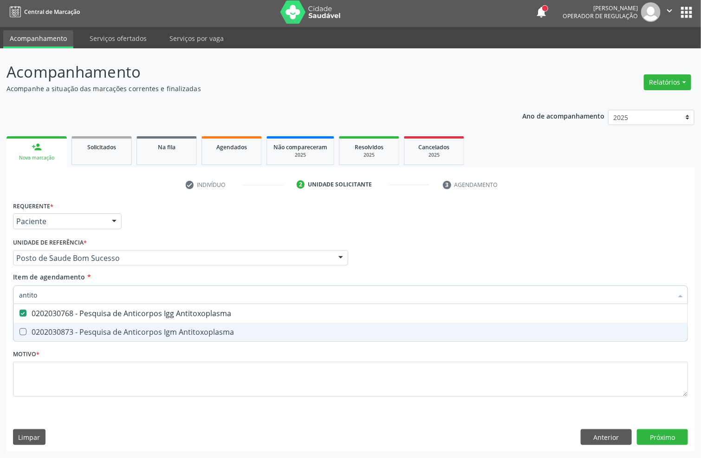
click at [39, 328] on div "0202030873 - Pesquisa de Anticorpos Igm Antitoxoplasma" at bounding box center [350, 331] width 663 height 7
checkbox Antitoxoplasma "true"
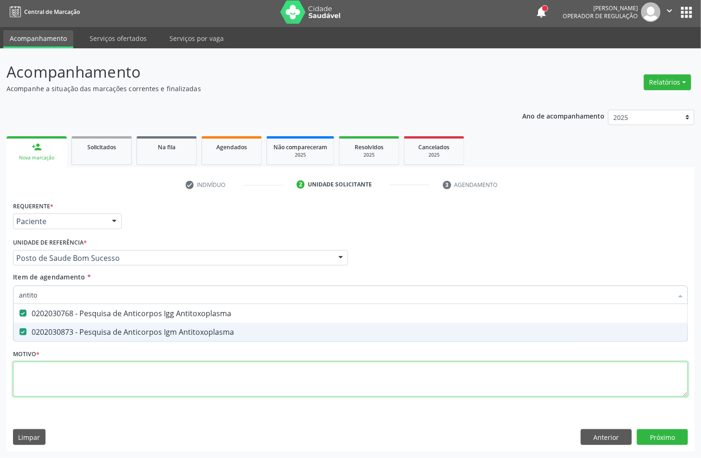
click at [82, 385] on div "Requerente * Paciente Profissional de Saúde Paciente Nenhum resultado encontrad…" at bounding box center [350, 304] width 675 height 210
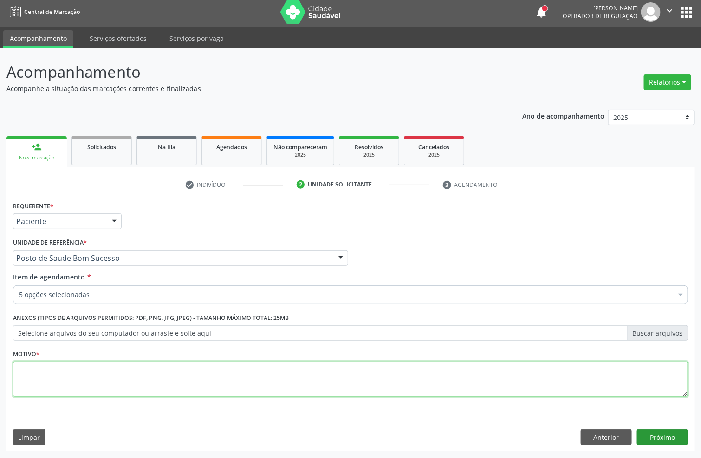
type textarea "."
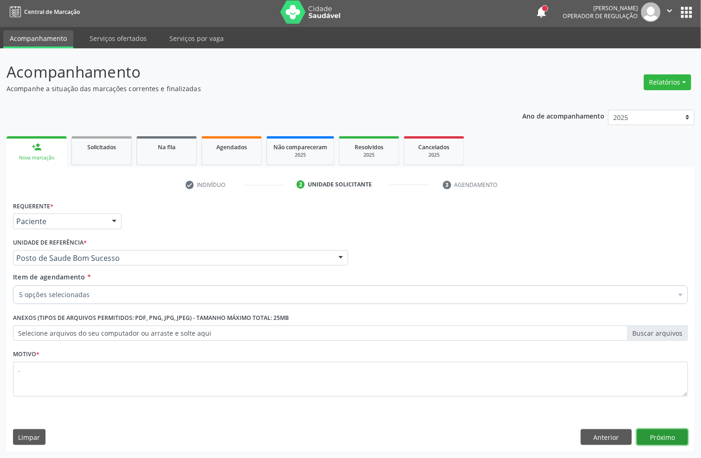
click at [671, 442] on button "Próximo" at bounding box center [662, 437] width 51 height 16
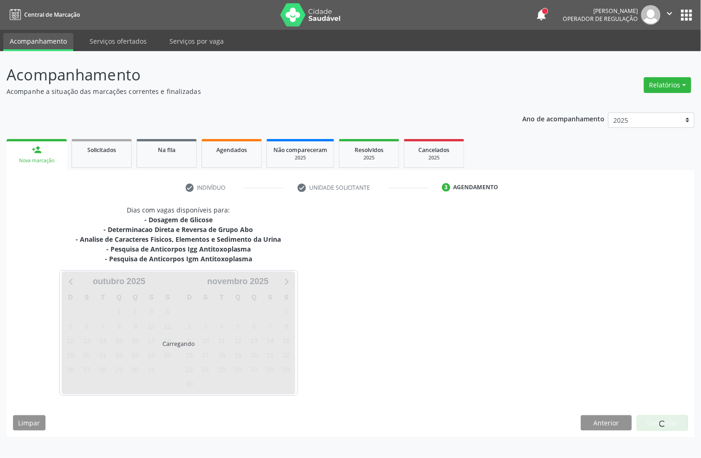
scroll to position [0, 0]
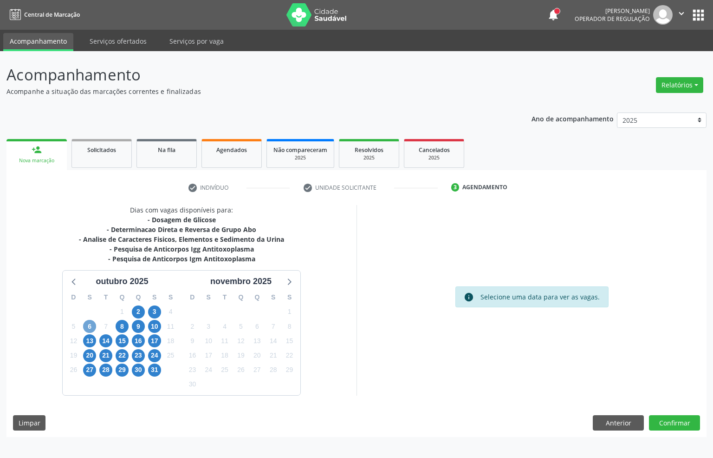
click at [88, 325] on span "6" at bounding box center [89, 326] width 13 height 13
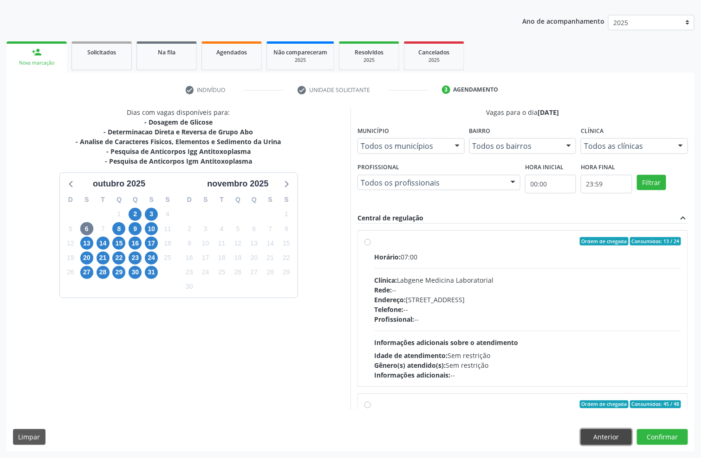
click at [608, 439] on button "Anterior" at bounding box center [606, 437] width 51 height 16
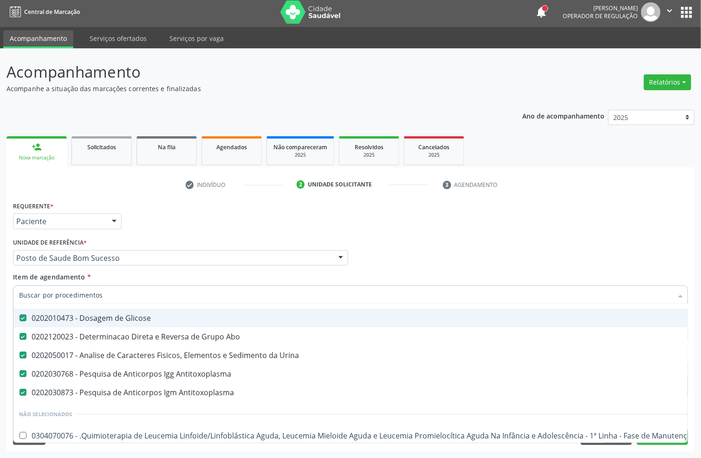
scroll to position [70, 0]
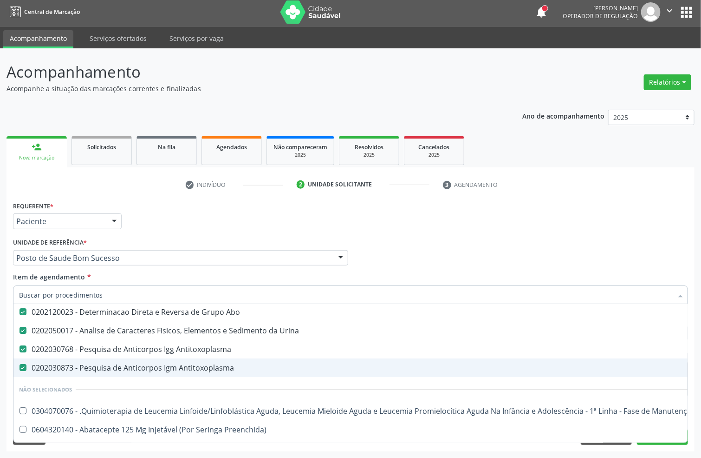
click at [103, 361] on span "0202030873 - Pesquisa de Anticorpos Igm Antitoxoplasma" at bounding box center [380, 367] width 734 height 19
checkbox Antitoxoplasma "false"
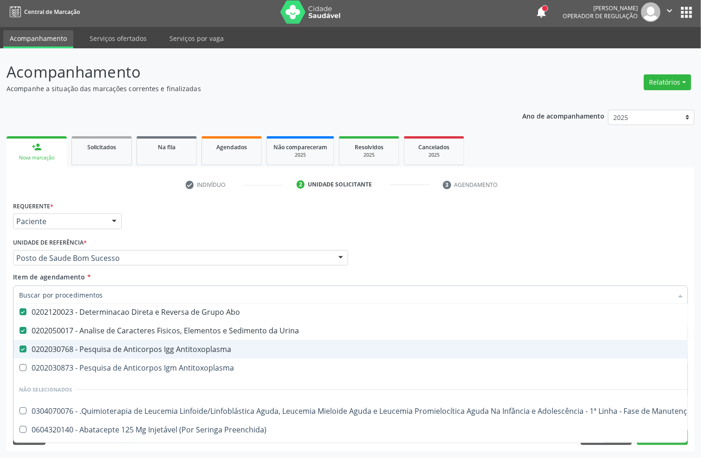
click at [104, 346] on div "0202030768 - Pesquisa de Anticorpos Igg Antitoxoplasma" at bounding box center [380, 348] width 723 height 7
checkbox Antitoxoplasma "false"
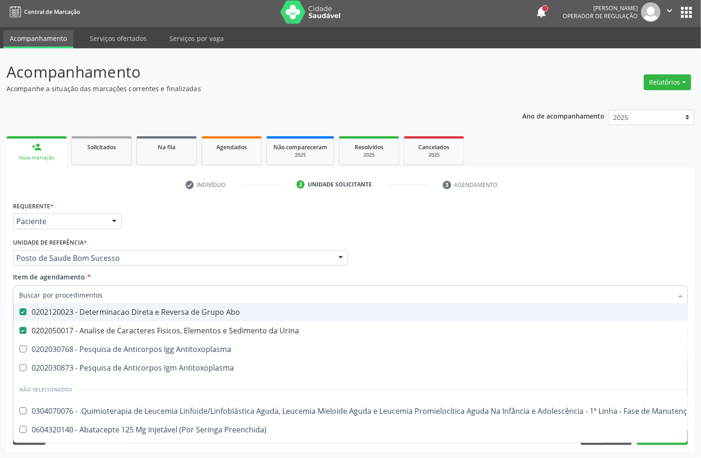
click at [523, 248] on div "Profissional Solicitante Por favor, selecione a Unidade de Atendimento primeiro…" at bounding box center [351, 253] width 680 height 36
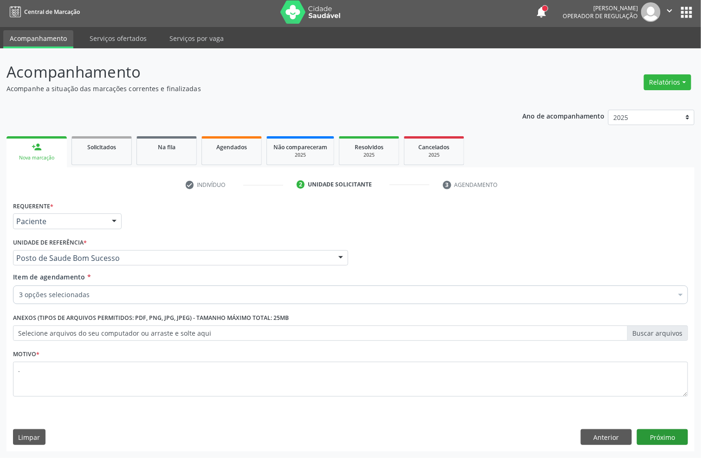
scroll to position [0, 0]
click at [662, 439] on button "Próximo" at bounding box center [662, 437] width 51 height 16
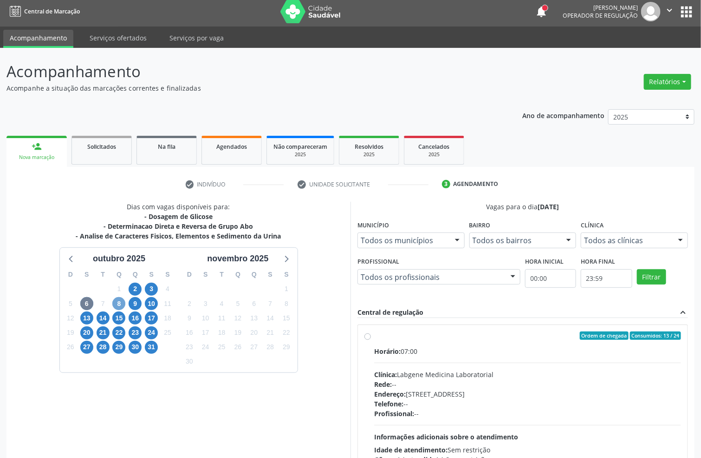
click at [120, 301] on span "8" at bounding box center [118, 303] width 13 height 13
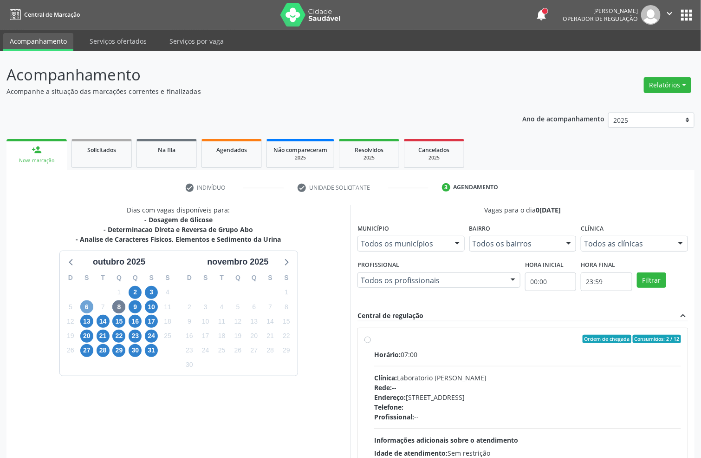
click at [90, 308] on span "6" at bounding box center [86, 306] width 13 height 13
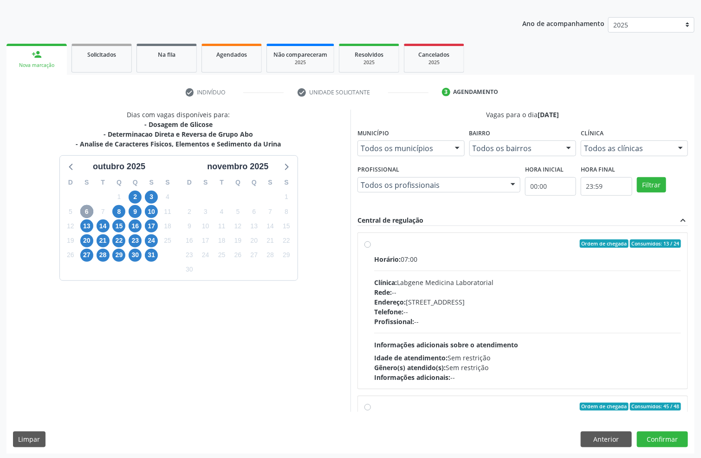
scroll to position [98, 0]
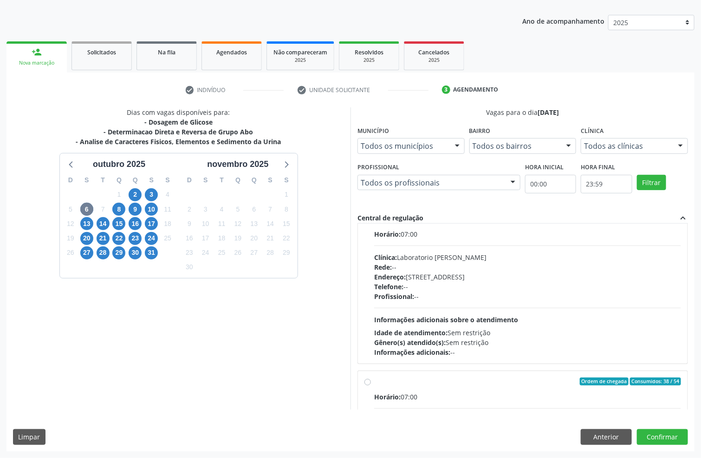
click at [576, 316] on div "Horário: 07:00 Clínica: Laboratorio Jose Paulo Terto Rede: -- Endereço: Casa, n…" at bounding box center [527, 293] width 307 height 128
click at [371, 222] on input "Ordem de chegada Consumidos: 35 / 42 Horário: 07:00 Clínica: Laboratorio Jose P…" at bounding box center [368, 218] width 7 height 8
radio input "true"
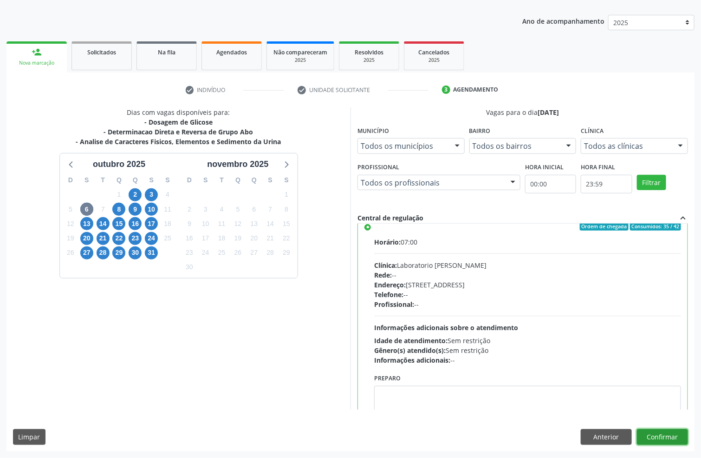
click at [683, 437] on button "Confirmar" at bounding box center [662, 437] width 51 height 16
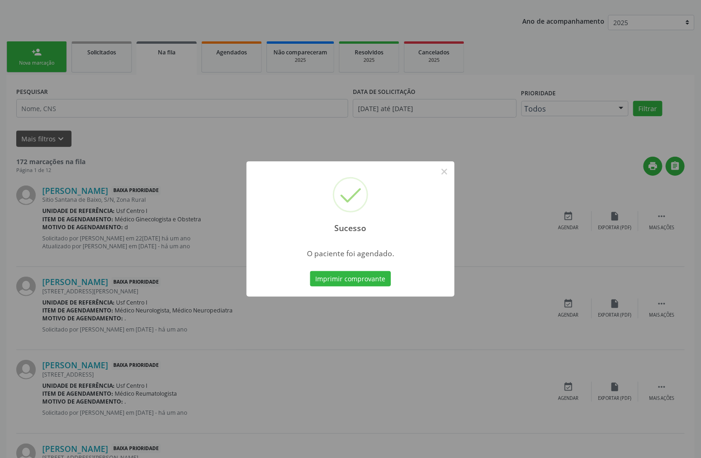
scroll to position [0, 0]
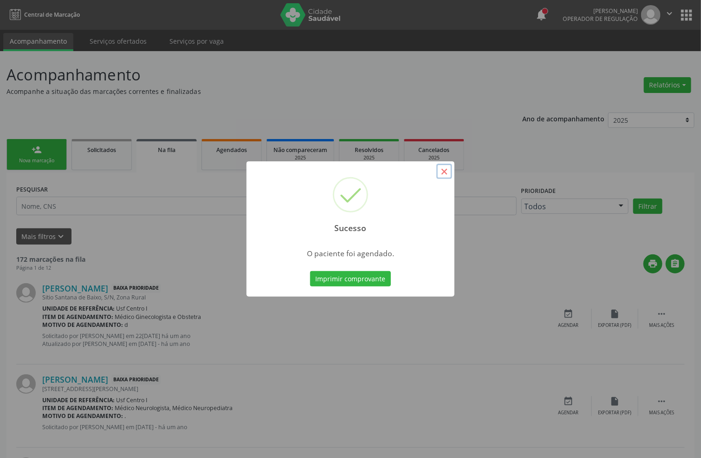
click at [444, 169] on button "×" at bounding box center [445, 171] width 16 height 16
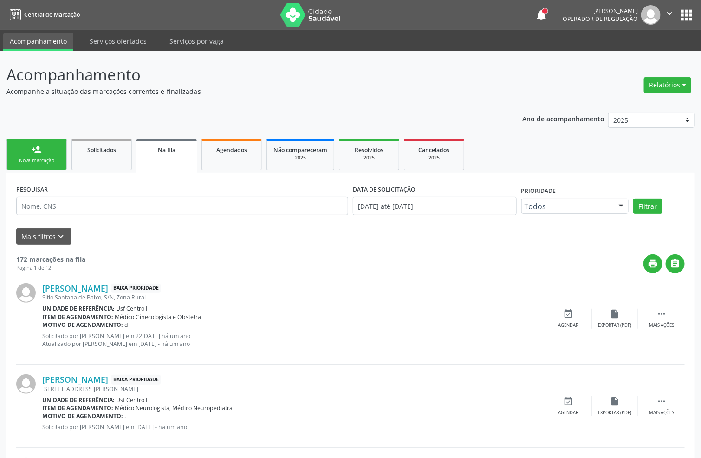
click at [46, 150] on link "person_add Nova marcação" at bounding box center [37, 154] width 60 height 31
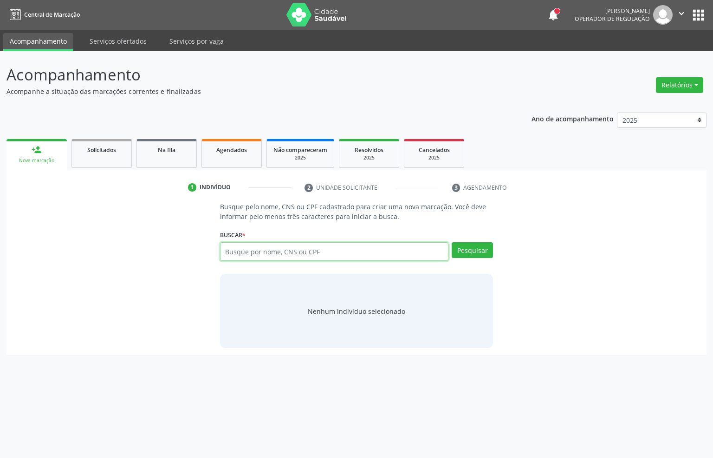
click at [259, 251] on input "text" at bounding box center [334, 251] width 229 height 19
paste input "169.123.694-21"
type input "169.123.694-21"
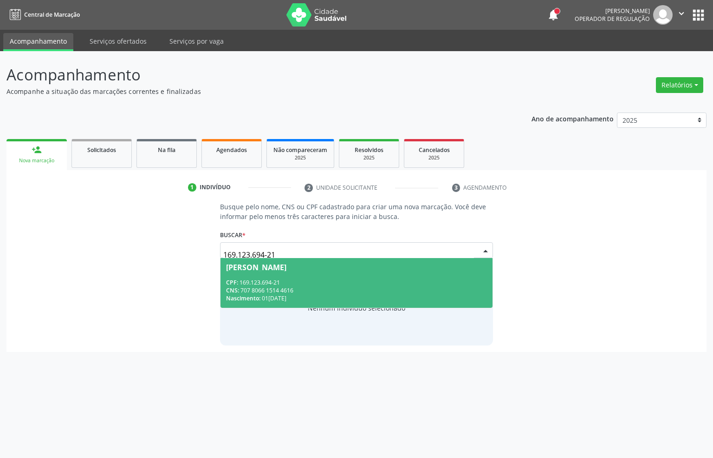
click at [290, 293] on div "CNS: 707 8066 1514 4616" at bounding box center [357, 290] width 262 height 8
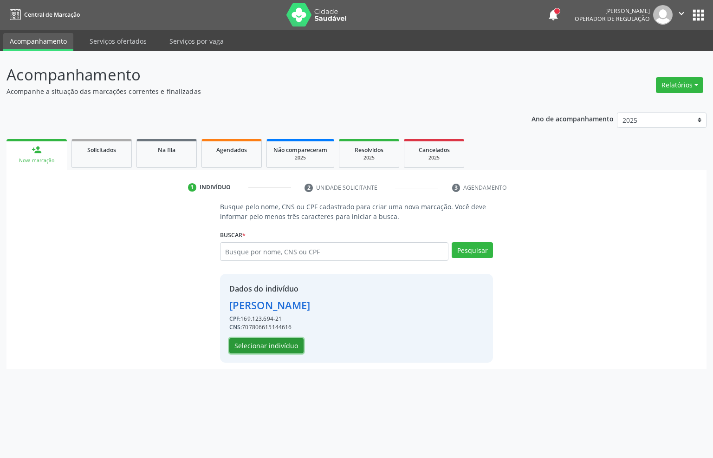
click at [248, 346] on button "Selecionar indivíduo" at bounding box center [266, 346] width 74 height 16
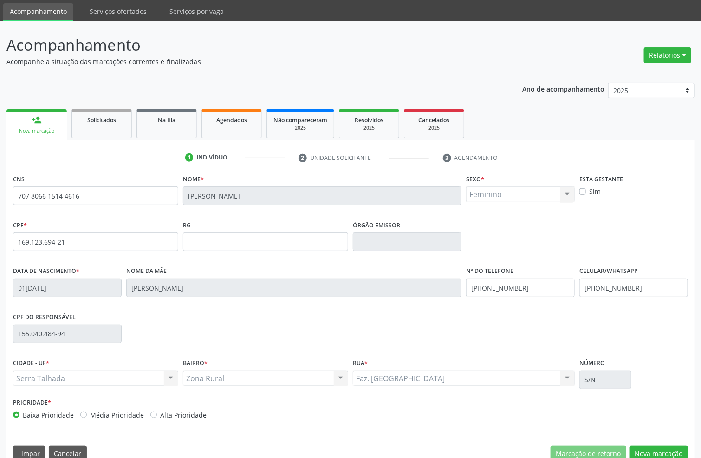
scroll to position [46, 0]
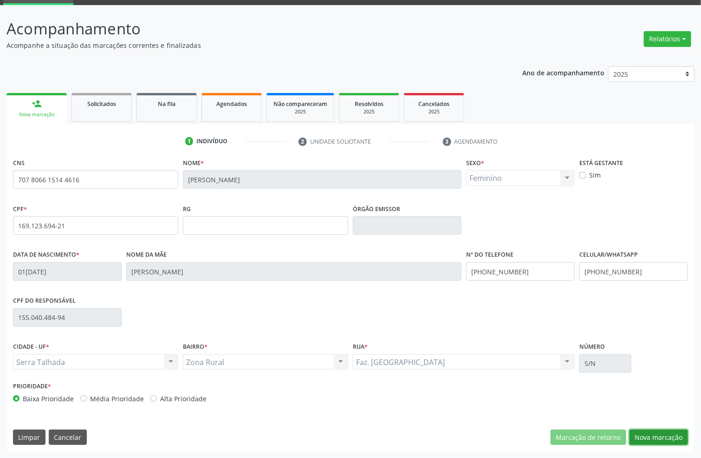
click at [658, 431] on button "Nova marcação" at bounding box center [659, 437] width 59 height 16
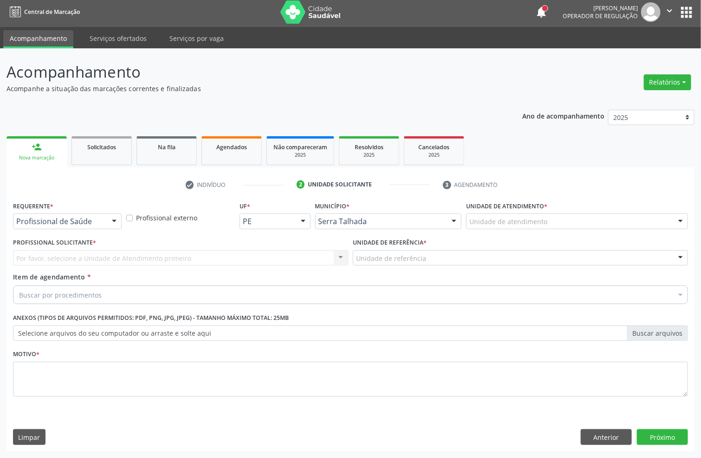
scroll to position [3, 0]
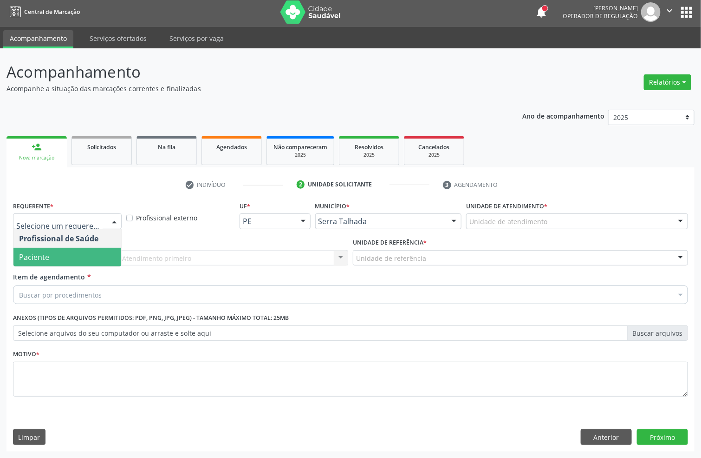
click at [84, 248] on span "Paciente" at bounding box center [67, 257] width 108 height 19
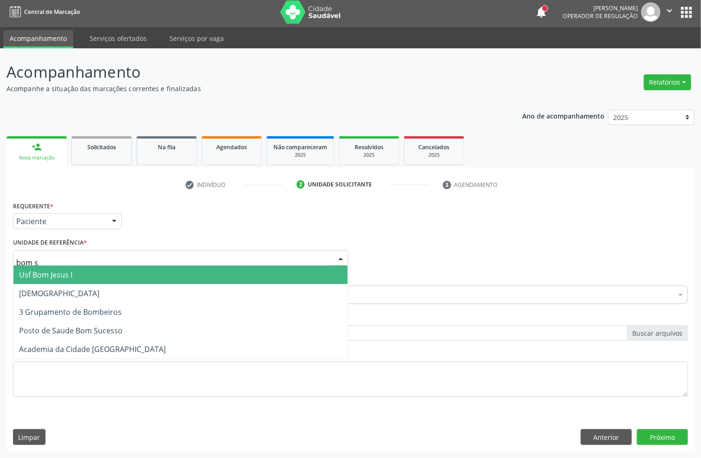
type input "bom su"
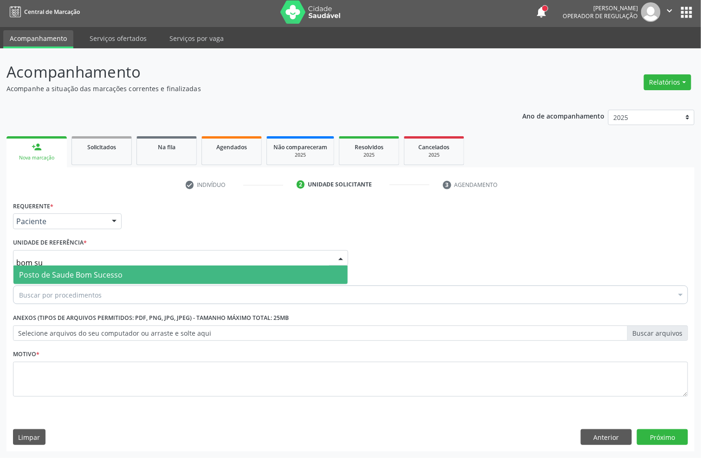
click at [59, 269] on span "Posto de Saude Bom Sucesso" at bounding box center [71, 274] width 104 height 10
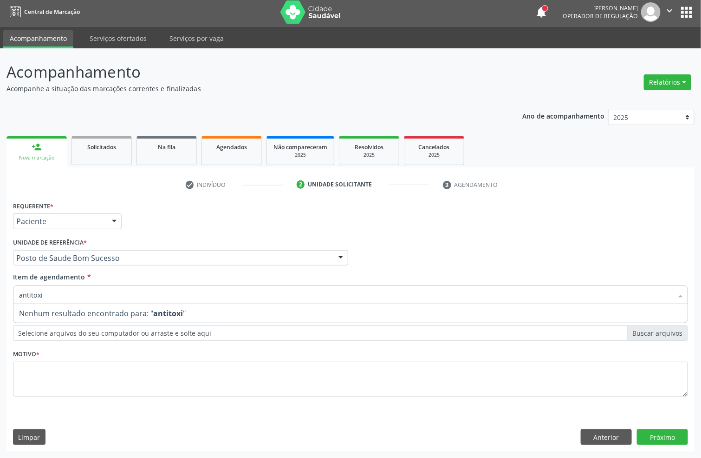
type input "antitox"
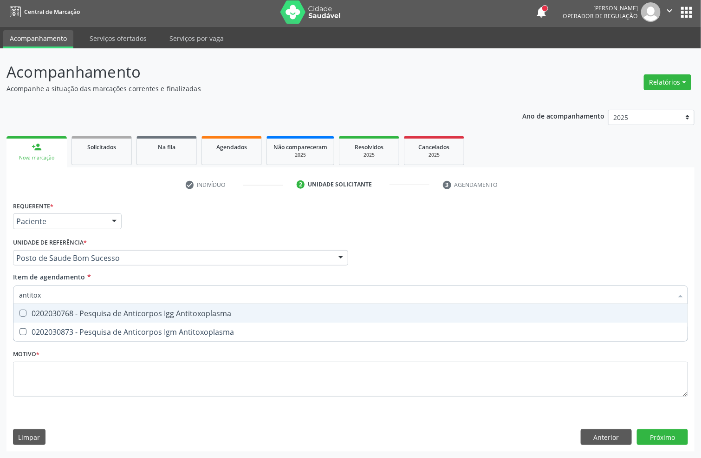
click at [53, 311] on div "0202030768 - Pesquisa de Anticorpos Igg Antitoxoplasma" at bounding box center [350, 312] width 663 height 7
checkbox Antitoxoplasma "true"
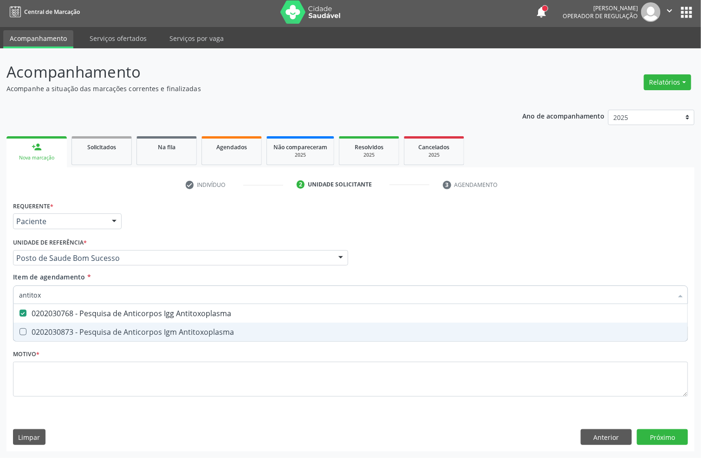
click at [45, 328] on div "0202030873 - Pesquisa de Anticorpos Igm Antitoxoplasma" at bounding box center [350, 331] width 663 height 7
checkbox Antitoxoplasma "true"
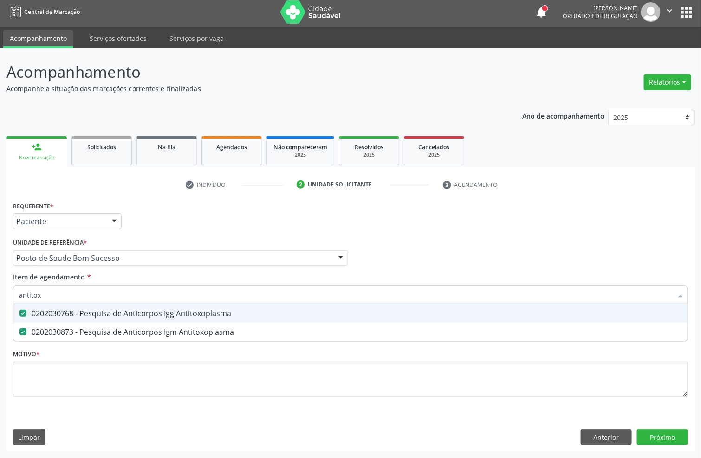
drag, startPoint x: 47, startPoint y: 291, endPoint x: 0, endPoint y: 293, distance: 47.4
click at [0, 290] on div "Acompanhamento Acompanhe a situação das marcações correntes e finalizadas Relat…" at bounding box center [350, 252] width 701 height 409
type input "cu"
checkbox Antitoxoplasma "false"
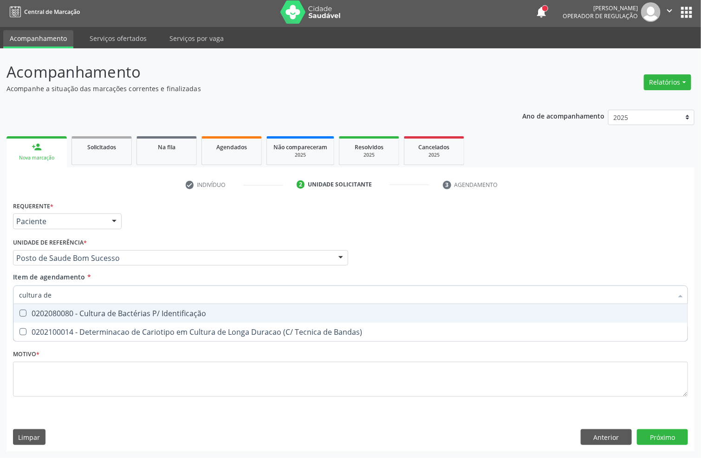
type input "cultura de"
click at [59, 314] on div "0202080080 - Cultura de Bactérias P/ Identificação" at bounding box center [350, 312] width 663 height 7
checkbox Identificação "true"
click at [0, 294] on div "Acompanhamento Acompanhe a situação das marcações correntes e finalizadas Relat…" at bounding box center [350, 252] width 701 height 409
type input "t4"
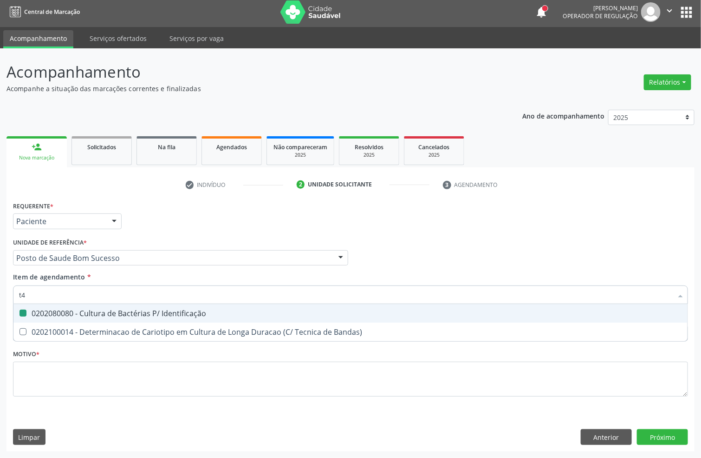
checkbox Identificação "false"
type input "t4 l"
drag, startPoint x: 39, startPoint y: 310, endPoint x: 42, endPoint y: 297, distance: 13.0
click at [39, 309] on div "0202060381 - Dosagem de Tiroxina Livre (T4 Livre)" at bounding box center [350, 312] width 663 height 7
checkbox Livre\) "true"
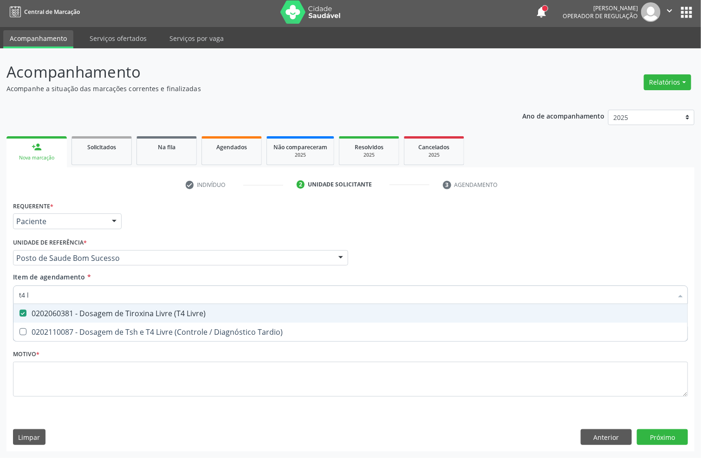
drag, startPoint x: 17, startPoint y: 294, endPoint x: 0, endPoint y: 292, distance: 17.3
click at [0, 292] on div "Acompanhamento Acompanhe a situação das marcações correntes e finalizadas Relat…" at bounding box center [350, 252] width 701 height 409
type input "tsh"
checkbox Livre\) "false"
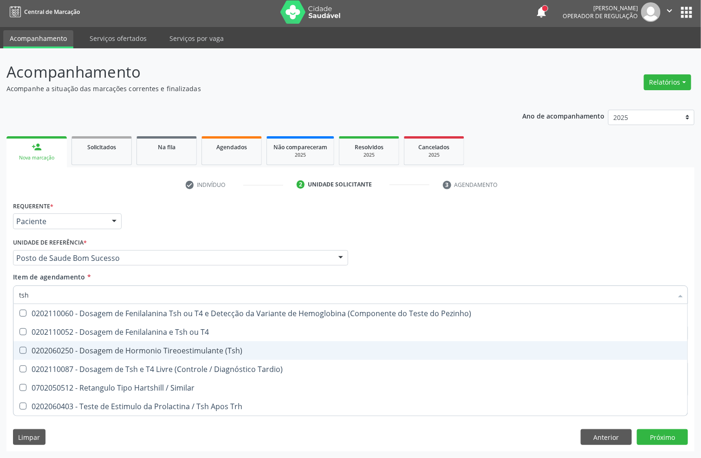
click at [42, 349] on div "0202060250 - Dosagem de Hormonio Tireoestimulante (Tsh)" at bounding box center [350, 350] width 663 height 7
checkbox \(Tsh\) "true"
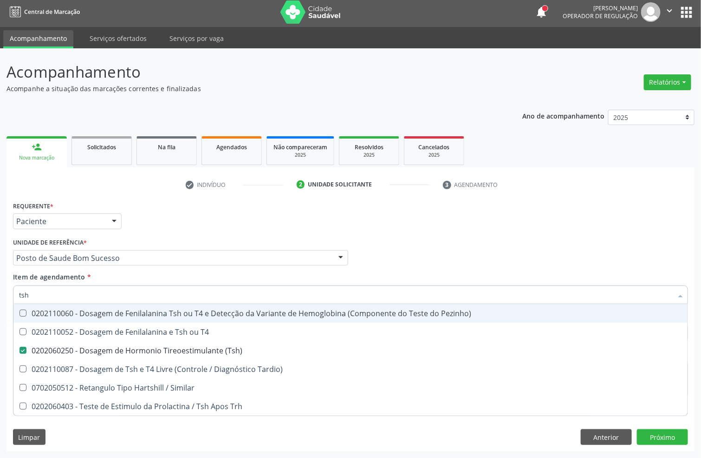
drag, startPoint x: 21, startPoint y: 293, endPoint x: 0, endPoint y: 293, distance: 21.4
click at [0, 293] on div "Acompanhamento Acompanhe a situação das marcações correntes e finalizadas Relat…" at bounding box center [350, 252] width 701 height 409
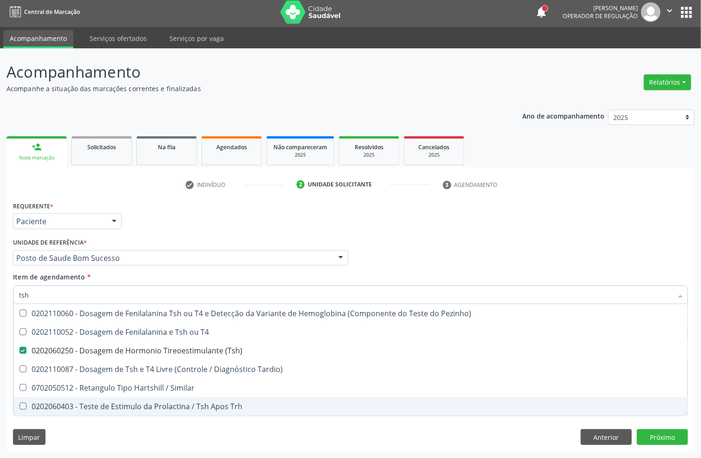
click at [155, 438] on div "Requerente * Paciente Profissional de Saúde Paciente Nenhum resultado encontrad…" at bounding box center [351, 325] width 688 height 252
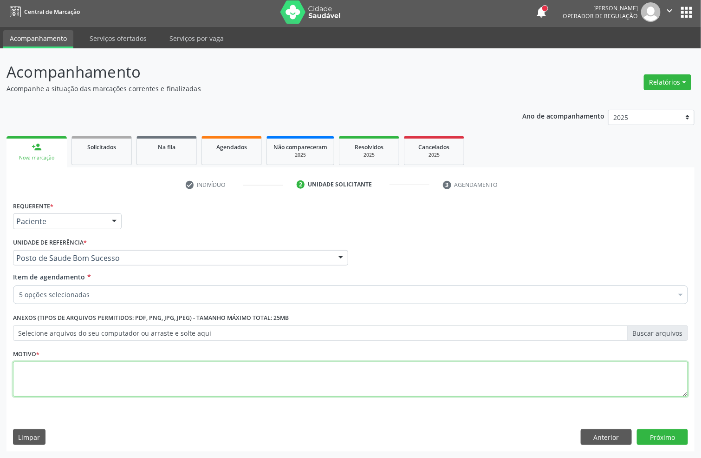
click at [138, 382] on textarea at bounding box center [350, 378] width 675 height 35
type textarea "."
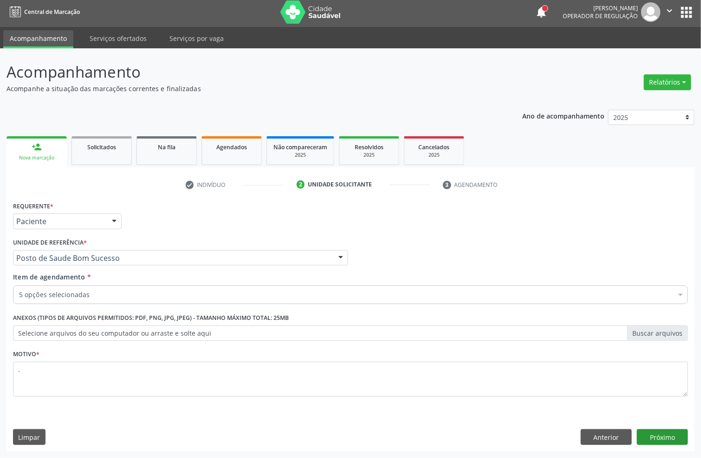
drag, startPoint x: 649, startPoint y: 425, endPoint x: 648, endPoint y: 431, distance: 6.2
click at [648, 431] on div "Requerente * Paciente Profissional de Saúde Paciente Nenhum resultado encontrad…" at bounding box center [351, 325] width 688 height 252
click at [647, 434] on button "Próximo" at bounding box center [662, 437] width 51 height 16
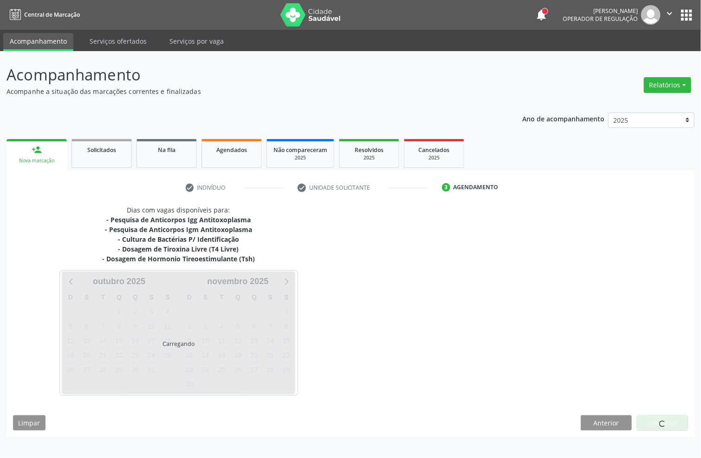
scroll to position [0, 0]
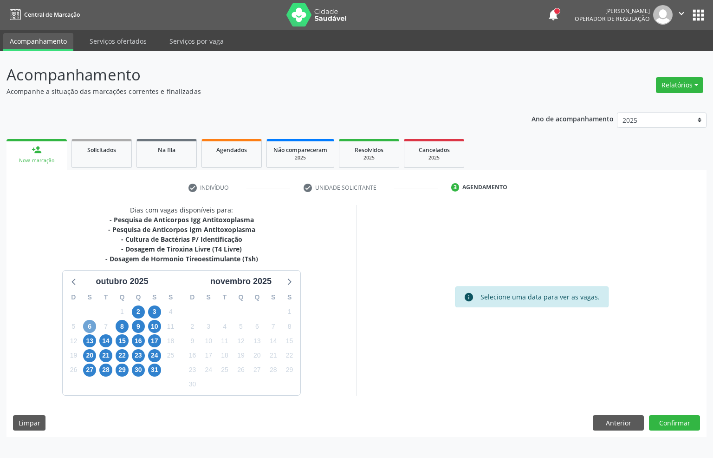
click at [85, 325] on span "6" at bounding box center [89, 326] width 13 height 13
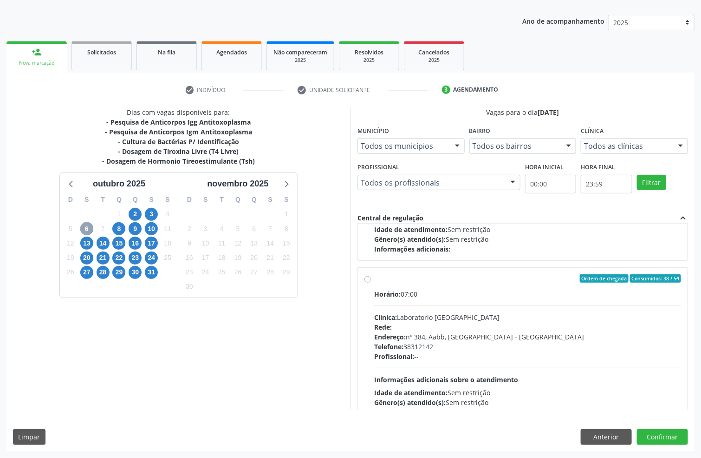
scroll to position [311, 0]
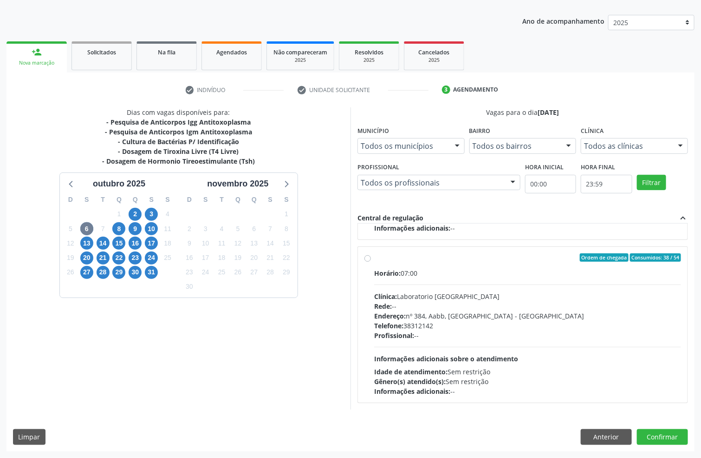
click at [524, 294] on div "Clínica: Laboratorio Sao Francisco" at bounding box center [527, 296] width 307 height 10
click at [371, 262] on input "Ordem de chegada Consumidos: 38 / 54 Horário: 07:00 Clínica: Laboratorio Sao Fr…" at bounding box center [368, 257] width 7 height 8
radio input "true"
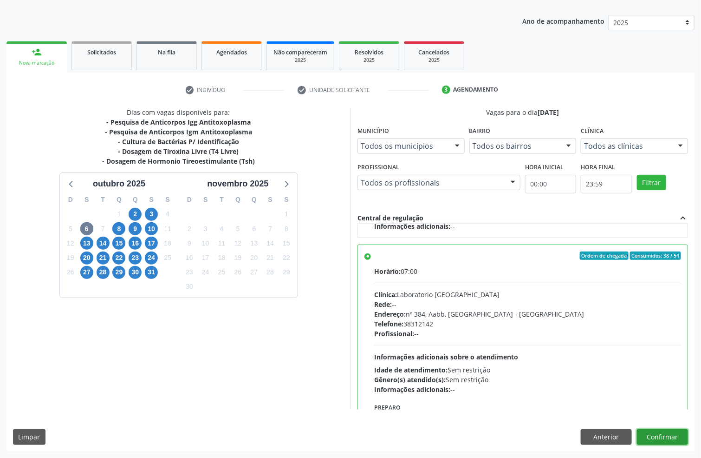
click at [656, 435] on button "Confirmar" at bounding box center [662, 437] width 51 height 16
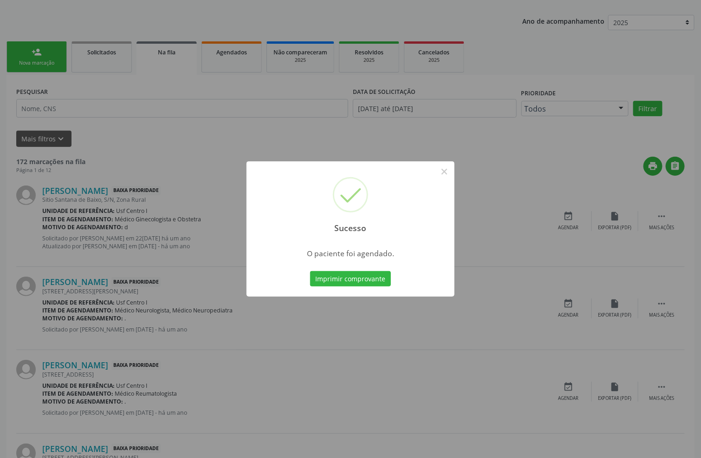
scroll to position [0, 0]
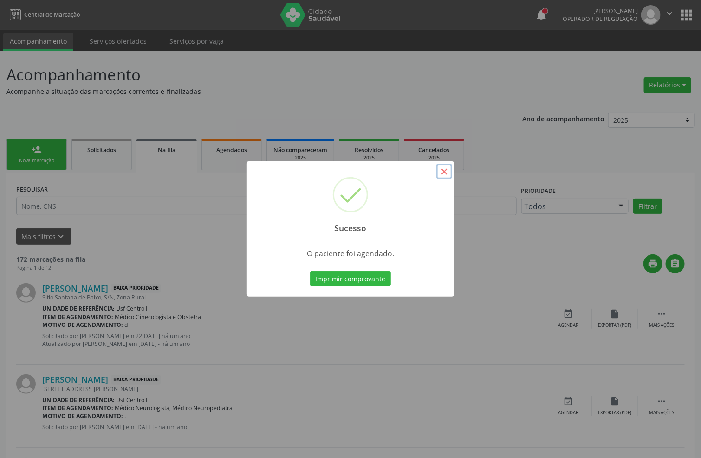
click at [442, 171] on button "×" at bounding box center [445, 171] width 16 height 16
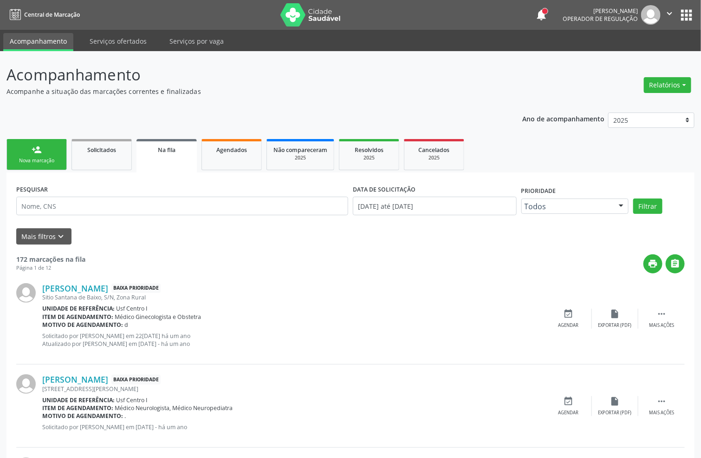
click at [24, 154] on link "person_add Nova marcação" at bounding box center [37, 154] width 60 height 31
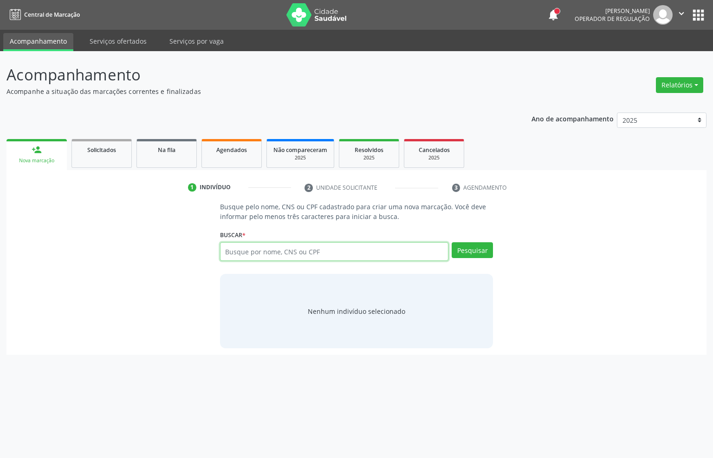
click at [238, 254] on input "text" at bounding box center [334, 251] width 229 height 19
type input "11476203423"
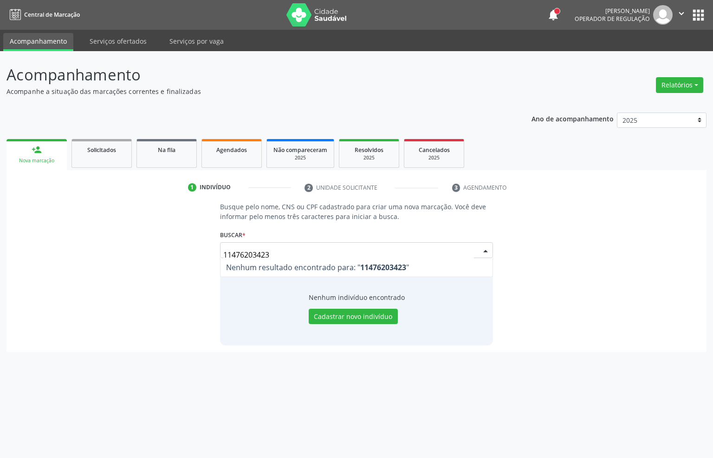
drag, startPoint x: 277, startPoint y: 249, endPoint x: 31, endPoint y: 270, distance: 247.1
click at [92, 270] on div "Busque pelo nome, CNS ou CPF cadastrado para criar uma nova marcação. Você deve…" at bounding box center [356, 273] width 687 height 143
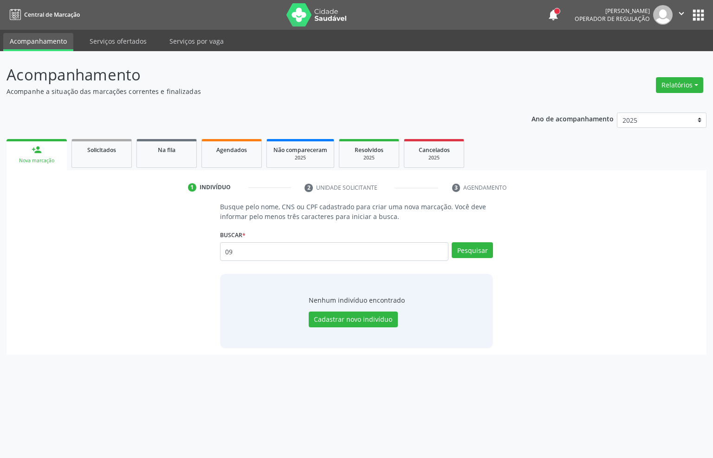
type input "0"
type input "11476203423"
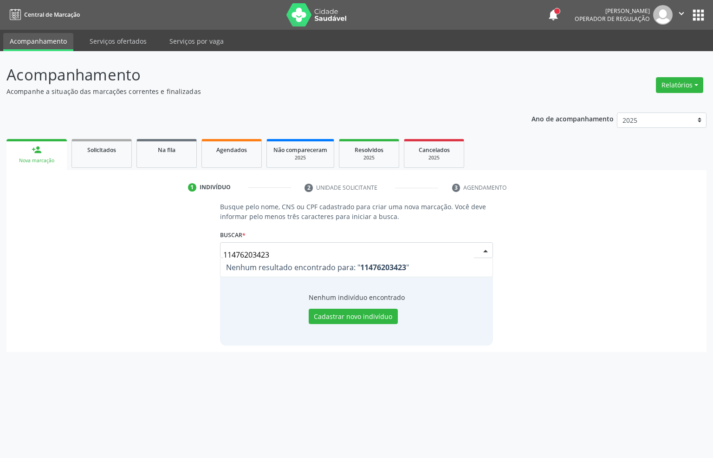
drag, startPoint x: 281, startPoint y: 248, endPoint x: 0, endPoint y: 248, distance: 280.5
click at [15, 248] on div "Busque pelo nome, CNS ou CPF cadastrado para criar uma nova marcação. Você deve…" at bounding box center [356, 273] width 687 height 143
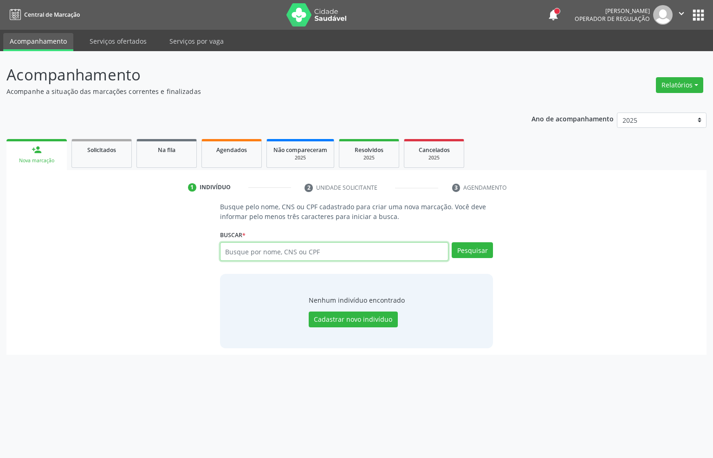
paste input "704804587744042"
type input "704804587744042"
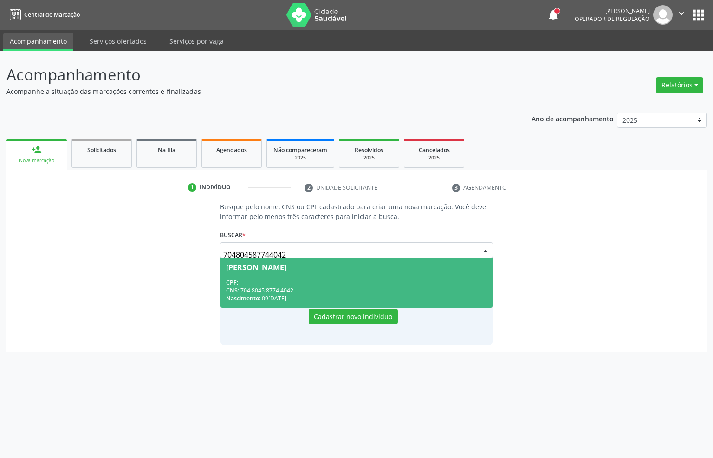
click at [237, 288] on span "CNS:" at bounding box center [232, 290] width 13 height 8
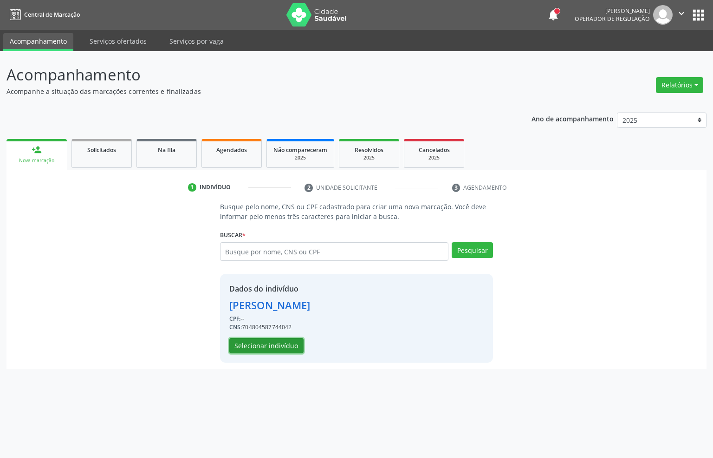
click at [276, 349] on button "Selecionar indivíduo" at bounding box center [266, 346] width 74 height 16
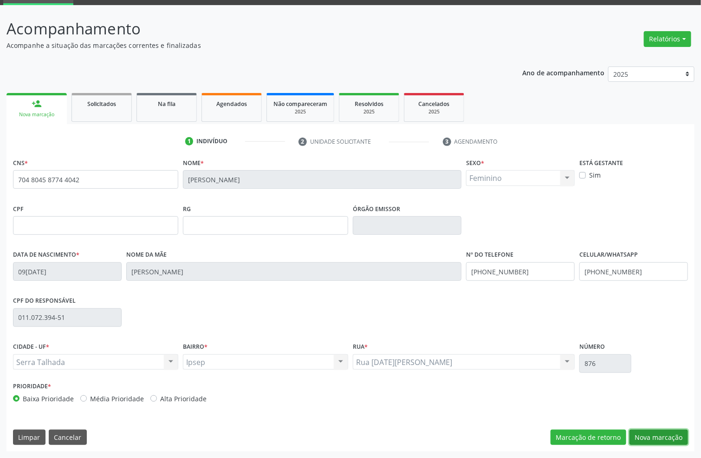
drag, startPoint x: 648, startPoint y: 428, endPoint x: 622, endPoint y: 423, distance: 26.6
click at [648, 429] on button "Nova marcação" at bounding box center [659, 437] width 59 height 16
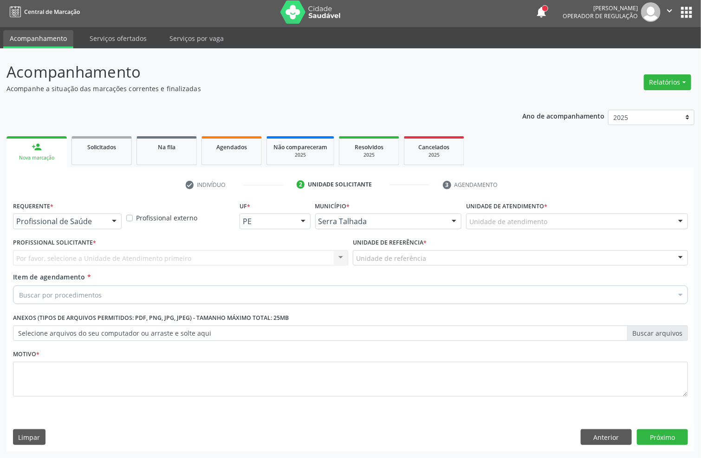
scroll to position [3, 0]
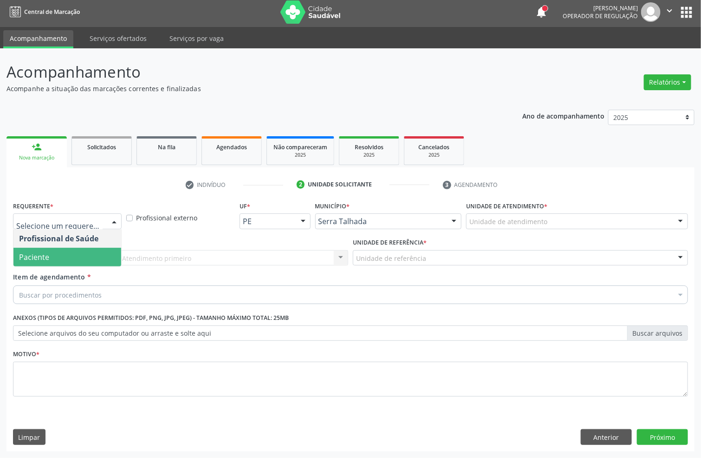
click at [98, 254] on span "Paciente" at bounding box center [67, 257] width 108 height 19
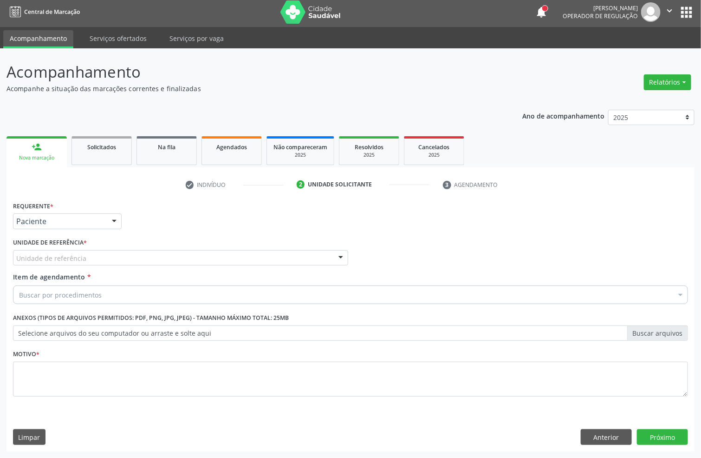
click at [107, 257] on div "Unidade de referência" at bounding box center [180, 258] width 335 height 16
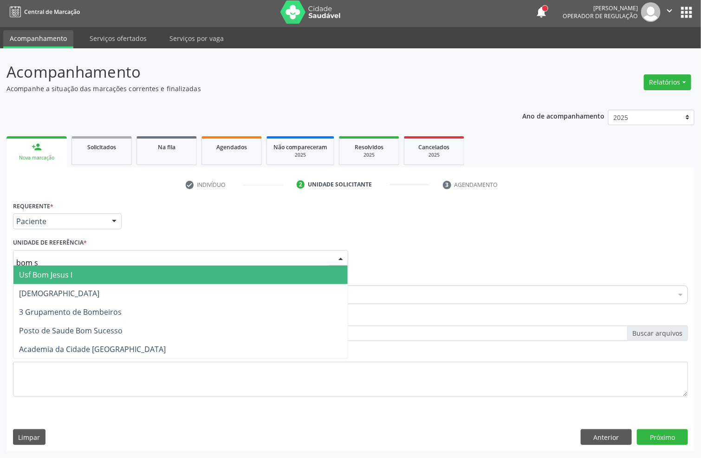
type input "bom su"
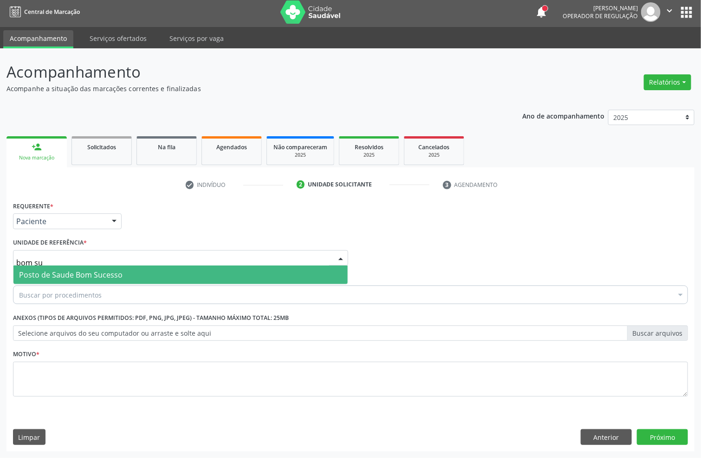
click at [109, 278] on span "Posto de Saude Bom Sucesso" at bounding box center [71, 274] width 104 height 10
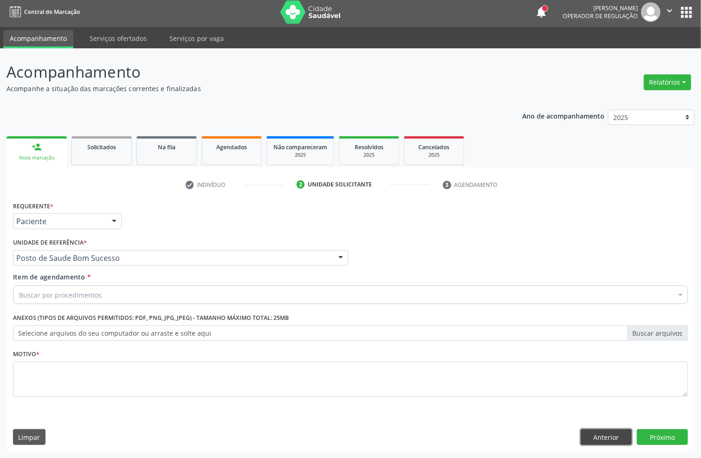
click at [613, 441] on button "Anterior" at bounding box center [606, 437] width 51 height 16
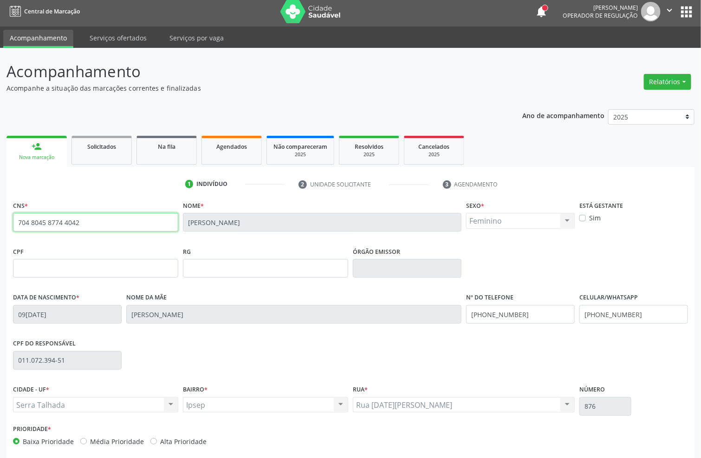
drag, startPoint x: 94, startPoint y: 223, endPoint x: 0, endPoint y: 257, distance: 99.6
click at [0, 254] on div "Acompanhamento Acompanhe a situação das marcações correntes e finalizadas Relat…" at bounding box center [350, 274] width 701 height 452
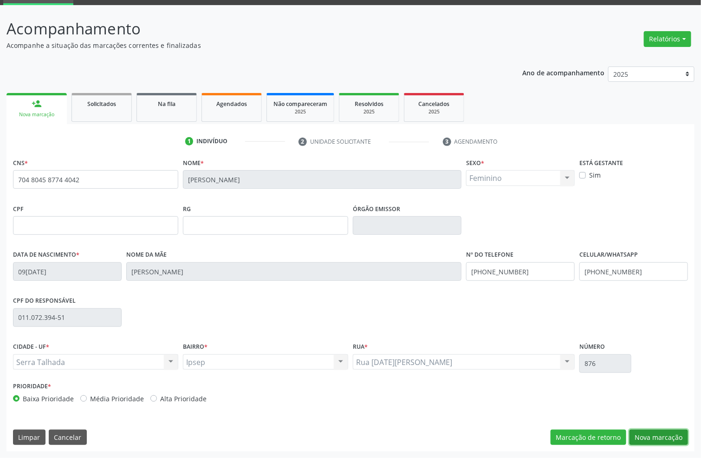
click at [663, 439] on button "Nova marcação" at bounding box center [659, 437] width 59 height 16
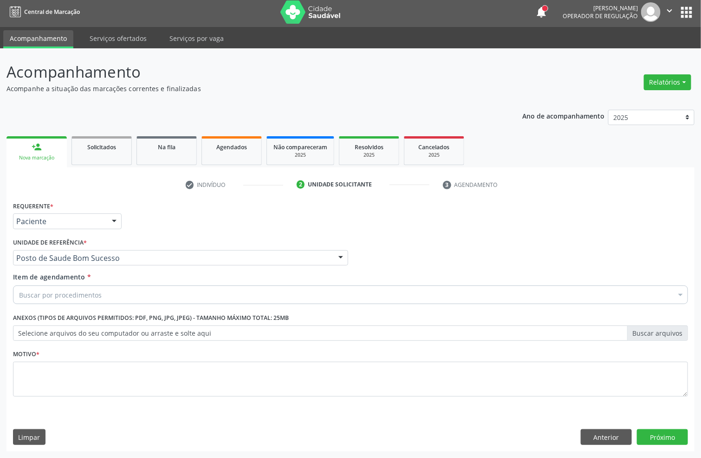
click at [97, 287] on div "Buscar por procedimentos" at bounding box center [350, 294] width 675 height 19
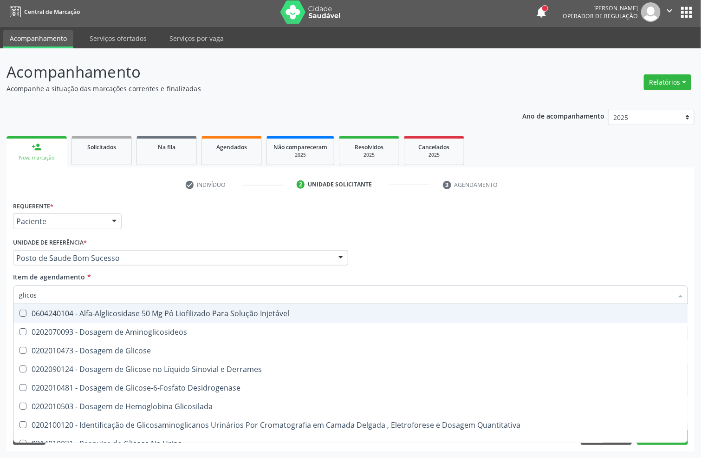
type input "glicose"
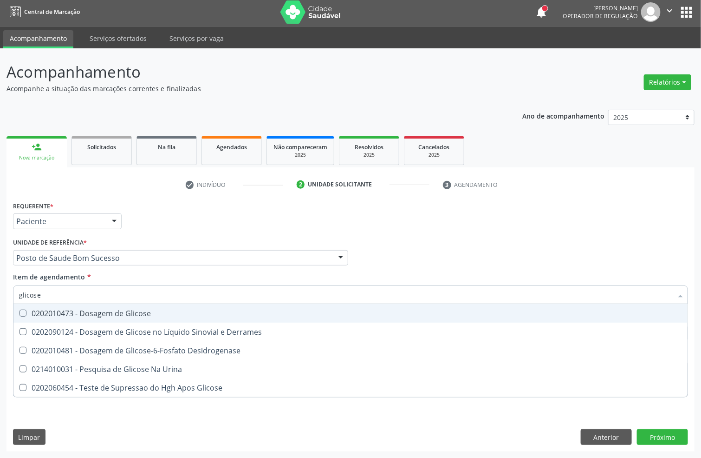
click at [99, 314] on div "0202010473 - Dosagem de Glicose" at bounding box center [350, 312] width 663 height 7
checkbox Glicose "true"
drag, startPoint x: 35, startPoint y: 300, endPoint x: 0, endPoint y: 305, distance: 35.2
click at [0, 306] on div "Acompanhamento Acompanhe a situação das marcações correntes e finalizadas Relat…" at bounding box center [350, 252] width 701 height 409
type input "aci"
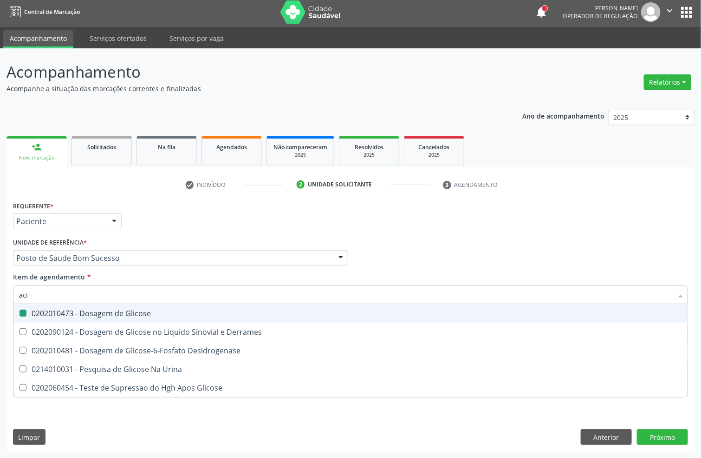
checkbox Glicose "false"
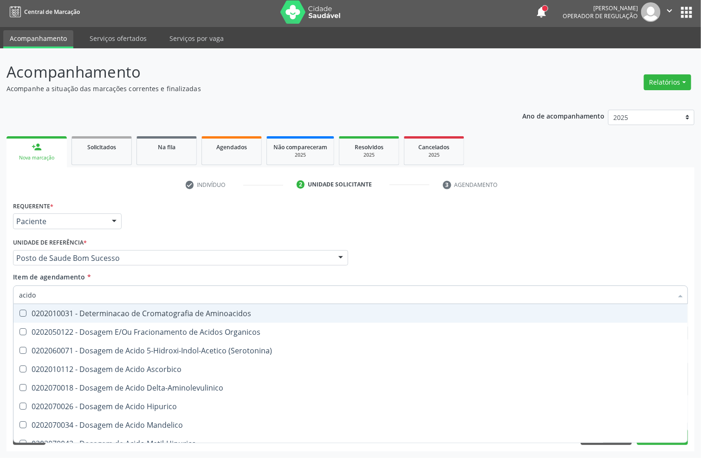
type input "acido u"
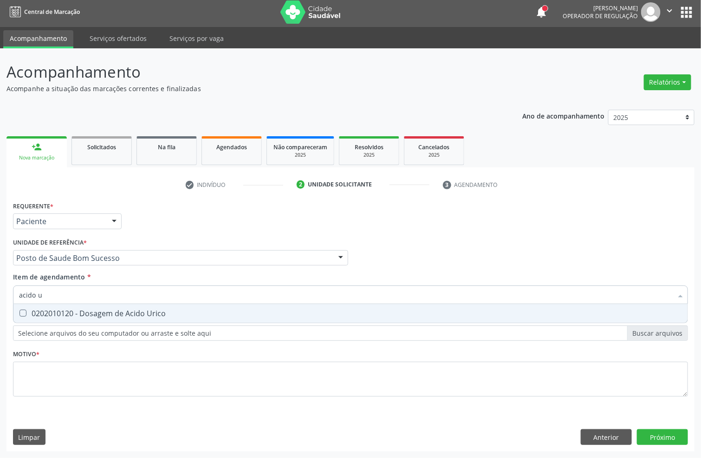
drag, startPoint x: 22, startPoint y: 312, endPoint x: 42, endPoint y: 302, distance: 22.2
click at [24, 312] on Urico at bounding box center [23, 312] width 7 height 7
click at [20, 312] on Urico "checkbox" at bounding box center [16, 313] width 6 height 6
checkbox Urico "true"
click at [0, 285] on div "Acompanhamento Acompanhe a situação das marcações correntes e finalizadas Relat…" at bounding box center [350, 252] width 701 height 409
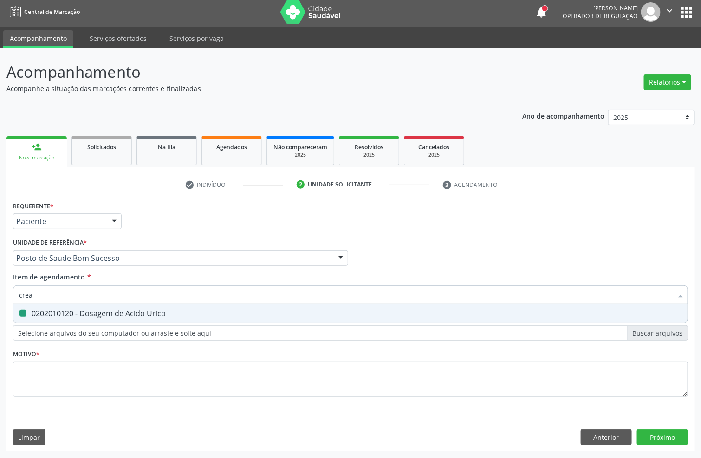
type input "creat"
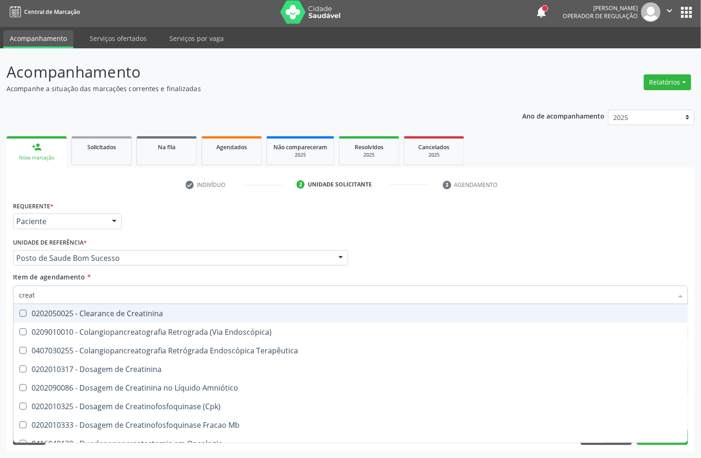
checkbox Creatinina "false"
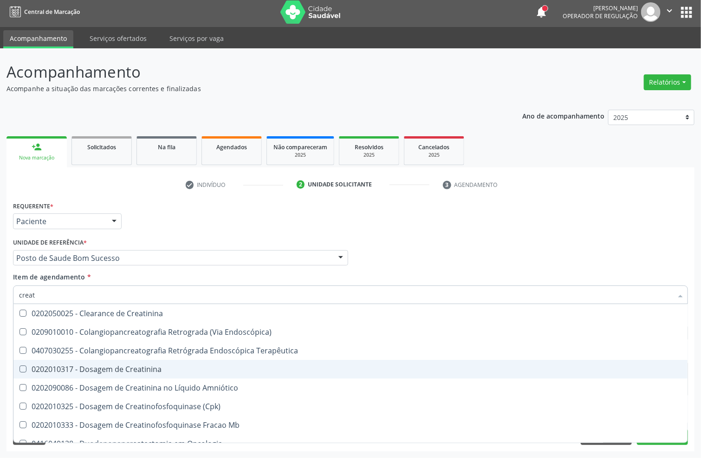
click at [40, 368] on div "0202010317 - Dosagem de Creatinina" at bounding box center [350, 368] width 663 height 7
checkbox Creatinina "true"
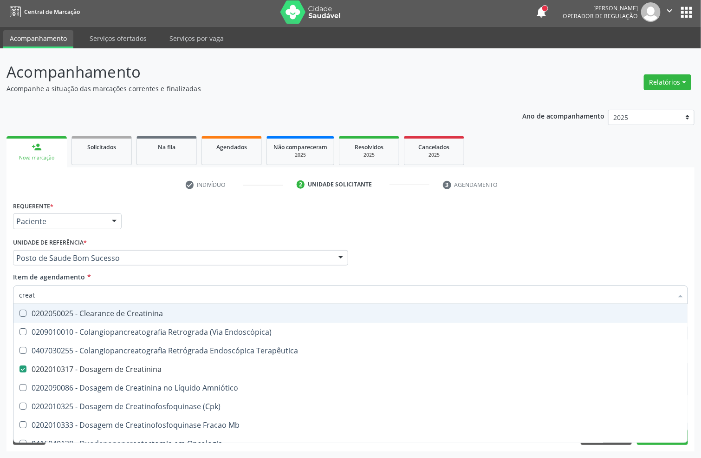
click at [0, 294] on div "Acompanhamento Acompanhe a situação das marcações correntes e finalizadas Relat…" at bounding box center [350, 252] width 701 height 409
type input "urei"
checkbox Creatinina "false"
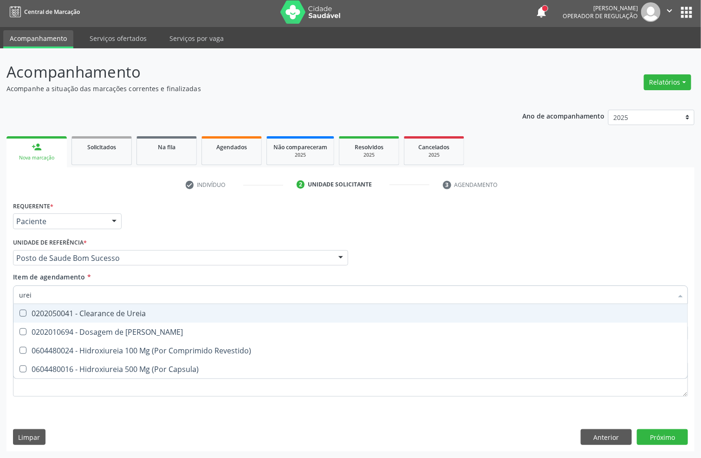
type input "ureia"
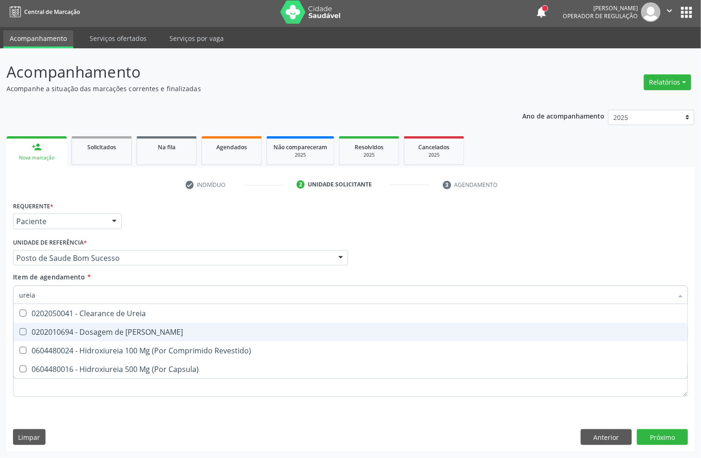
click at [70, 333] on div "0202010694 - Dosagem de Ureia" at bounding box center [350, 331] width 663 height 7
checkbox Ureia "true"
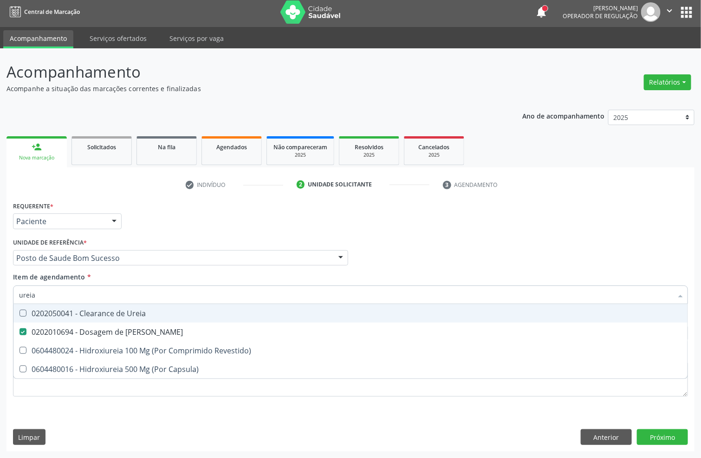
click at [0, 311] on div "Acompanhamento Acompanhe a situação das marcações correntes e finalizadas Relat…" at bounding box center [350, 252] width 701 height 409
type input "coles"
checkbox Ureia "false"
click at [62, 313] on div "0202010279 - Dosagem de Colesterol Hdl" at bounding box center [350, 312] width 663 height 7
checkbox Hdl "true"
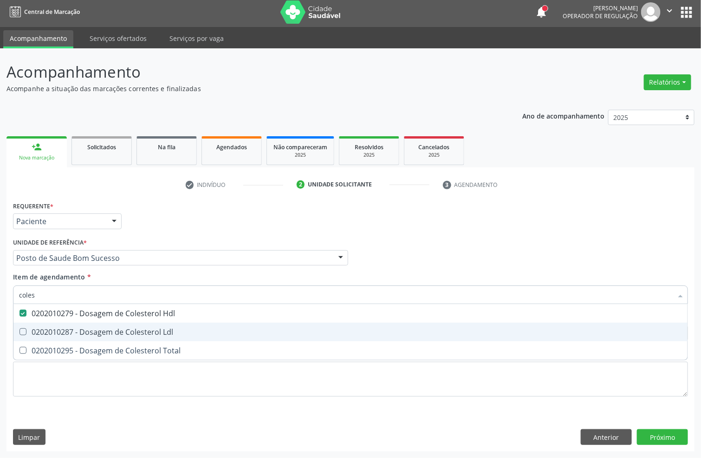
drag, startPoint x: 58, startPoint y: 326, endPoint x: 57, endPoint y: 336, distance: 9.8
click at [56, 328] on div "0202010287 - Dosagem de Colesterol Ldl" at bounding box center [350, 331] width 663 height 7
checkbox Ldl "true"
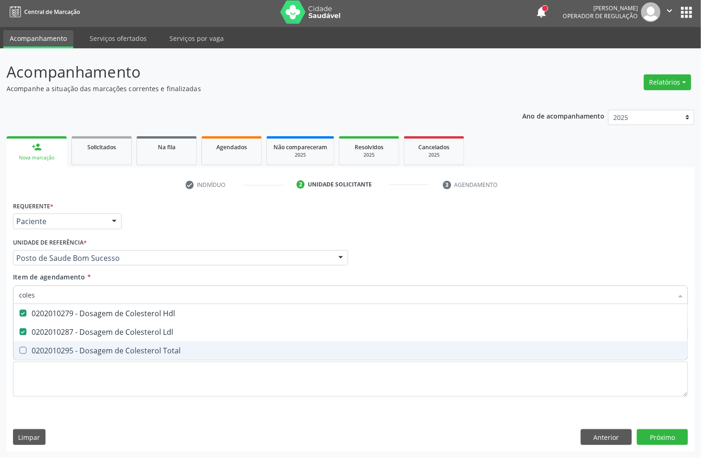
drag, startPoint x: 57, startPoint y: 340, endPoint x: 55, endPoint y: 307, distance: 33.5
click at [57, 341] on span "0202010295 - Dosagem de Colesterol Total" at bounding box center [350, 350] width 674 height 19
checkbox Total "true"
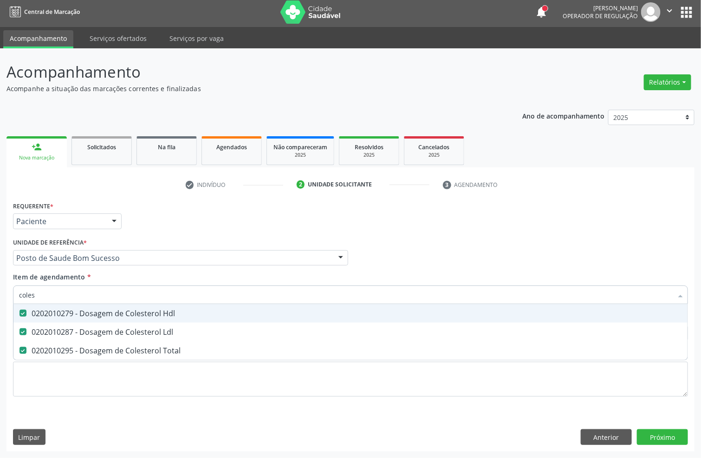
click at [0, 240] on div "Acompanhamento Acompanhe a situação das marcações correntes e finalizadas Relat…" at bounding box center [350, 252] width 701 height 409
type input "trig"
checkbox Hdl "false"
checkbox Ldl "false"
checkbox Total "false"
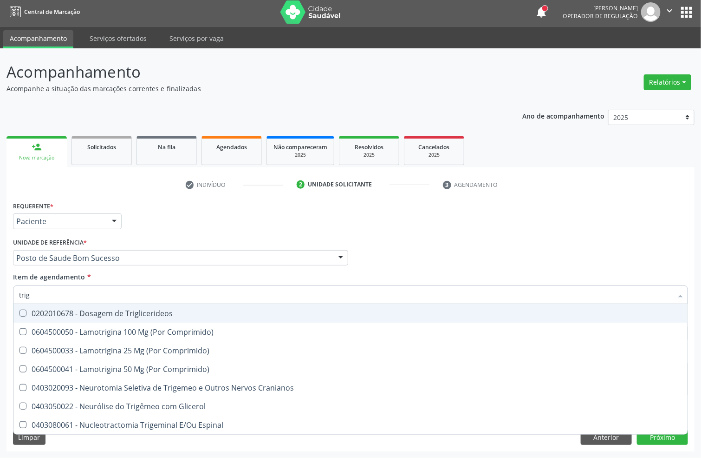
click at [33, 315] on div "0202010678 - Dosagem de Triglicerideos" at bounding box center [350, 312] width 663 height 7
checkbox Triglicerideos "true"
drag, startPoint x: 39, startPoint y: 293, endPoint x: 0, endPoint y: 290, distance: 39.1
click at [0, 293] on div "Acompanhamento Acompanhe a situação das marcações correntes e finalizadas Relat…" at bounding box center [350, 252] width 701 height 409
type input "hem"
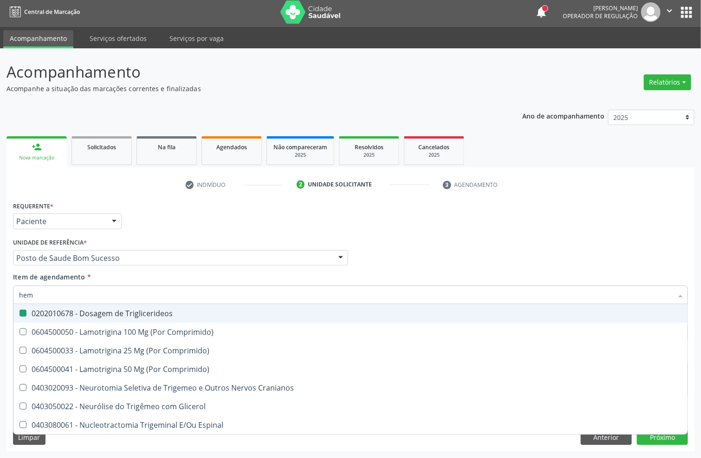
checkbox Triglicerideos "false"
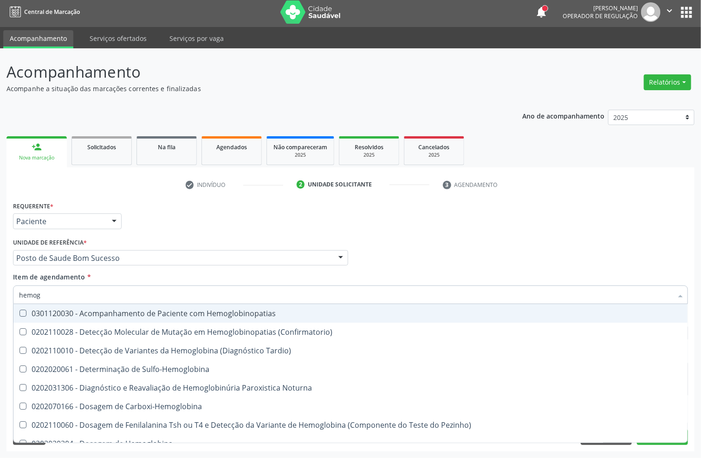
type input "hemogr"
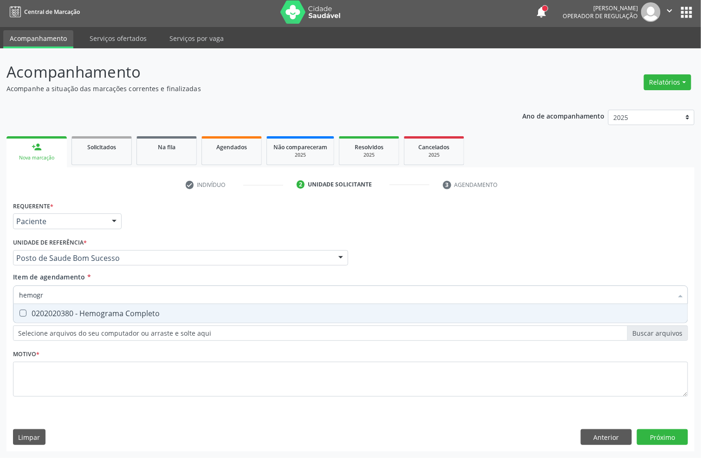
click at [86, 310] on div "0202020380 - Hemograma Completo" at bounding box center [350, 312] width 663 height 7
checkbox Completo "true"
click at [0, 297] on div "Acompanhamento Acompanhe a situação das marcações correntes e finalizadas Relat…" at bounding box center [350, 252] width 701 height 409
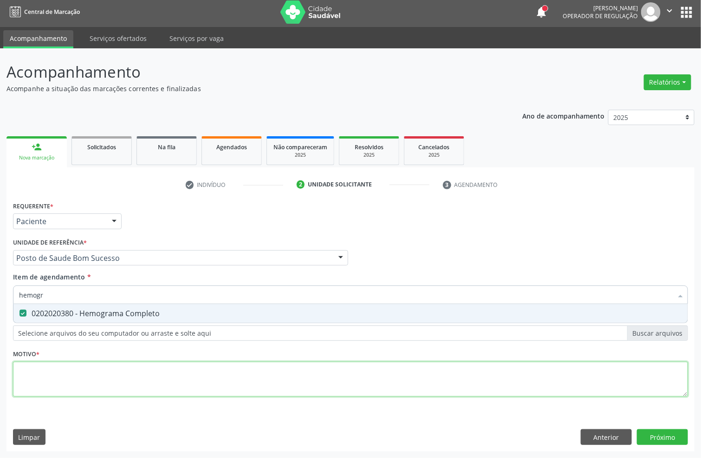
click at [70, 371] on div "Requerente * Paciente Profissional de Saúde Paciente Nenhum resultado encontrad…" at bounding box center [350, 304] width 675 height 210
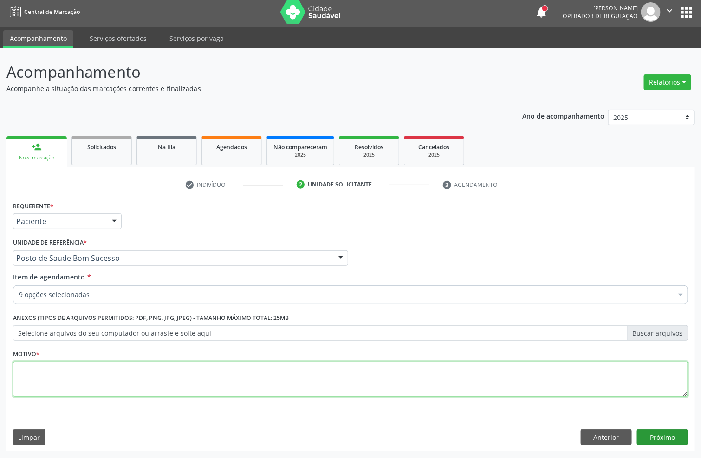
type textarea "."
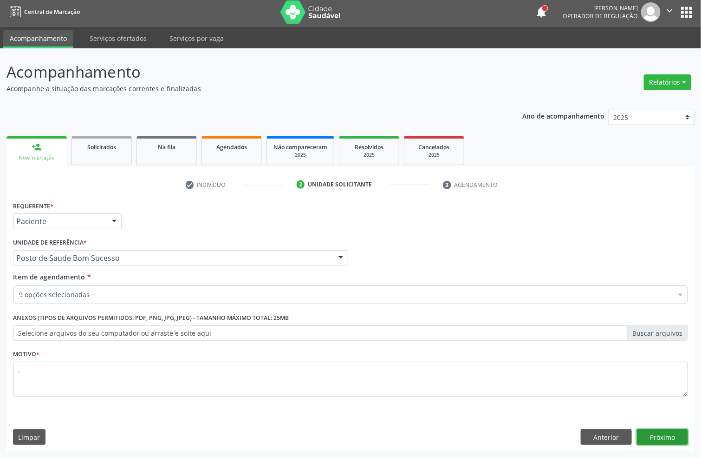
click at [674, 430] on button "Próximo" at bounding box center [662, 437] width 51 height 16
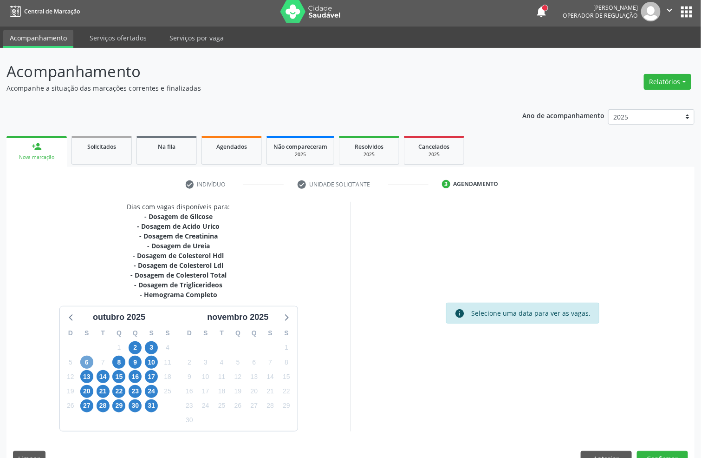
click at [84, 362] on span "6" at bounding box center [86, 361] width 13 height 13
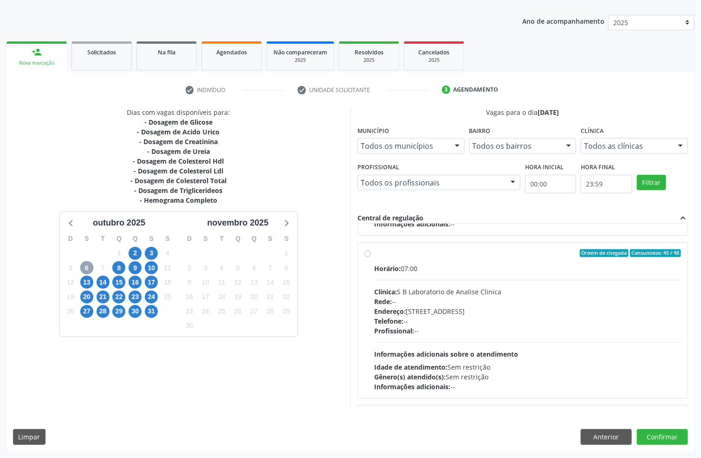
scroll to position [209, 0]
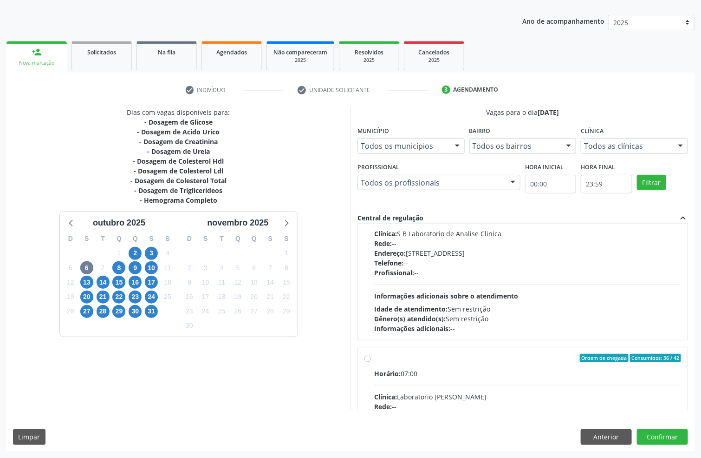
click at [484, 381] on div "Horário: 07:00 Clínica: Laboratorio Jose Paulo Terto Rede: -- Endereço: Casa, n…" at bounding box center [527, 432] width 307 height 128
click at [371, 362] on input "Ordem de chegada Consumidos: 36 / 42 Horário: 07:00 Clínica: Laboratorio Jose P…" at bounding box center [368, 357] width 7 height 8
radio input "true"
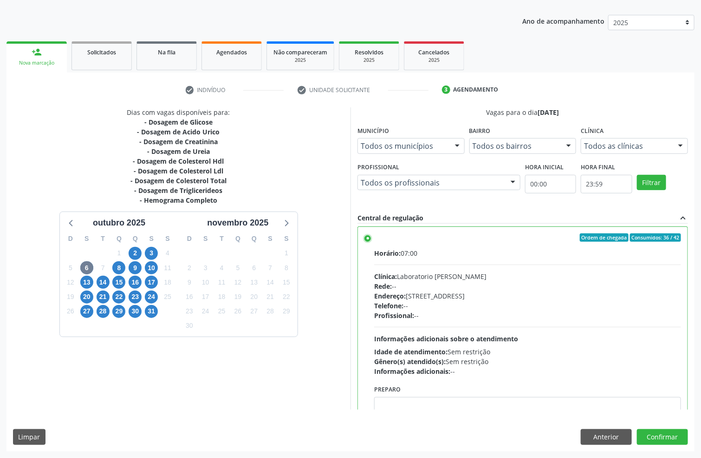
scroll to position [324, 0]
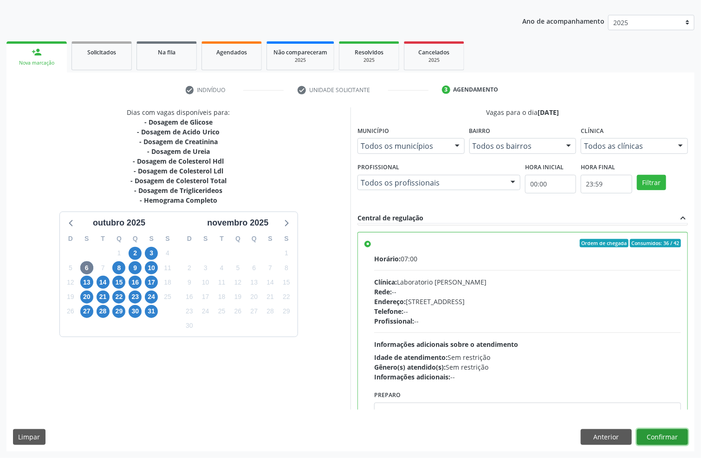
click at [672, 434] on button "Confirmar" at bounding box center [662, 437] width 51 height 16
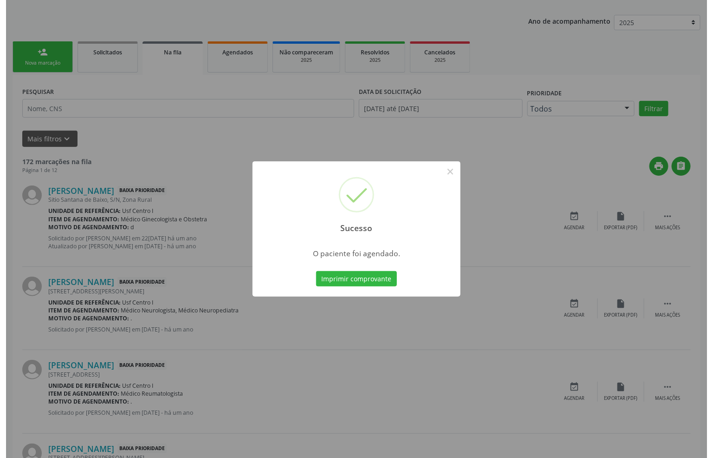
scroll to position [0, 0]
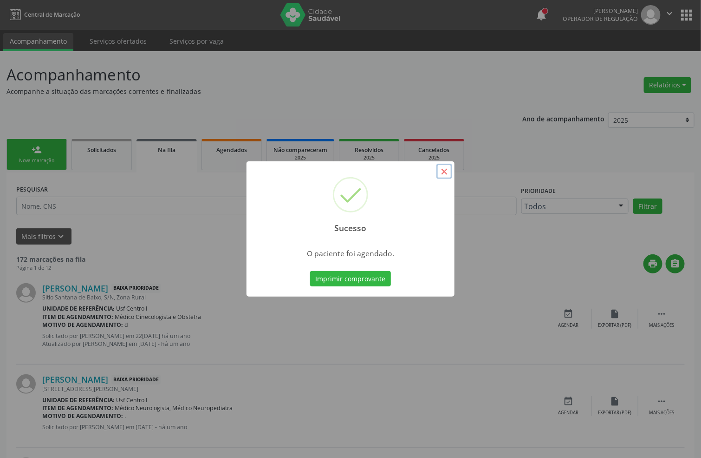
click at [442, 170] on button "×" at bounding box center [445, 171] width 16 height 16
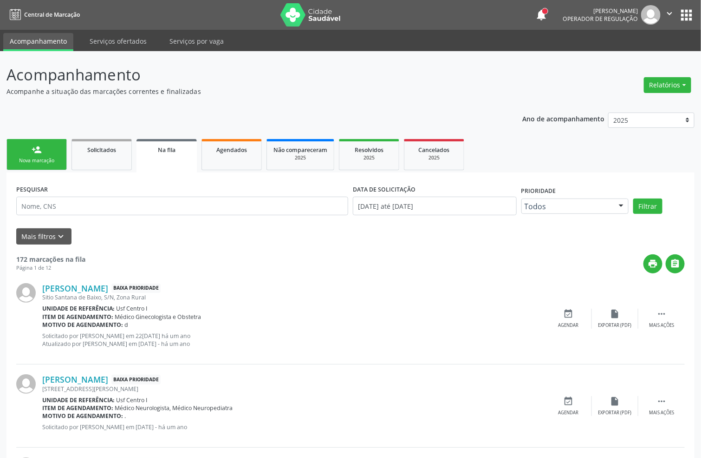
click at [37, 160] on div "Nova marcação" at bounding box center [36, 160] width 46 height 7
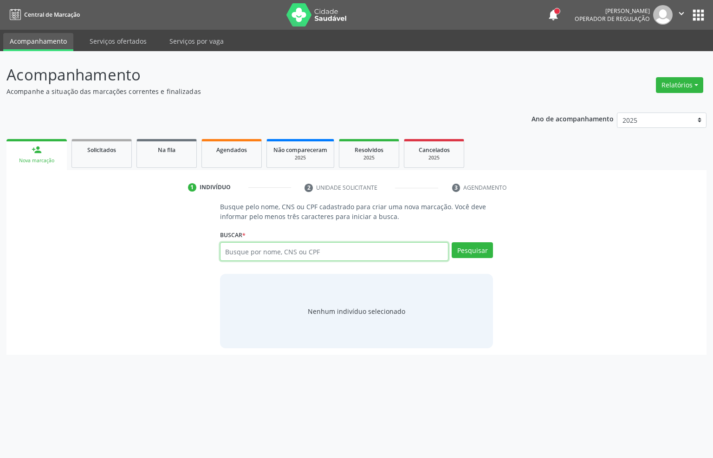
click at [232, 258] on input "text" at bounding box center [334, 251] width 229 height 19
paste input "704 8045 8774 4042"
type input "704 8045 8774 4042"
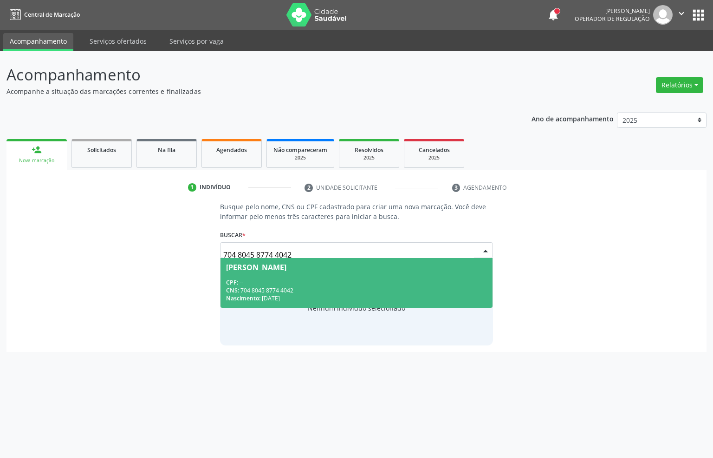
click at [315, 283] on div "CPF: --" at bounding box center [357, 282] width 262 height 8
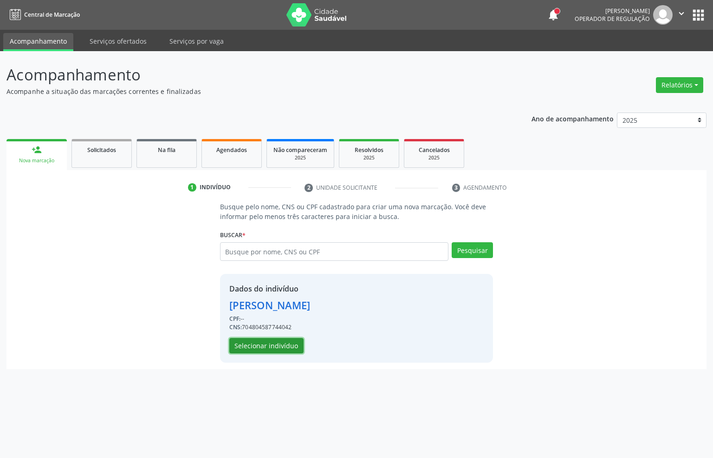
click at [261, 351] on button "Selecionar indivíduo" at bounding box center [266, 346] width 74 height 16
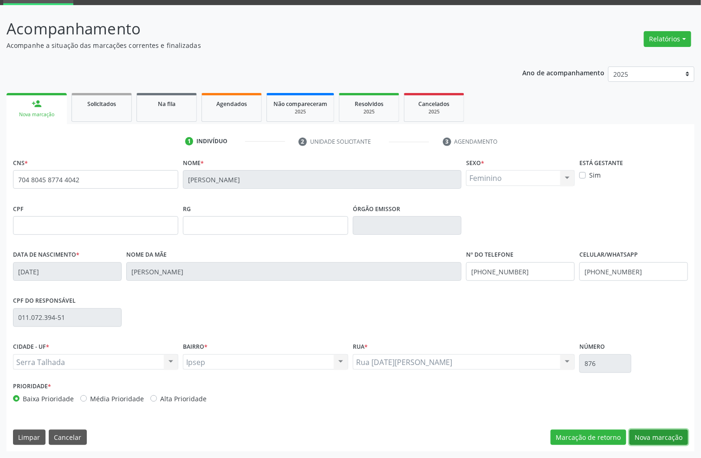
drag, startPoint x: 635, startPoint y: 437, endPoint x: 214, endPoint y: 336, distance: 433.6
click at [634, 435] on button "Nova marcação" at bounding box center [659, 437] width 59 height 16
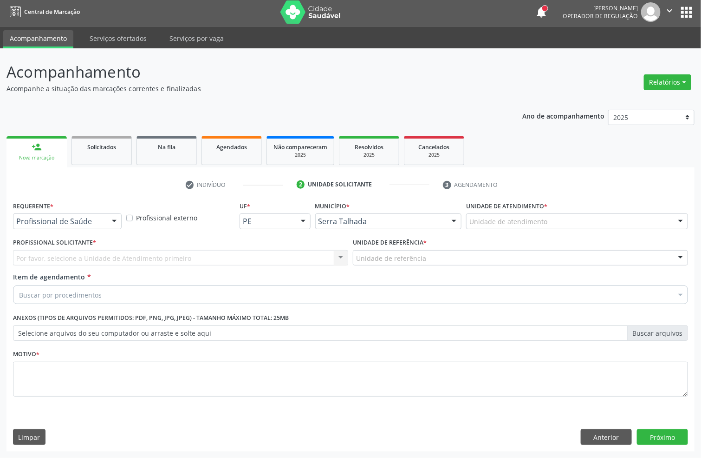
scroll to position [3, 0]
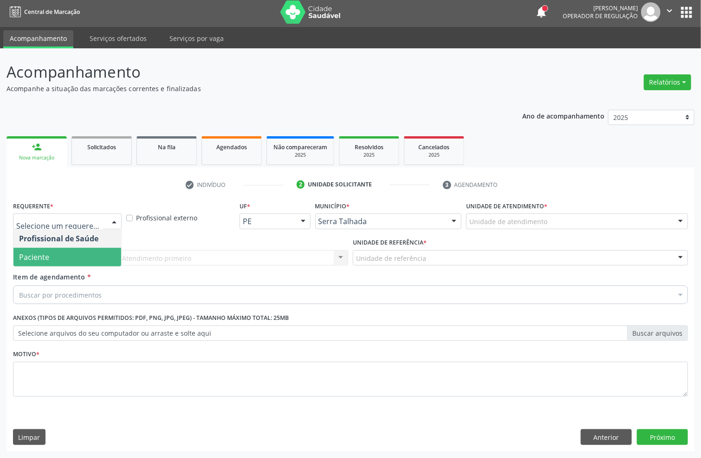
click at [85, 258] on span "Paciente" at bounding box center [67, 257] width 108 height 19
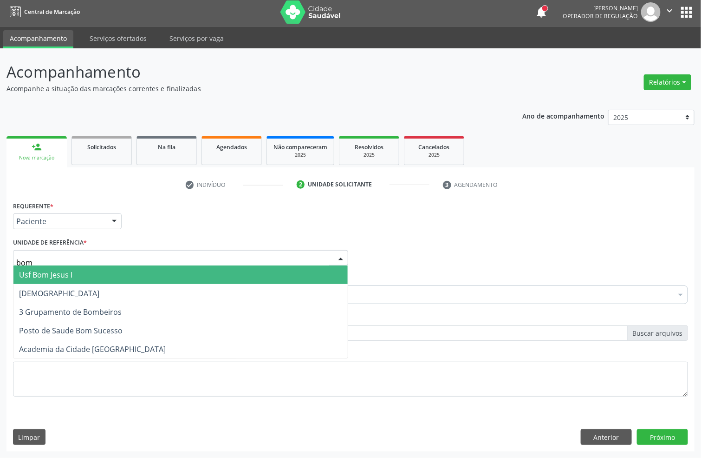
type input "bom s"
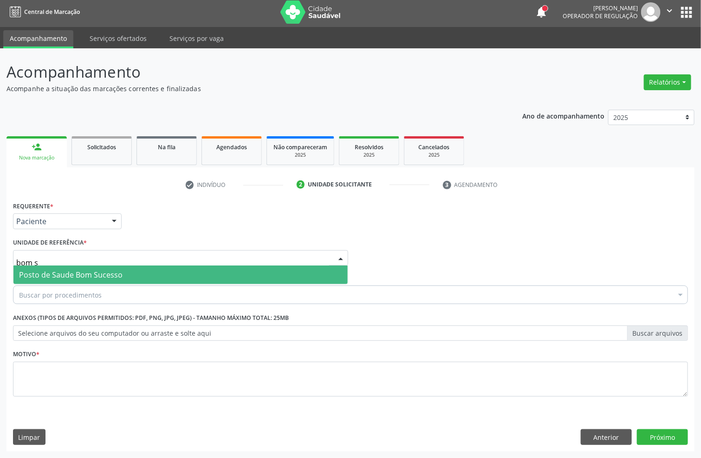
click at [38, 275] on span "Posto de Saude Bom Sucesso" at bounding box center [71, 274] width 104 height 10
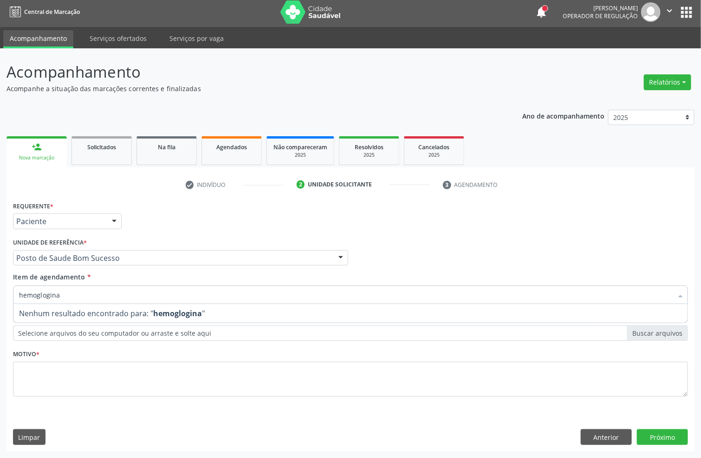
click at [49, 294] on input "hemoglogina" at bounding box center [346, 294] width 654 height 19
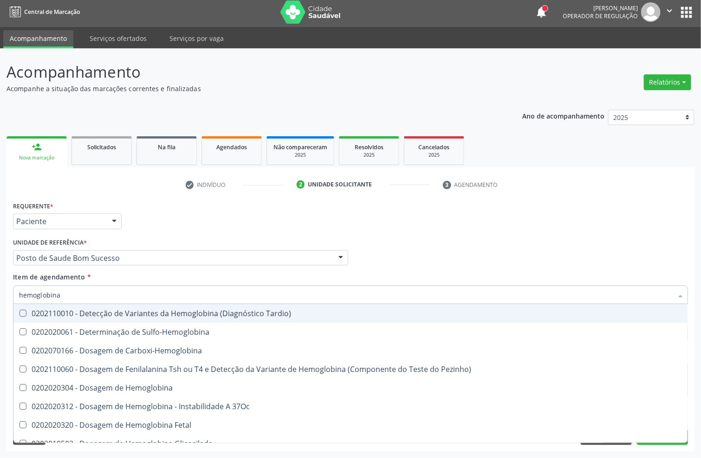
click at [147, 294] on input "hemoglobina" at bounding box center [346, 294] width 654 height 19
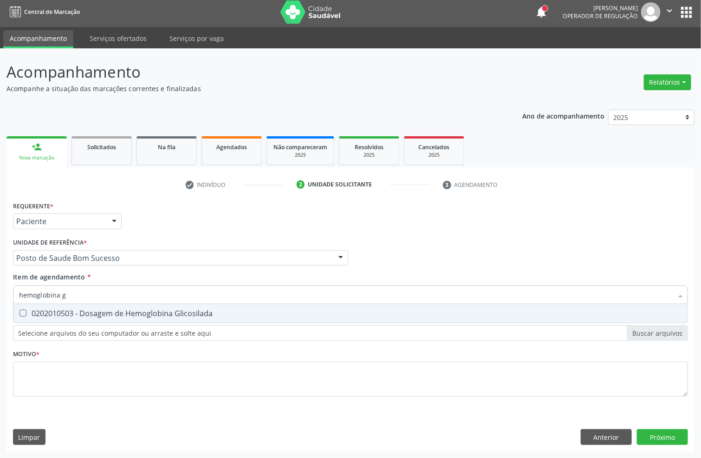
type input "hemoglobina g"
click at [106, 311] on div "0202010503 - Dosagem de Hemoglobina Glicosilada" at bounding box center [350, 312] width 663 height 7
checkbox Glicosilada "true"
drag, startPoint x: 26, startPoint y: 297, endPoint x: 0, endPoint y: 300, distance: 25.7
click at [0, 299] on div "Acompanhamento Acompanhe a situação das marcações correntes e finalizadas Relat…" at bounding box center [350, 252] width 701 height 409
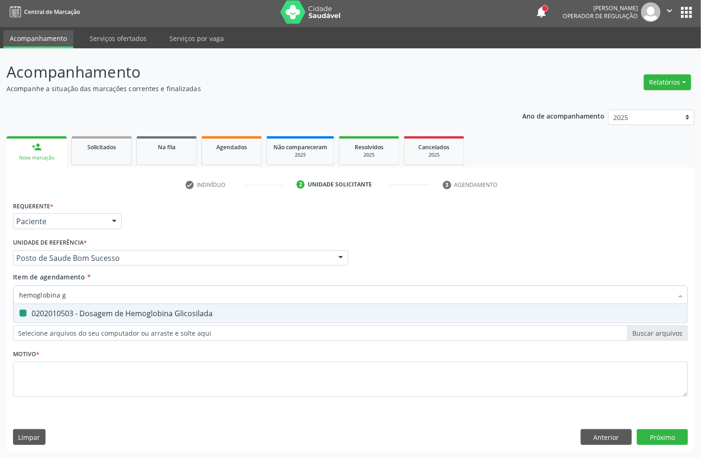
type input "t"
checkbox Glicosilada "false"
type input "t4 l"
drag, startPoint x: 112, startPoint y: 315, endPoint x: 108, endPoint y: 310, distance: 6.6
click at [111, 314] on div "0202060381 - Dosagem de Tiroxina Livre (T4 Livre)" at bounding box center [350, 312] width 663 height 7
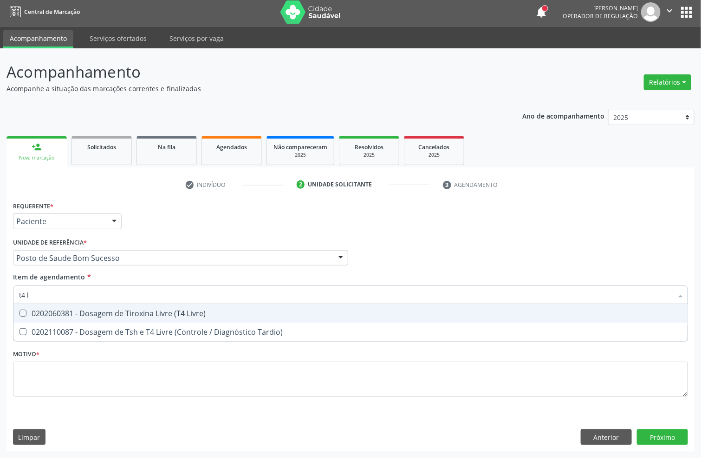
checkbox Livre\) "true"
drag, startPoint x: 63, startPoint y: 295, endPoint x: 0, endPoint y: 297, distance: 63.2
click at [0, 297] on div "Acompanhamento Acompanhe a situação das marcações correntes e finalizadas Relat…" at bounding box center [350, 252] width 701 height 409
type input "ts"
checkbox Livre\) "false"
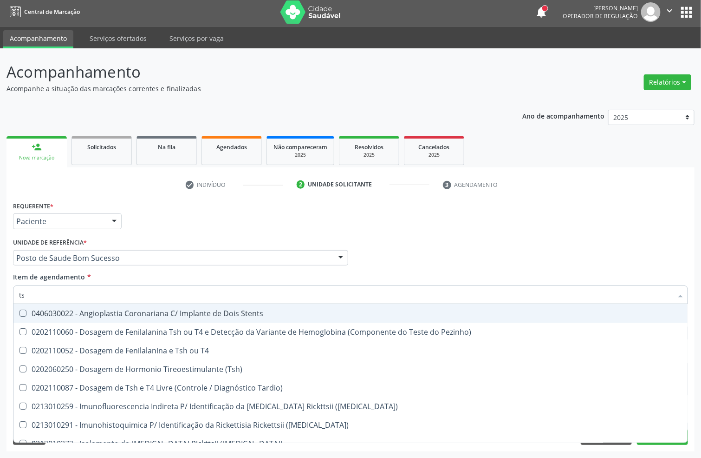
type input "tsh"
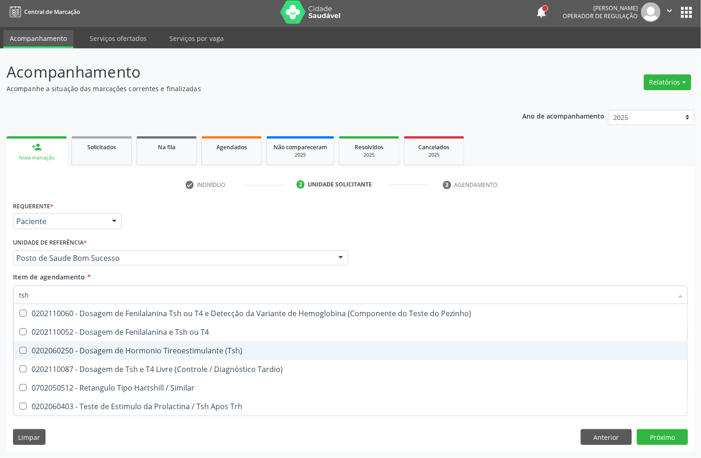
click at [48, 349] on div "0202060250 - Dosagem de Hormonio Tireoestimulante (Tsh)" at bounding box center [350, 350] width 663 height 7
checkbox \(Tsh\) "true"
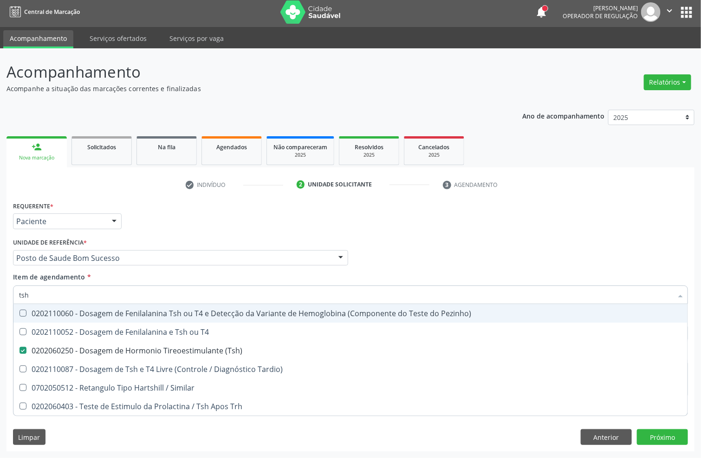
click at [0, 286] on div "Acompanhamento Acompanhe a situação das marcações correntes e finalizadas Relat…" at bounding box center [350, 252] width 701 height 409
click at [449, 244] on div "Profissional Solicitante Por favor, selecione a Unidade de Atendimento primeiro…" at bounding box center [351, 253] width 680 height 36
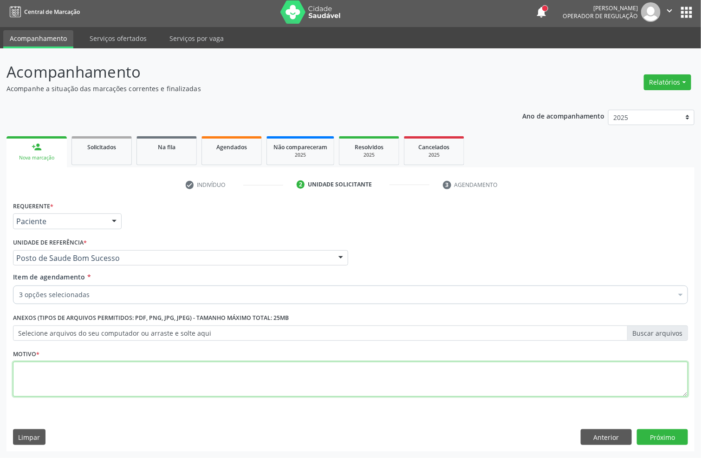
click at [40, 375] on textarea at bounding box center [350, 378] width 675 height 35
type textarea "."
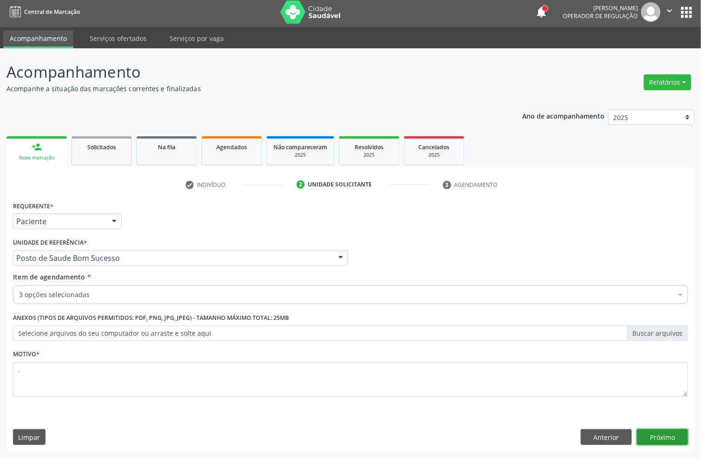
click at [667, 434] on button "Próximo" at bounding box center [662, 437] width 51 height 16
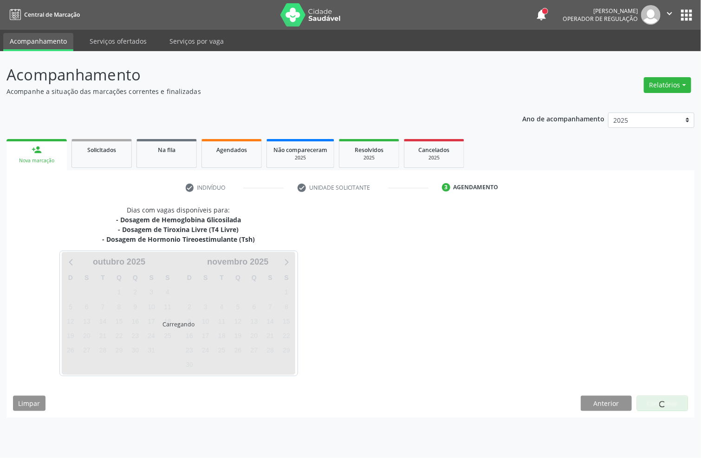
scroll to position [0, 0]
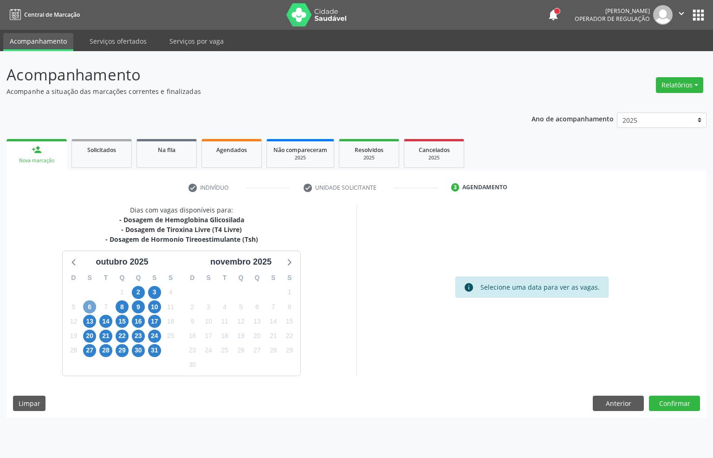
click at [91, 302] on span "6" at bounding box center [89, 306] width 13 height 13
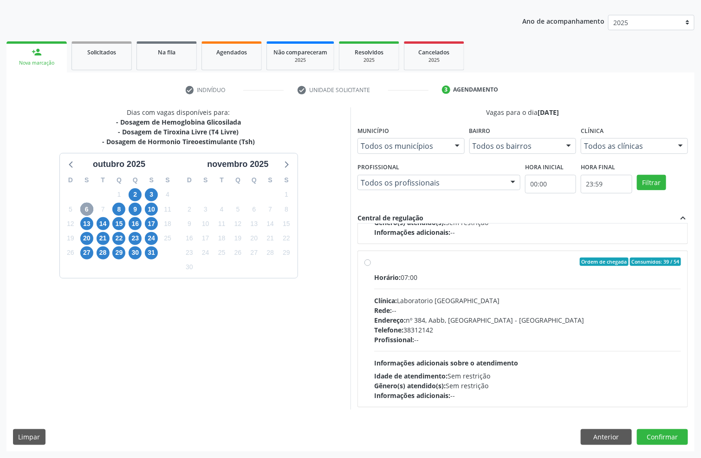
scroll to position [309, 0]
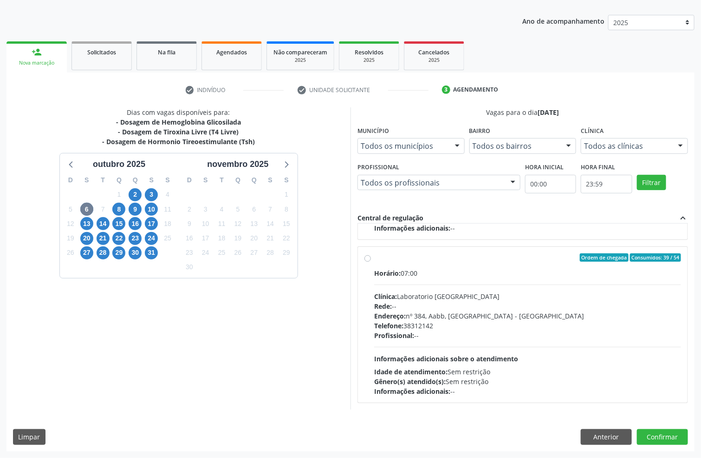
click at [541, 353] on div "Horário: 07:00 Clínica: Laboratorio Sao Francisco Rede: -- Endereço: nº 384, Aa…" at bounding box center [527, 332] width 307 height 128
click at [371, 262] on input "Ordem de chegada Consumidos: 39 / 54 Horário: 07:00 Clínica: Laboratorio Sao Fr…" at bounding box center [368, 257] width 7 height 8
radio input "true"
click at [667, 434] on button "Confirmar" at bounding box center [662, 437] width 51 height 16
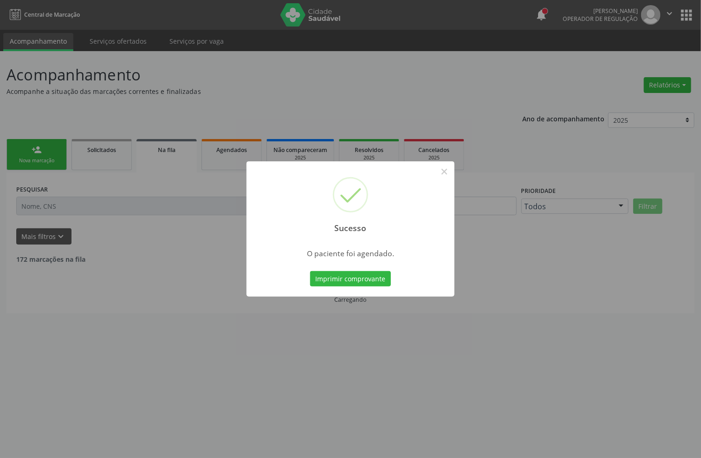
scroll to position [0, 0]
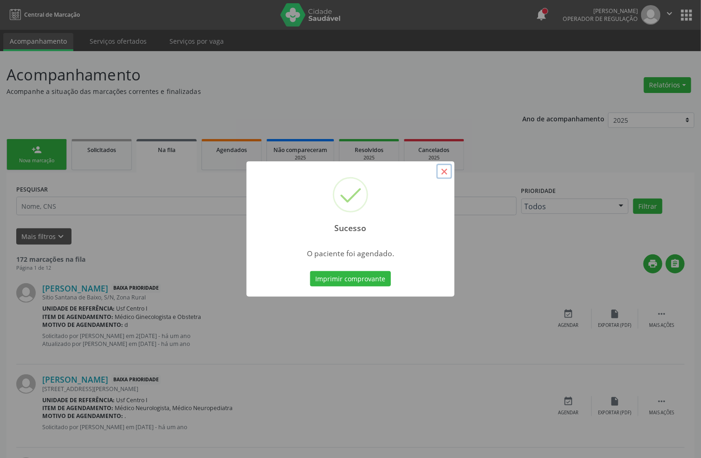
click at [445, 167] on button "×" at bounding box center [445, 171] width 16 height 16
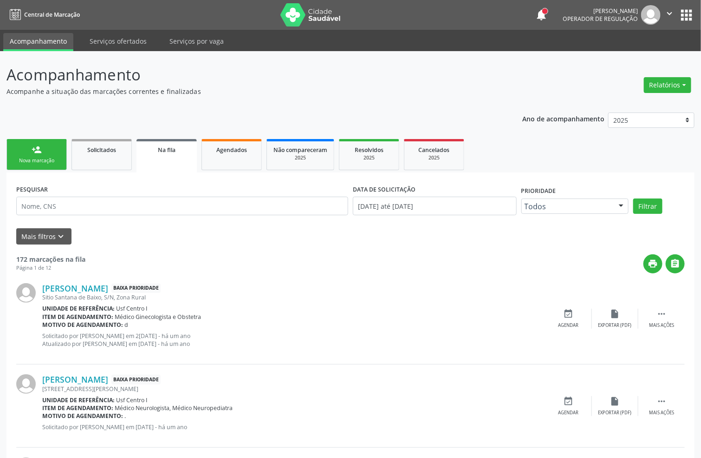
click at [38, 153] on div "person_add" at bounding box center [37, 149] width 10 height 10
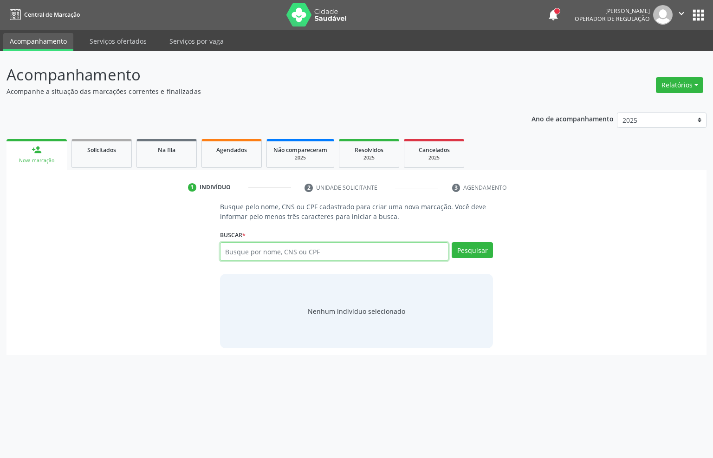
click at [279, 251] on input "text" at bounding box center [334, 251] width 229 height 19
click at [279, 250] on input "text" at bounding box center [334, 251] width 229 height 19
type input "06860203404"
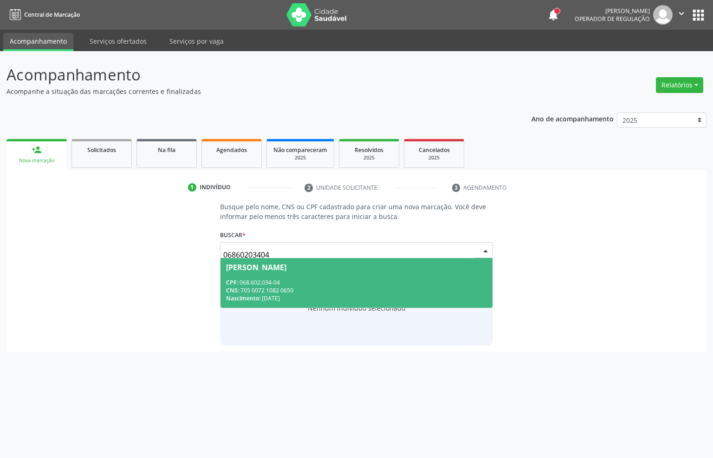
click at [281, 283] on div "CPF: 068.602.034-04" at bounding box center [357, 282] width 262 height 8
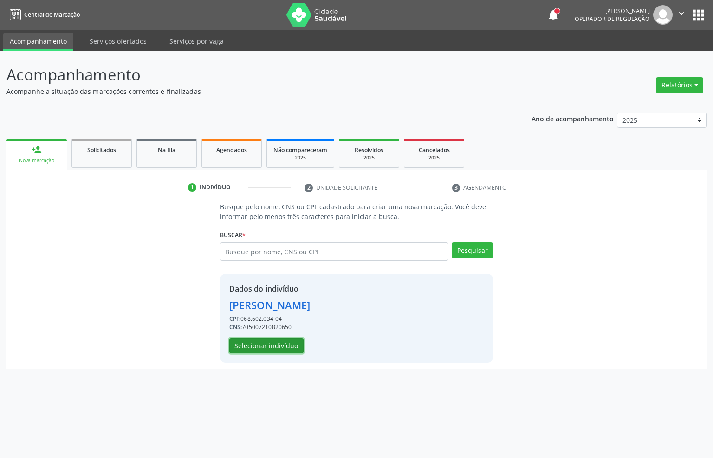
click at [279, 344] on button "Selecionar indivíduo" at bounding box center [266, 346] width 74 height 16
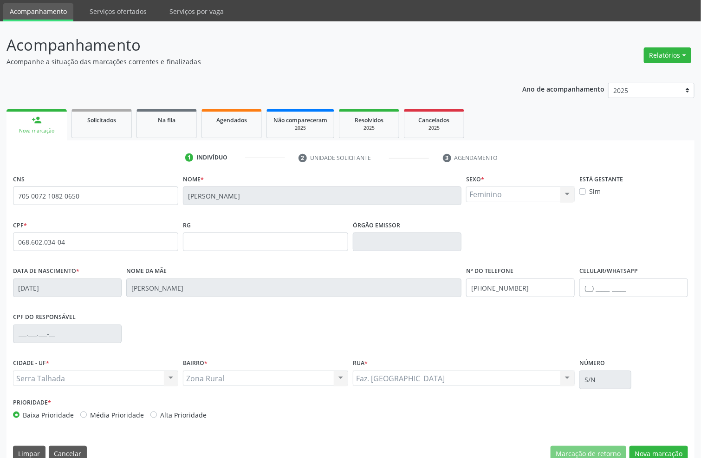
scroll to position [46, 0]
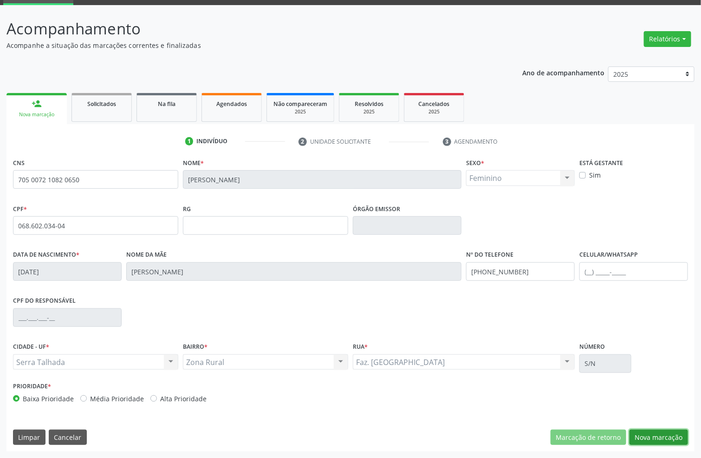
click at [638, 438] on button "Nova marcação" at bounding box center [659, 437] width 59 height 16
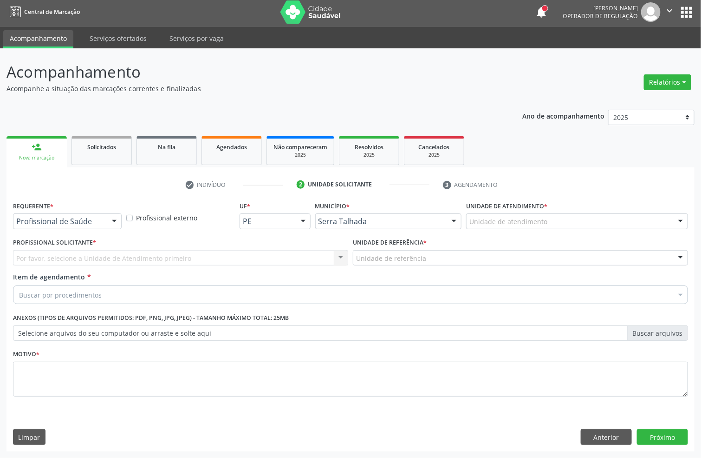
scroll to position [3, 0]
click at [76, 226] on div "Profissional de Saúde" at bounding box center [67, 221] width 109 height 16
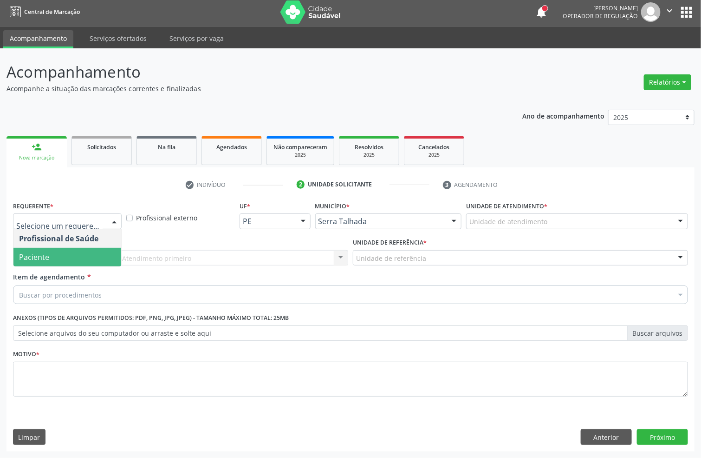
click at [83, 258] on span "Paciente" at bounding box center [67, 257] width 108 height 19
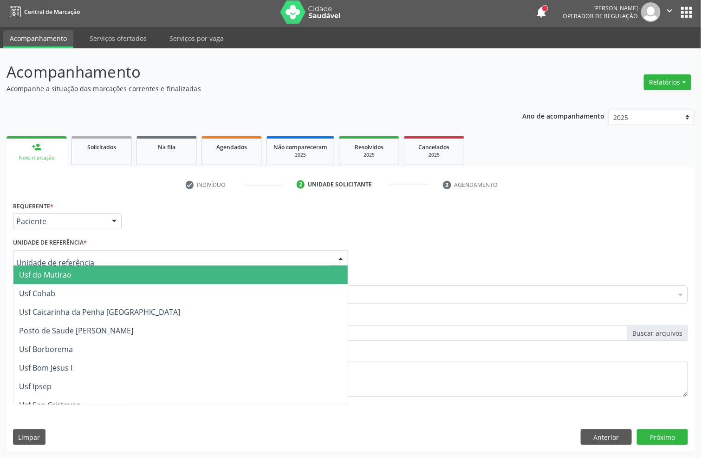
click at [44, 265] on span "Usf do Mutirao" at bounding box center [180, 274] width 334 height 19
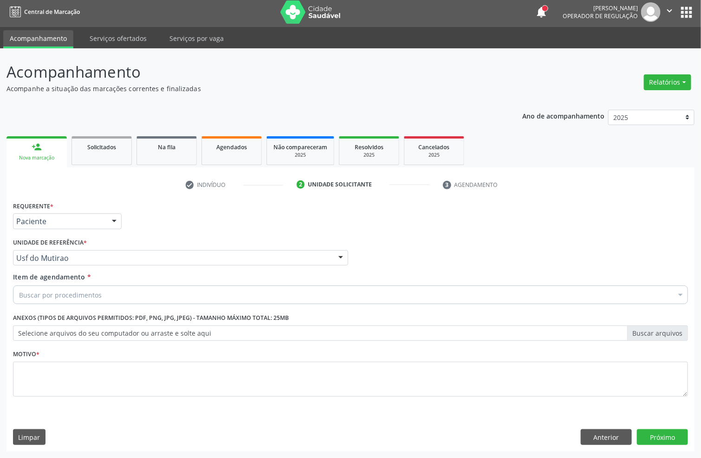
drag, startPoint x: 99, startPoint y: 259, endPoint x: 8, endPoint y: 269, distance: 91.1
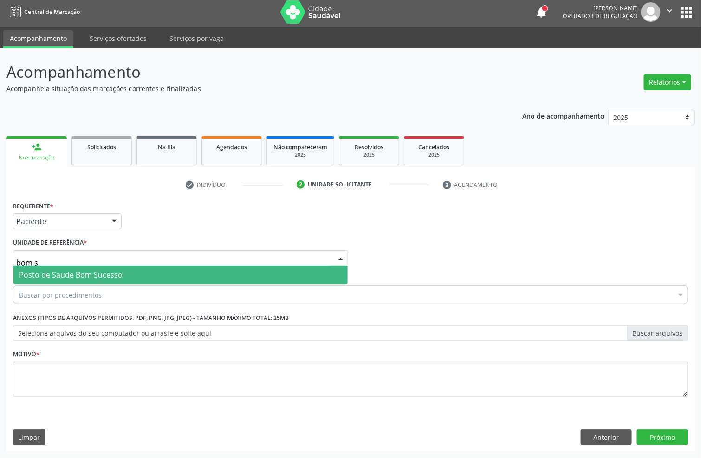
type input "bom su"
click at [105, 267] on span "Posto de Saude Bom Sucesso" at bounding box center [180, 274] width 334 height 19
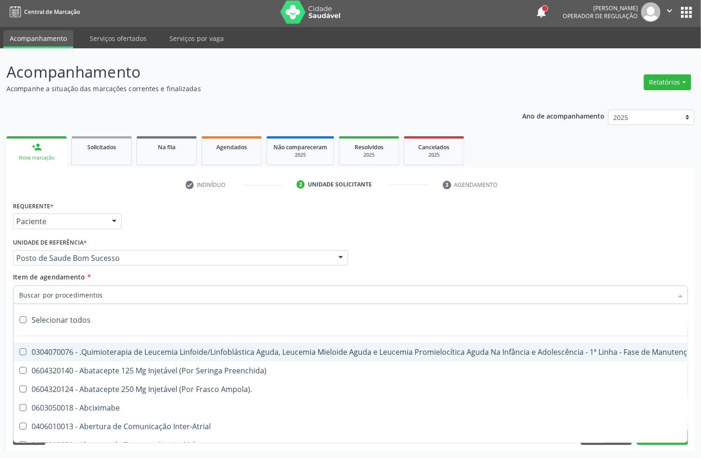
click at [98, 294] on input "Item de agendamento *" at bounding box center [346, 294] width 654 height 19
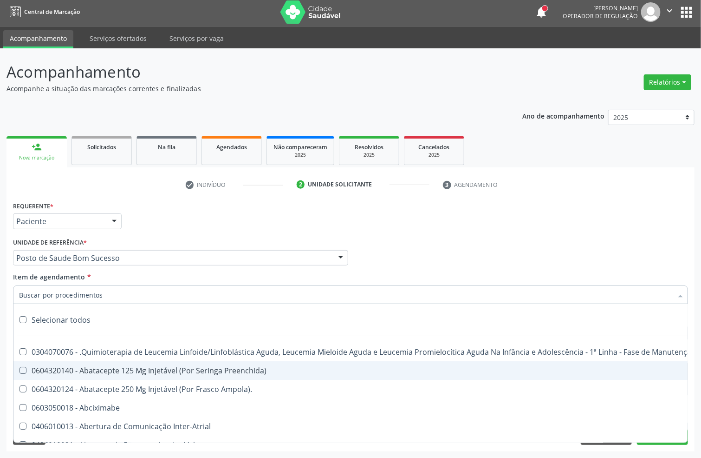
click at [609, 230] on div "Requerente * Paciente Profissional de Saúde Paciente Nenhum resultado encontrad…" at bounding box center [351, 217] width 680 height 36
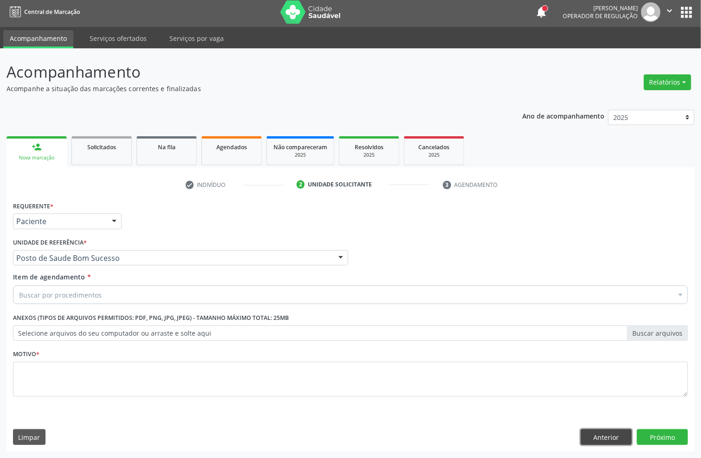
click at [597, 438] on button "Anterior" at bounding box center [606, 437] width 51 height 16
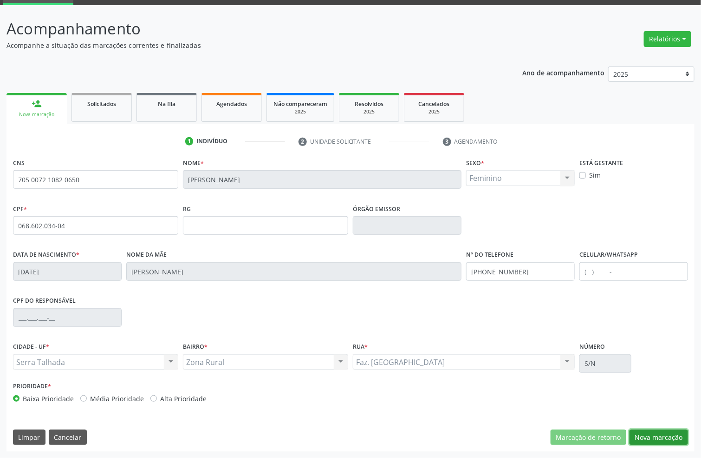
click at [676, 433] on button "Nova marcação" at bounding box center [659, 437] width 59 height 16
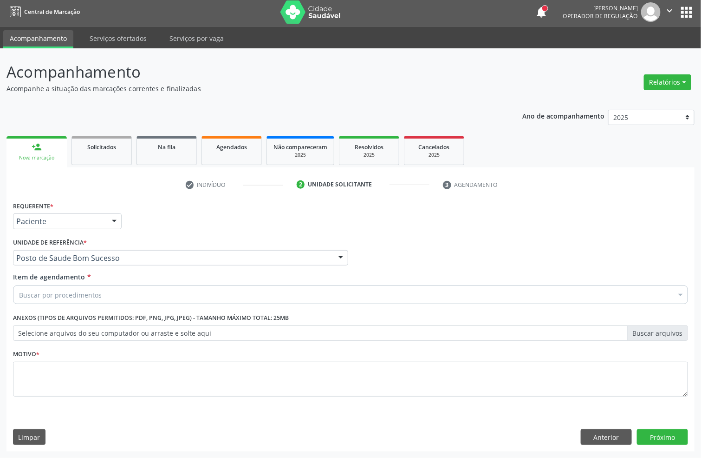
click at [112, 297] on div "Buscar por procedimentos" at bounding box center [350, 294] width 675 height 19
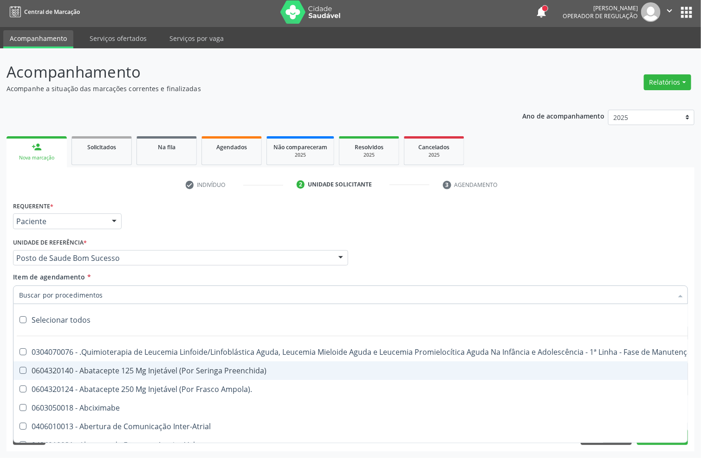
click at [112, 295] on input "Item de agendamento *" at bounding box center [346, 294] width 654 height 19
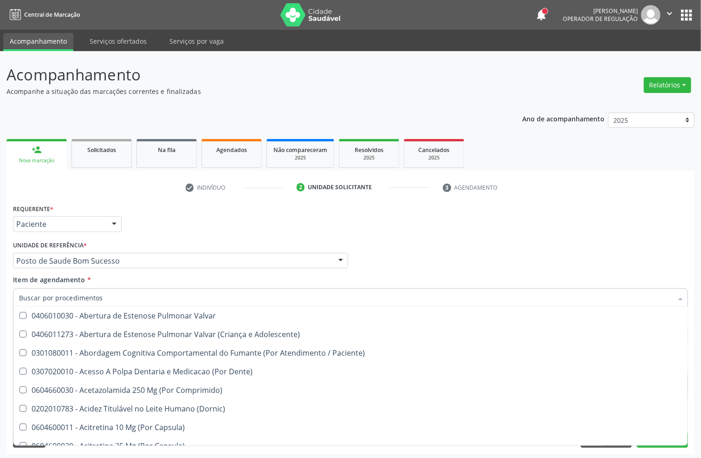
scroll to position [209, 0]
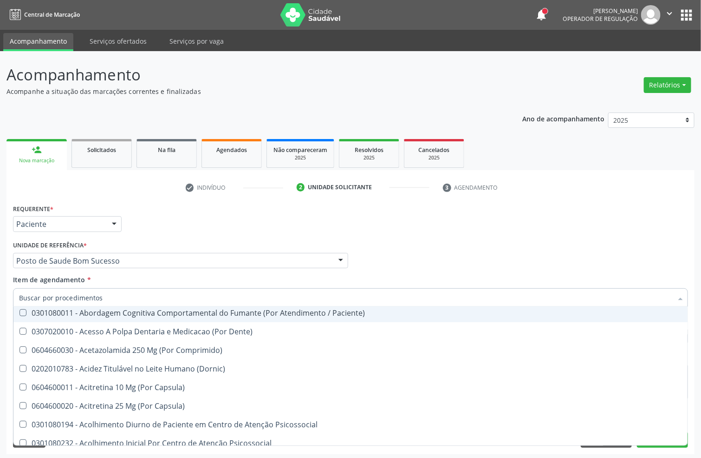
drag, startPoint x: 663, startPoint y: 244, endPoint x: 623, endPoint y: 415, distance: 175.5
click at [662, 248] on div "Profissional Solicitante Por favor, selecione a Unidade de Atendimento primeiro…" at bounding box center [351, 256] width 680 height 36
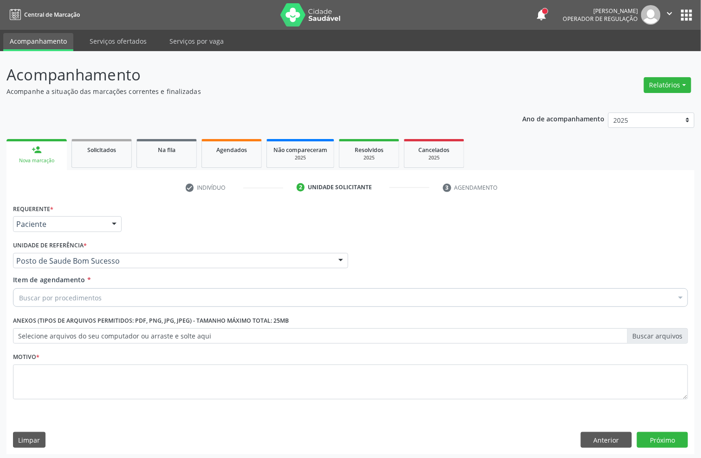
scroll to position [0, 0]
click at [602, 441] on button "Anterior" at bounding box center [606, 440] width 51 height 16
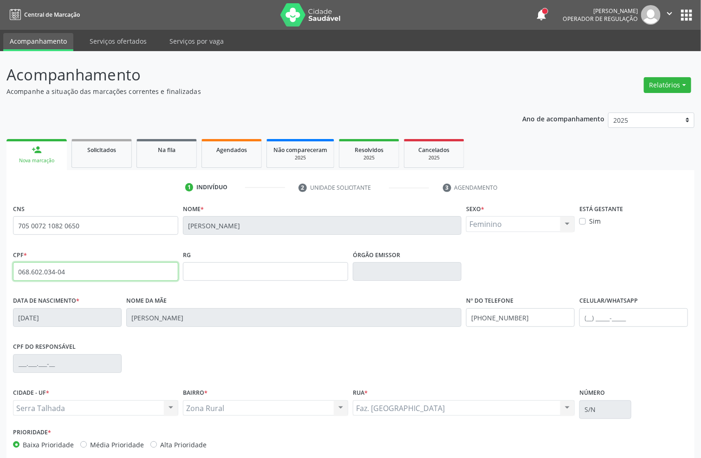
drag, startPoint x: 39, startPoint y: 275, endPoint x: 0, endPoint y: 275, distance: 39.0
click at [0, 275] on div "Acompanhamento Acompanhe a situação das marcações correntes e finalizadas Relat…" at bounding box center [350, 277] width 701 height 452
click at [249, 153] on div "Agendados" at bounding box center [232, 149] width 46 height 10
select select "9"
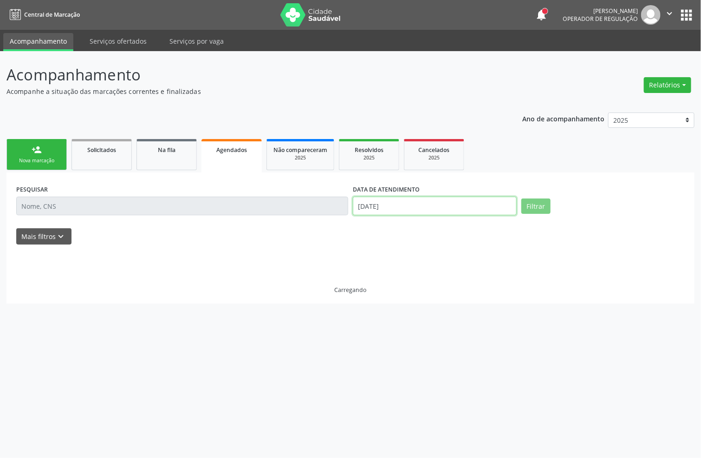
click at [407, 201] on input "02/10/2025" at bounding box center [435, 205] width 164 height 19
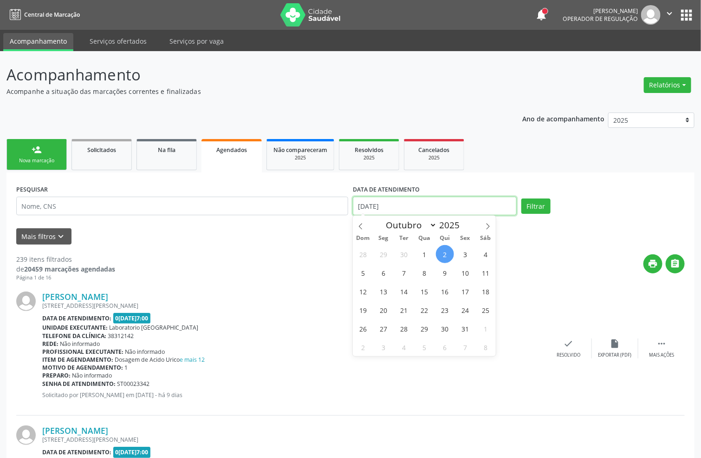
click at [407, 201] on input "02/10/2025" at bounding box center [435, 205] width 164 height 19
drag, startPoint x: 257, startPoint y: 187, endPoint x: 254, endPoint y: 191, distance: 4.9
click at [255, 187] on div "PESQUISAR" at bounding box center [182, 201] width 337 height 39
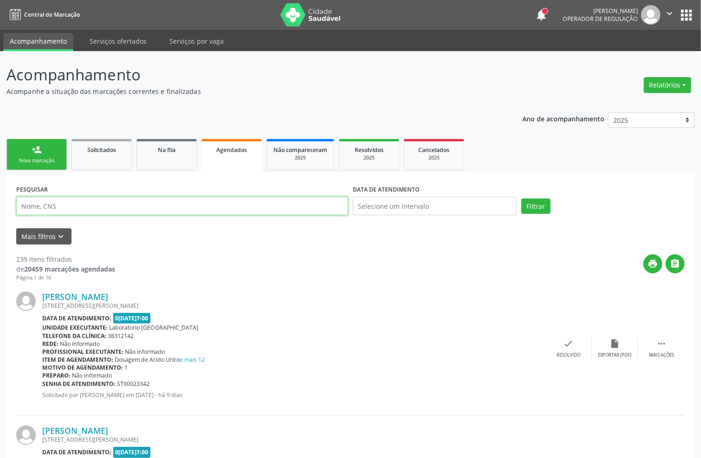
click at [253, 196] on input "text" at bounding box center [182, 205] width 332 height 19
paste input "068.602.034-04"
type input "068.602.034-04"
click at [522, 198] on button "Filtrar" at bounding box center [536, 206] width 29 height 16
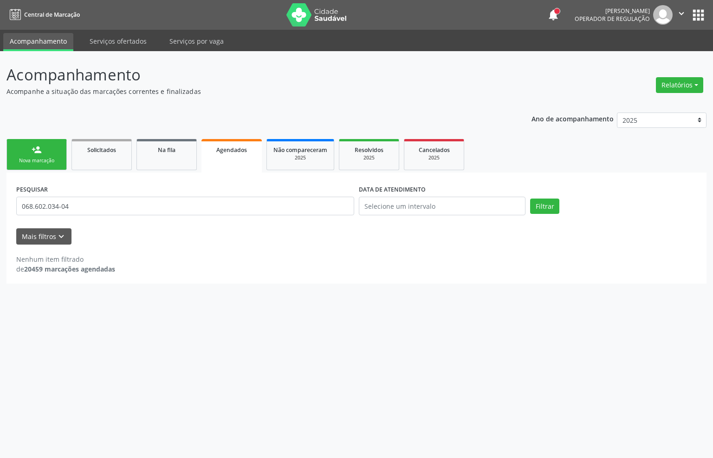
click at [31, 141] on link "person_add Nova marcação" at bounding box center [37, 154] width 60 height 31
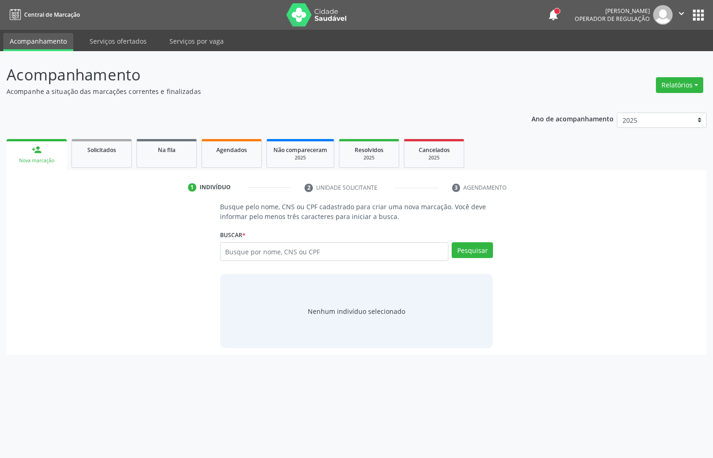
click at [33, 146] on div "person_add" at bounding box center [37, 149] width 10 height 10
click at [248, 257] on input "text" at bounding box center [334, 251] width 229 height 19
paste input "068.602.034-04"
type input "068.602.034-04"
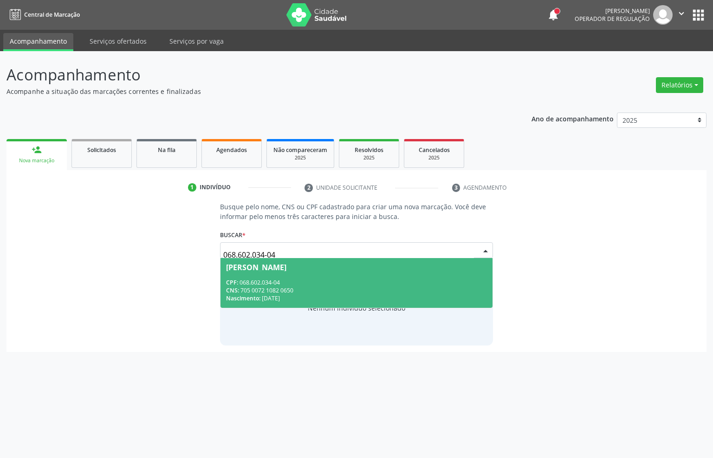
click at [293, 289] on div "CNS: 705 0072 1082 0650" at bounding box center [357, 290] width 262 height 8
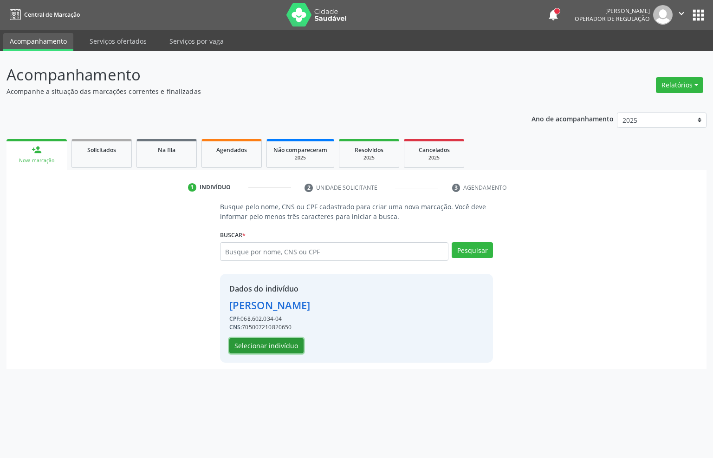
click at [242, 346] on button "Selecionar indivíduo" at bounding box center [266, 346] width 74 height 16
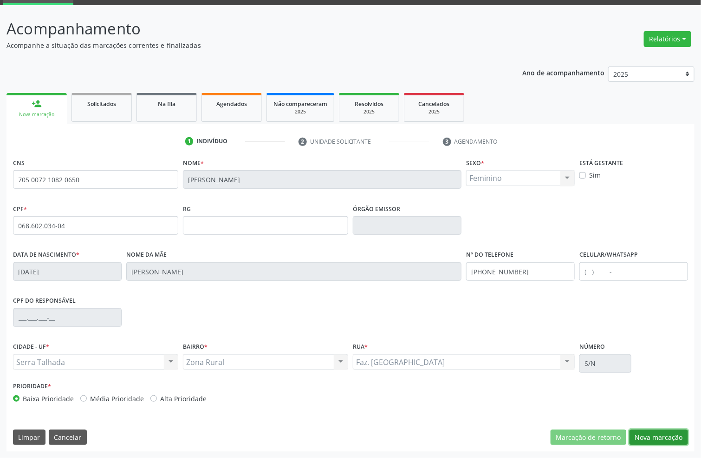
click at [666, 434] on button "Nova marcação" at bounding box center [659, 437] width 59 height 16
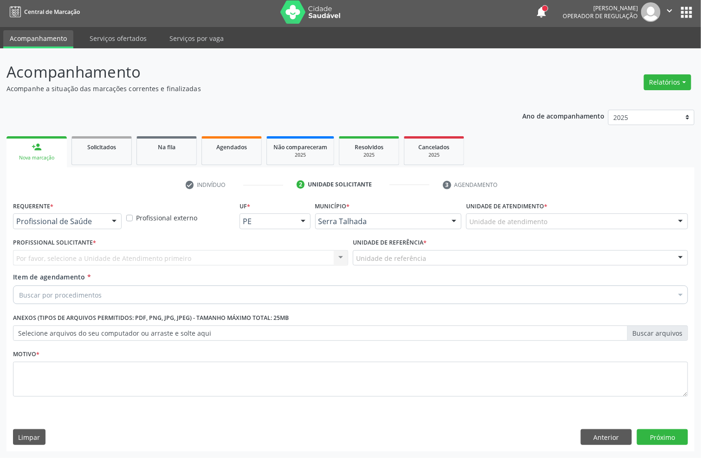
scroll to position [3, 0]
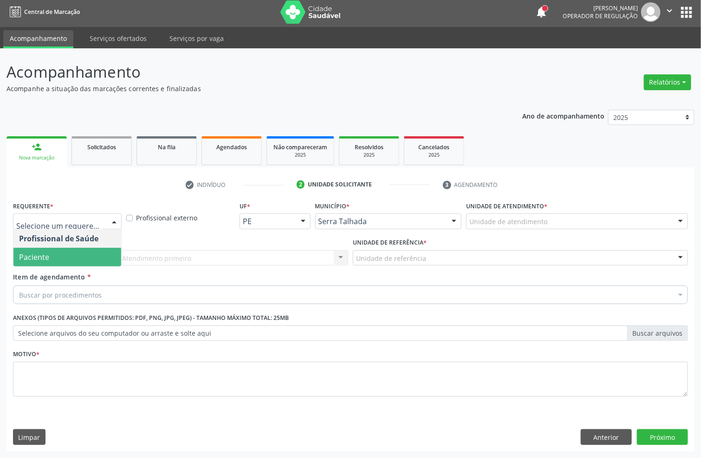
click at [88, 254] on span "Paciente" at bounding box center [67, 257] width 108 height 19
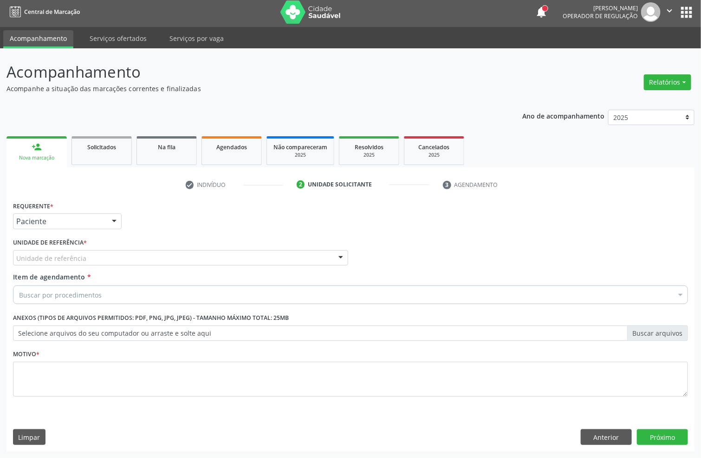
click at [88, 259] on div "Unidade de referência" at bounding box center [180, 258] width 335 height 16
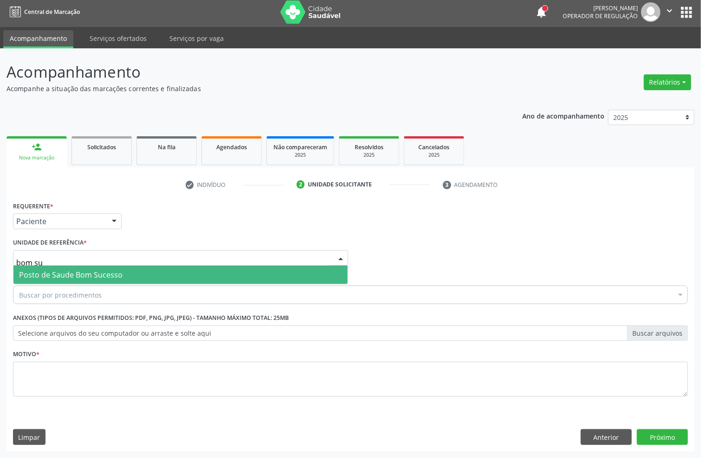
type input "bom suc"
click at [91, 274] on span "Posto de Saude Bom Sucesso" at bounding box center [71, 274] width 104 height 10
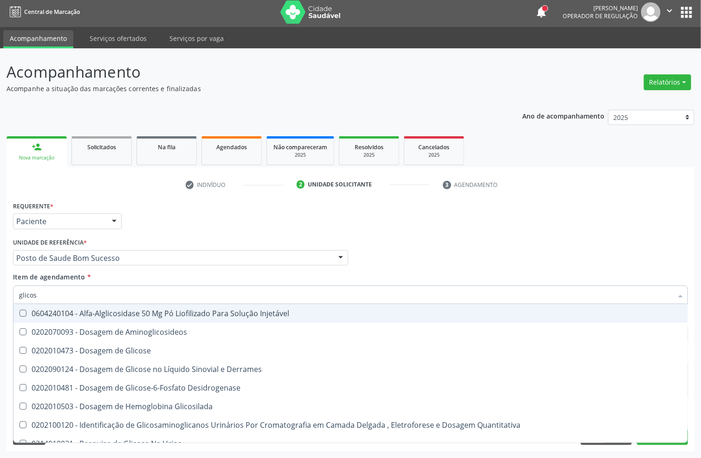
type input "glicose"
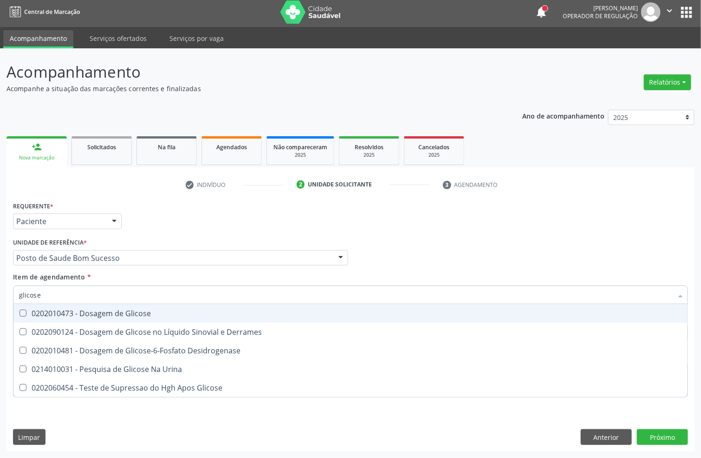
click at [77, 309] on div "0202010473 - Dosagem de Glicose" at bounding box center [350, 312] width 663 height 7
checkbox Glicose "true"
click at [0, 290] on div "Acompanhamento Acompanhe a situação das marcações correntes e finalizadas Relat…" at bounding box center [350, 252] width 701 height 409
type input "acido"
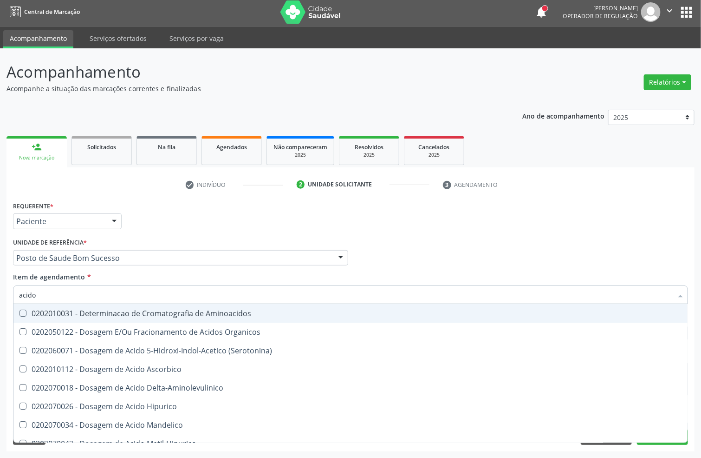
checkbox Aminoacidos "false"
type input "acido u"
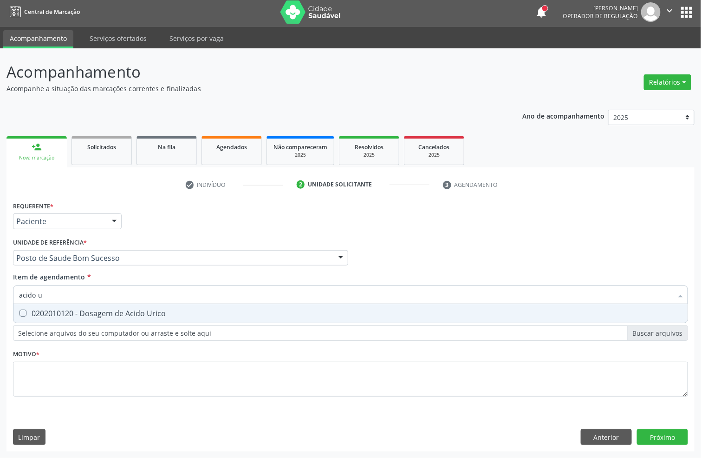
click at [43, 311] on div "0202010120 - Dosagem de Acido Urico" at bounding box center [350, 312] width 663 height 7
checkbox Urico "true"
drag, startPoint x: 70, startPoint y: 290, endPoint x: 0, endPoint y: 291, distance: 69.7
click at [0, 291] on div "Acompanhamento Acompanhe a situação das marcações correntes e finalizadas Relat…" at bounding box center [350, 252] width 701 height 409
type input "crea"
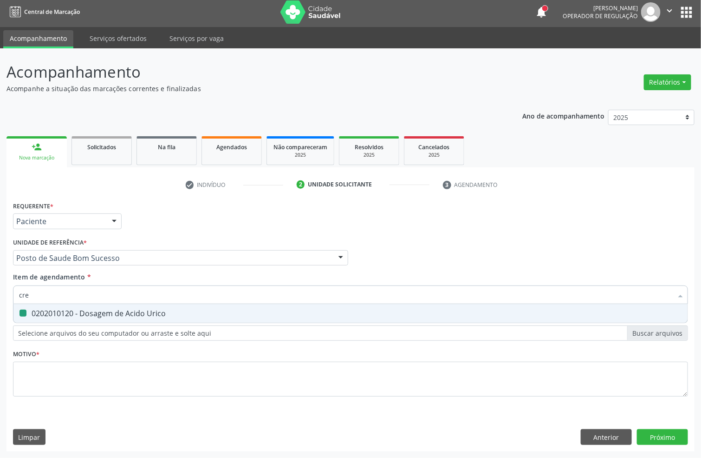
checkbox Urico "false"
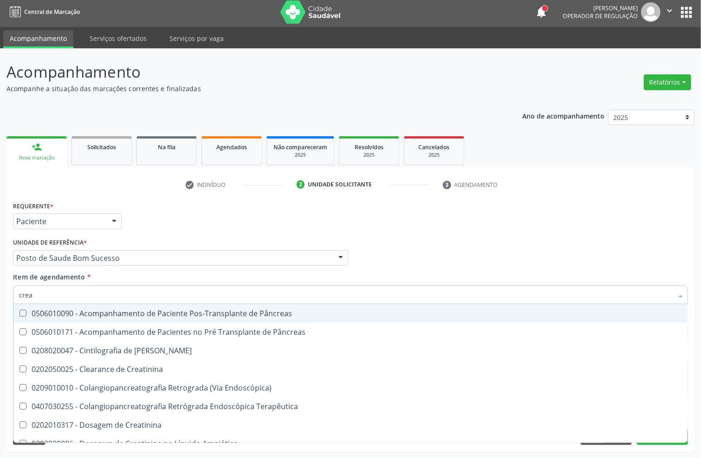
type input "creat"
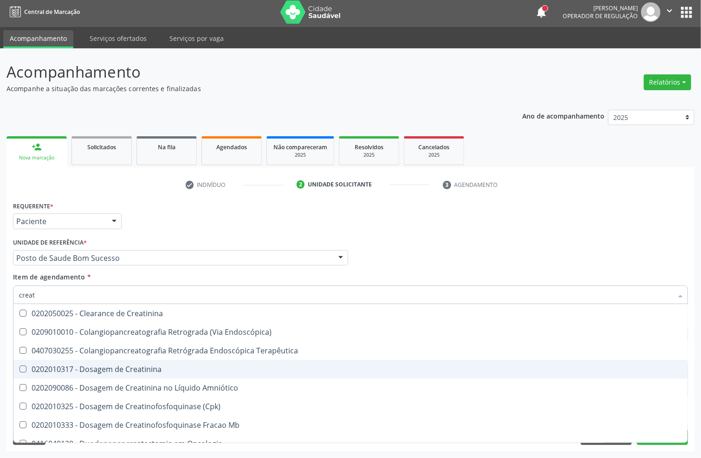
drag, startPoint x: 55, startPoint y: 362, endPoint x: 60, endPoint y: 299, distance: 63.9
click at [56, 360] on span "0202010317 - Dosagem de Creatinina" at bounding box center [350, 369] width 674 height 19
checkbox Creatinina "true"
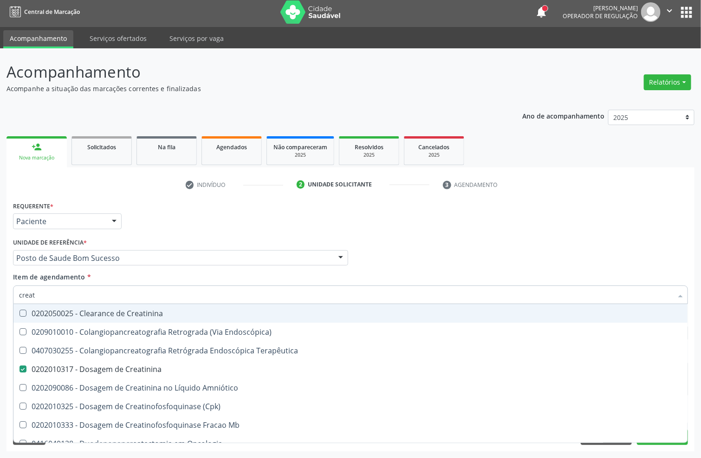
click at [0, 281] on div "Acompanhamento Acompanhe a situação das marcações correntes e finalizadas Relat…" at bounding box center [350, 252] width 701 height 409
type input "urei"
checkbox Creatinina "false"
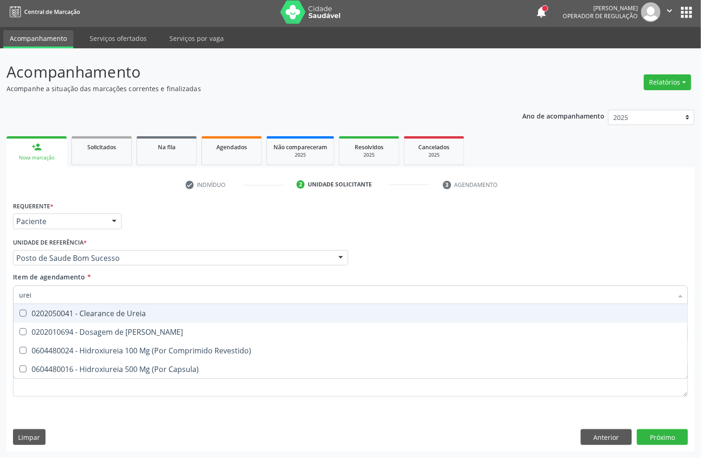
type input "ureia"
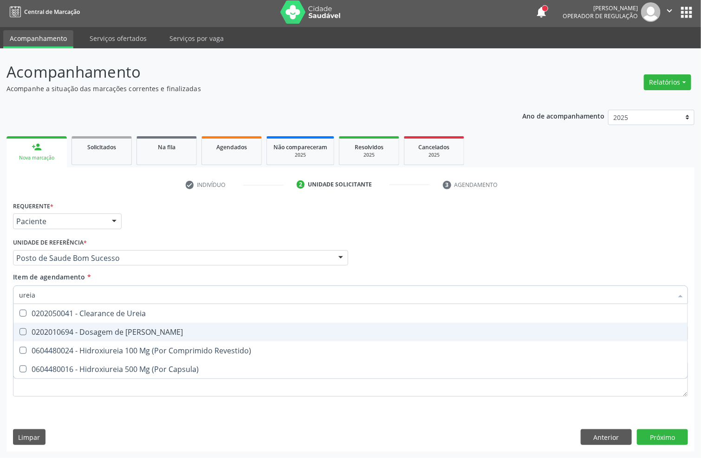
click at [45, 332] on div "0202010694 - Dosagem de Ureia" at bounding box center [350, 331] width 663 height 7
checkbox Ureia "true"
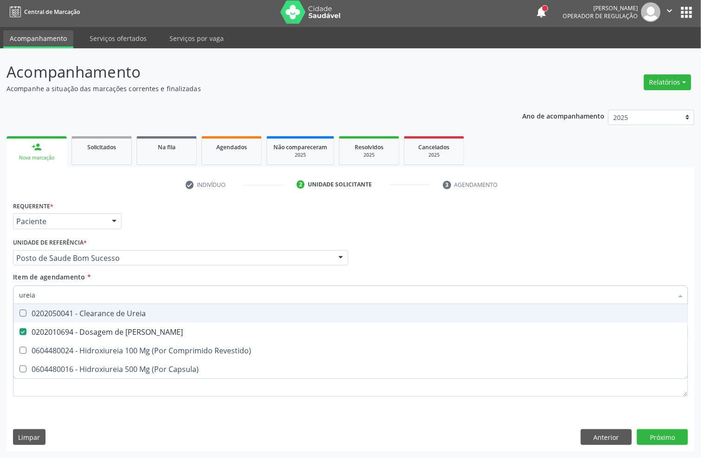
drag, startPoint x: 57, startPoint y: 293, endPoint x: 0, endPoint y: 288, distance: 57.3
click at [0, 288] on div "Acompanhamento Acompanhe a situação das marcações correntes e finalizadas Relat…" at bounding box center [350, 252] width 701 height 409
type input "cole"
checkbox Ureia "false"
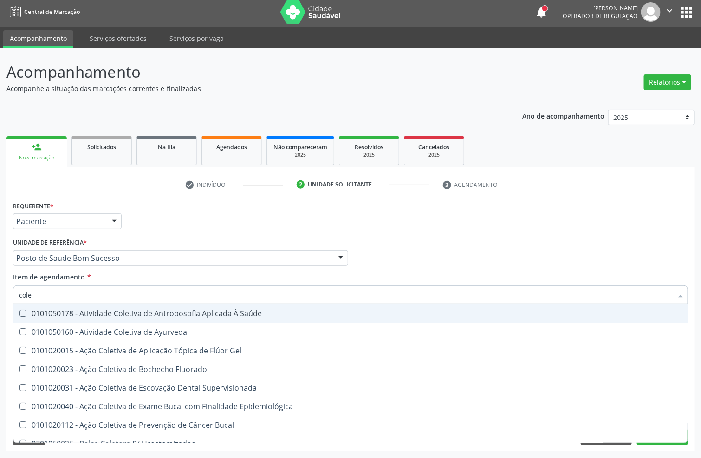
type input "coles"
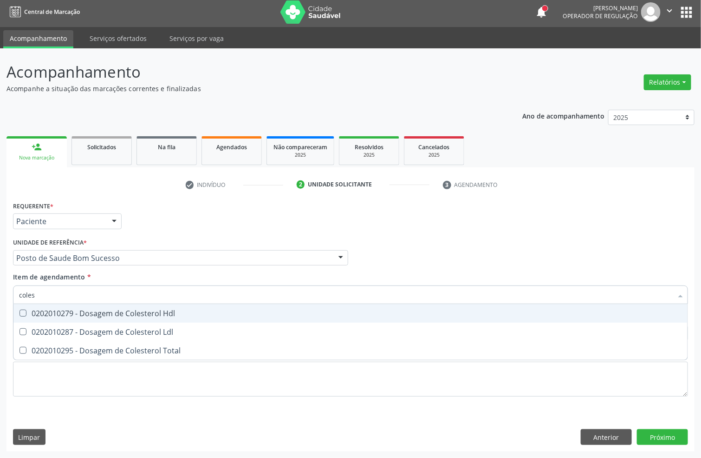
drag, startPoint x: 41, startPoint y: 308, endPoint x: 47, endPoint y: 343, distance: 35.0
click at [43, 321] on ul "Desfazer seleção 0202010279 - Dosagem de Colesterol Hdl 0202010287 - Dosagem de…" at bounding box center [350, 332] width 674 height 56
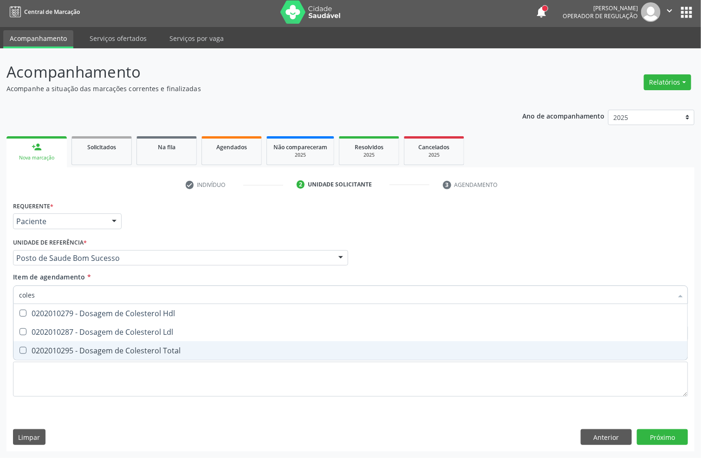
click at [47, 343] on span "0202010295 - Dosagem de Colesterol Total" at bounding box center [350, 350] width 674 height 19
checkbox Total "true"
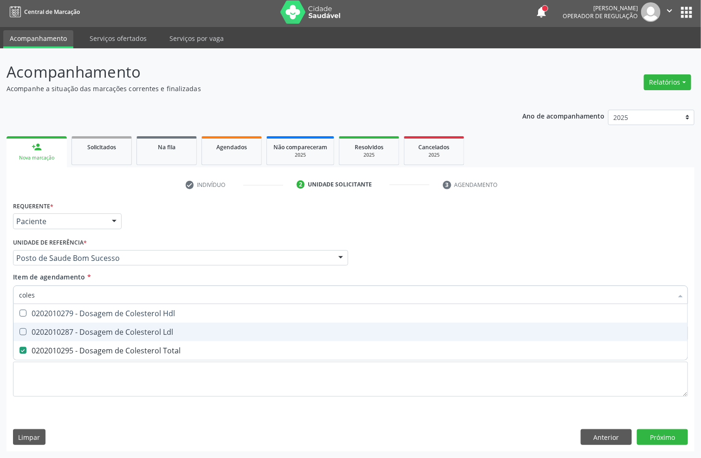
click at [47, 324] on span "0202010287 - Dosagem de Colesterol Ldl" at bounding box center [350, 331] width 674 height 19
checkbox Ldl "true"
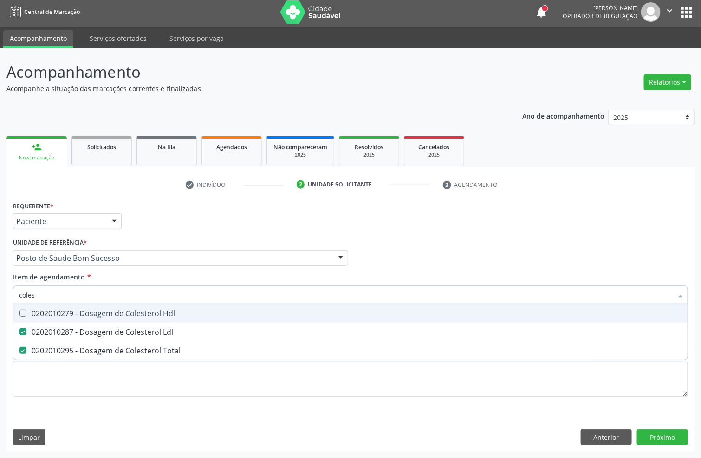
click at [49, 316] on div "0202010279 - Dosagem de Colesterol Hdl" at bounding box center [350, 312] width 663 height 7
checkbox Hdl "true"
drag, startPoint x: 52, startPoint y: 293, endPoint x: 0, endPoint y: 294, distance: 51.6
click at [0, 300] on div "Acompanhamento Acompanhe a situação das marcações correntes e finalizadas Relat…" at bounding box center [350, 252] width 701 height 409
type input "trig"
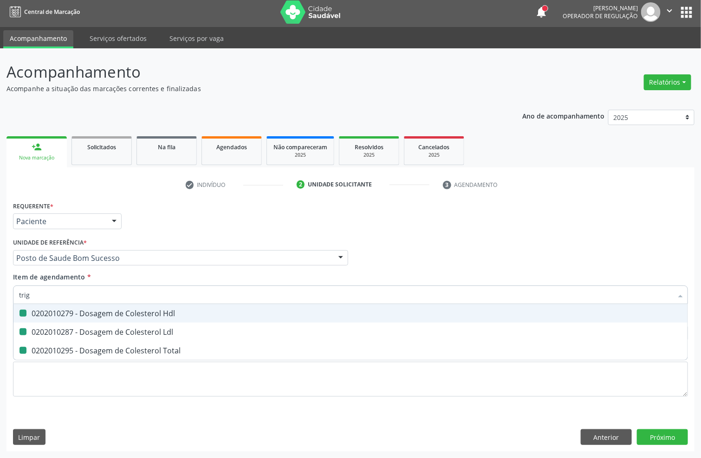
checkbox Hdl "false"
checkbox Ldl "false"
checkbox Total "false"
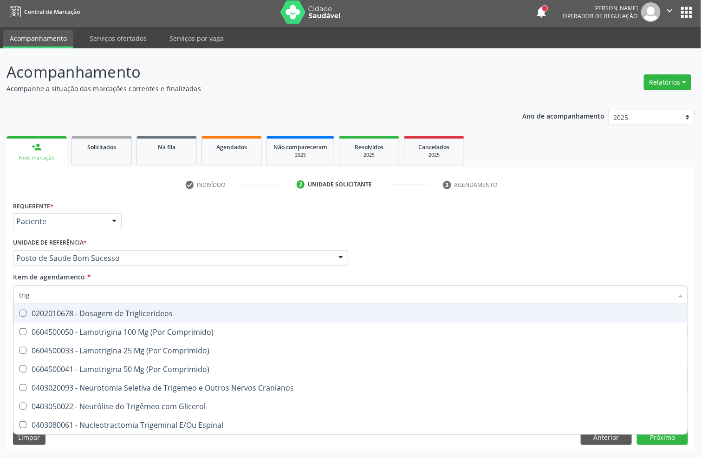
click at [35, 307] on span "0202010678 - Dosagem de Triglicerideos" at bounding box center [350, 313] width 674 height 19
checkbox Triglicerideos "true"
drag, startPoint x: 20, startPoint y: 291, endPoint x: 0, endPoint y: 285, distance: 20.6
click at [0, 285] on div "Acompanhamento Acompanhe a situação das marcações correntes e finalizadas Relat…" at bounding box center [350, 252] width 701 height 409
type input "hemo"
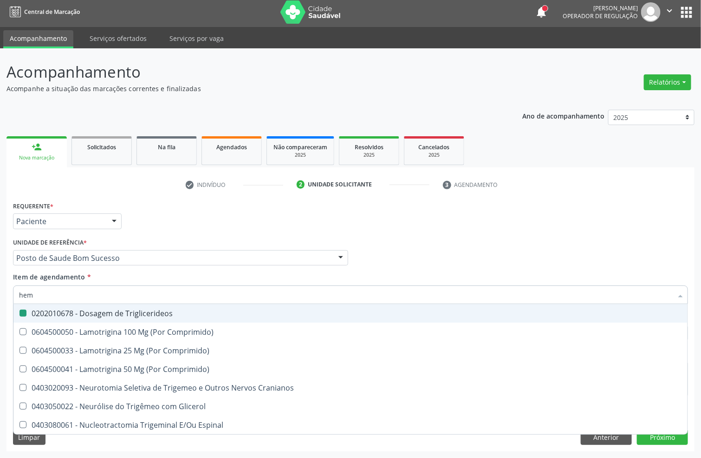
checkbox Triglicerideos "false"
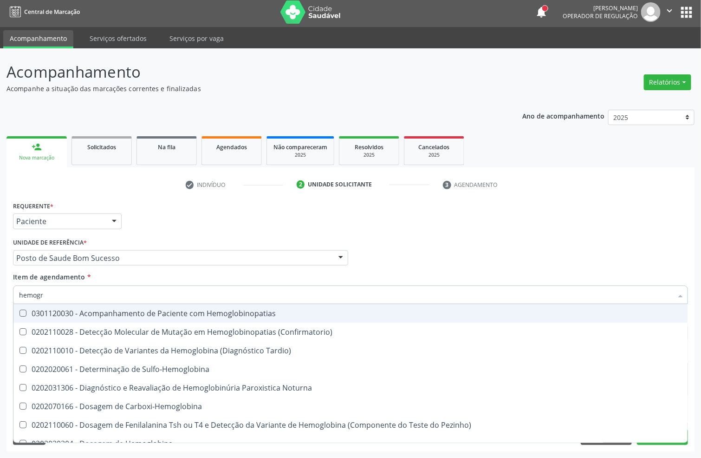
type input "hemogra"
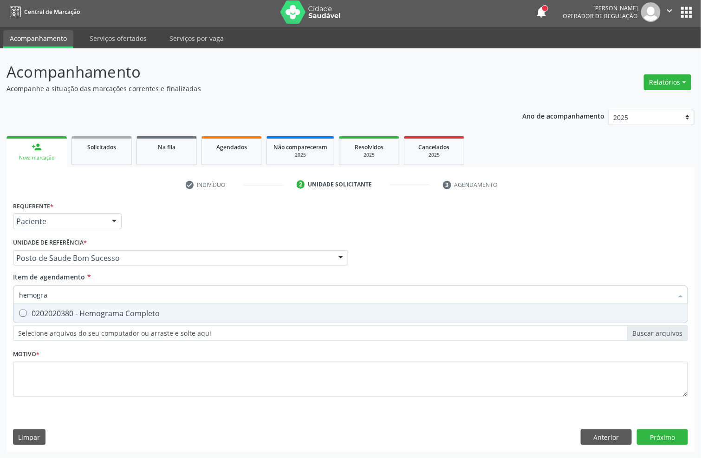
drag, startPoint x: 33, startPoint y: 314, endPoint x: 48, endPoint y: 300, distance: 20.7
click at [33, 313] on div "0202020380 - Hemograma Completo" at bounding box center [350, 312] width 663 height 7
checkbox Completo "true"
drag, startPoint x: 27, startPoint y: 296, endPoint x: 0, endPoint y: 295, distance: 26.9
click at [0, 296] on div "Acompanhamento Acompanhe a situação das marcações correntes e finalizadas Relat…" at bounding box center [350, 252] width 701 height 409
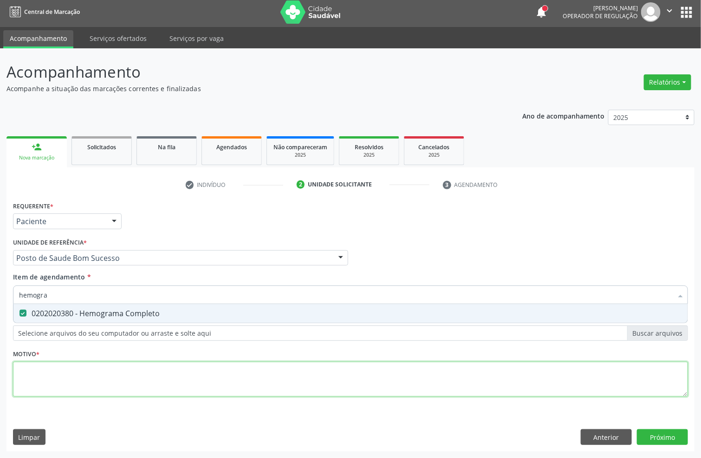
click at [107, 379] on div "Requerente * Paciente Profissional de Saúde Paciente Nenhum resultado encontrad…" at bounding box center [350, 304] width 675 height 210
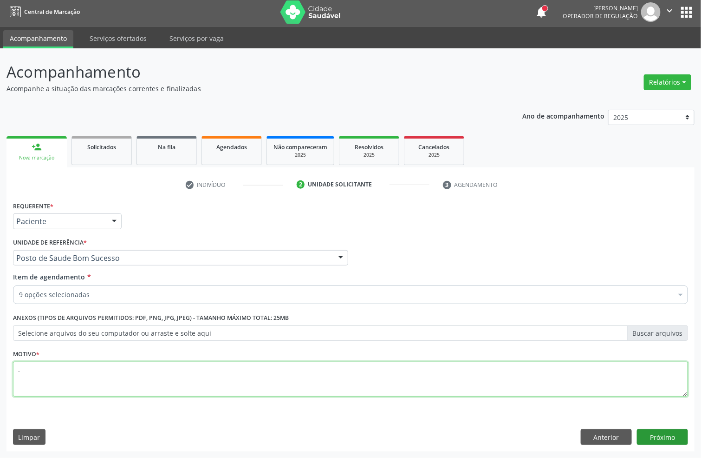
type textarea "."
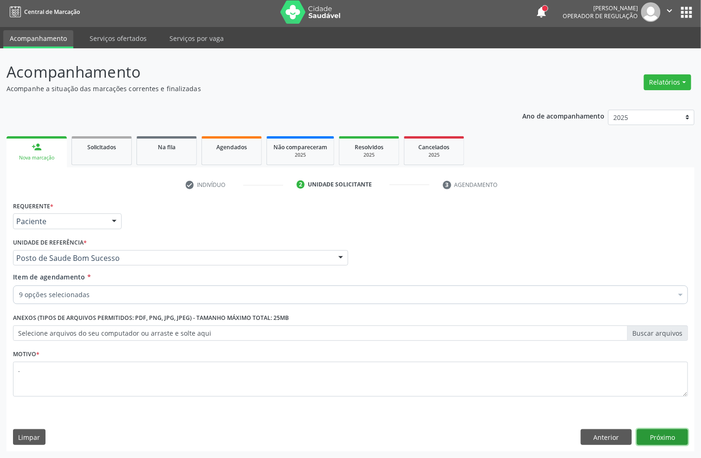
click at [661, 429] on button "Próximo" at bounding box center [662, 437] width 51 height 16
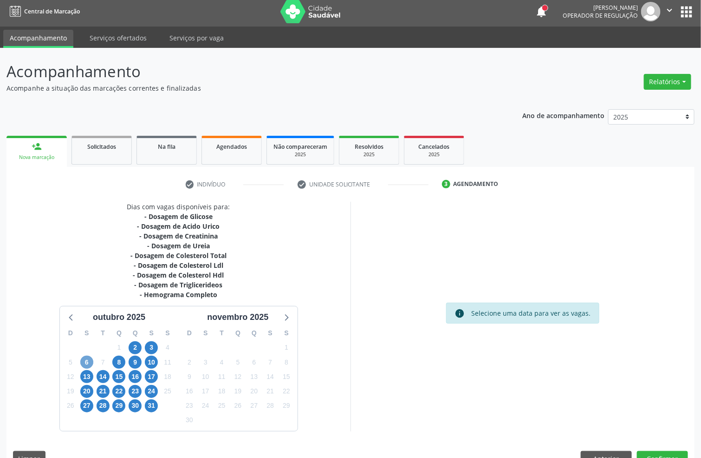
click at [85, 366] on span "6" at bounding box center [86, 361] width 13 height 13
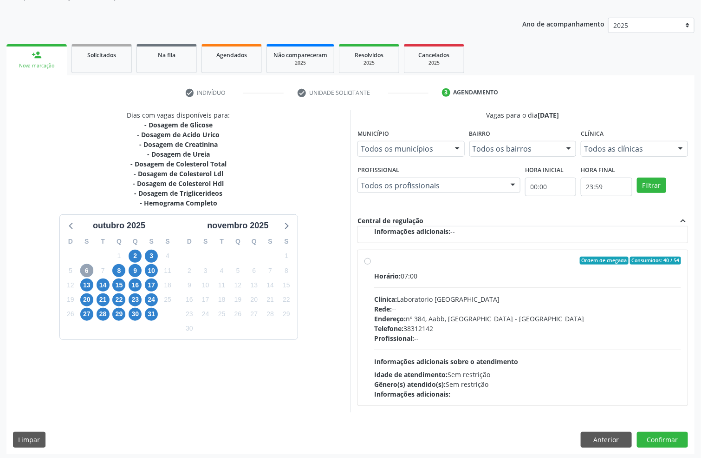
scroll to position [98, 0]
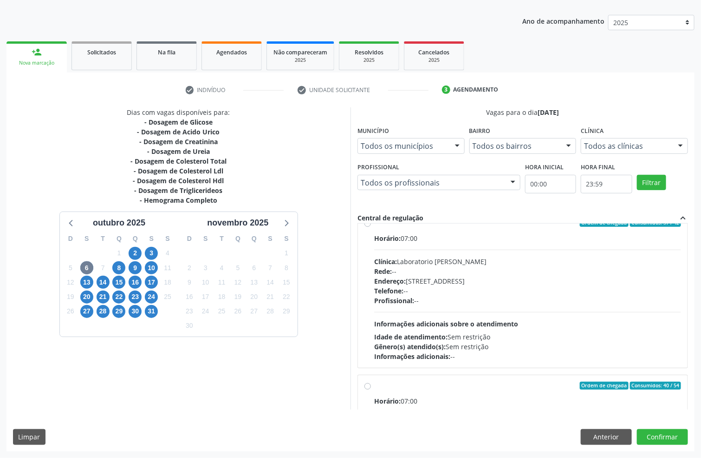
click at [555, 316] on div "Horário: 07:00 Clínica: Laboratorio Jose Paulo Terto Rede: -- Endereço: Casa, n…" at bounding box center [527, 297] width 307 height 128
click at [371, 227] on input "Ordem de chegada Consumidos: 37 / 42 Horário: 07:00 Clínica: Laboratorio Jose P…" at bounding box center [368, 222] width 7 height 8
radio input "true"
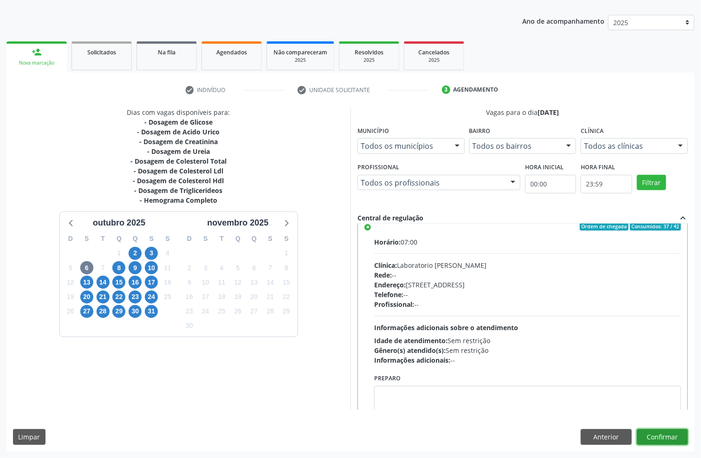
click at [644, 434] on button "Confirmar" at bounding box center [662, 437] width 51 height 16
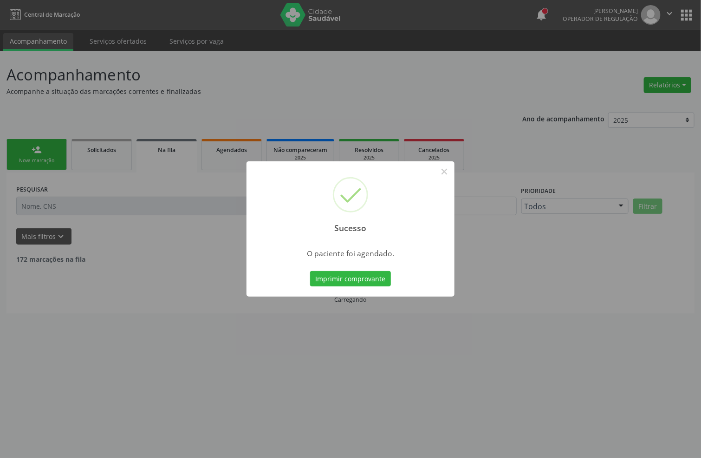
scroll to position [0, 0]
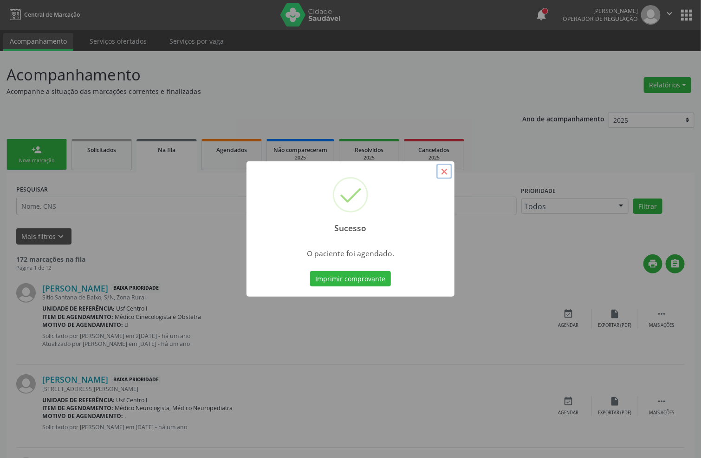
click at [443, 171] on button "×" at bounding box center [445, 171] width 16 height 16
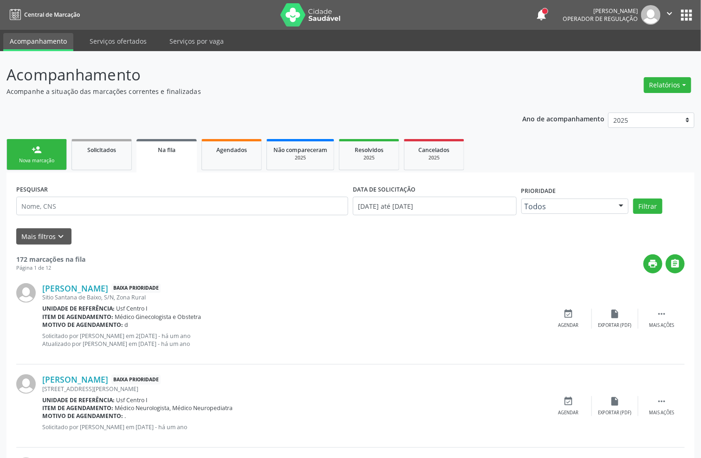
click at [24, 159] on div "Nova marcação" at bounding box center [36, 160] width 46 height 7
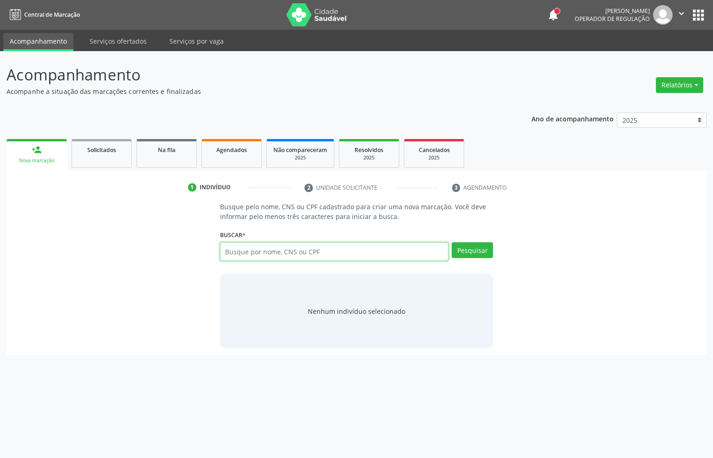
click at [251, 254] on input "text" at bounding box center [334, 251] width 229 height 19
paste input "068.602.034-04"
type input "068.602.034-04"
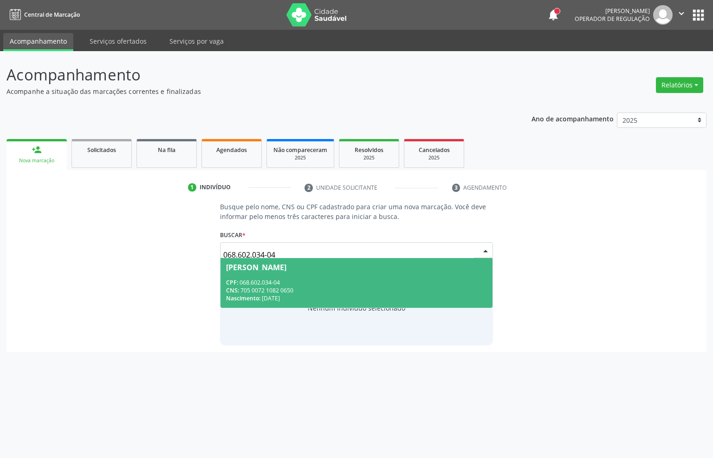
click at [324, 289] on div "CNS: 705 0072 1082 0650" at bounding box center [357, 290] width 262 height 8
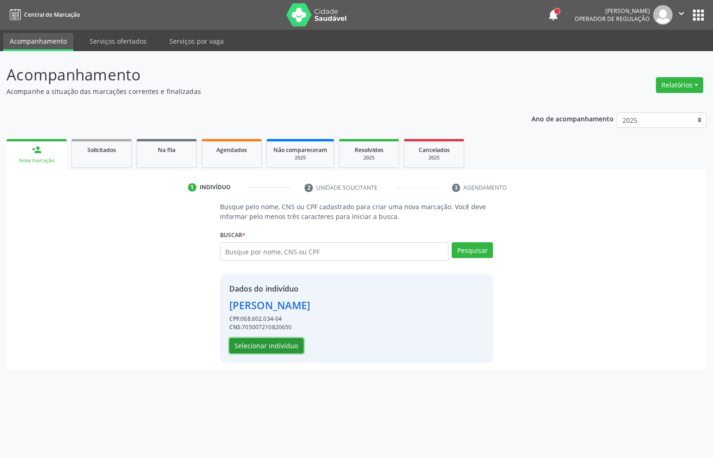
click at [261, 341] on button "Selecionar indivíduo" at bounding box center [266, 346] width 74 height 16
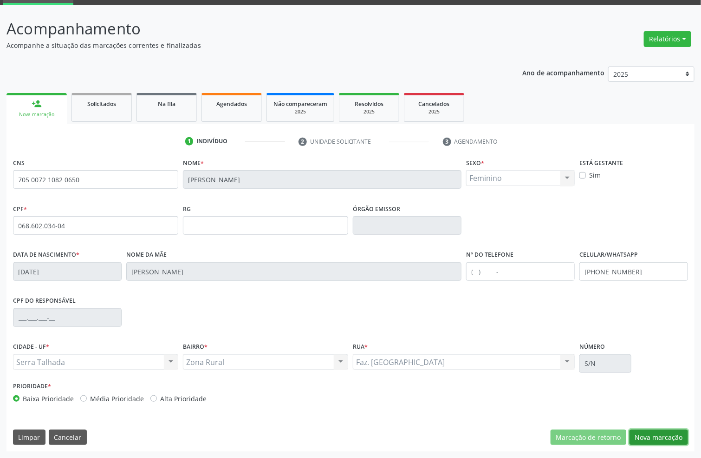
click at [652, 436] on button "Nova marcação" at bounding box center [659, 437] width 59 height 16
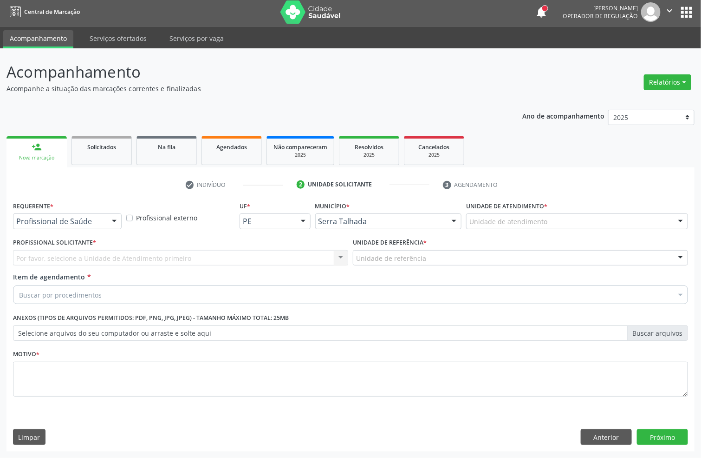
scroll to position [3, 0]
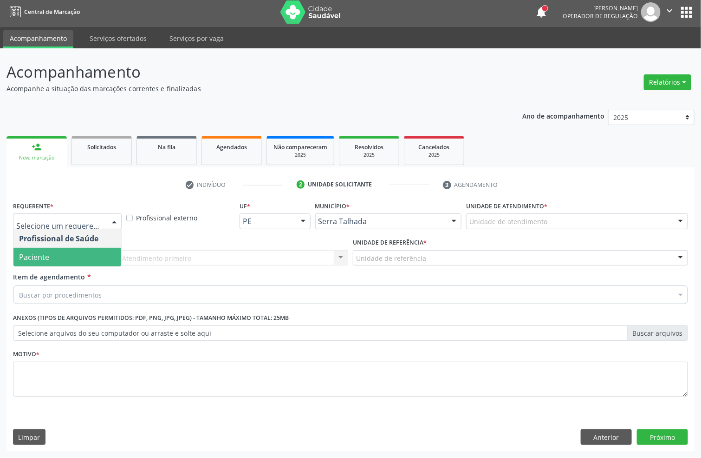
click at [45, 261] on span "Paciente" at bounding box center [67, 257] width 108 height 19
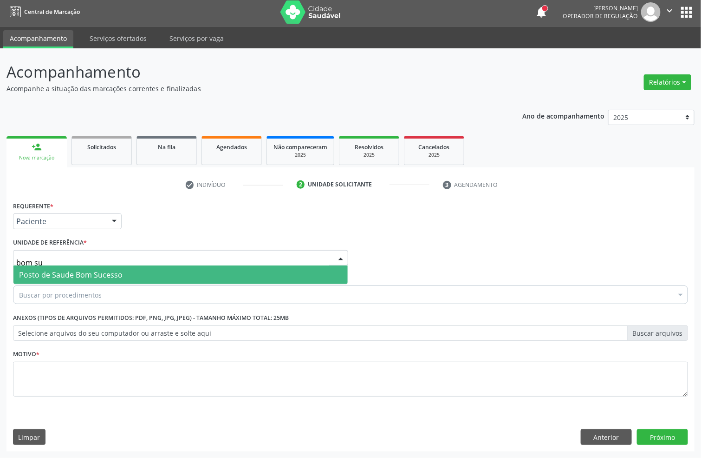
type input "bom suc"
click at [58, 267] on span "Posto de Saude Bom Sucesso" at bounding box center [180, 274] width 334 height 19
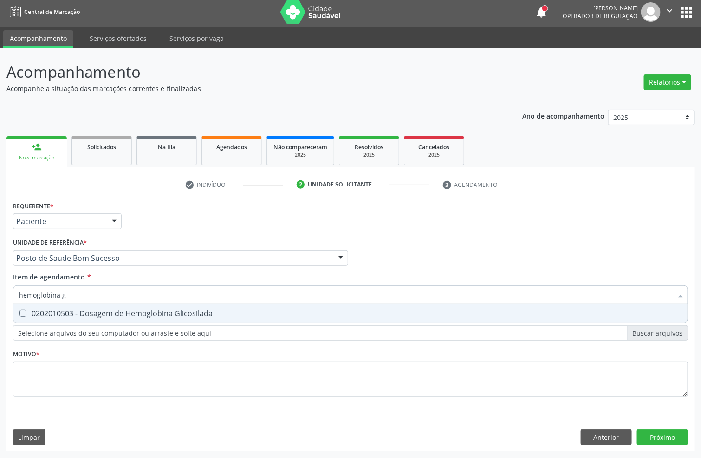
type input "hemoglobina g"
drag, startPoint x: 49, startPoint y: 311, endPoint x: 77, endPoint y: 293, distance: 33.1
click at [52, 309] on div "0202010503 - Dosagem de Hemoglobina Glicosilada" at bounding box center [350, 312] width 663 height 7
checkbox Glicosilada "true"
click at [0, 269] on div "Acompanhamento Acompanhe a situação das marcações correntes e finalizadas Relat…" at bounding box center [350, 252] width 701 height 409
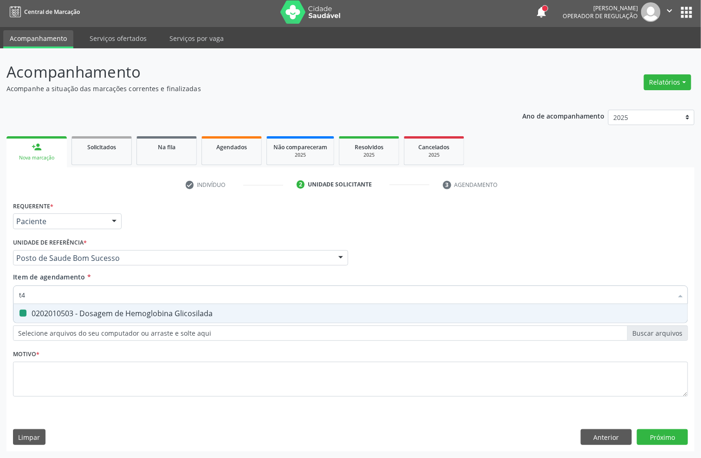
type input "t4"
checkbox Glicosilada "false"
type input "t4 l"
click at [60, 309] on div "0202060381 - Dosagem de Tiroxina Livre (T4 Livre)" at bounding box center [350, 312] width 663 height 7
checkbox Livre\) "true"
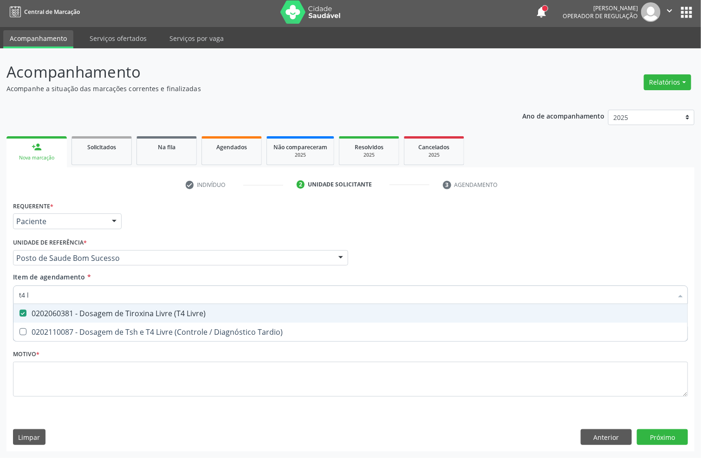
click at [0, 303] on div "Acompanhamento Acompanhe a situação das marcações correntes e finalizadas Relat…" at bounding box center [350, 252] width 701 height 409
type input "ts"
checkbox Livre\) "false"
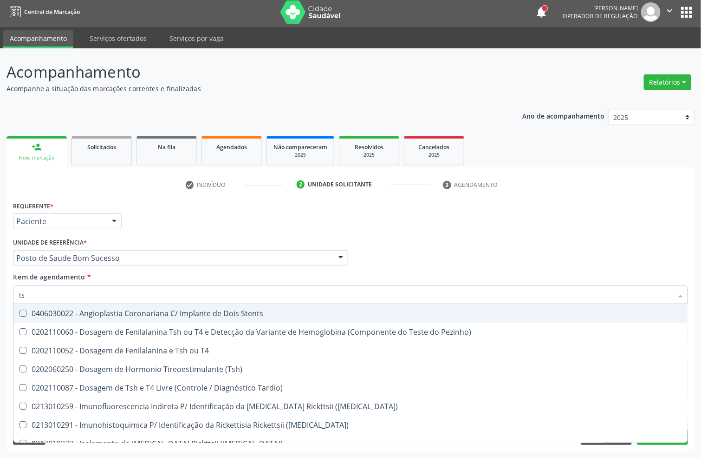
type input "tsh"
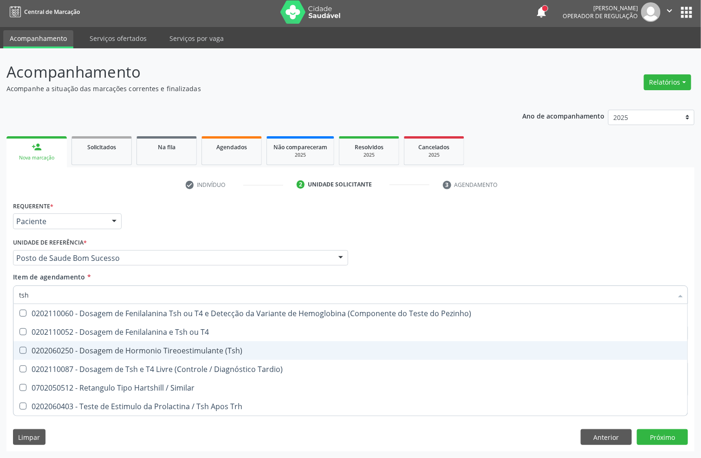
click at [108, 343] on span "0202060250 - Dosagem de Hormonio Tireoestimulante (Tsh)" at bounding box center [350, 350] width 674 height 19
checkbox \(Tsh\) "true"
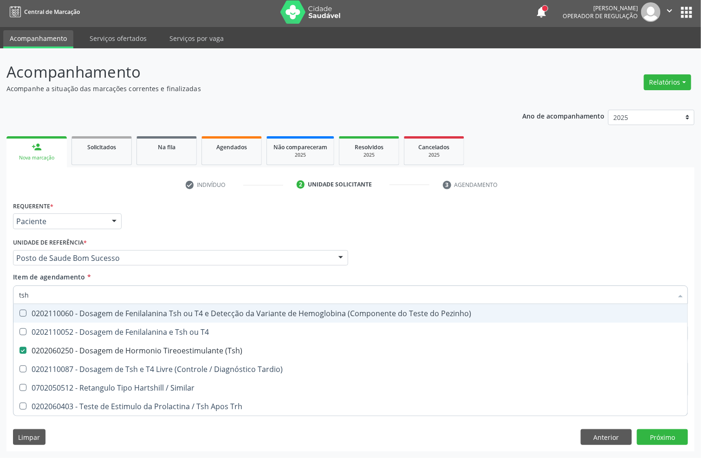
click at [499, 226] on div "Requerente * Paciente Profissional de Saúde Paciente Nenhum resultado encontrad…" at bounding box center [351, 217] width 680 height 36
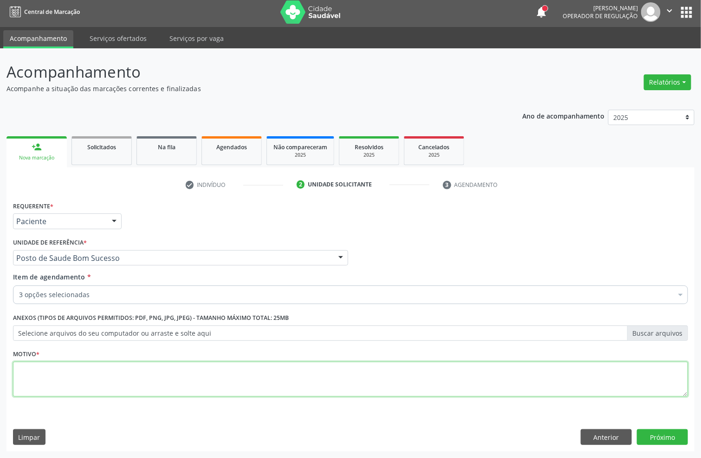
click at [205, 380] on textarea at bounding box center [350, 378] width 675 height 35
type textarea "."
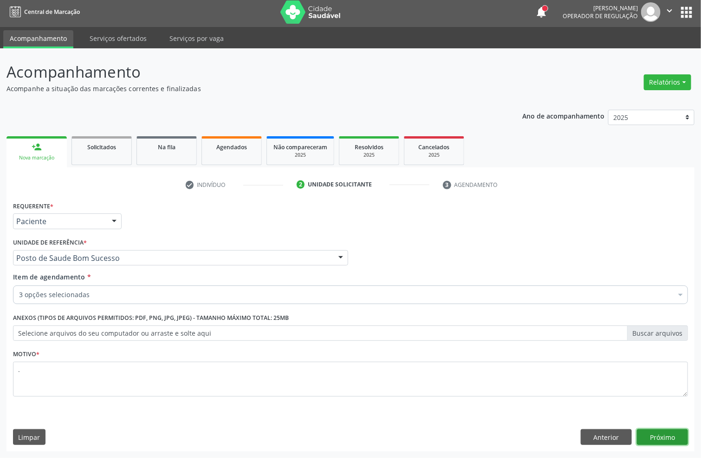
click at [683, 431] on button "Próximo" at bounding box center [662, 437] width 51 height 16
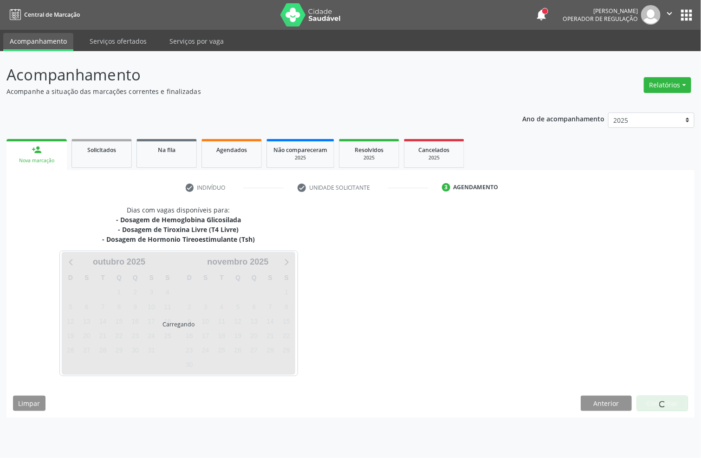
scroll to position [0, 0]
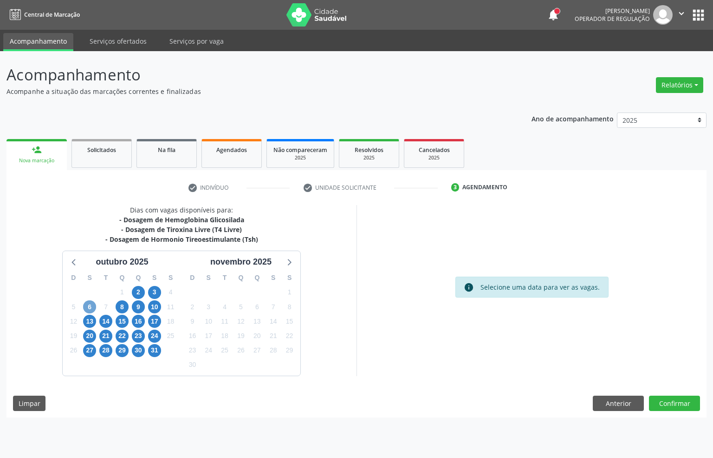
click at [86, 307] on span "6" at bounding box center [89, 306] width 13 height 13
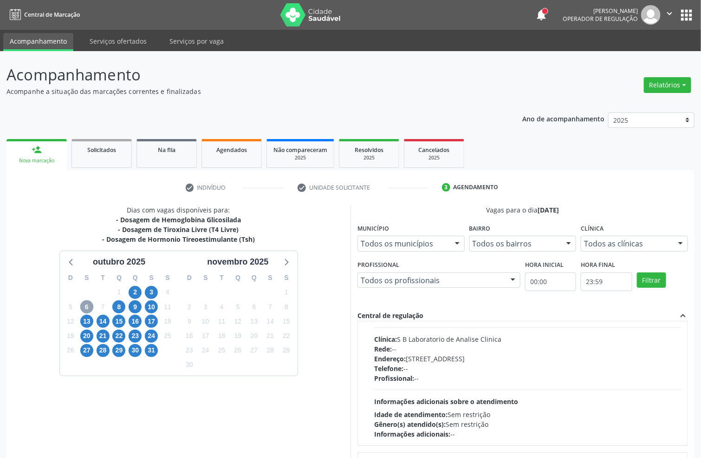
scroll to position [311, 0]
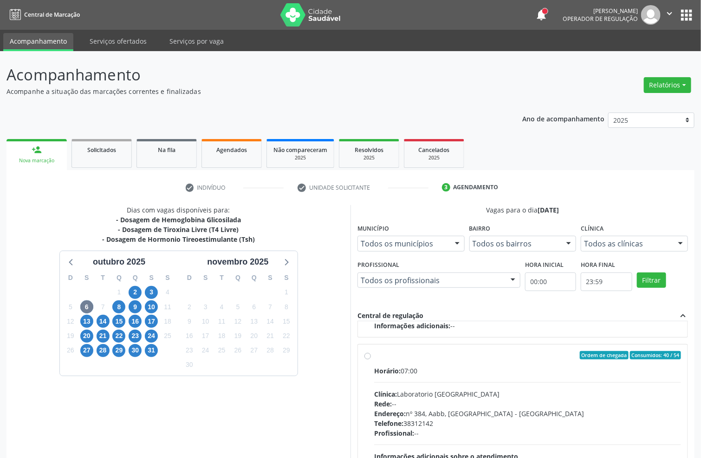
click at [467, 389] on div "Clínica: Laboratorio Sao Francisco" at bounding box center [527, 394] width 307 height 10
click at [371, 359] on input "Ordem de chegada Consumidos: 40 / 54 Horário: 07:00 Clínica: Laboratorio Sao Fr…" at bounding box center [368, 355] width 7 height 8
radio input "true"
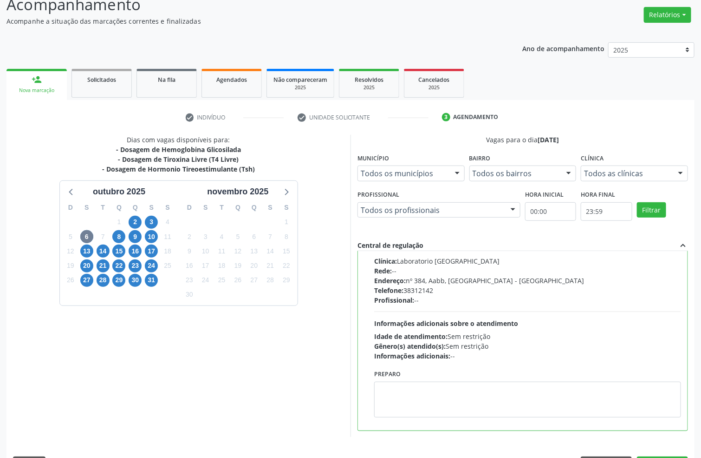
scroll to position [98, 0]
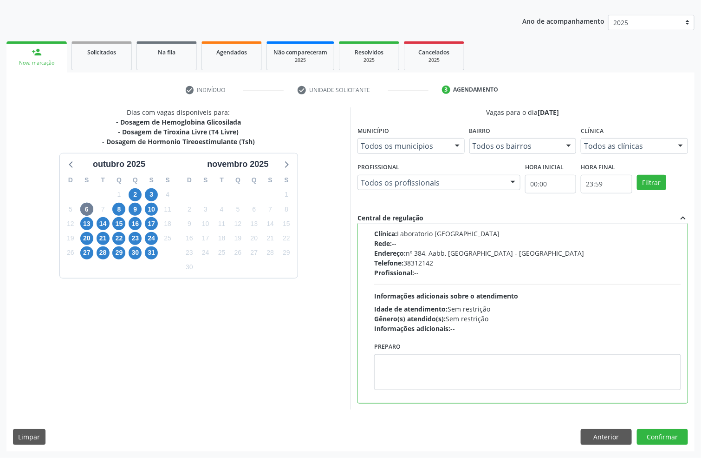
click at [673, 426] on div "Dias com vagas disponíveis para: - Dosagem de Hemoglobina Glicosilada - Dosagem…" at bounding box center [351, 278] width 688 height 343
click at [669, 437] on button "Confirmar" at bounding box center [662, 437] width 51 height 16
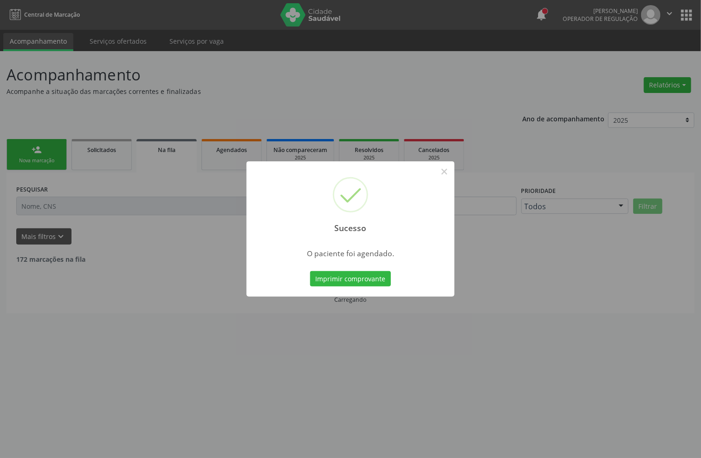
scroll to position [0, 0]
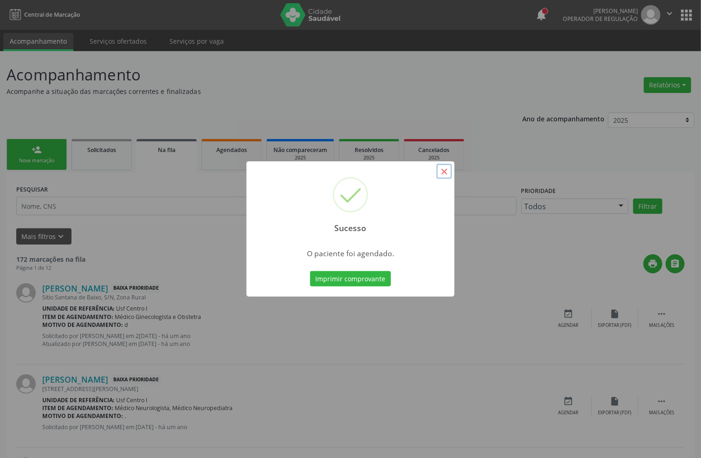
click at [442, 171] on button "×" at bounding box center [445, 171] width 16 height 16
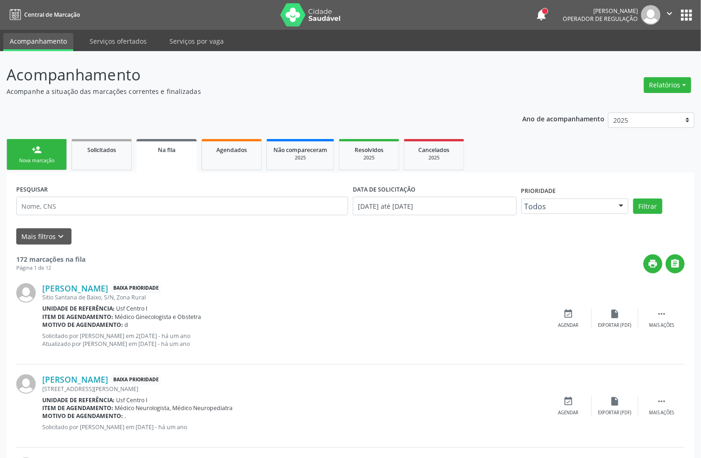
click at [31, 162] on div "Nova marcação" at bounding box center [36, 160] width 46 height 7
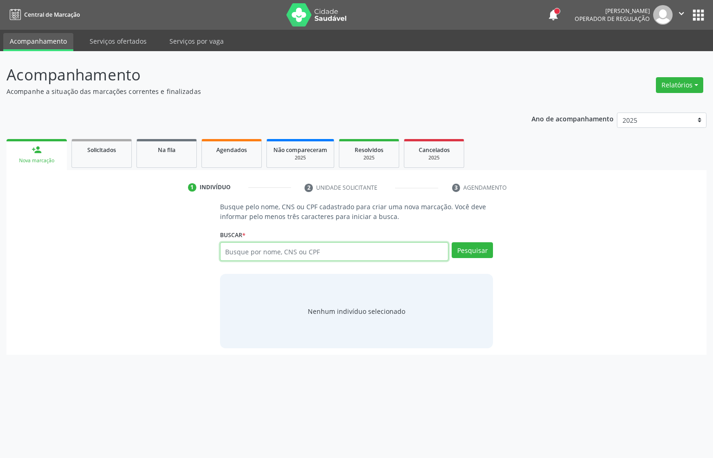
click at [242, 252] on input "text" at bounding box center [334, 251] width 229 height 19
type input "i"
type input "15902509408"
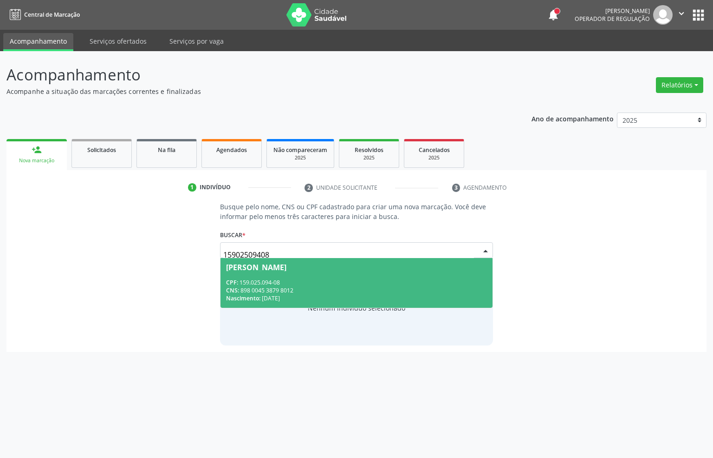
click at [349, 287] on div "CNS: 898 0045 3879 8012" at bounding box center [357, 290] width 262 height 8
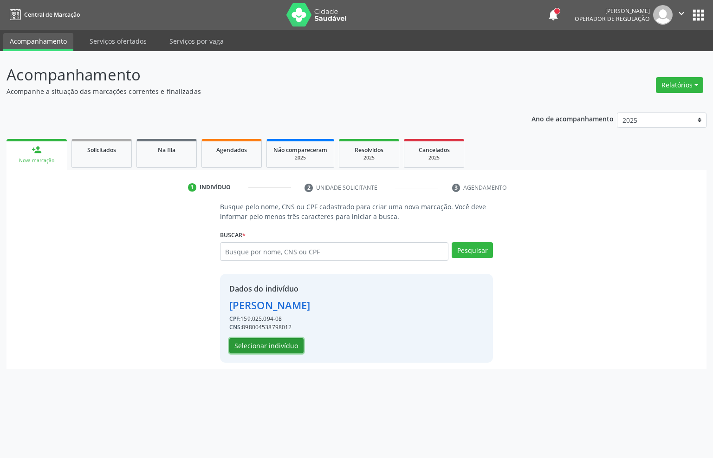
click at [246, 349] on button "Selecionar indivíduo" at bounding box center [266, 346] width 74 height 16
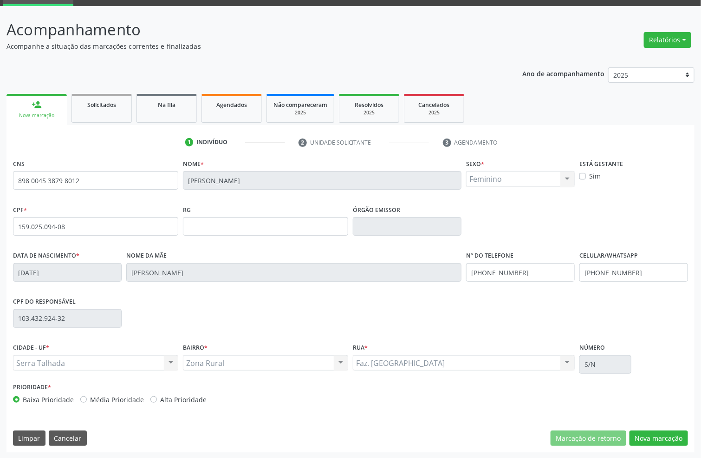
scroll to position [46, 0]
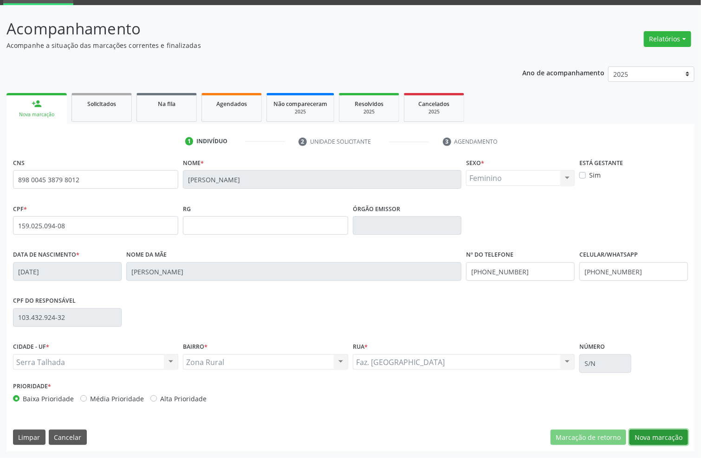
click at [647, 434] on button "Nova marcação" at bounding box center [659, 437] width 59 height 16
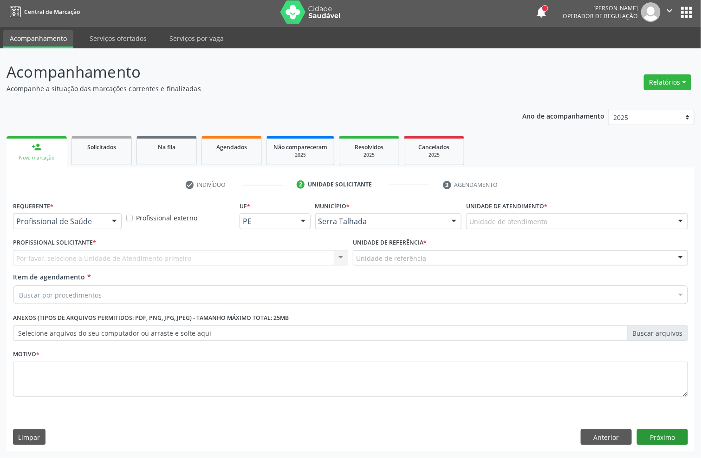
scroll to position [3, 0]
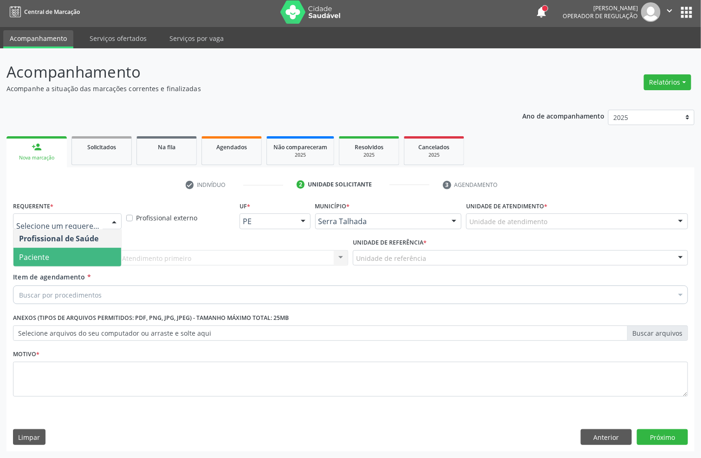
click at [72, 249] on span "Paciente" at bounding box center [67, 257] width 108 height 19
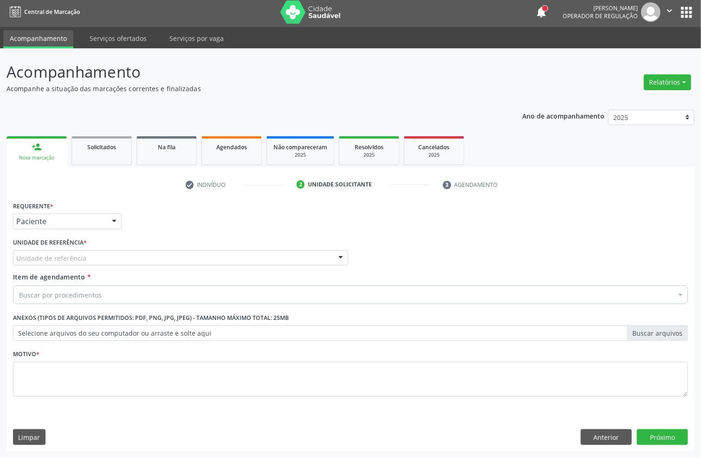
drag, startPoint x: 76, startPoint y: 257, endPoint x: 80, endPoint y: 253, distance: 5.9
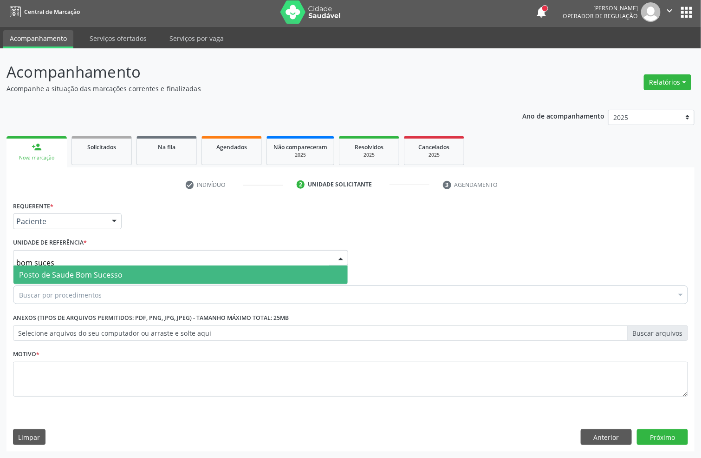
type input "bom sucess"
click at [77, 276] on span "Posto de Saude Bom Sucesso" at bounding box center [71, 274] width 104 height 10
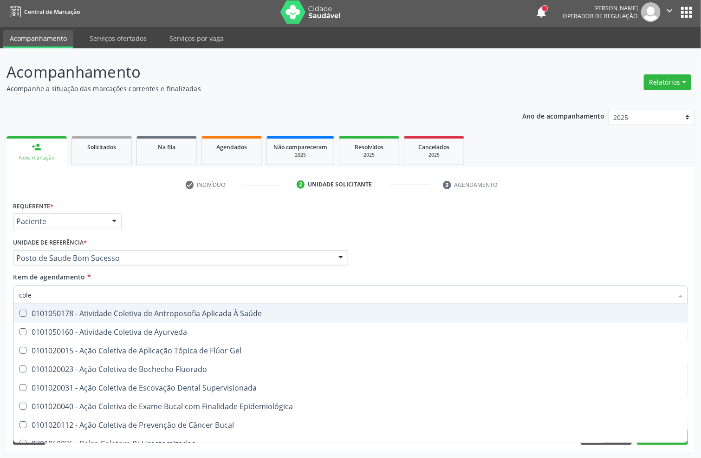
type input "coles"
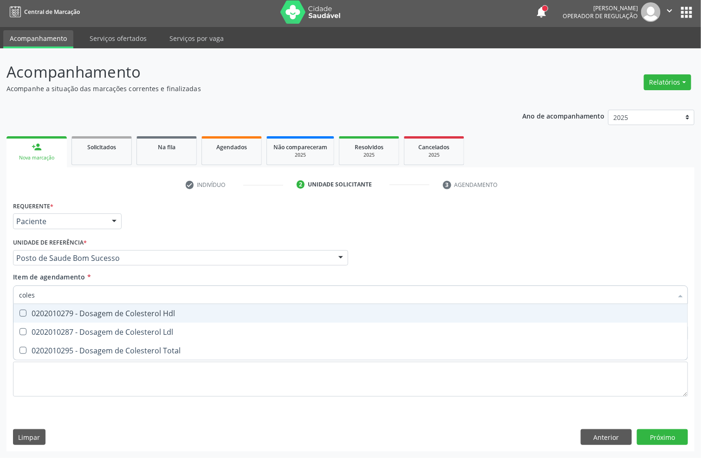
drag, startPoint x: 81, startPoint y: 314, endPoint x: 81, endPoint y: 331, distance: 17.2
click at [81, 316] on div "0202010279 - Dosagem de Colesterol Hdl" at bounding box center [350, 312] width 663 height 7
checkbox Hdl "true"
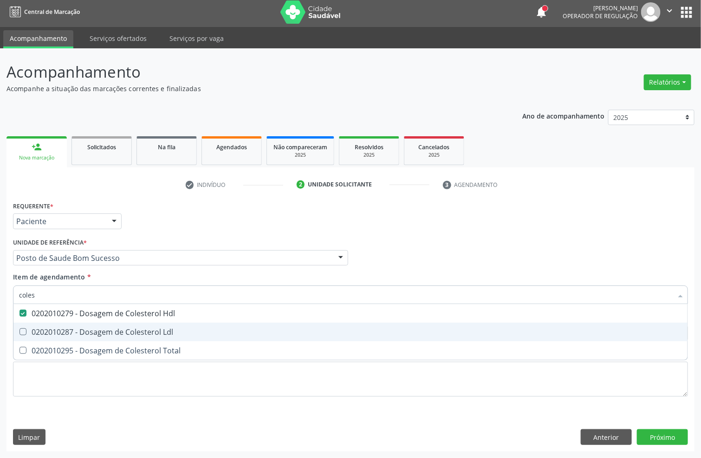
drag, startPoint x: 81, startPoint y: 333, endPoint x: 81, endPoint y: 341, distance: 8.4
click at [81, 338] on span "0202010287 - Dosagem de Colesterol Ldl" at bounding box center [350, 331] width 674 height 19
checkbox Ldl "true"
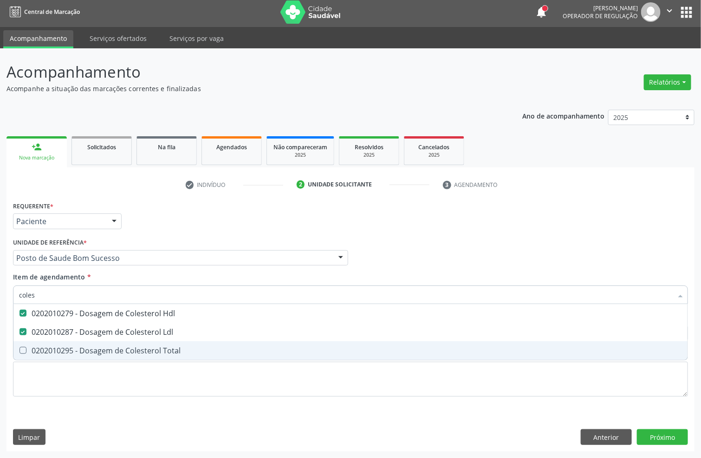
click at [81, 341] on span "0202010295 - Dosagem de Colesterol Total" at bounding box center [350, 350] width 674 height 19
checkbox Total "true"
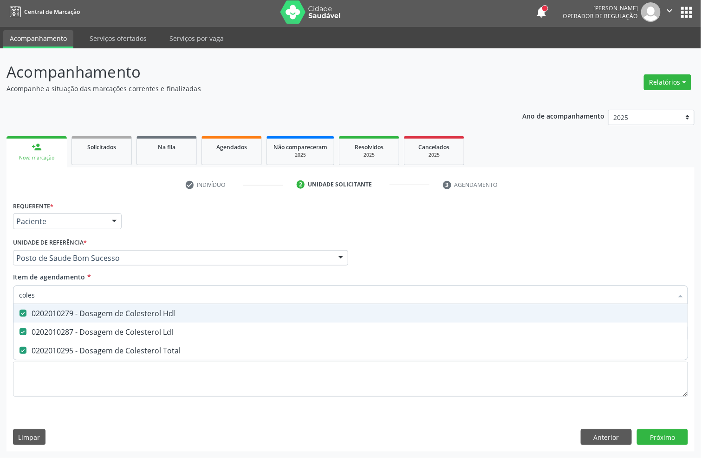
drag, startPoint x: 14, startPoint y: 294, endPoint x: 0, endPoint y: 295, distance: 14.5
click at [0, 295] on div "Acompanhamento Acompanhe a situação das marcações correntes e finalizadas Relat…" at bounding box center [350, 252] width 701 height 409
type input "trig"
checkbox Hdl "false"
checkbox Ldl "false"
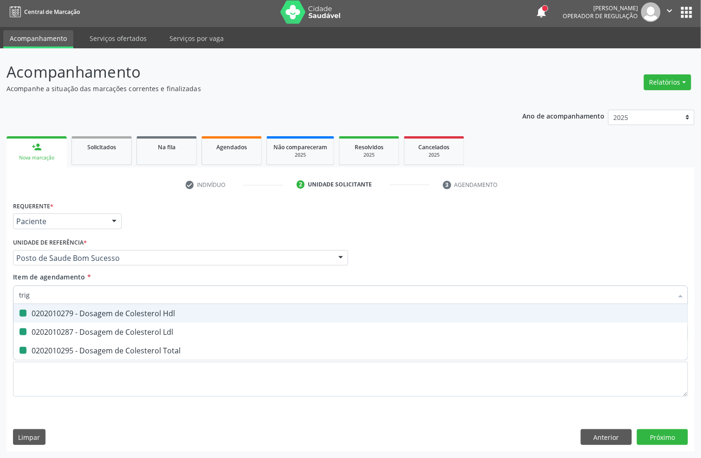
checkbox Total "false"
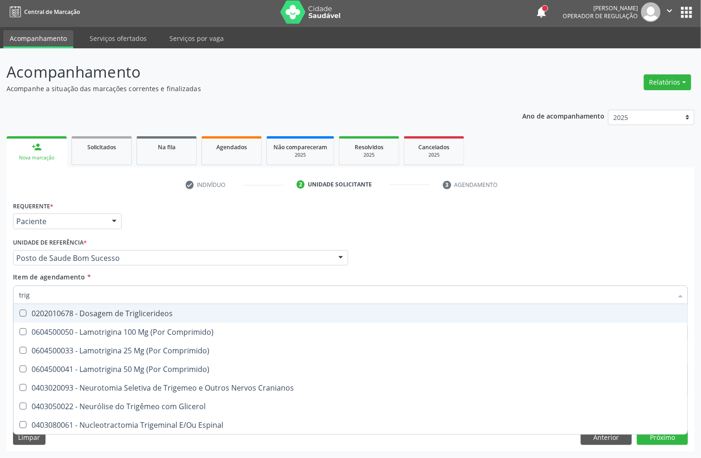
click at [35, 314] on div "0202010678 - Dosagem de Triglicerideos" at bounding box center [350, 312] width 663 height 7
checkbox Triglicerideos "true"
click at [431, 223] on div "Requerente * Paciente Profissional de Saúde Paciente Nenhum resultado encontrad…" at bounding box center [351, 217] width 680 height 36
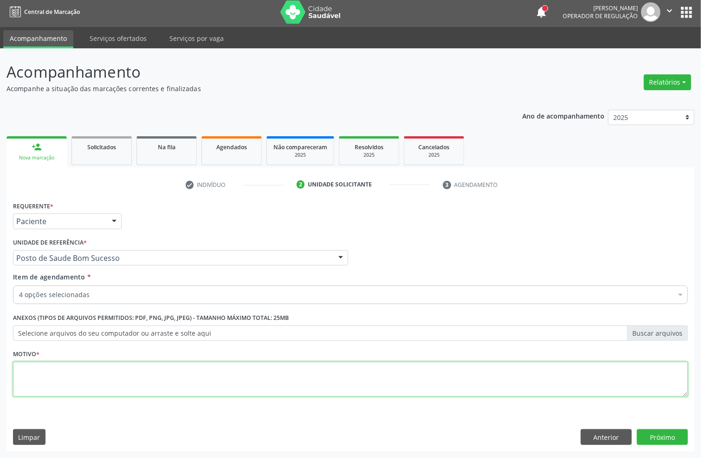
click at [50, 376] on textarea at bounding box center [350, 378] width 675 height 35
type textarea "."
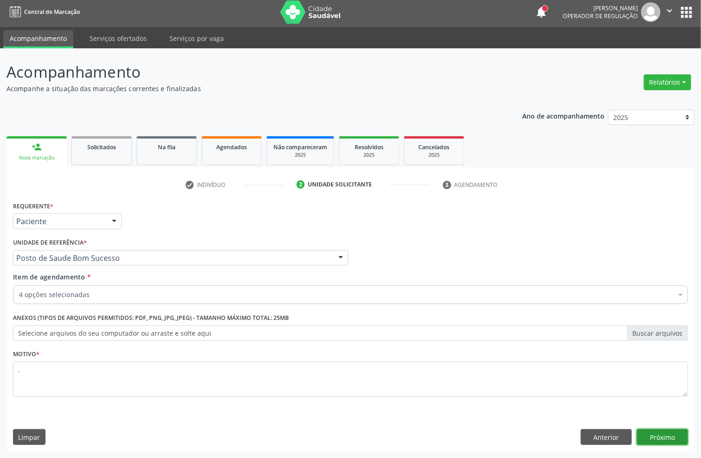
click at [676, 431] on button "Próximo" at bounding box center [662, 437] width 51 height 16
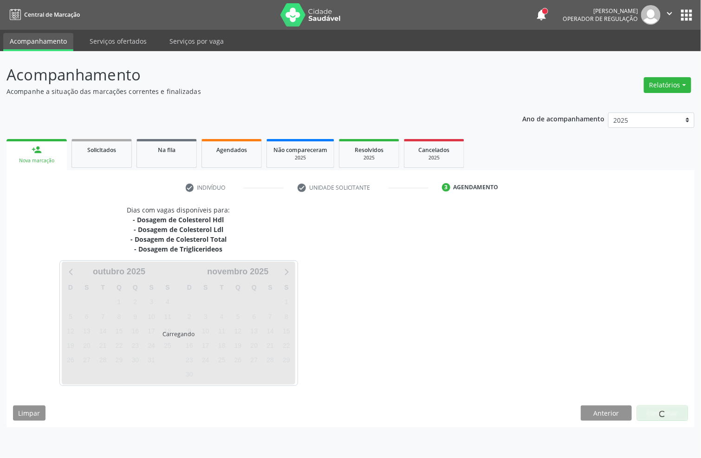
scroll to position [0, 0]
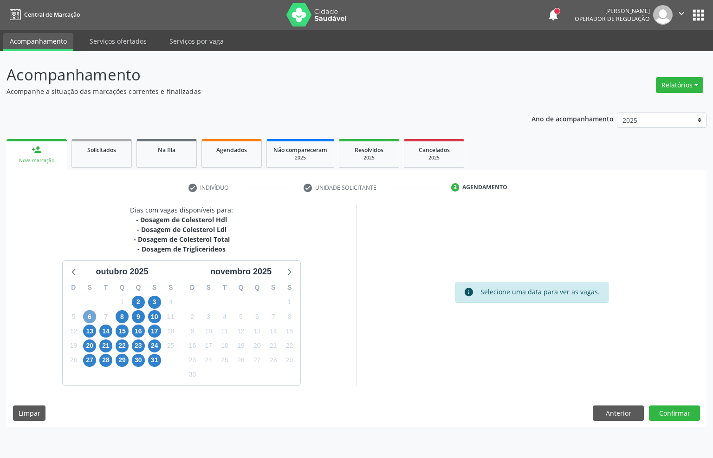
click at [88, 318] on span "6" at bounding box center [89, 316] width 13 height 13
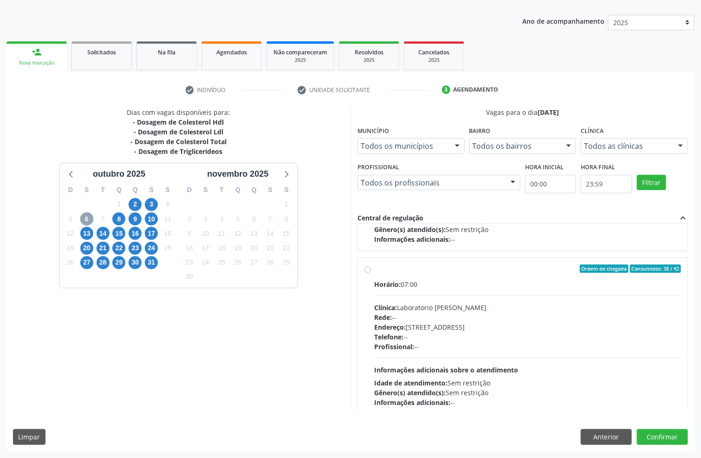
scroll to position [474, 0]
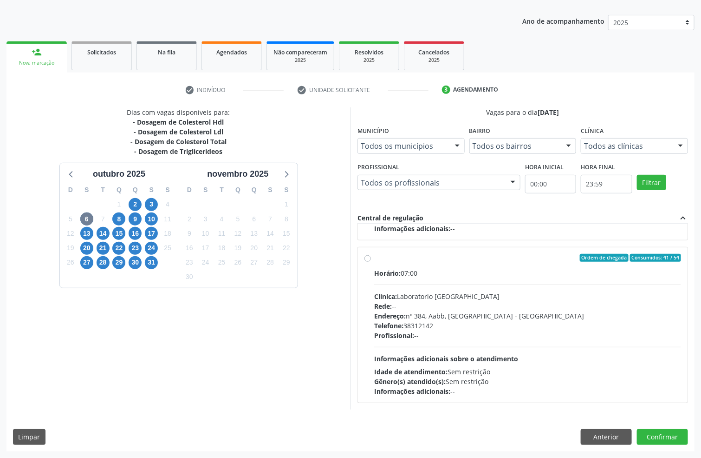
click at [583, 358] on div "Horário: 07:00 Clínica: Laboratorio Sao Francisco Rede: -- Endereço: nº 384, Aa…" at bounding box center [527, 332] width 307 height 128
click at [371, 262] on input "Ordem de chegada Consumidos: 41 / 54 Horário: 07:00 Clínica: Laboratorio Sao Fr…" at bounding box center [368, 258] width 7 height 8
radio input "true"
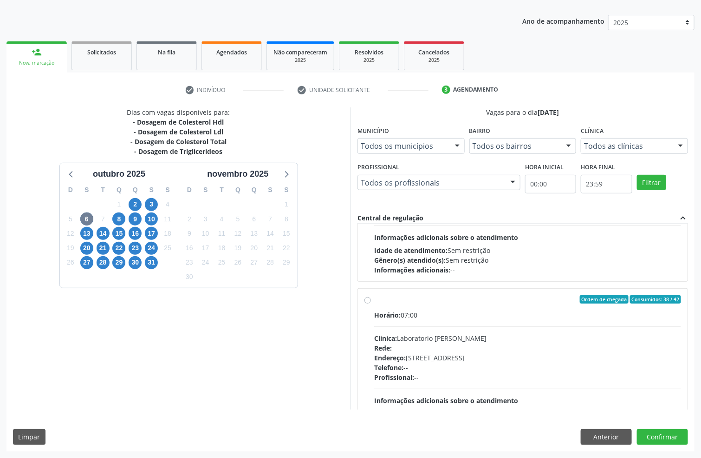
scroll to position [255, 0]
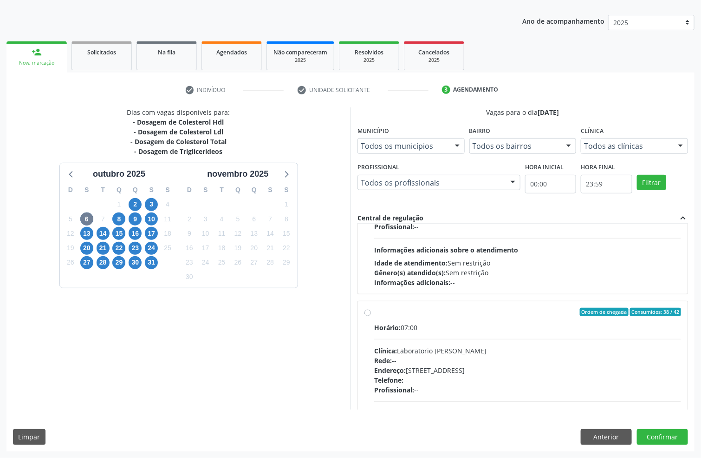
drag, startPoint x: 530, startPoint y: 364, endPoint x: 591, endPoint y: 405, distance: 73.4
click at [531, 364] on div "Rede: --" at bounding box center [527, 360] width 307 height 10
click at [371, 316] on input "Ordem de chegada Consumidos: 38 / 42 Horário: 07:00 Clínica: Laboratorio Jose P…" at bounding box center [368, 311] width 7 height 8
radio input "true"
click at [661, 438] on button "Confirmar" at bounding box center [662, 437] width 51 height 16
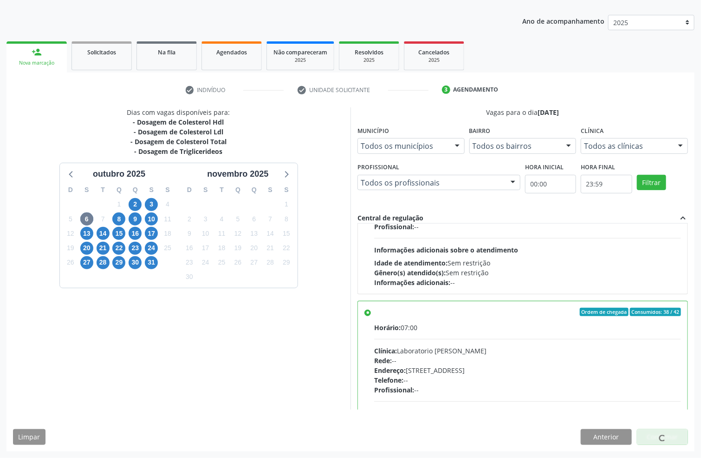
scroll to position [0, 0]
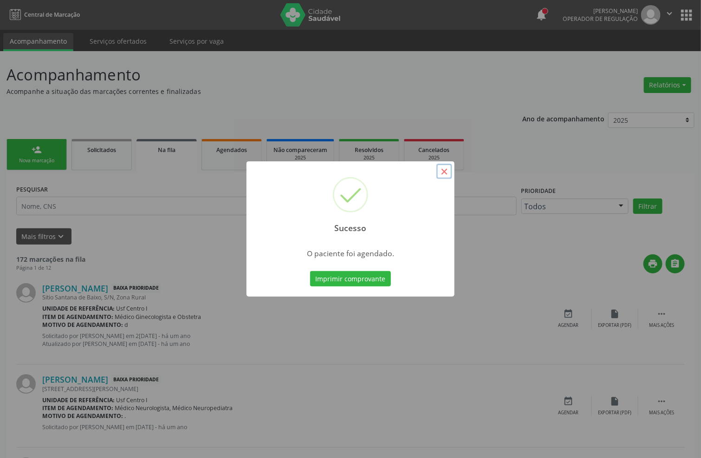
click at [444, 172] on button "×" at bounding box center [445, 171] width 16 height 16
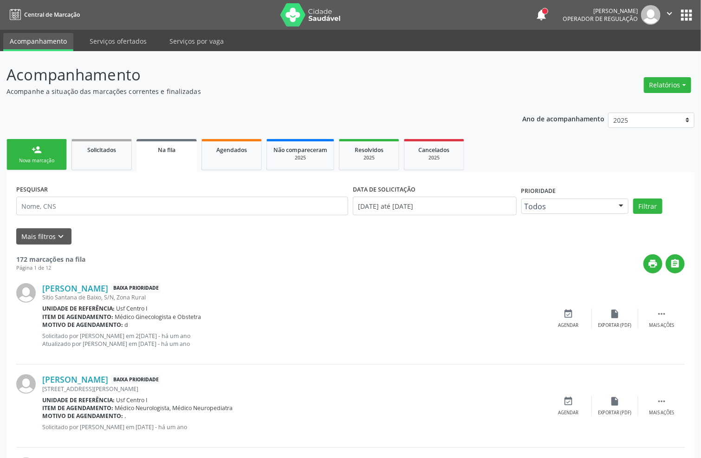
click at [42, 155] on link "person_add Nova marcação" at bounding box center [37, 154] width 60 height 31
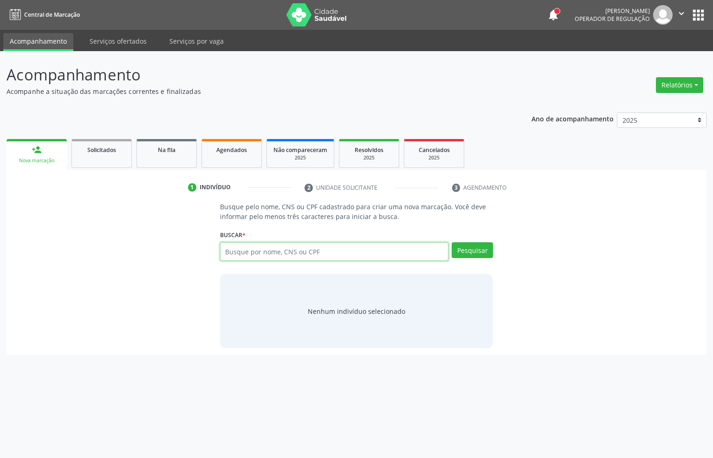
click at [346, 253] on input "text" at bounding box center [334, 251] width 229 height 19
click at [239, 152] on span "Agendados" at bounding box center [231, 150] width 31 height 8
select select "9"
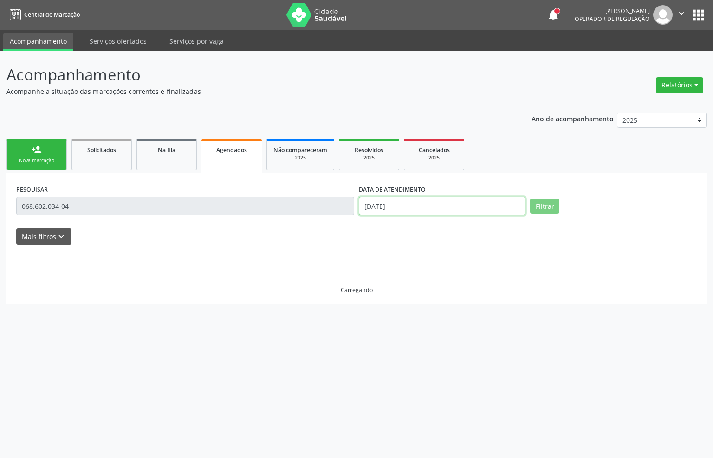
click at [417, 209] on input "02/10/2025" at bounding box center [442, 205] width 167 height 19
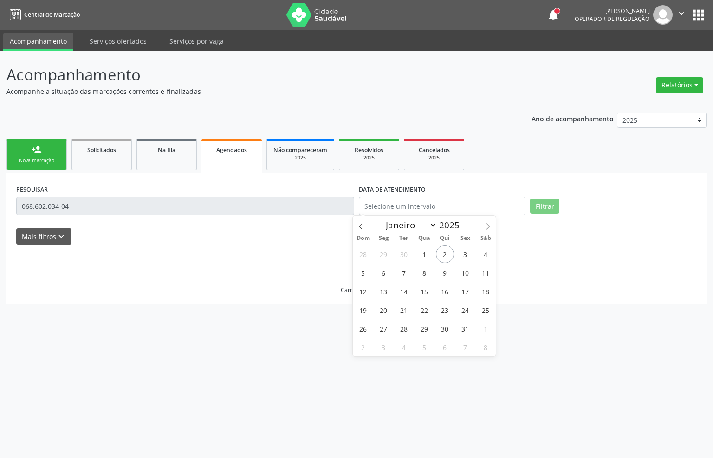
click at [315, 209] on input "068.602.034-04" at bounding box center [185, 205] width 338 height 19
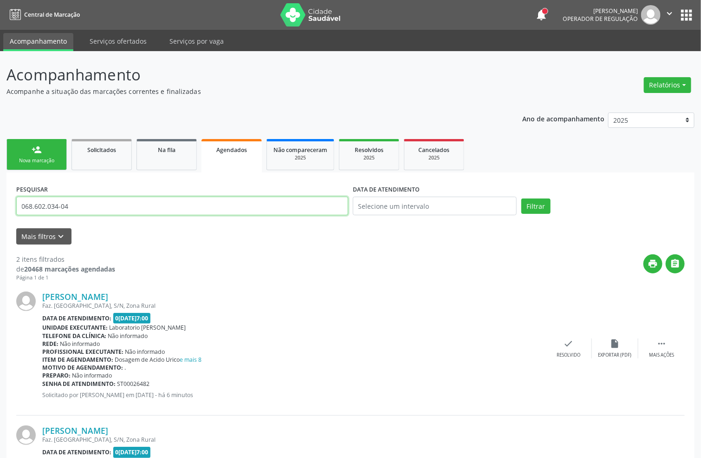
click at [325, 201] on input "068.602.034-04" at bounding box center [182, 205] width 332 height 19
click at [522, 198] on button "Filtrar" at bounding box center [536, 206] width 29 height 16
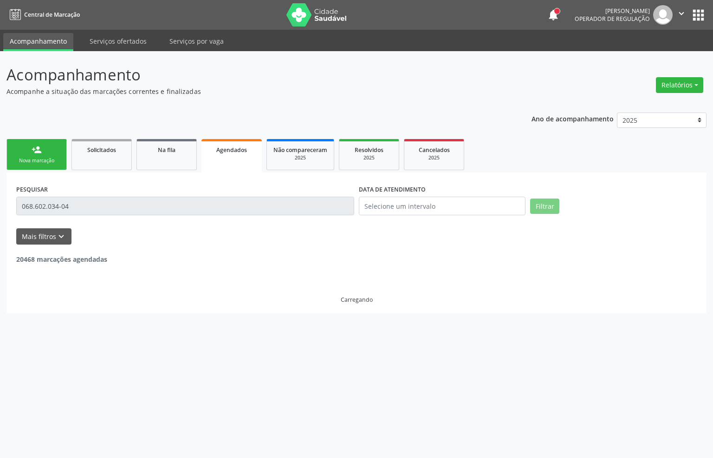
drag, startPoint x: 58, startPoint y: 152, endPoint x: 49, endPoint y: 150, distance: 8.7
click at [56, 152] on link "person_add Nova marcação" at bounding box center [37, 154] width 60 height 31
click at [49, 150] on link "person_add Nova marcação" at bounding box center [37, 154] width 60 height 31
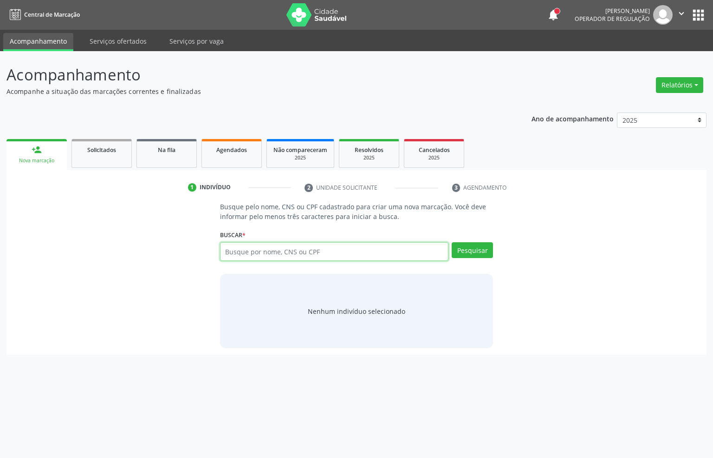
click at [318, 251] on input "text" at bounding box center [334, 251] width 229 height 19
type input "17777913409"
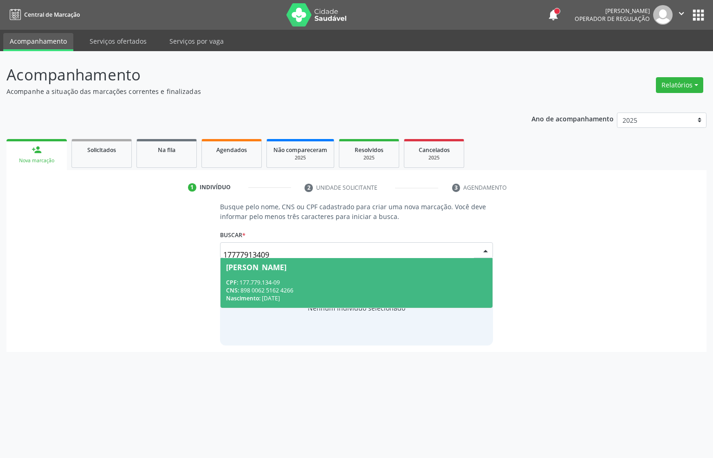
click at [284, 276] on span "Enrique Pereira da Silva CPF: 177.779.134-09 CNS: 898 0062 5162 4266 Nascimento…" at bounding box center [357, 283] width 273 height 50
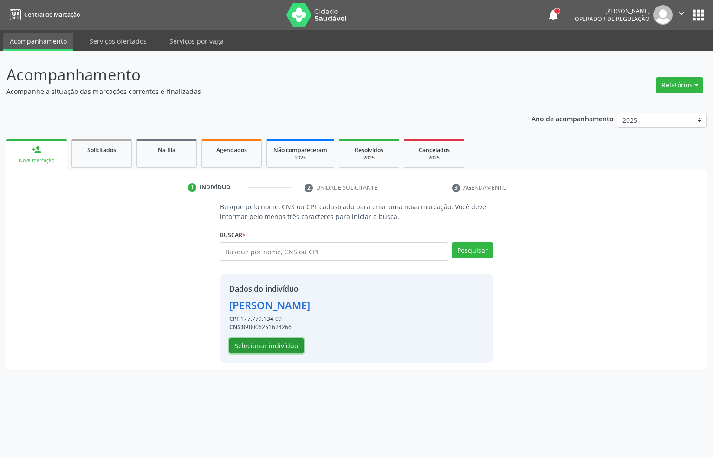
click at [239, 348] on button "Selecionar indivíduo" at bounding box center [266, 346] width 74 height 16
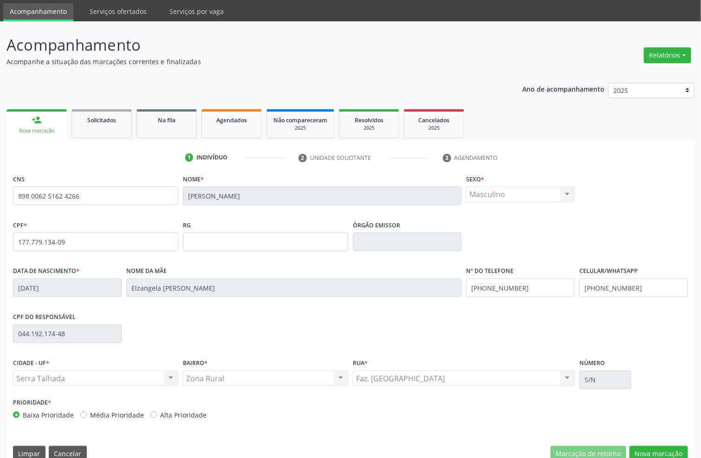
scroll to position [46, 0]
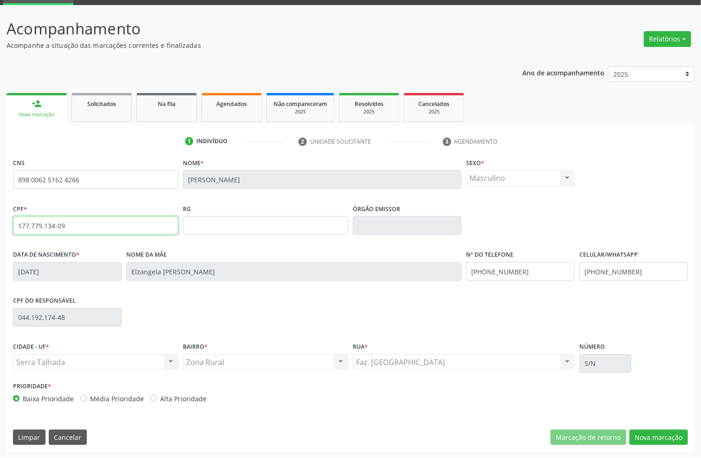
click at [0, 225] on div "Acompanhamento Acompanhe a situação das marcações correntes e finalizadas Relat…" at bounding box center [350, 231] width 701 height 452
click at [654, 436] on button "Nova marcação" at bounding box center [659, 437] width 59 height 16
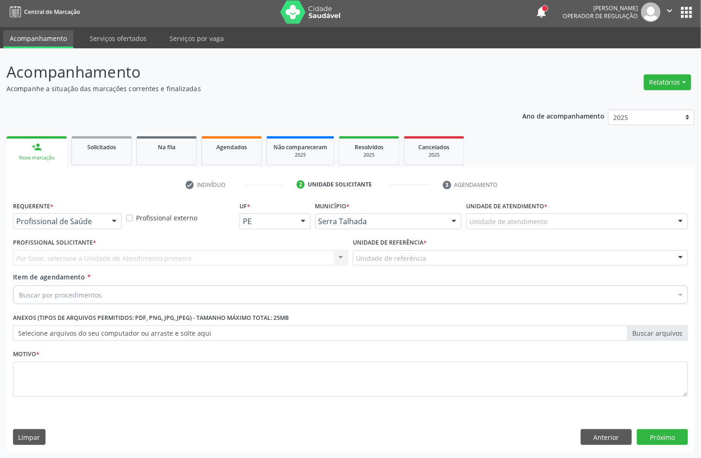
scroll to position [3, 0]
click at [97, 244] on span "Profissional de Saúde" at bounding box center [67, 238] width 108 height 19
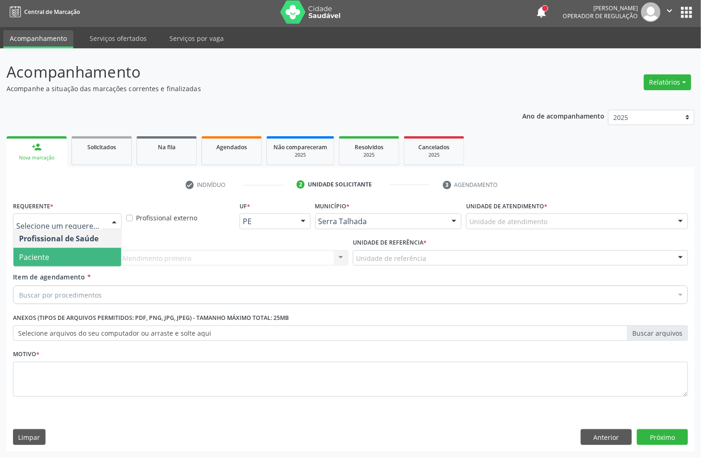
click at [93, 248] on span "Paciente" at bounding box center [67, 257] width 108 height 19
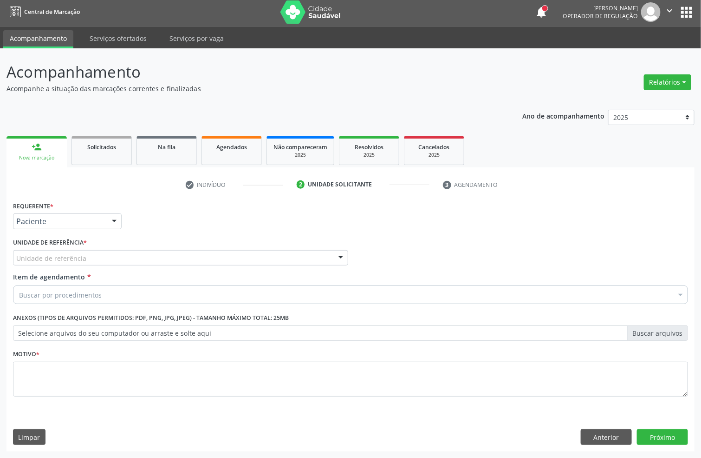
click at [101, 257] on div "Unidade de referência" at bounding box center [180, 258] width 335 height 16
click at [24, 263] on div "bo sucess Nenhum resultado encontrado para: " bo sucess " Não há nenhuma opção …" at bounding box center [180, 258] width 335 height 16
click at [25, 263] on input "bo sucess" at bounding box center [172, 262] width 313 height 19
type input "bom sucess"
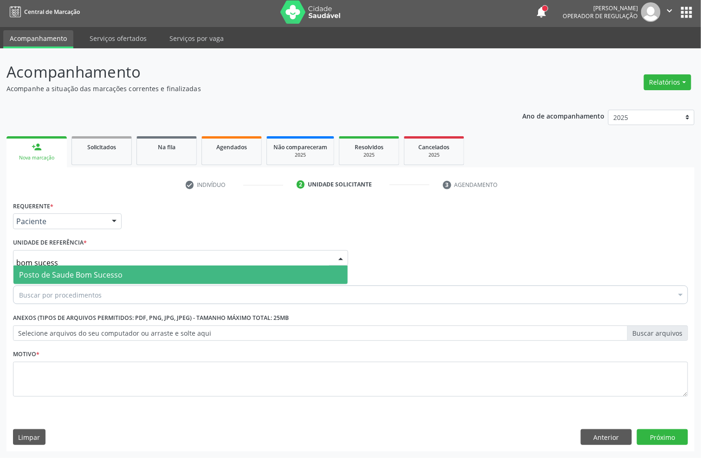
click at [133, 277] on span "Posto de Saude Bom Sucesso" at bounding box center [180, 274] width 334 height 19
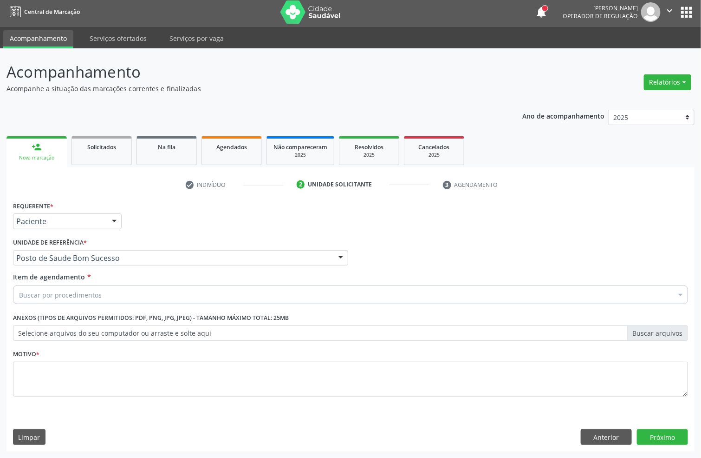
click at [104, 292] on div "Buscar por procedimentos" at bounding box center [350, 294] width 675 height 19
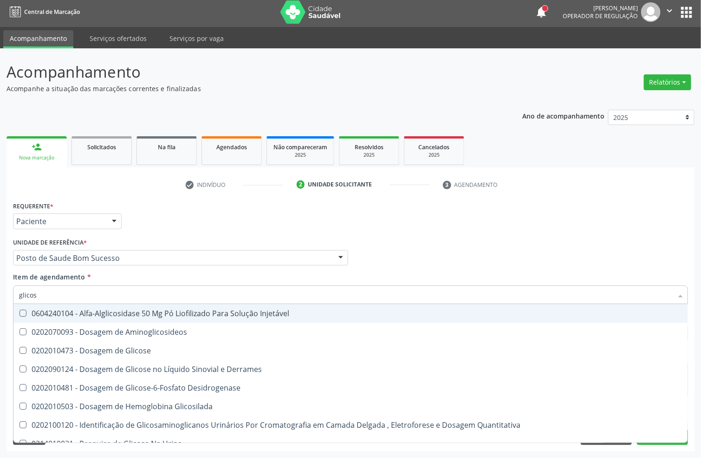
type input "glicose"
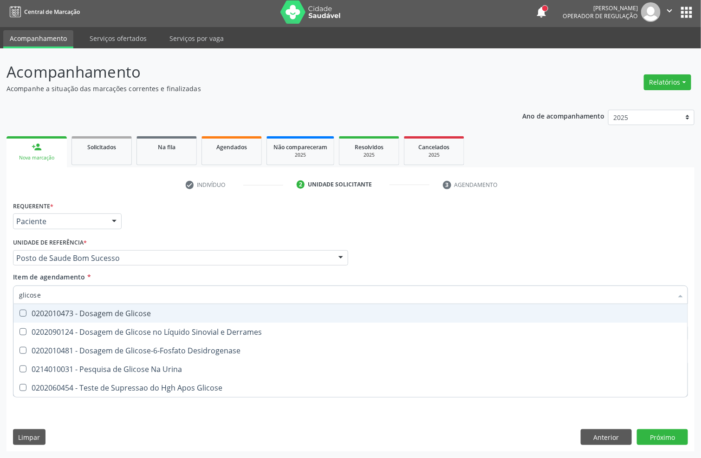
drag, startPoint x: 68, startPoint y: 314, endPoint x: 67, endPoint y: 300, distance: 13.5
click at [68, 312] on div "0202010473 - Dosagem de Glicose" at bounding box center [350, 312] width 663 height 7
checkbox Glicose "true"
drag, startPoint x: 69, startPoint y: 288, endPoint x: 0, endPoint y: 323, distance: 77.5
click at [0, 323] on div "Acompanhamento Acompanhe a situação das marcações correntes e finalizadas Relat…" at bounding box center [350, 252] width 701 height 409
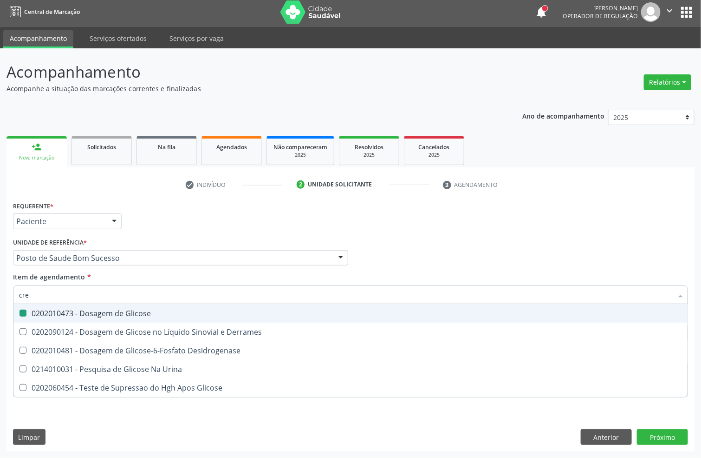
type input "crea"
checkbox Glicose "false"
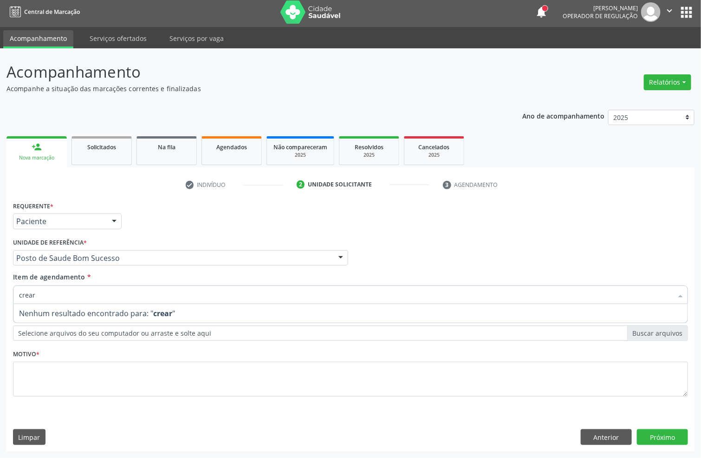
type input "crea"
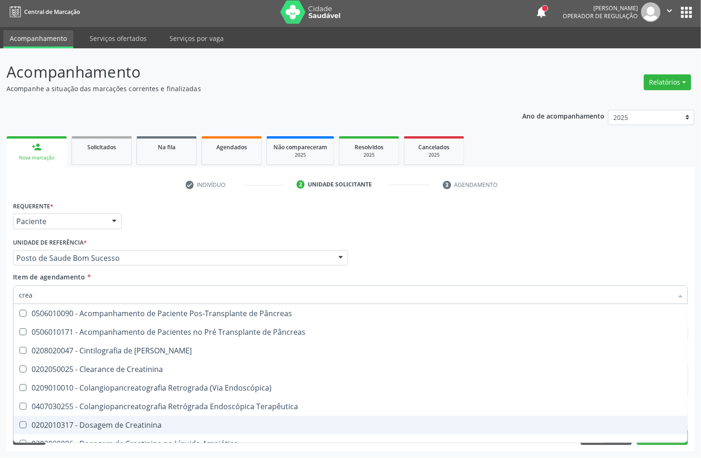
click at [109, 415] on span "0202010317 - Dosagem de Creatinina" at bounding box center [350, 424] width 674 height 19
checkbox Creatinina "true"
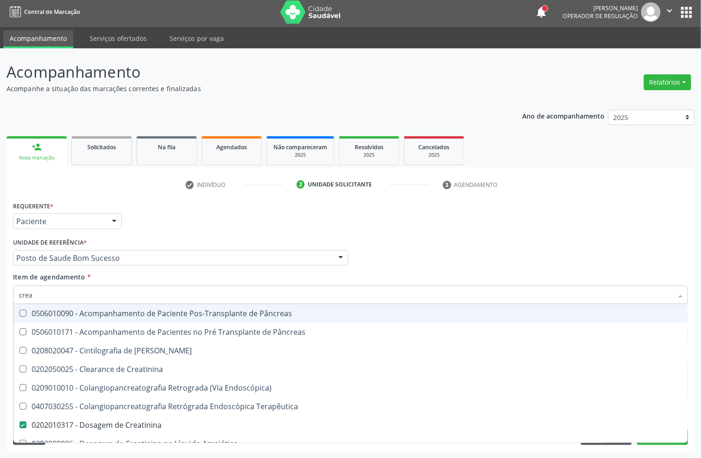
click at [0, 296] on div "Acompanhamento Acompanhe a situação das marcações correntes e finalizadas Relat…" at bounding box center [350, 252] width 701 height 409
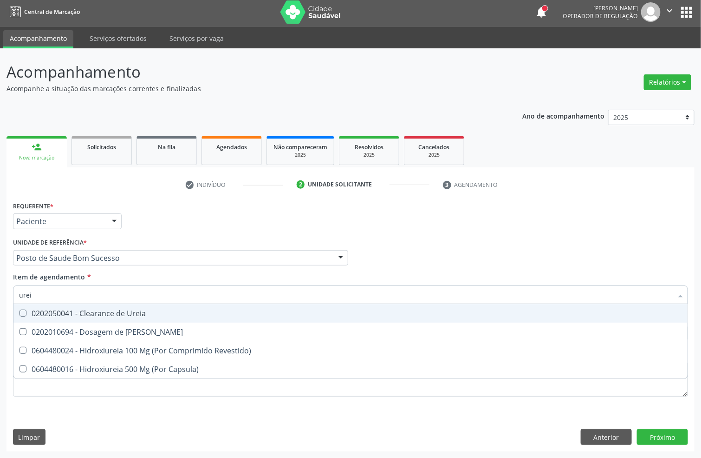
type input "ureia"
click at [40, 315] on div "0202050041 - Clearance de Ureia" at bounding box center [350, 312] width 663 height 7
drag, startPoint x: 42, startPoint y: 311, endPoint x: 42, endPoint y: 329, distance: 18.6
click at [42, 317] on span "0202050041 - Clearance de Ureia" at bounding box center [350, 313] width 674 height 19
checkbox Ureia "false"
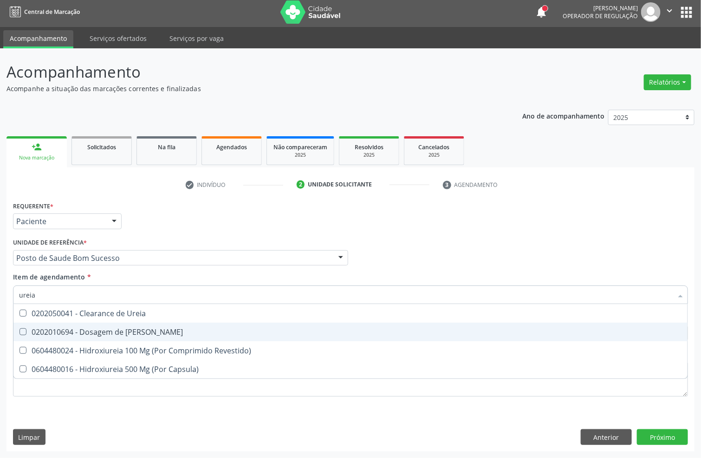
drag, startPoint x: 42, startPoint y: 329, endPoint x: 39, endPoint y: 304, distance: 25.7
click at [40, 328] on div "0202010694 - Dosagem de Ureia" at bounding box center [350, 331] width 663 height 7
checkbox Ureia "true"
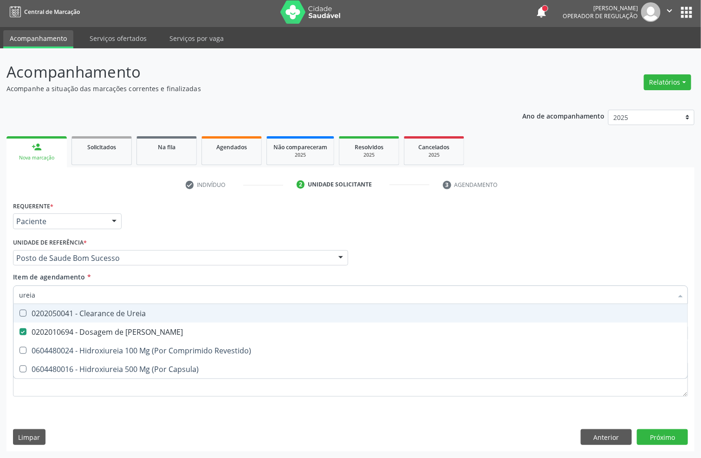
drag, startPoint x: 42, startPoint y: 294, endPoint x: 0, endPoint y: 294, distance: 41.8
click at [0, 294] on div "Acompanhamento Acompanhe a situação das marcações correntes e finalizadas Relat…" at bounding box center [350, 252] width 701 height 409
type input "cole"
checkbox Ureia "false"
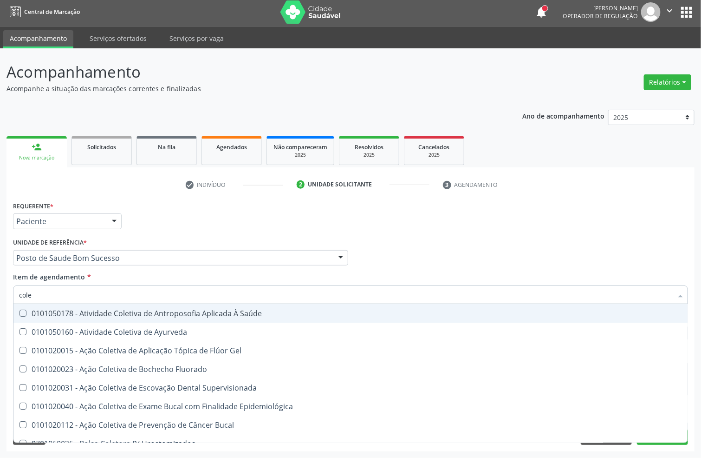
type input "coles"
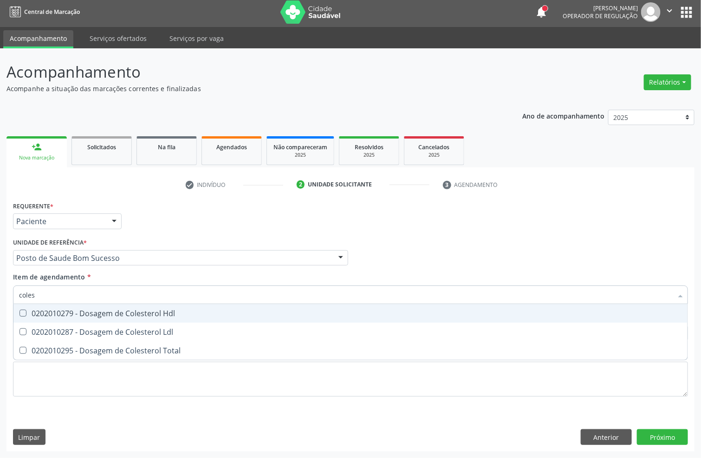
drag, startPoint x: 30, startPoint y: 311, endPoint x: 34, endPoint y: 327, distance: 17.2
click at [31, 311] on div "0202010279 - Dosagem de Colesterol Hdl" at bounding box center [350, 312] width 663 height 7
checkbox Hdl "true"
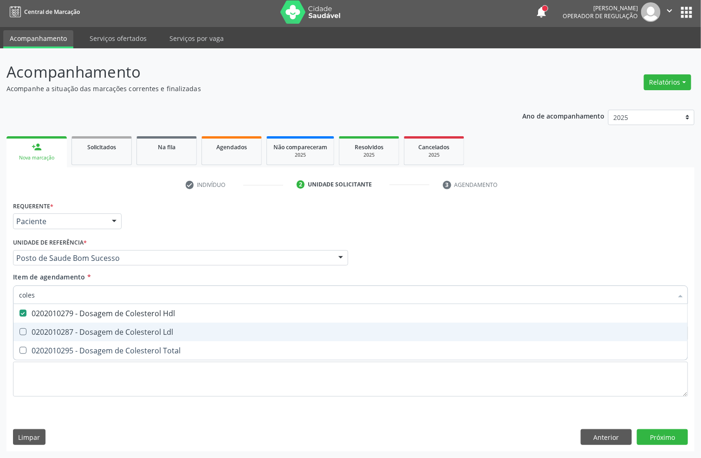
drag, startPoint x: 34, startPoint y: 328, endPoint x: 39, endPoint y: 340, distance: 13.5
click at [35, 332] on div "0202010287 - Dosagem de Colesterol Ldl" at bounding box center [350, 331] width 663 height 7
checkbox Ldl "true"
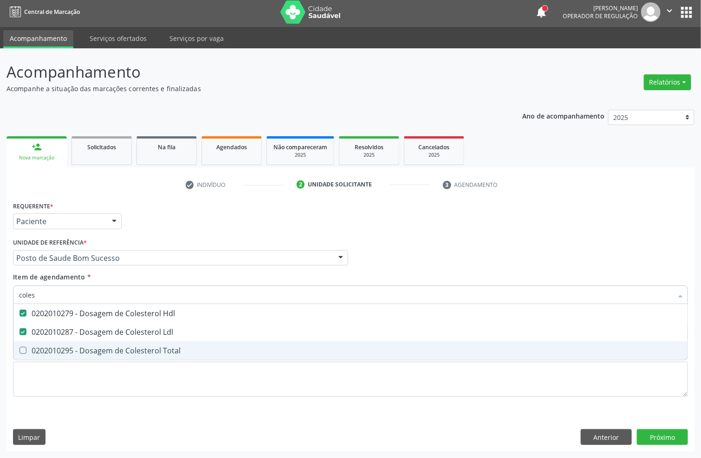
drag, startPoint x: 39, startPoint y: 347, endPoint x: 39, endPoint y: 326, distance: 20.9
click at [39, 343] on span "0202010295 - Dosagem de Colesterol Total" at bounding box center [350, 350] width 674 height 19
checkbox Total "true"
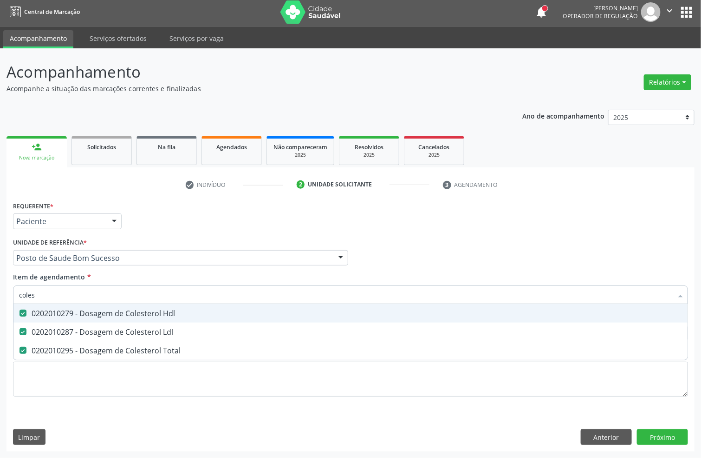
click at [0, 294] on div "Acompanhamento Acompanhe a situação das marcações correntes e finalizadas Relat…" at bounding box center [350, 252] width 701 height 409
type input "tg"
checkbox Hdl "false"
checkbox Ldl "false"
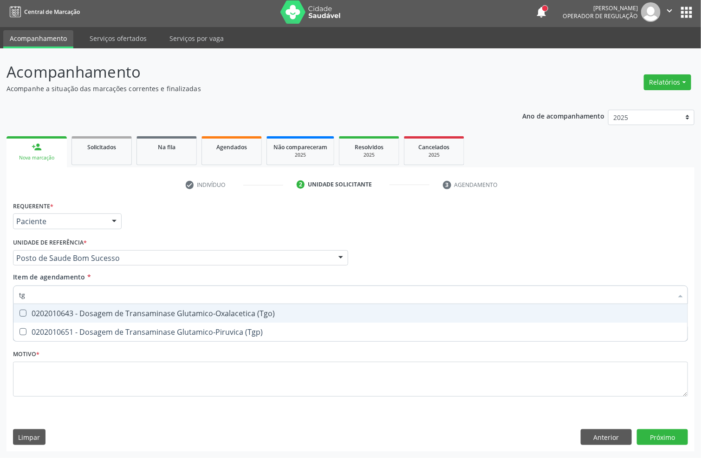
drag, startPoint x: 26, startPoint y: 312, endPoint x: 30, endPoint y: 335, distance: 23.1
click at [26, 314] on div "0202010643 - Dosagem de Transaminase Glutamico-Oxalacetica (Tgo)" at bounding box center [350, 312] width 663 height 7
checkbox \(Tgo\) "true"
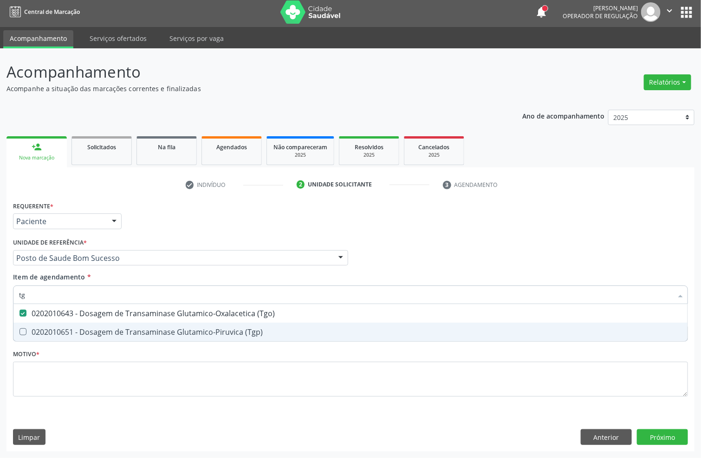
click at [30, 335] on span "0202010651 - Dosagem de Transaminase Glutamico-Piruvica (Tgp)" at bounding box center [350, 331] width 674 height 19
checkbox \(Tgp\) "true"
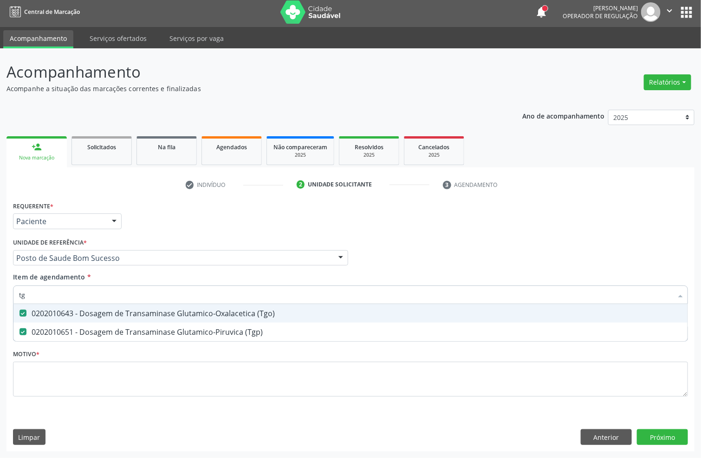
drag, startPoint x: 10, startPoint y: 293, endPoint x: 0, endPoint y: 294, distance: 9.8
click at [0, 294] on div "Acompanhamento Acompanhe a situação das marcações correntes e finalizadas Relat…" at bounding box center [350, 252] width 701 height 409
type input "trig"
checkbox \(Tgo\) "false"
checkbox \(Tgp\) "false"
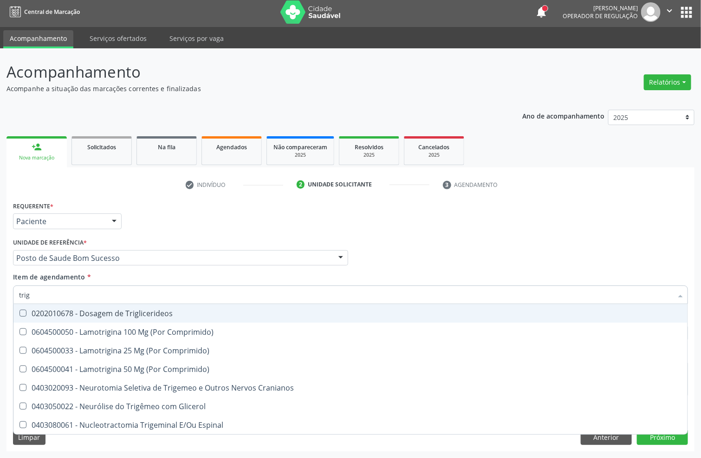
click at [31, 314] on span "0202010678 - Dosagem de Triglicerideos" at bounding box center [350, 313] width 674 height 19
checkbox Triglicerideos "true"
drag, startPoint x: 17, startPoint y: 296, endPoint x: 0, endPoint y: 293, distance: 17.5
click at [0, 293] on div "Acompanhamento Acompanhe a situação das marcações correntes e finalizadas Relat…" at bounding box center [350, 252] width 701 height 409
type input "hemo"
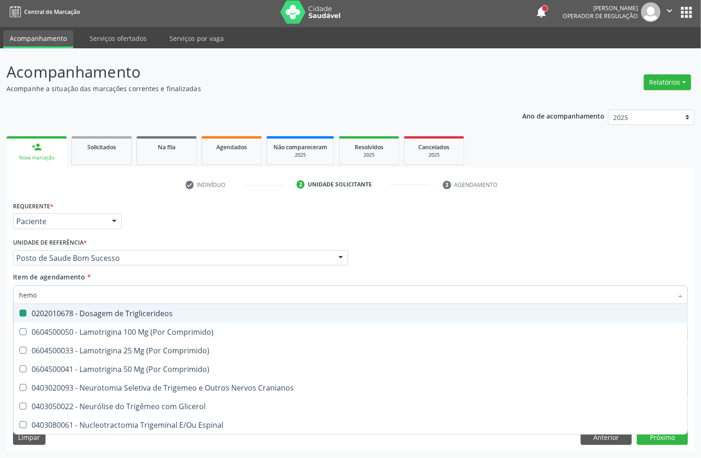
checkbox Triglicerideos "false"
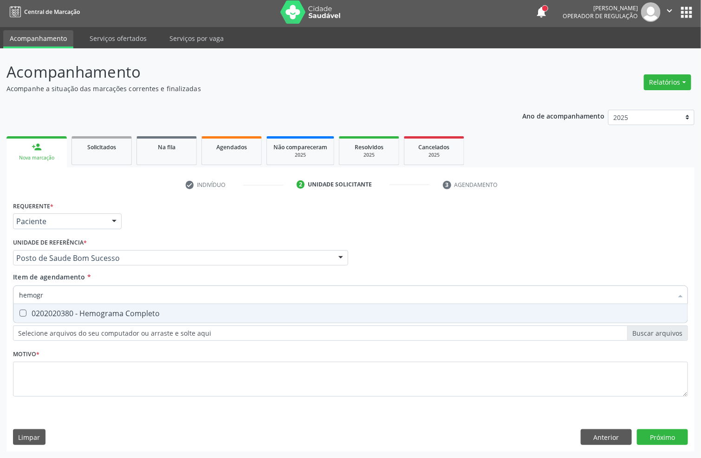
type input "hemogra"
click at [24, 307] on span "0202020380 - Hemograma Completo" at bounding box center [350, 313] width 674 height 19
checkbox Completo "true"
drag, startPoint x: 60, startPoint y: 289, endPoint x: 0, endPoint y: 298, distance: 61.1
click at [0, 298] on div "Acompanhamento Acompanhe a situação das marcações correntes e finalizadas Relat…" at bounding box center [350, 252] width 701 height 409
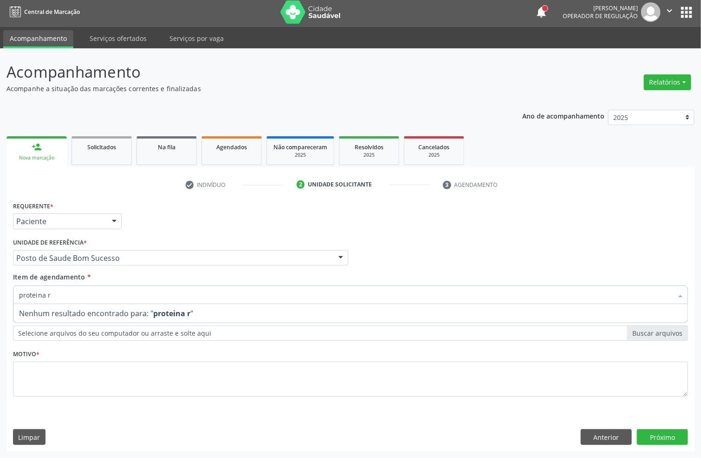
type input "proteina"
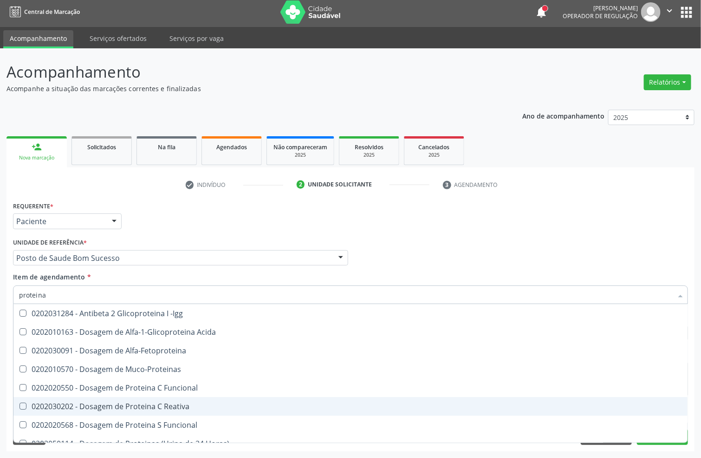
click at [106, 404] on div "0202030202 - Dosagem de Proteina C Reativa" at bounding box center [350, 405] width 663 height 7
checkbox Reativa "true"
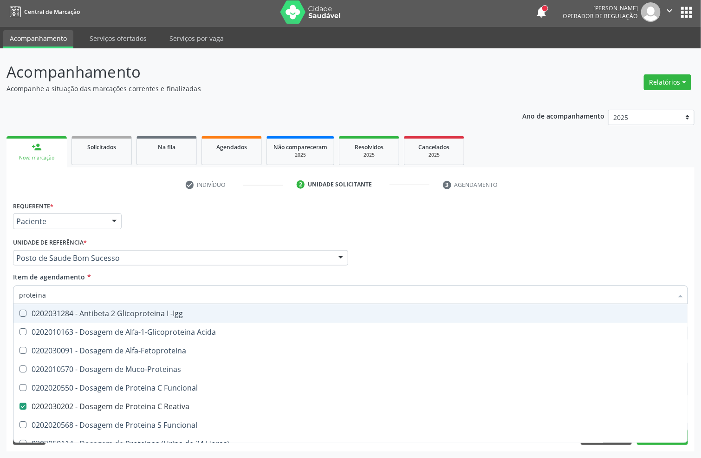
drag, startPoint x: 0, startPoint y: 294, endPoint x: 0, endPoint y: 284, distance: 9.8
click at [0, 288] on div "Acompanhamento Acompanhe a situação das marcações correntes e finalizadas Relat…" at bounding box center [350, 252] width 701 height 409
type input "paras"
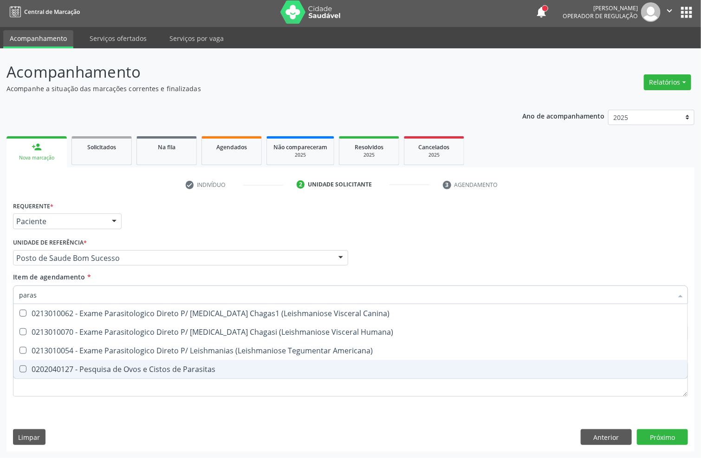
drag, startPoint x: 49, startPoint y: 371, endPoint x: 47, endPoint y: 346, distance: 24.7
click at [49, 365] on div "0202040127 - Pesquisa de Ovos e Cistos de Parasitas" at bounding box center [350, 368] width 663 height 7
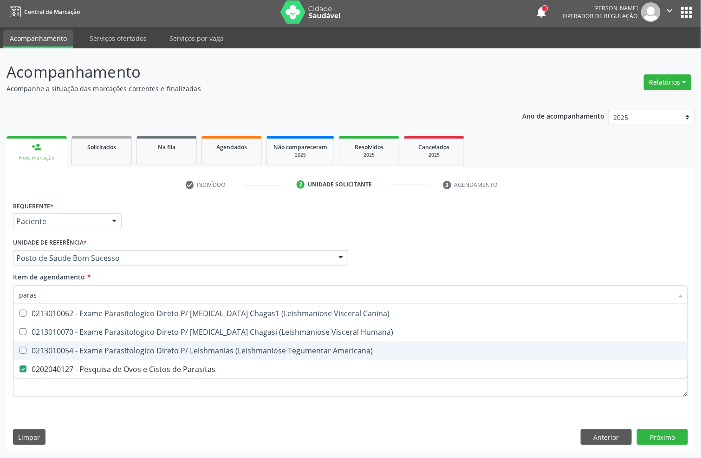
checkbox Parasitas "true"
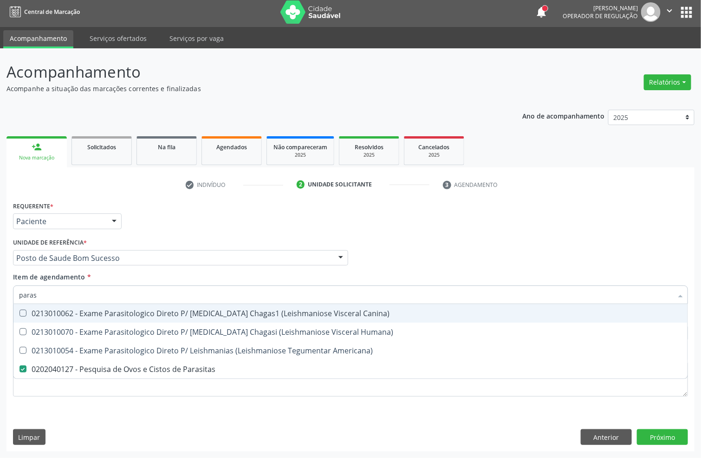
drag, startPoint x: 42, startPoint y: 292, endPoint x: 0, endPoint y: 286, distance: 42.2
click at [0, 287] on div "Acompanhamento Acompanhe a situação das marcações correntes e finalizadas Relat…" at bounding box center [350, 252] width 701 height 409
type input "ur"
checkbox Parasitas "false"
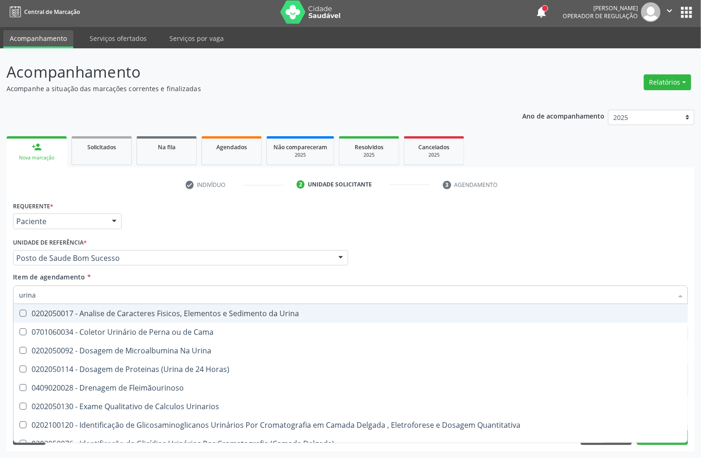
type input "urina"
click at [99, 314] on div "0202050017 - Analise de Caracteres Fisicos, Elementos e Sedimento da Urina" at bounding box center [350, 312] width 663 height 7
checkbox Urina "true"
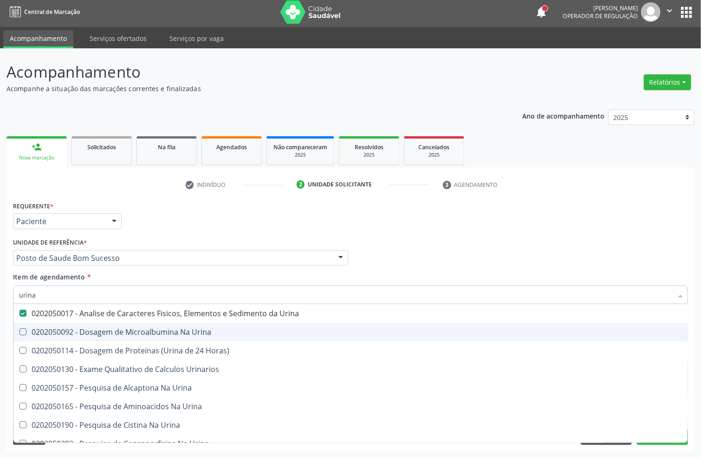
click at [406, 213] on div "Requerente * Paciente Profissional de Saúde Paciente Nenhum resultado encontrad…" at bounding box center [351, 217] width 680 height 36
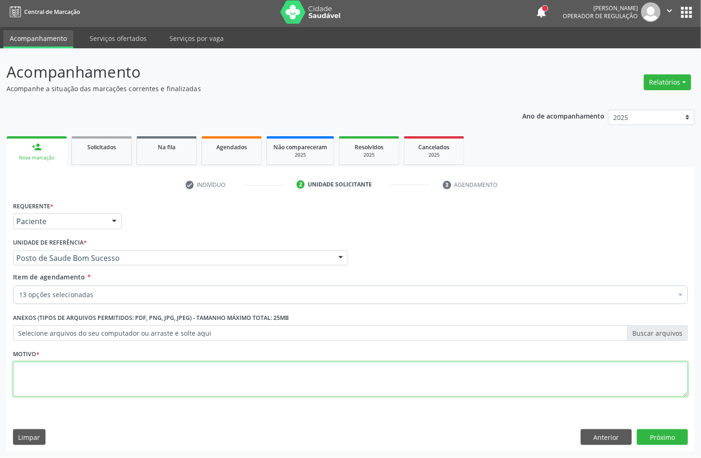
click at [172, 385] on textarea at bounding box center [350, 378] width 675 height 35
type textarea "."
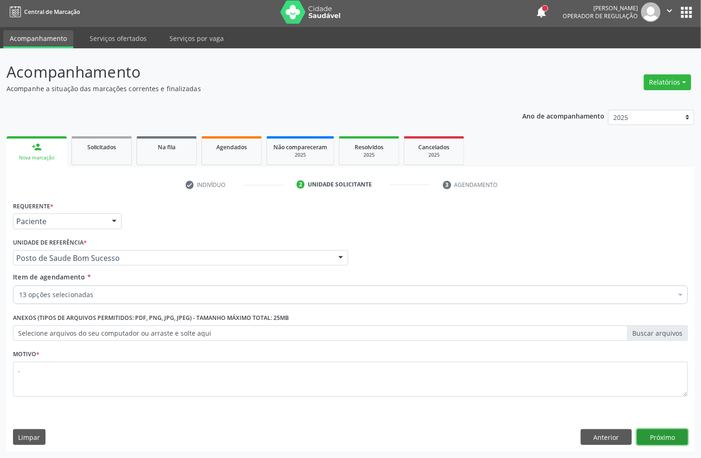
click at [641, 434] on button "Próximo" at bounding box center [662, 437] width 51 height 16
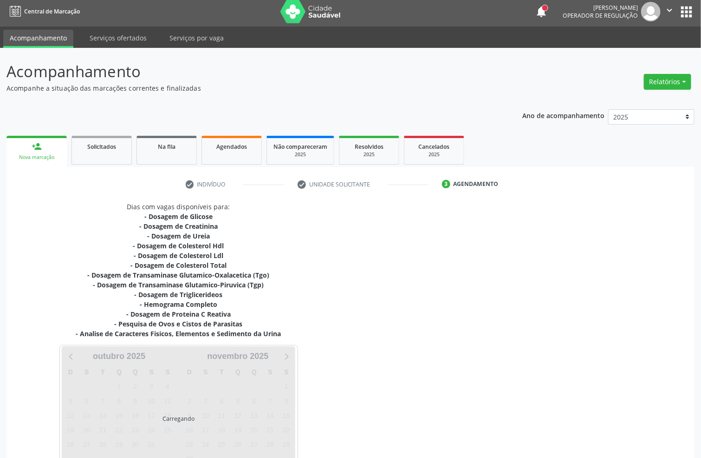
scroll to position [64, 0]
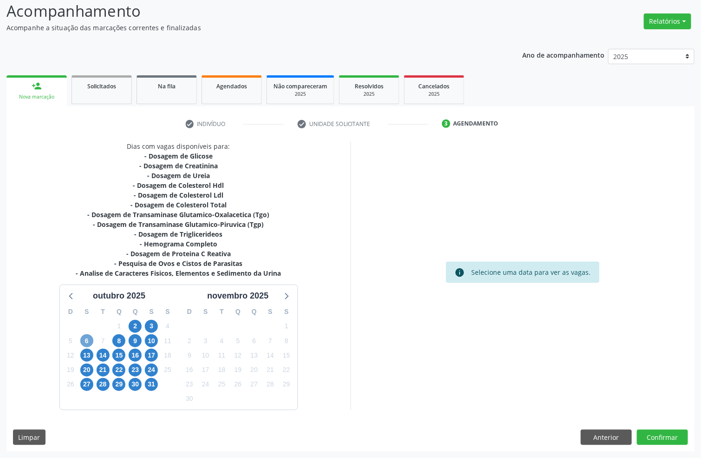
click at [89, 341] on span "6" at bounding box center [86, 340] width 13 height 13
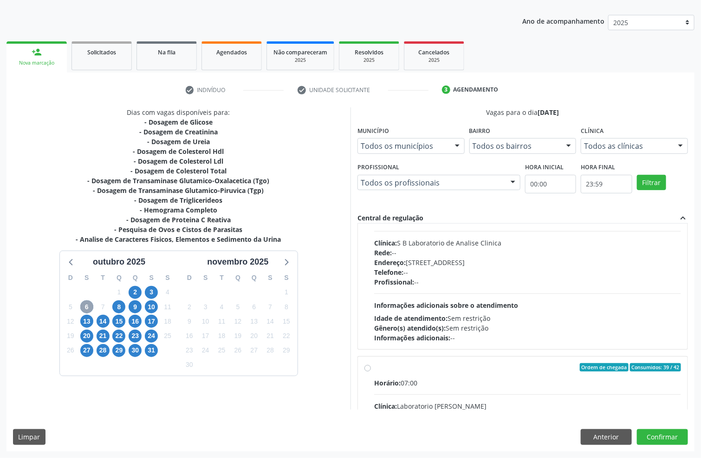
scroll to position [279, 0]
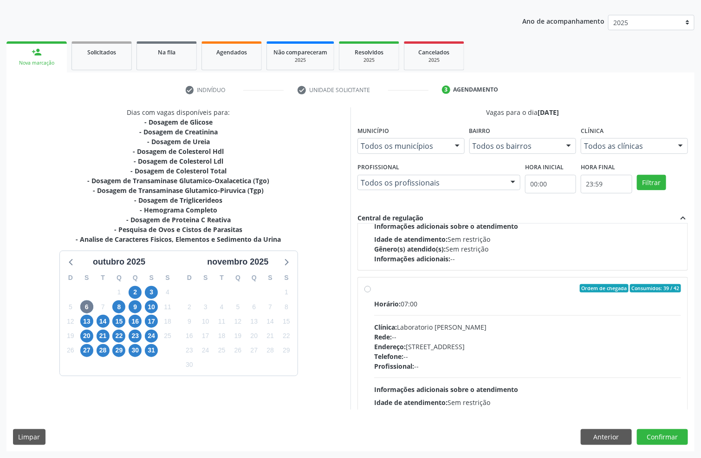
click at [449, 350] on div "Endereço: Casa, nº 409, N Senhora da Penha, Serra Talhada - PE" at bounding box center [527, 346] width 307 height 10
click at [371, 292] on input "Ordem de chegada Consumidos: 39 / 42 Horário: 07:00 Clínica: Laboratorio Jose P…" at bounding box center [368, 288] width 7 height 8
radio input "true"
click at [672, 432] on button "Confirmar" at bounding box center [662, 437] width 51 height 16
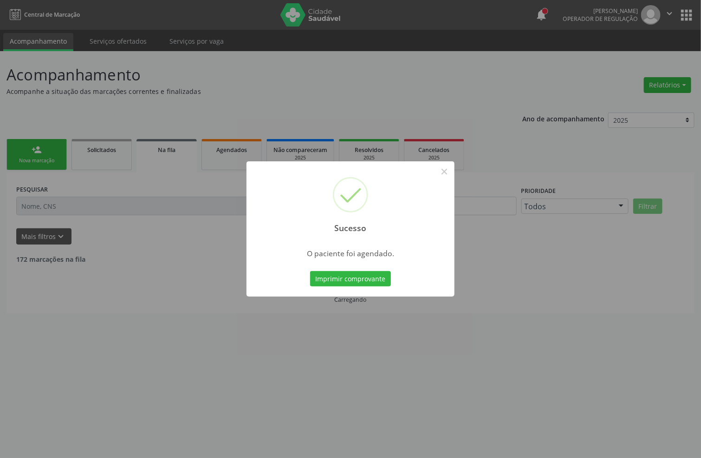
scroll to position [0, 0]
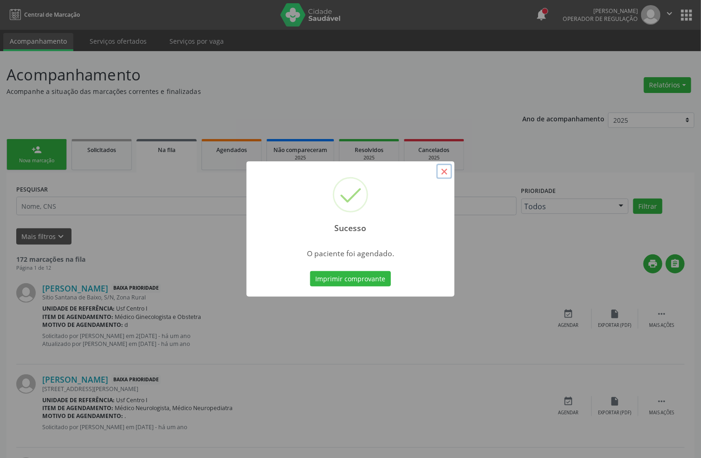
click at [446, 174] on button "×" at bounding box center [445, 171] width 16 height 16
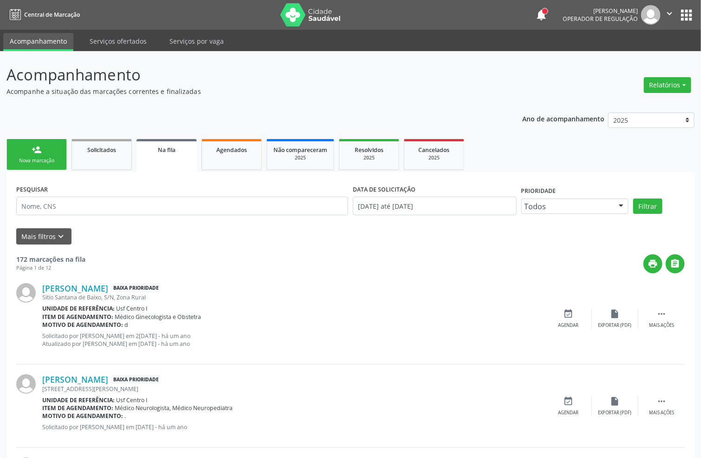
click at [46, 160] on div "Nova marcação" at bounding box center [36, 160] width 46 height 7
click at [42, 159] on div "Nova marcação" at bounding box center [36, 160] width 46 height 7
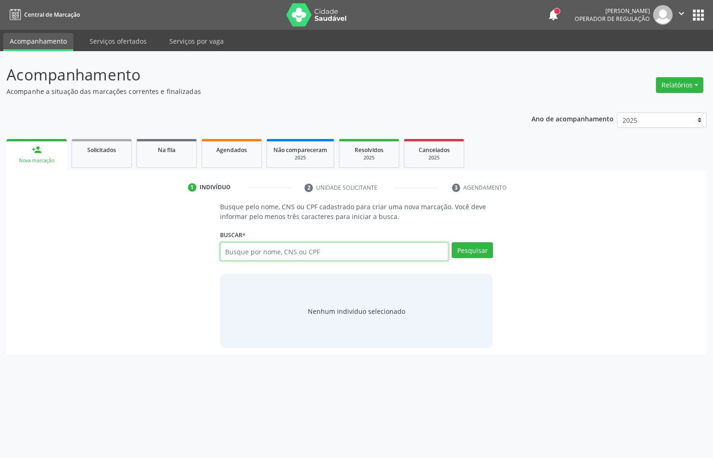
click at [266, 248] on input "text" at bounding box center [334, 251] width 229 height 19
paste input "177.779.134-09"
type input "177.779.134-09"
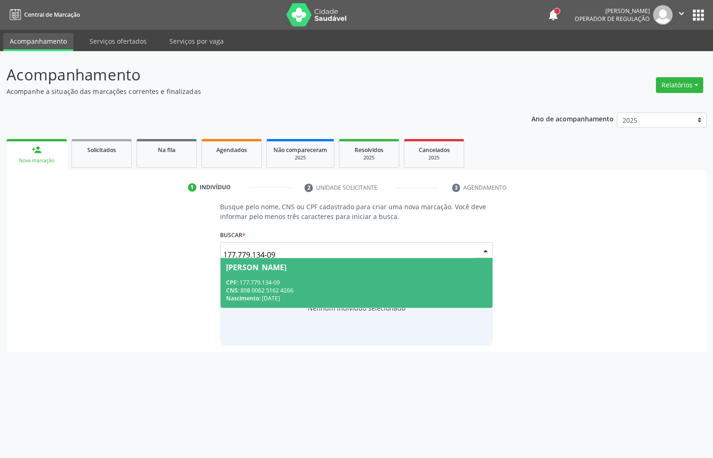
click at [326, 291] on div "CNS: 898 0062 5162 4266" at bounding box center [357, 290] width 262 height 8
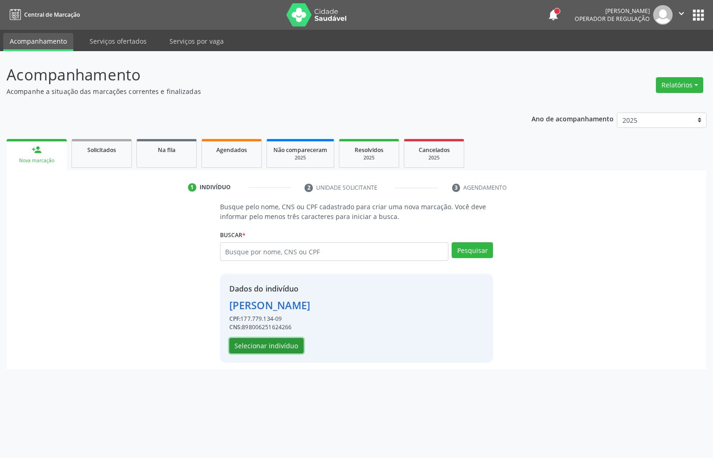
click at [266, 345] on button "Selecionar indivíduo" at bounding box center [266, 346] width 74 height 16
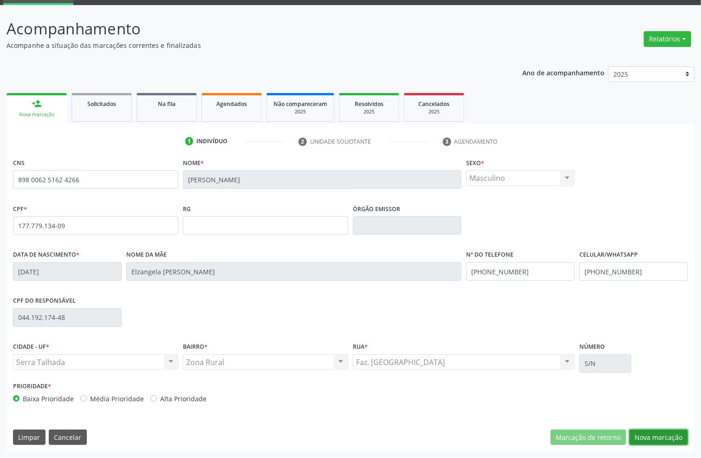
drag, startPoint x: 652, startPoint y: 436, endPoint x: 417, endPoint y: 395, distance: 238.6
click at [644, 436] on button "Nova marcação" at bounding box center [659, 437] width 59 height 16
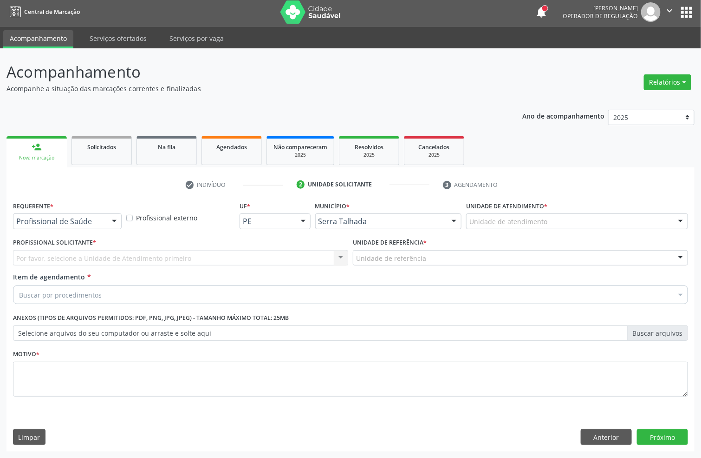
scroll to position [3, 0]
click at [68, 214] on div at bounding box center [67, 221] width 109 height 16
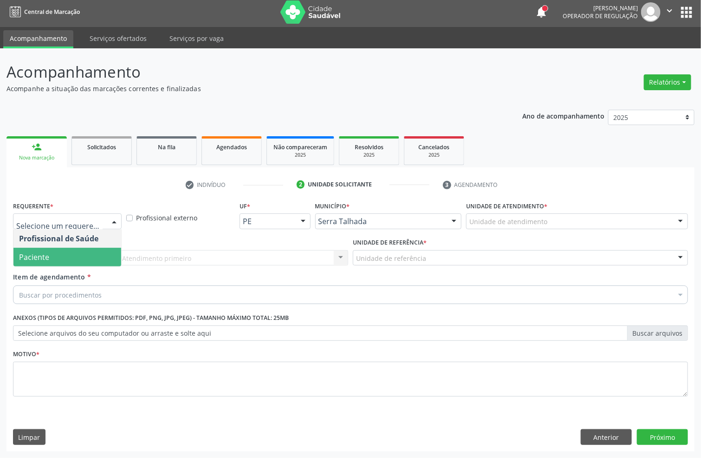
click at [67, 257] on span "Paciente" at bounding box center [67, 257] width 108 height 19
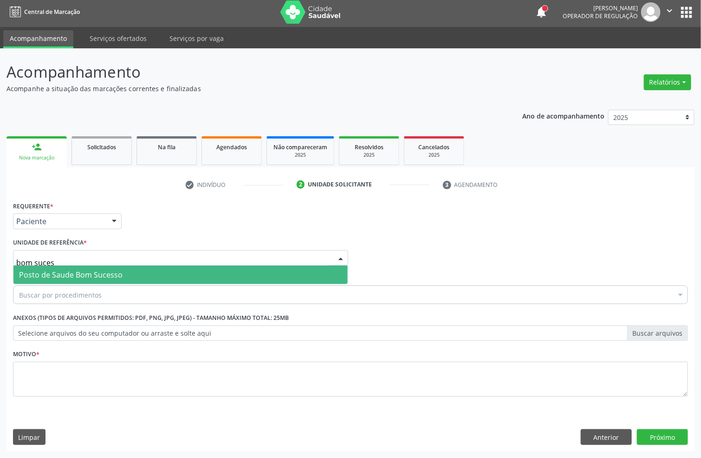
type input "bom sucess"
click at [65, 269] on span "Posto de Saude Bom Sucesso" at bounding box center [71, 274] width 104 height 10
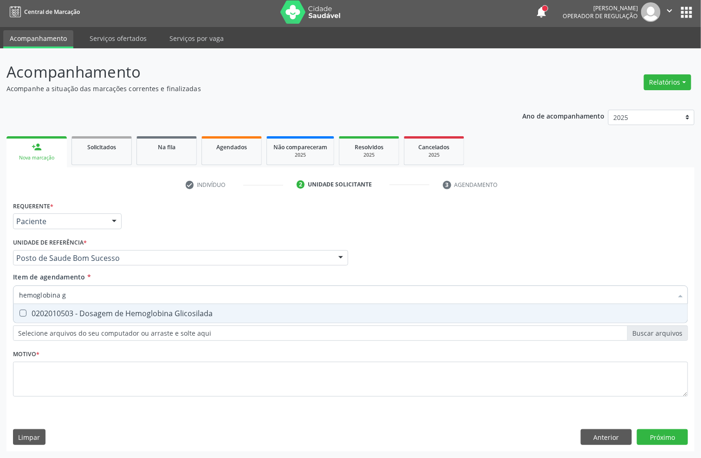
type input "hemoglobina g"
click at [32, 310] on div "0202010503 - Dosagem de Hemoglobina Glicosilada" at bounding box center [350, 312] width 663 height 7
checkbox Glicosilada "true"
click at [0, 294] on div "Acompanhamento Acompanhe a situação das marcações correntes e finalizadas Relat…" at bounding box center [350, 252] width 701 height 409
type input "tsh"
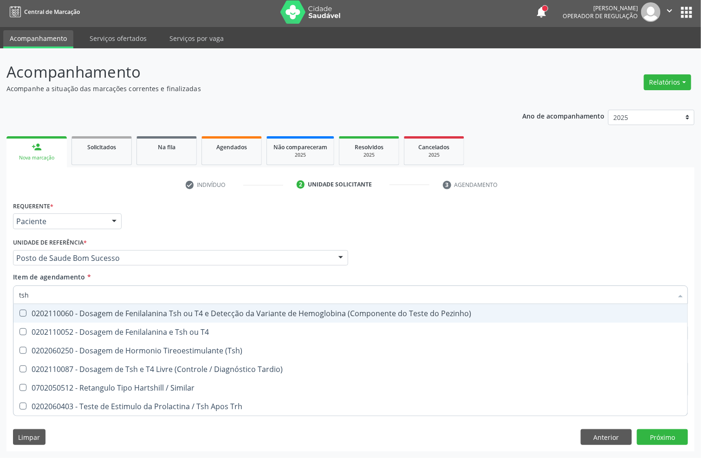
checkbox Pezinho\) "false"
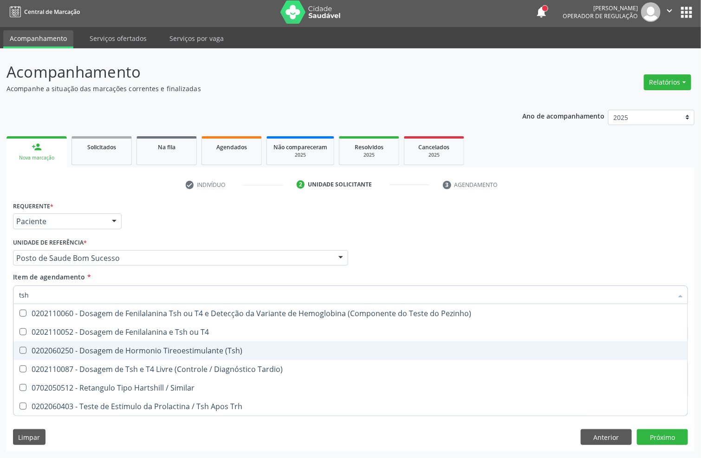
click at [39, 347] on div "0202060250 - Dosagem de Hormonio Tireoestimulante (Tsh)" at bounding box center [350, 350] width 663 height 7
checkbox \(Tsh\) "true"
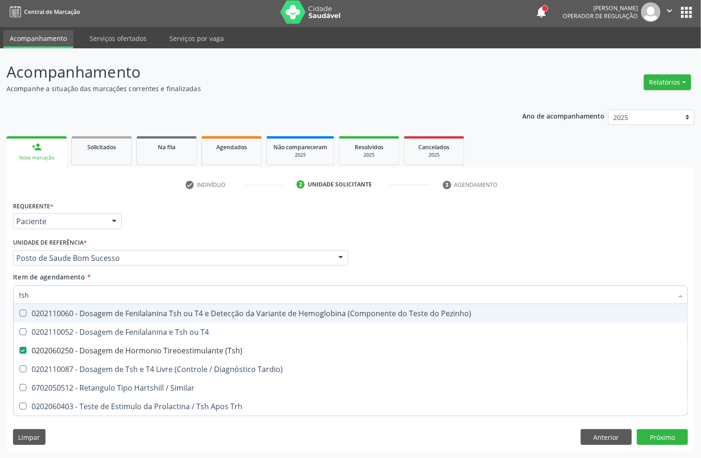
type input "tsh"
click at [0, 281] on div "Acompanhamento Acompanhe a situação das marcações correntes e finalizadas Relat…" at bounding box center [350, 252] width 701 height 409
checkbox T4 "true"
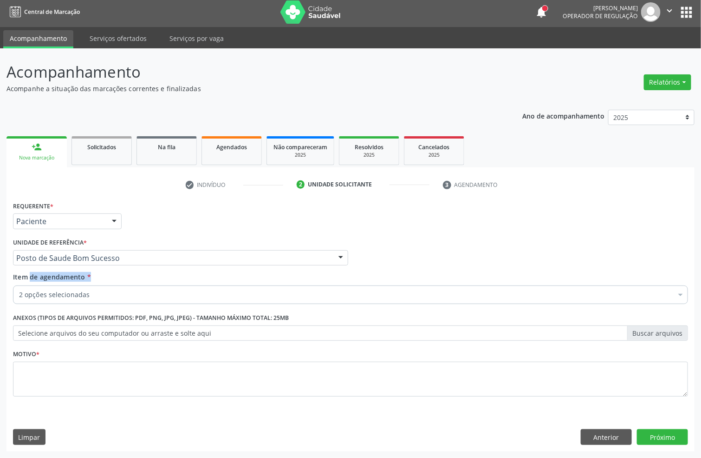
click at [43, 300] on div "2 opções selecionadas" at bounding box center [350, 294] width 675 height 19
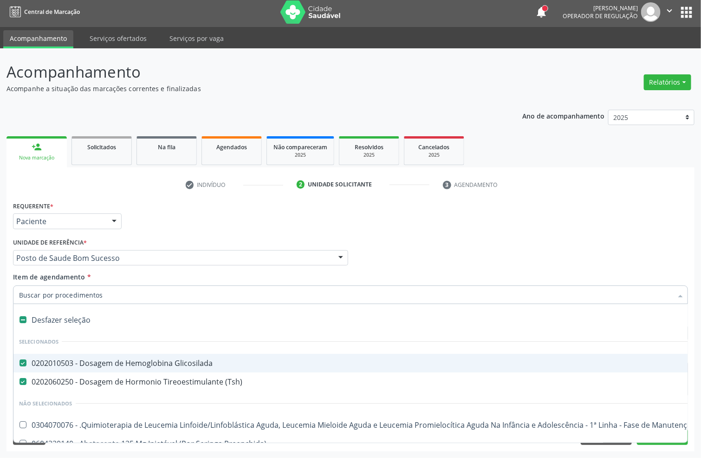
click at [42, 295] on input "Item de agendamento *" at bounding box center [346, 294] width 654 height 19
type input "t4"
checkbox Glicosilada "false"
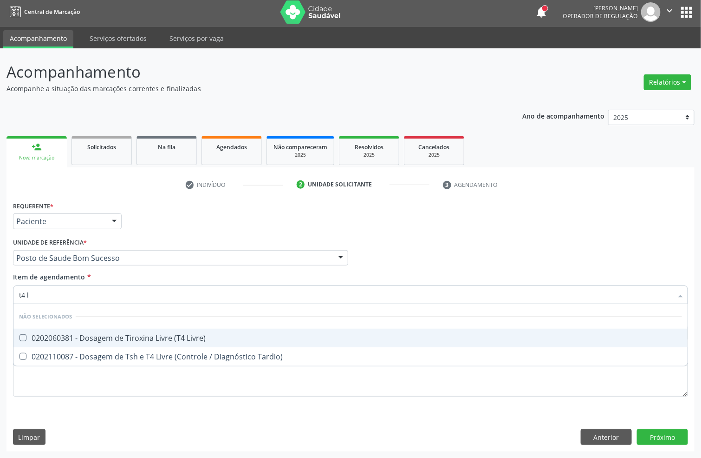
type input "t4 l"
click at [63, 343] on span "0202060381 - Dosagem de Tiroxina Livre (T4 Livre)" at bounding box center [350, 337] width 674 height 19
checkbox Livre\) "true"
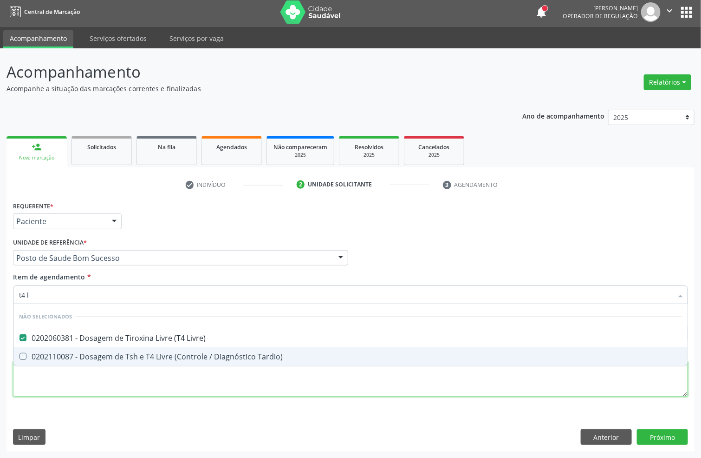
click at [64, 393] on div "Requerente * Paciente Profissional de Saúde Paciente Nenhum resultado encontrad…" at bounding box center [350, 304] width 675 height 210
checkbox Tardio\) "true"
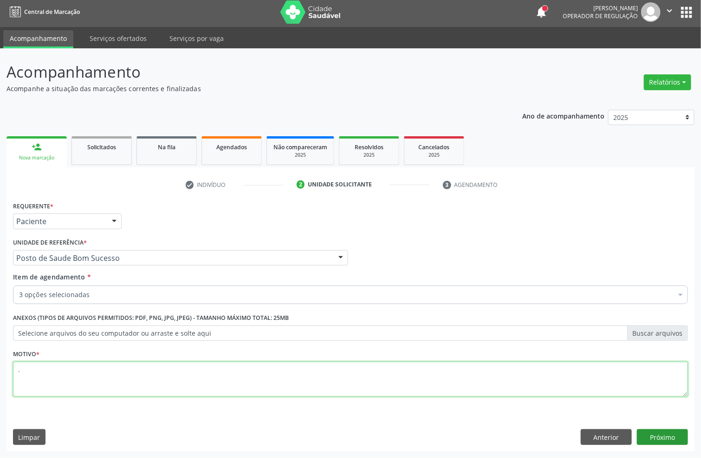
type textarea "."
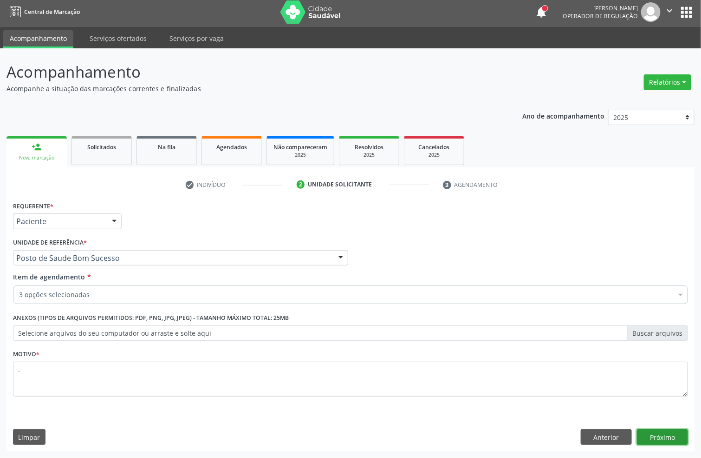
drag, startPoint x: 661, startPoint y: 431, endPoint x: 230, endPoint y: 420, distance: 431.2
click at [658, 431] on button "Próximo" at bounding box center [662, 437] width 51 height 16
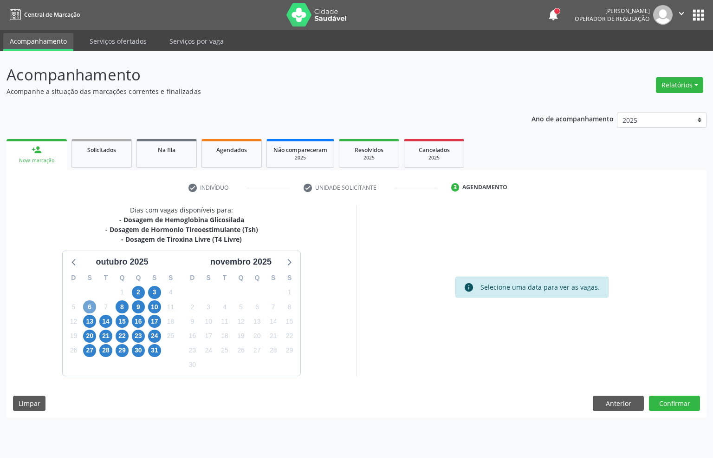
click at [85, 307] on span "6" at bounding box center [89, 306] width 13 height 13
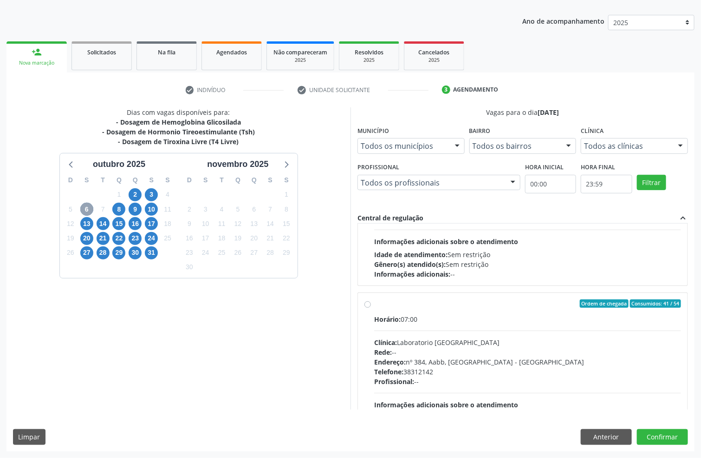
scroll to position [279, 0]
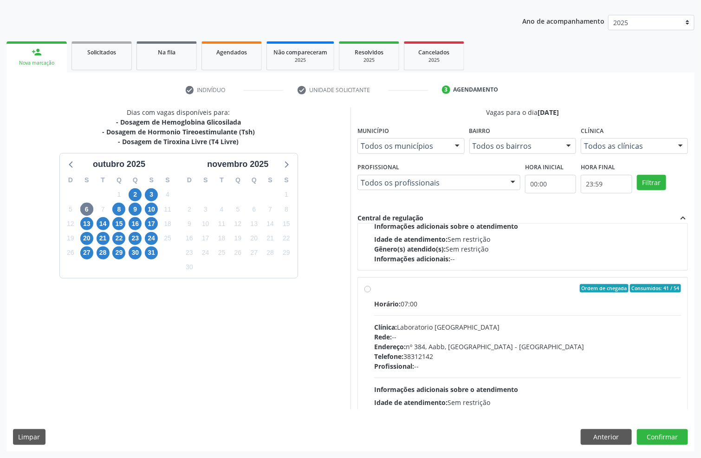
click at [462, 339] on div "Rede: --" at bounding box center [527, 337] width 307 height 10
click at [371, 292] on input "Ordem de chegada Consumidos: 41 / 54 Horário: 07:00 Clínica: Laboratorio Sao Fr…" at bounding box center [368, 288] width 7 height 8
radio input "true"
click at [669, 439] on button "Confirmar" at bounding box center [662, 437] width 51 height 16
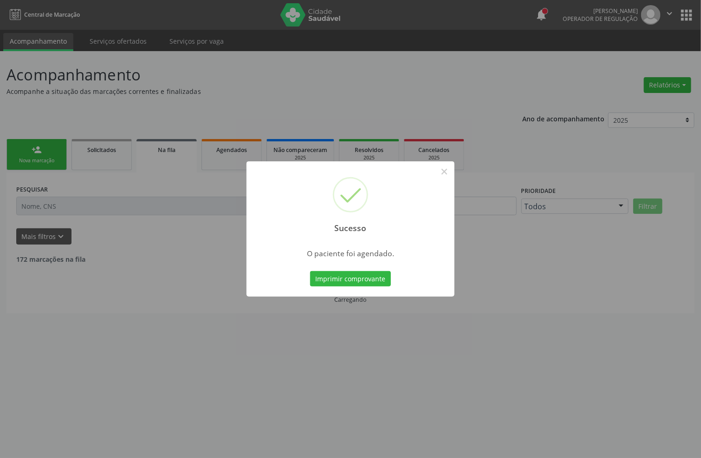
scroll to position [0, 0]
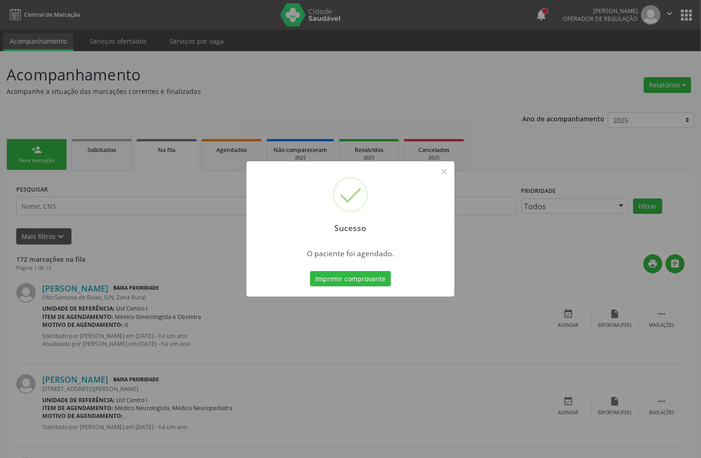
click at [325, 279] on button "Imprimir comprovante" at bounding box center [350, 279] width 81 height 16
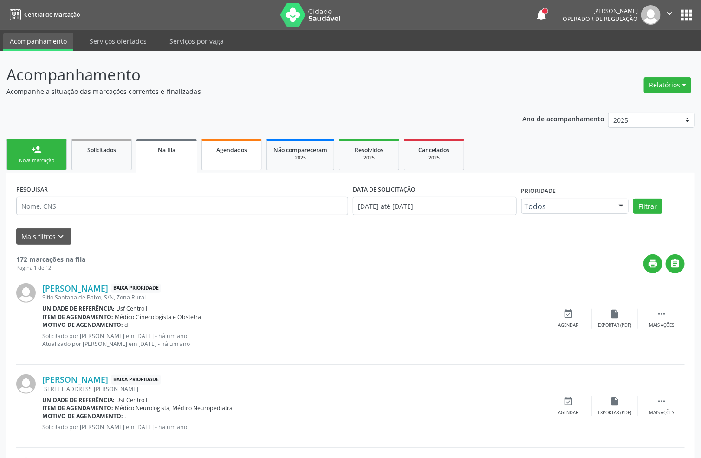
click at [244, 159] on link "Agendados" at bounding box center [232, 154] width 60 height 31
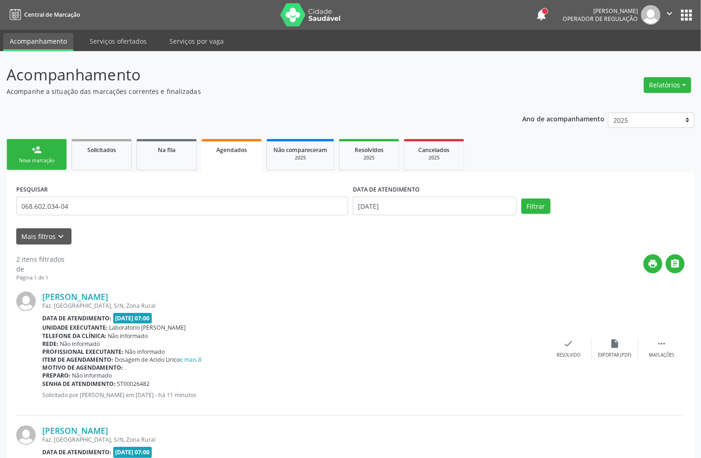
click at [406, 208] on input "[DATE]" at bounding box center [435, 205] width 164 height 19
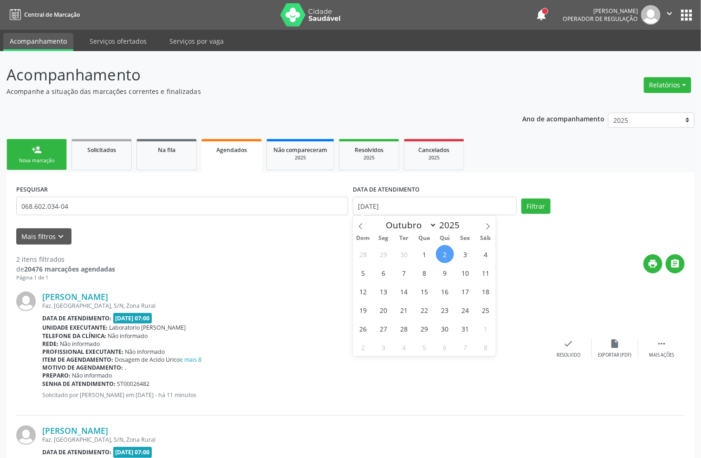
click at [406, 208] on input "[DATE]" at bounding box center [435, 205] width 164 height 19
click at [263, 208] on input "068.602.034-04" at bounding box center [182, 205] width 332 height 19
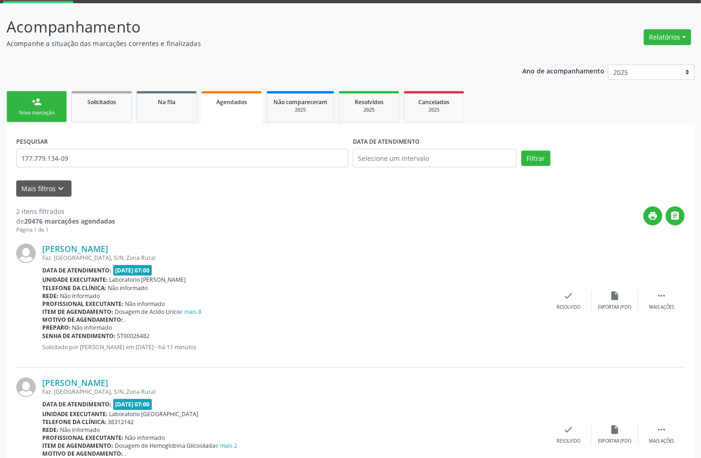
scroll to position [106, 0]
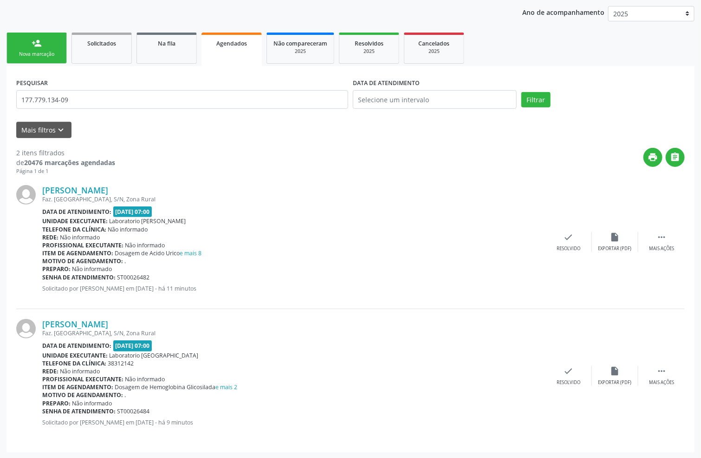
type input "177.779.134-09"
click at [35, 42] on div "person_add" at bounding box center [37, 43] width 10 height 10
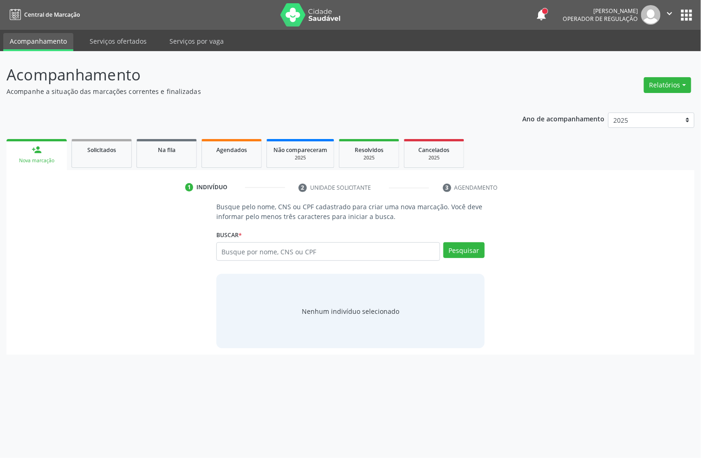
click at [283, 248] on input "text" at bounding box center [328, 251] width 224 height 19
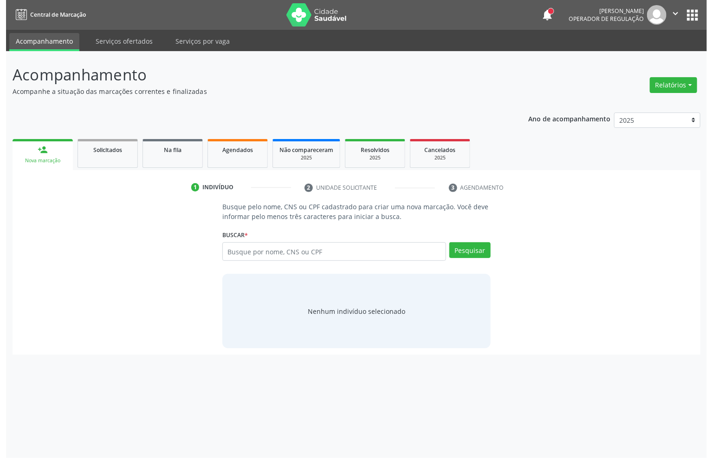
scroll to position [0, 0]
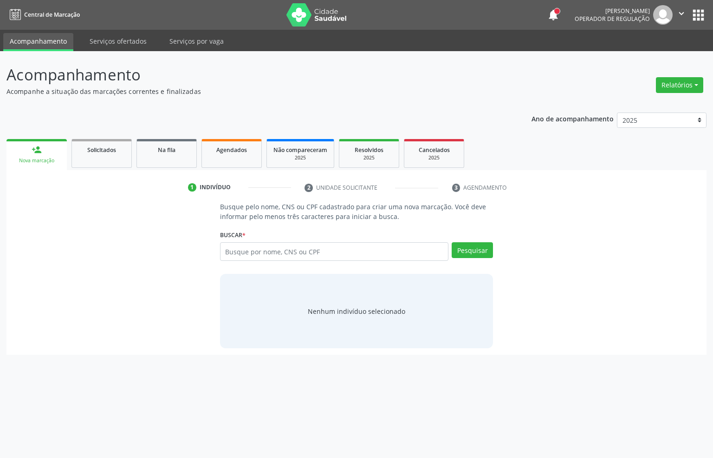
click at [283, 248] on input "text" at bounding box center [334, 251] width 229 height 19
click at [233, 253] on input "text" at bounding box center [334, 251] width 229 height 19
click at [238, 249] on input "text" at bounding box center [334, 251] width 229 height 19
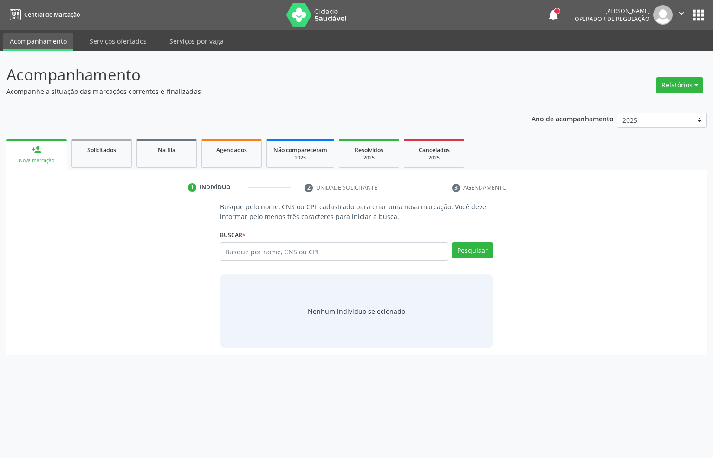
click at [238, 249] on input "text" at bounding box center [334, 251] width 229 height 19
click at [294, 251] on input "text" at bounding box center [334, 251] width 229 height 19
click at [290, 244] on input "text" at bounding box center [334, 251] width 229 height 19
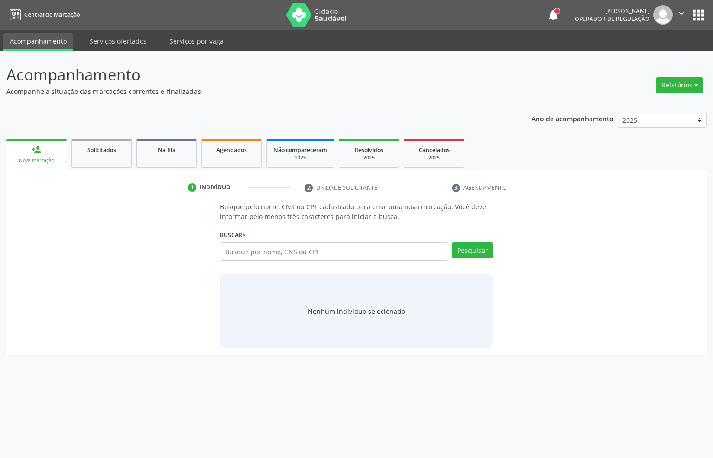
click at [290, 246] on input "text" at bounding box center [334, 251] width 229 height 19
click at [281, 244] on input "text" at bounding box center [334, 251] width 229 height 19
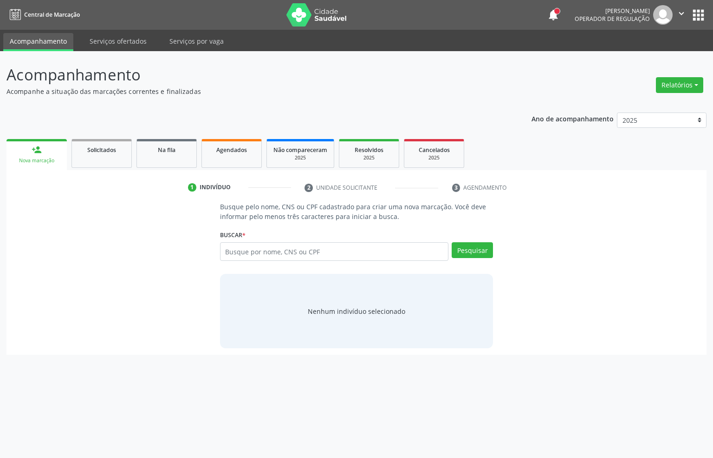
click at [281, 244] on input "text" at bounding box center [334, 251] width 229 height 19
click at [291, 252] on input "text" at bounding box center [334, 251] width 229 height 19
type input "177.779.134-09"
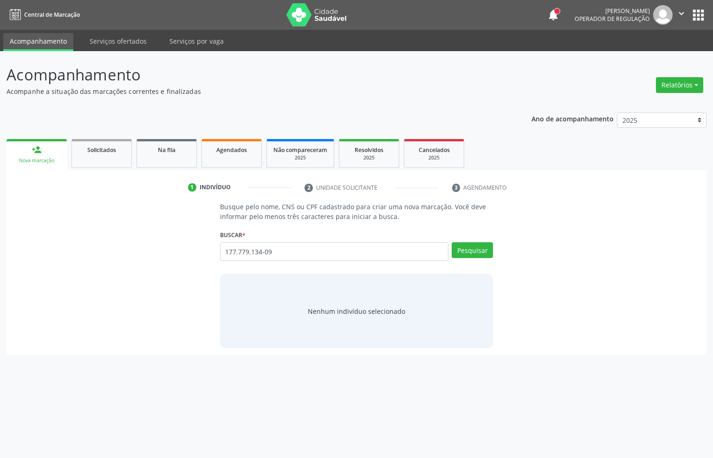
click at [278, 248] on input "177.779.134-09" at bounding box center [334, 251] width 229 height 19
click at [282, 243] on div "177.779.134-09 Busque por nome, CNS ou CPF" at bounding box center [357, 250] width 274 height 16
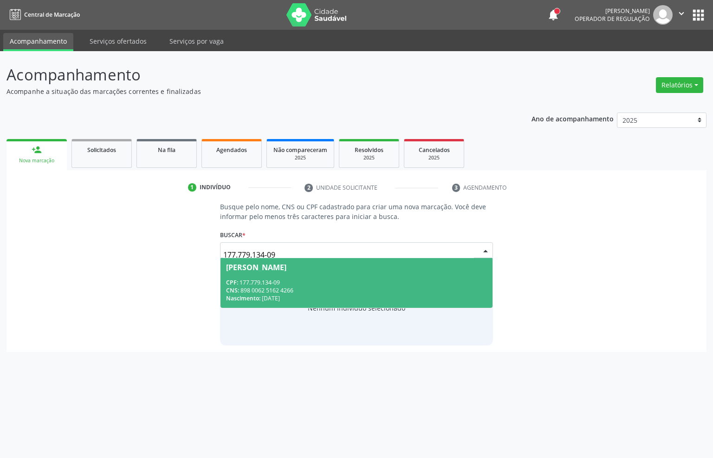
click at [314, 251] on input "177.779.134-09" at bounding box center [348, 254] width 251 height 19
click at [144, 300] on div "Busque pelo nome, CNS ou CPF cadastrado para criar uma nova marcação. Você deve…" at bounding box center [356, 273] width 687 height 143
click at [131, 292] on div "Busque pelo nome, CNS ou CPF cadastrado para criar uma nova marcação. Você deve…" at bounding box center [356, 273] width 687 height 143
click at [132, 292] on div "Busque pelo nome, CNS ou CPF cadastrado para criar uma nova marcação. Você deve…" at bounding box center [356, 273] width 687 height 143
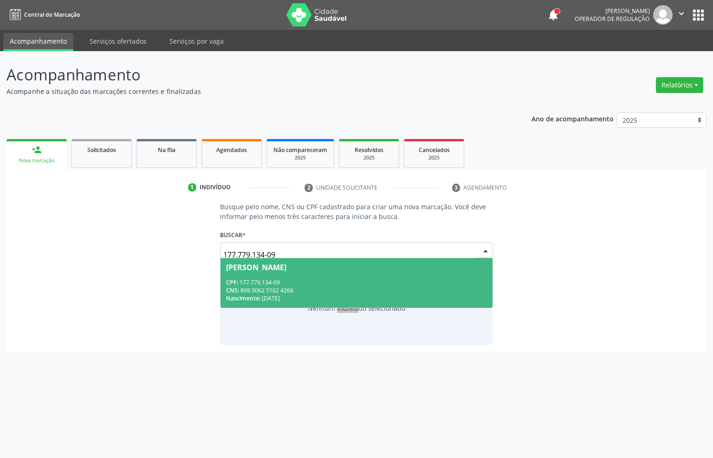
drag, startPoint x: 147, startPoint y: 296, endPoint x: 152, endPoint y: 296, distance: 5.1
click at [148, 296] on div "Busque pelo nome, CNS ou CPF cadastrado para criar uma nova marcação. Você deve…" at bounding box center [356, 273] width 687 height 143
click at [196, 241] on div "Busque pelo nome, CNS ou CPF cadastrado para criar uma nova marcação. Você deve…" at bounding box center [356, 273] width 687 height 143
click at [281, 253] on input "177.779.134-09" at bounding box center [348, 254] width 251 height 19
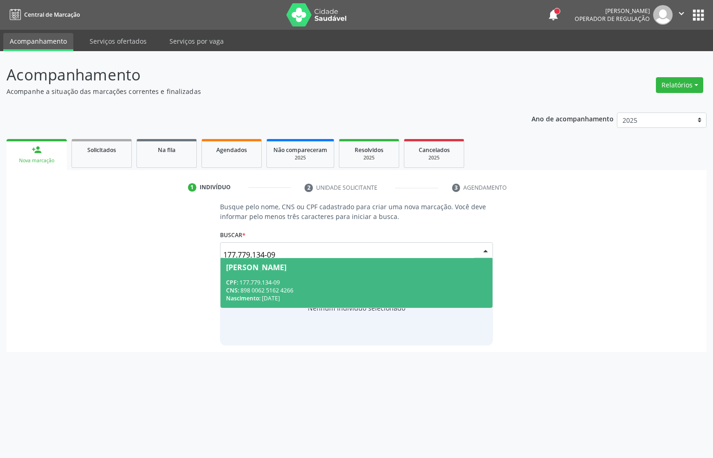
click at [281, 251] on input "177.779.134-09" at bounding box center [348, 254] width 251 height 19
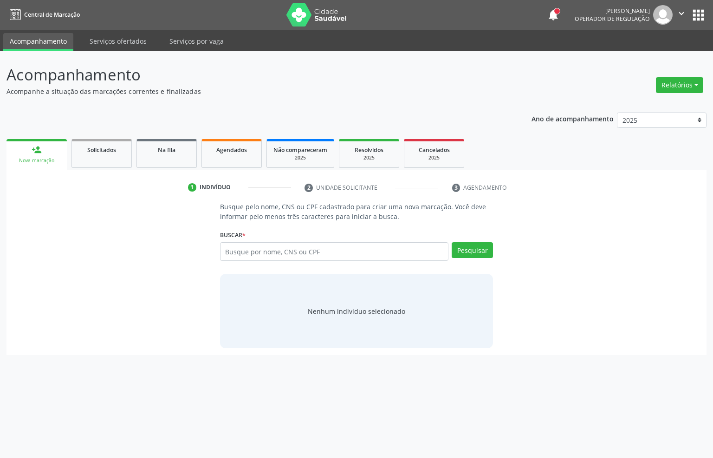
click at [281, 251] on input "text" at bounding box center [334, 251] width 229 height 19
click at [282, 251] on input "text" at bounding box center [334, 251] width 229 height 19
click at [283, 252] on input "text" at bounding box center [334, 251] width 229 height 19
drag, startPoint x: 283, startPoint y: 252, endPoint x: 182, endPoint y: 112, distance: 173.0
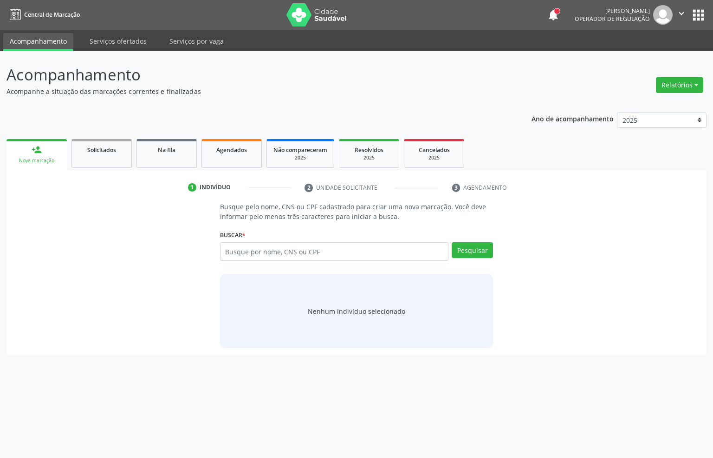
click at [282, 252] on input "text" at bounding box center [334, 251] width 229 height 19
